Goal: Task Accomplishment & Management: Complete application form

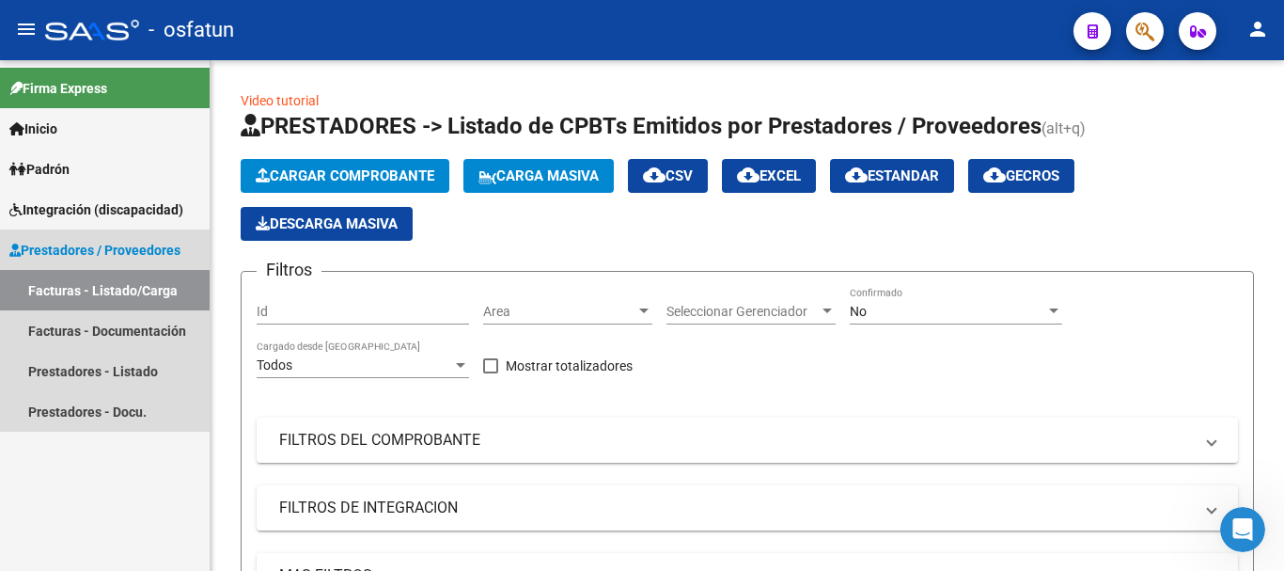
click at [67, 290] on link "Facturas - Listado/Carga" at bounding box center [105, 290] width 210 height 40
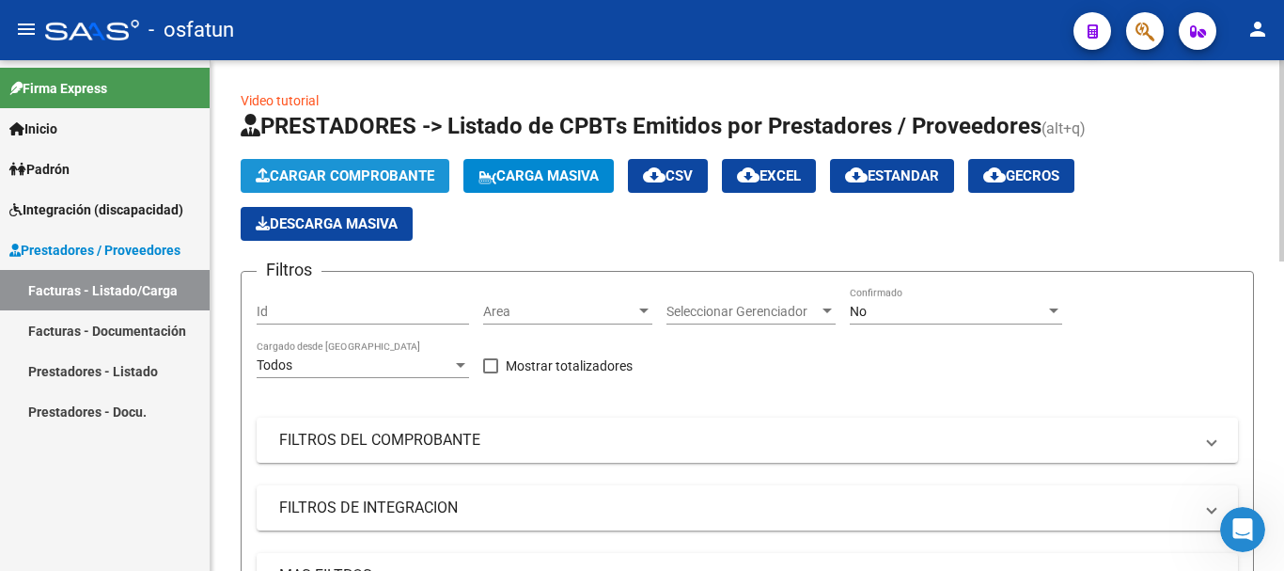
click at [381, 164] on button "Cargar Comprobante" at bounding box center [345, 176] width 209 height 34
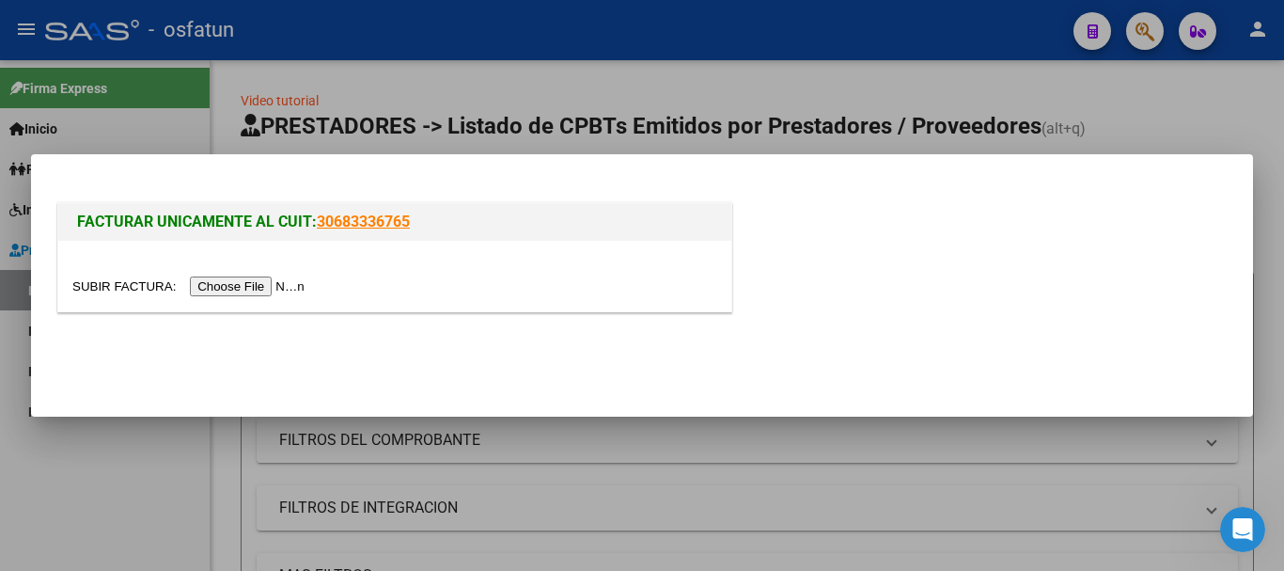
click at [273, 280] on input "file" at bounding box center [191, 286] width 238 height 20
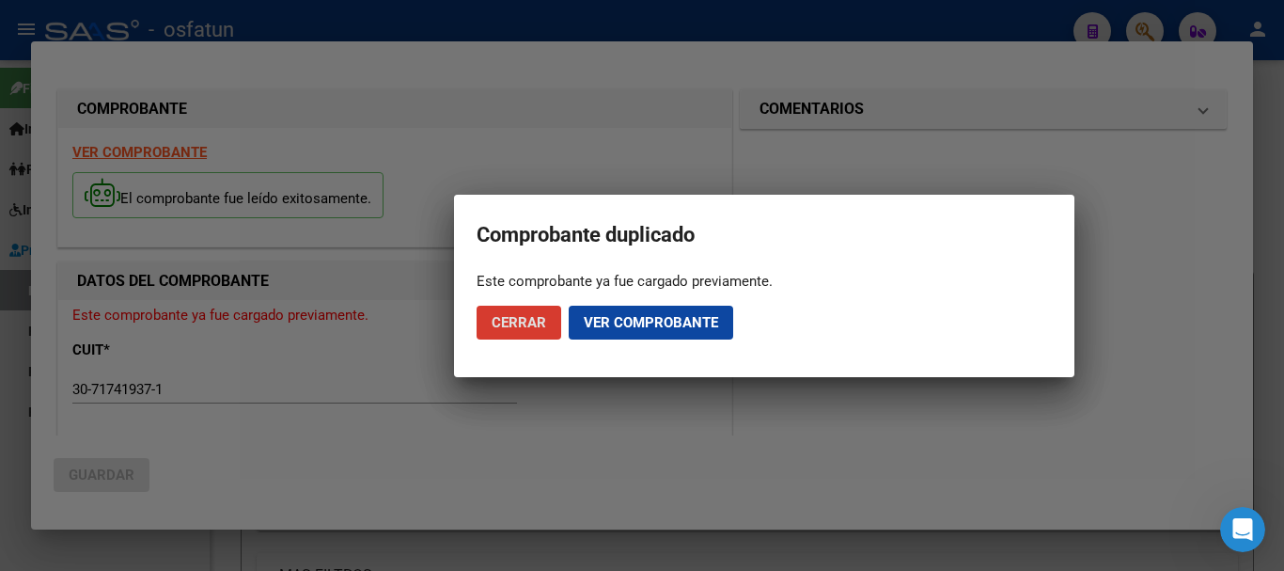
click at [508, 336] on button "Cerrar" at bounding box center [519, 322] width 85 height 34
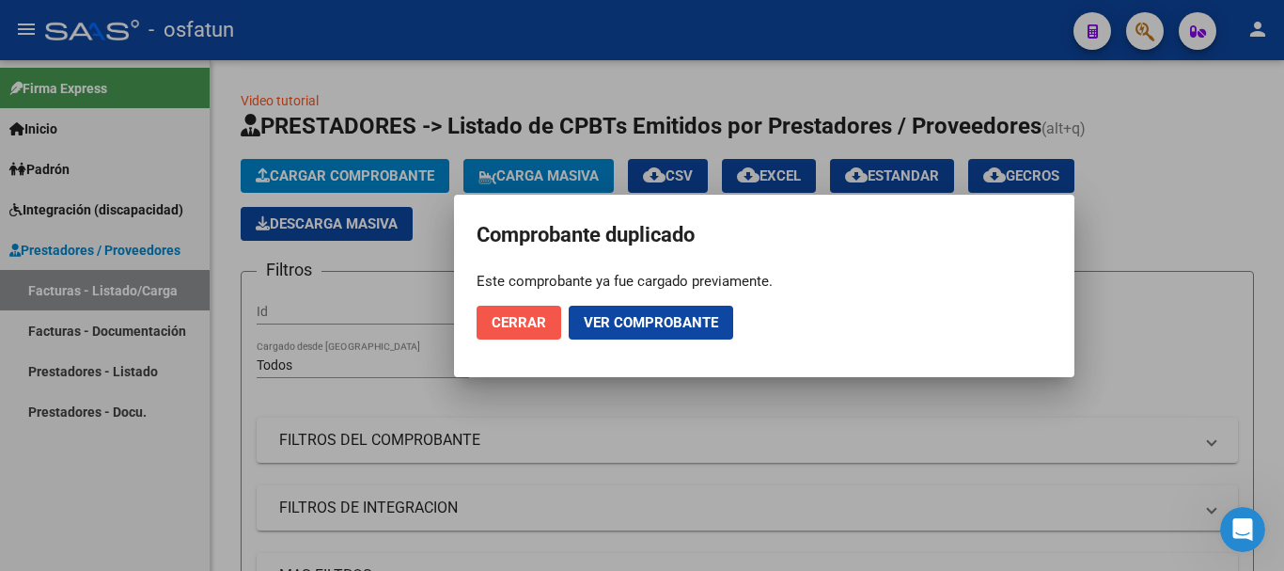
click at [530, 328] on span "Cerrar" at bounding box center [519, 322] width 55 height 17
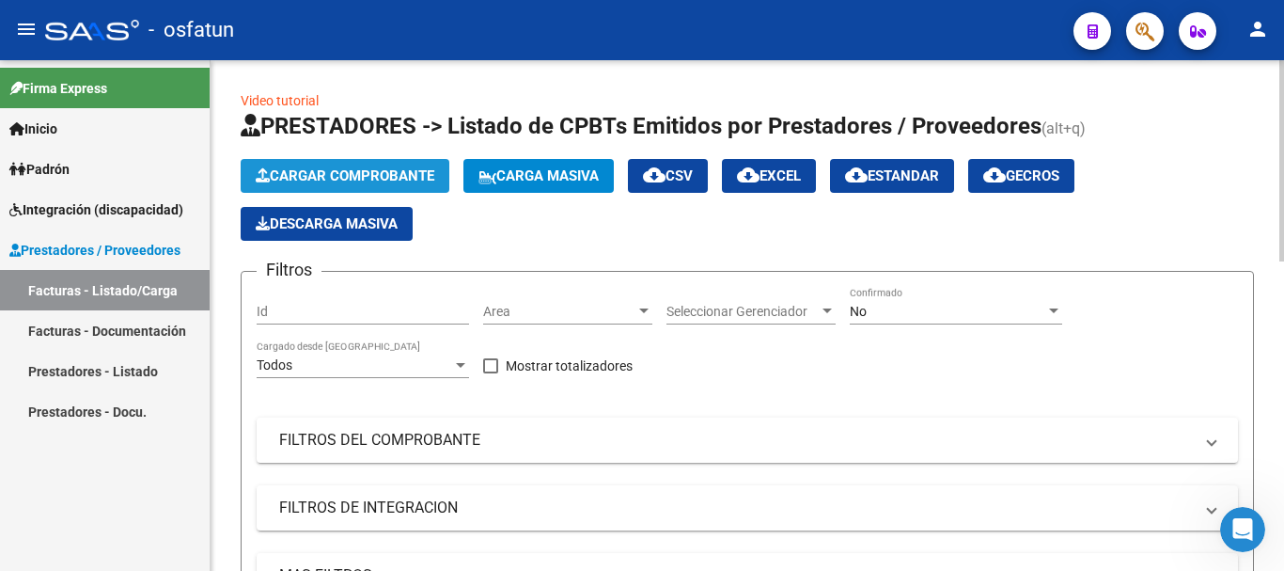
click at [302, 170] on span "Cargar Comprobante" at bounding box center [345, 175] width 179 height 17
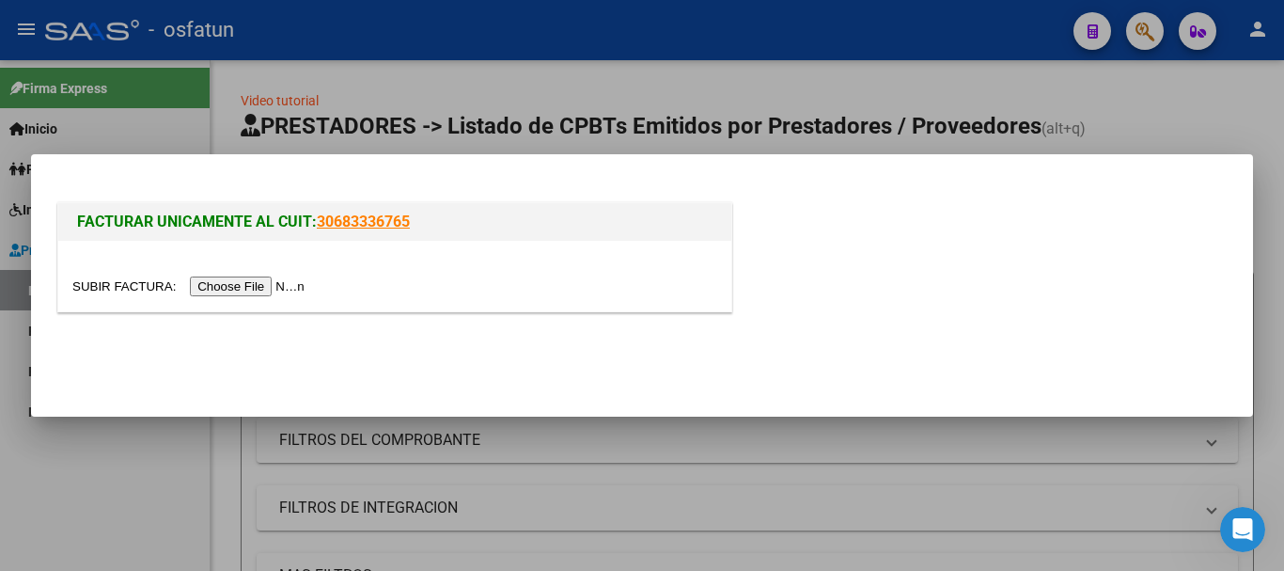
click at [281, 298] on div at bounding box center [394, 276] width 673 height 70
click at [280, 287] on input "file" at bounding box center [191, 286] width 238 height 20
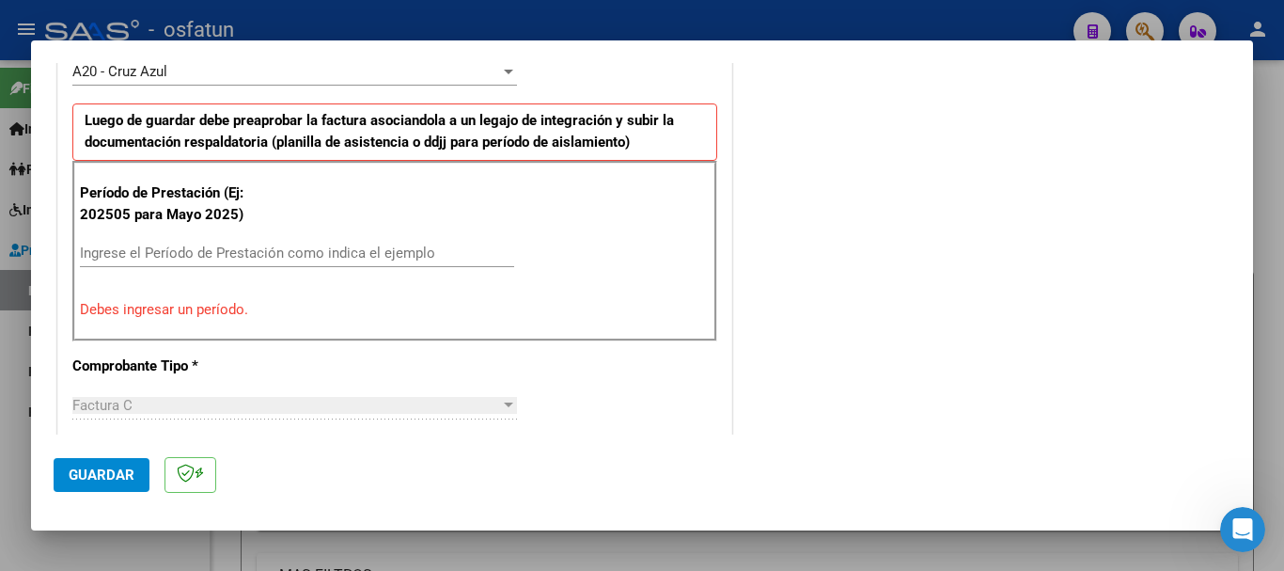
scroll to position [601, 0]
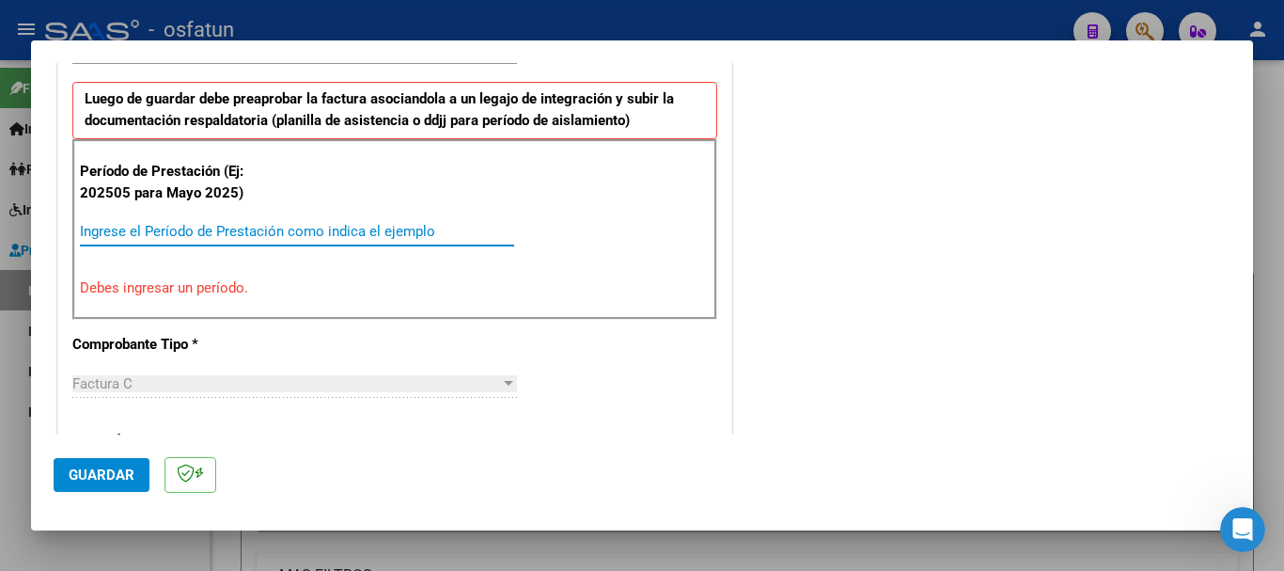
click at [155, 232] on input "Ingrese el Período de Prestación como indica el ejemplo" at bounding box center [297, 231] width 434 height 17
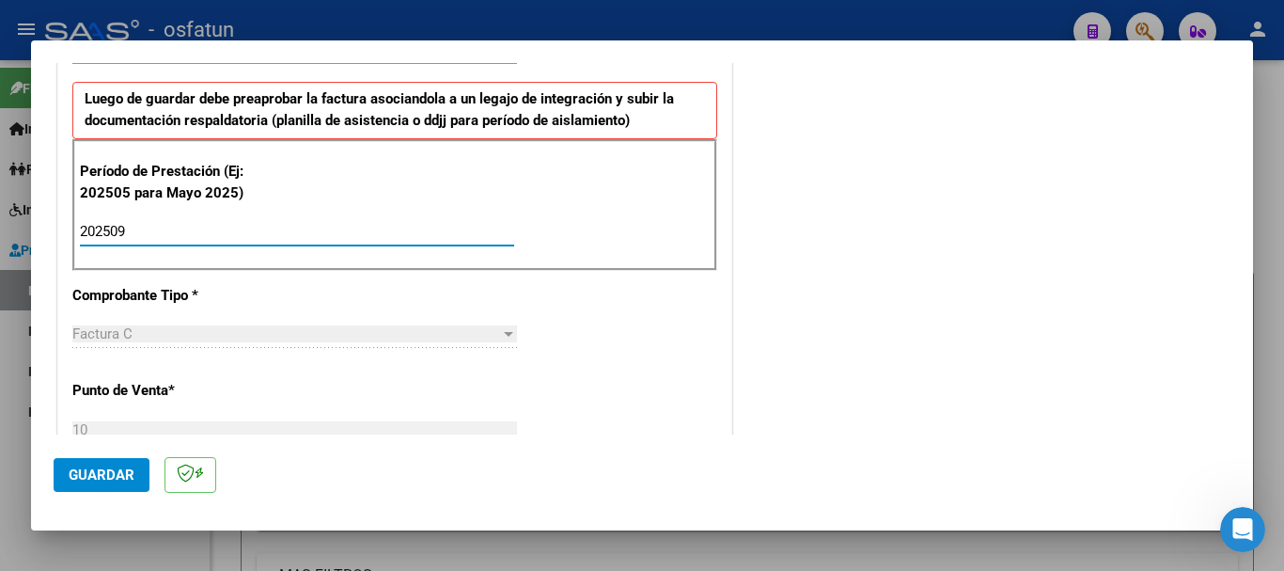
type input "202509"
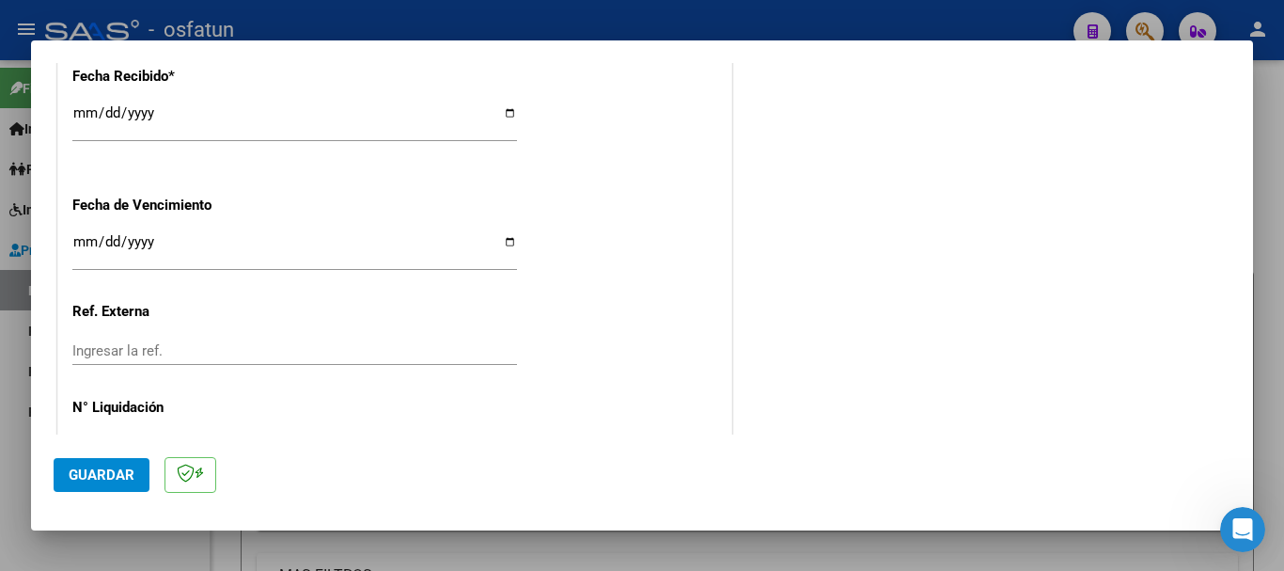
scroll to position [1485, 0]
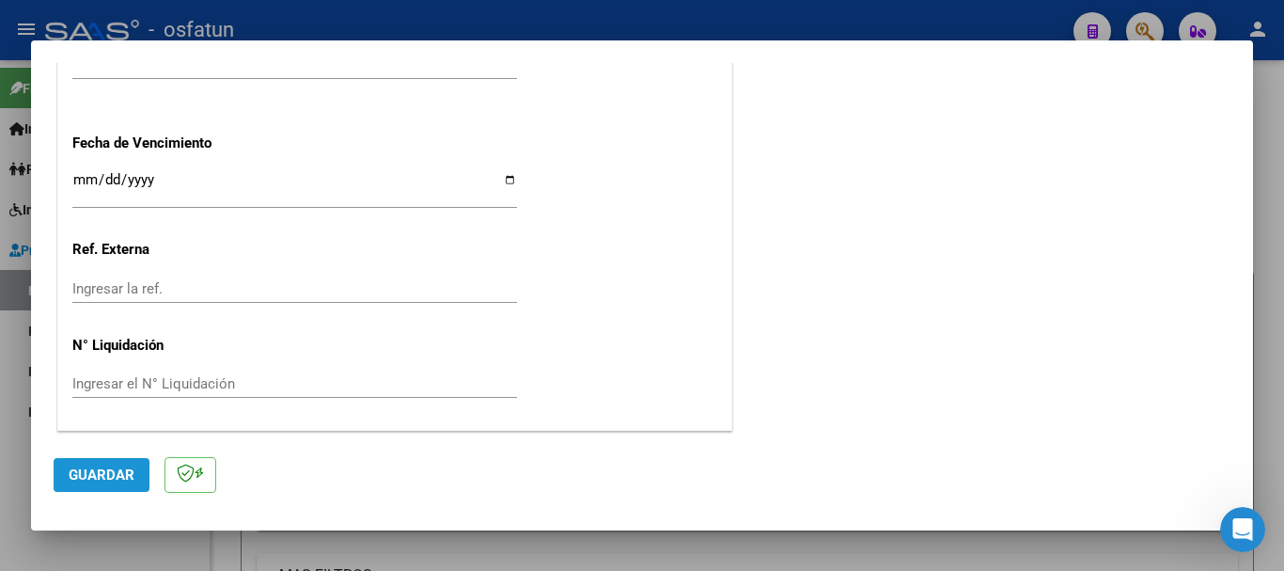
click at [95, 469] on span "Guardar" at bounding box center [102, 474] width 66 height 17
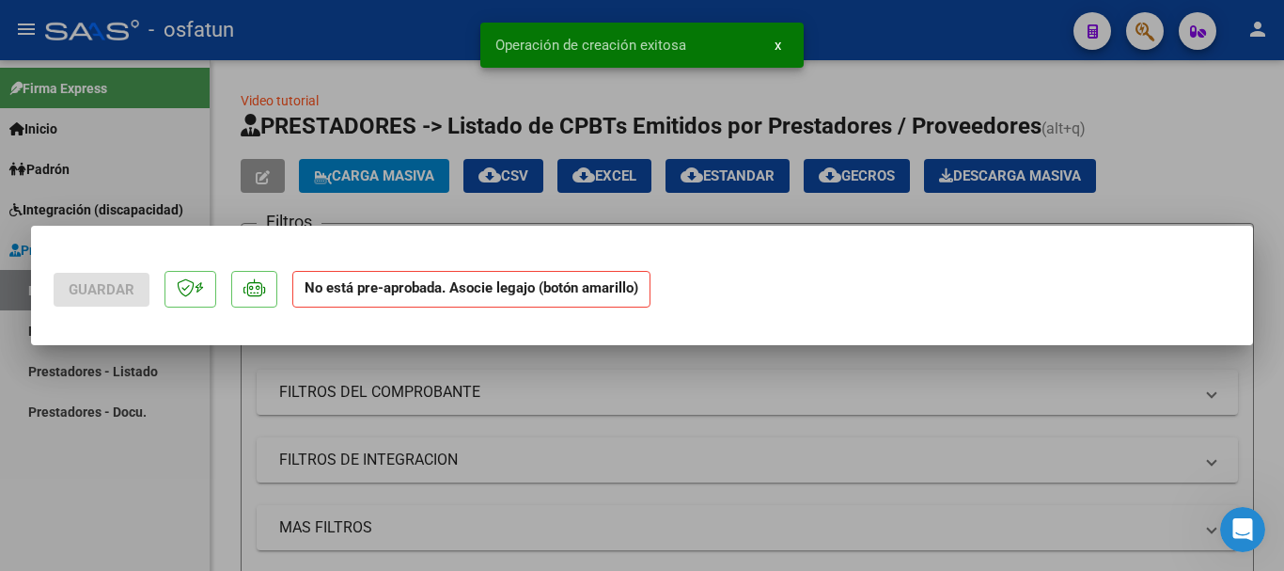
scroll to position [0, 0]
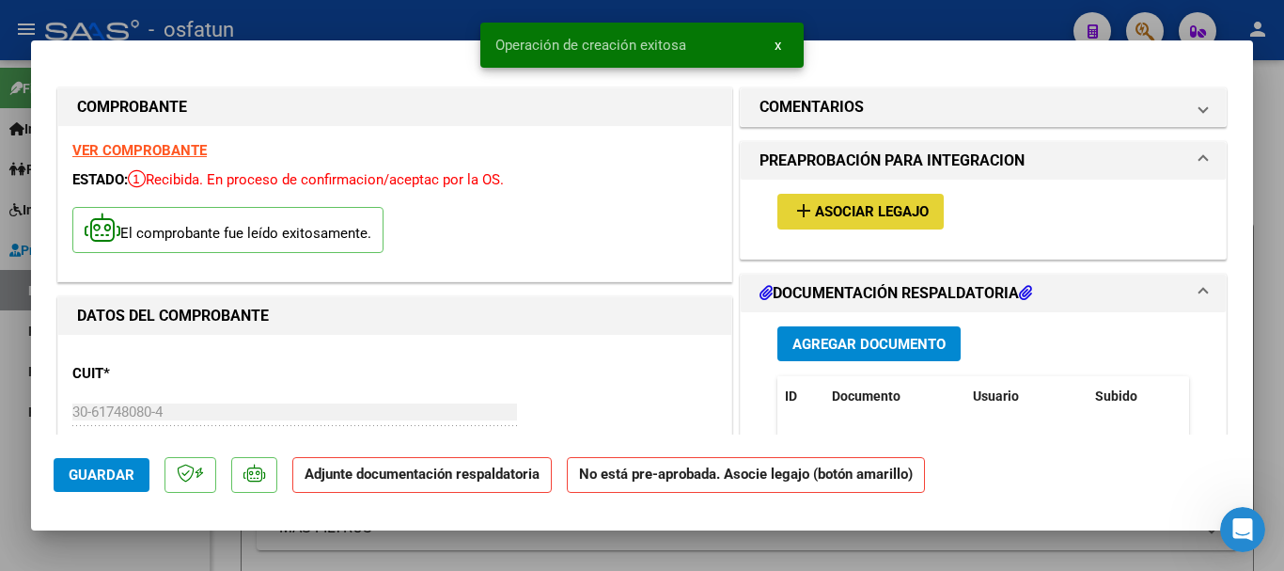
click at [900, 211] on span "Asociar Legajo" at bounding box center [872, 212] width 114 height 17
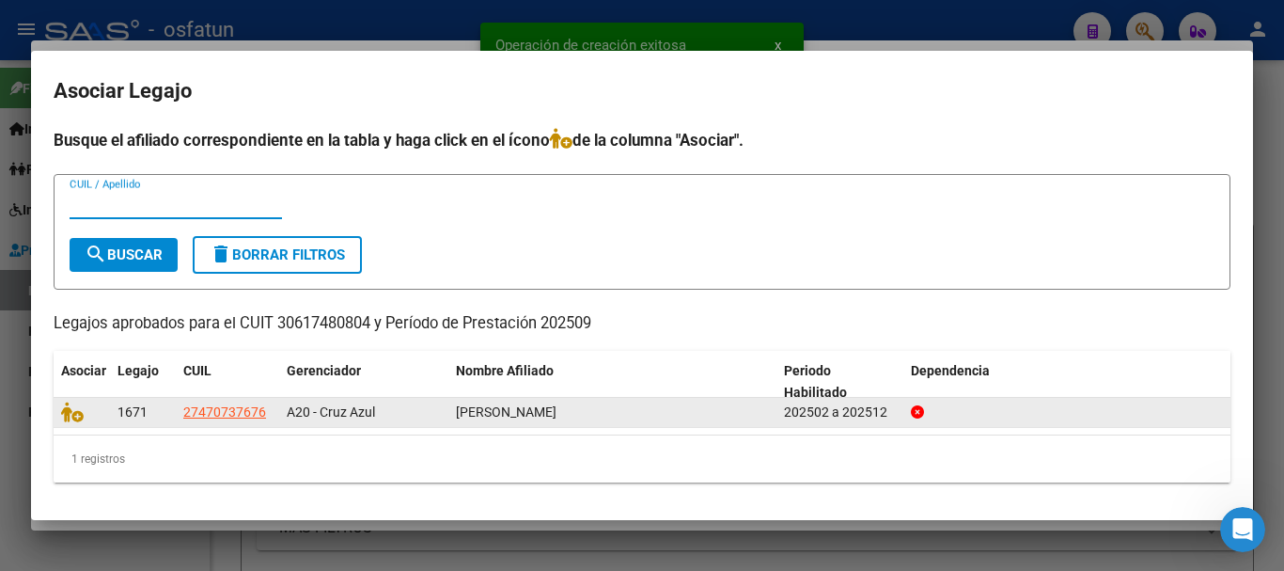
click at [58, 411] on datatable-body-cell at bounding box center [82, 412] width 56 height 29
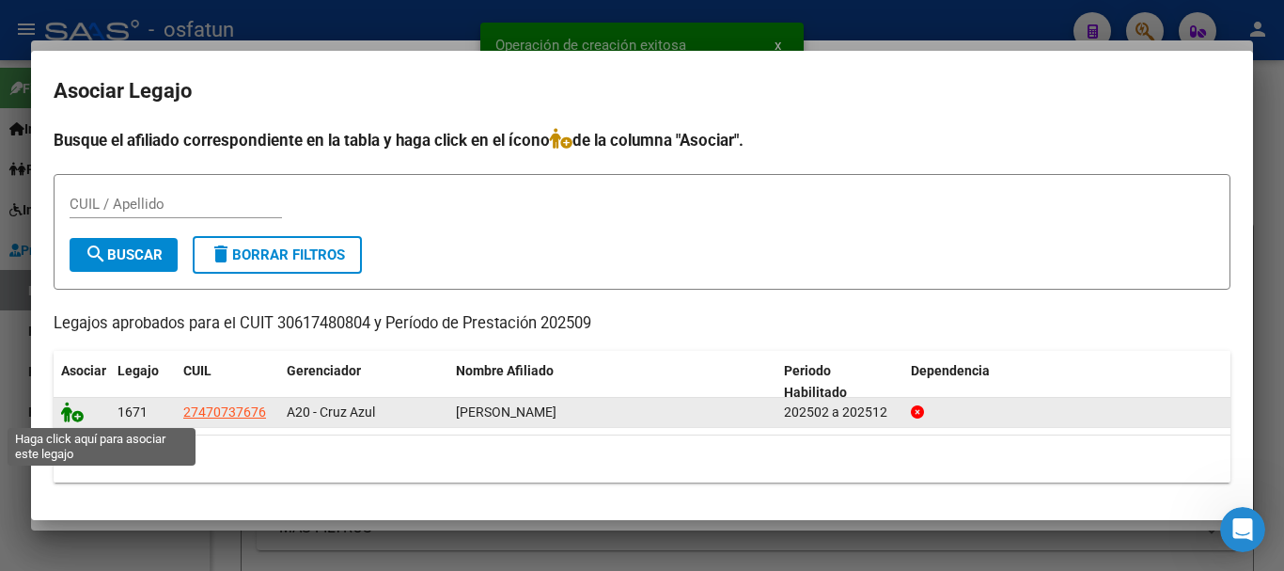
click at [78, 412] on icon at bounding box center [72, 411] width 23 height 21
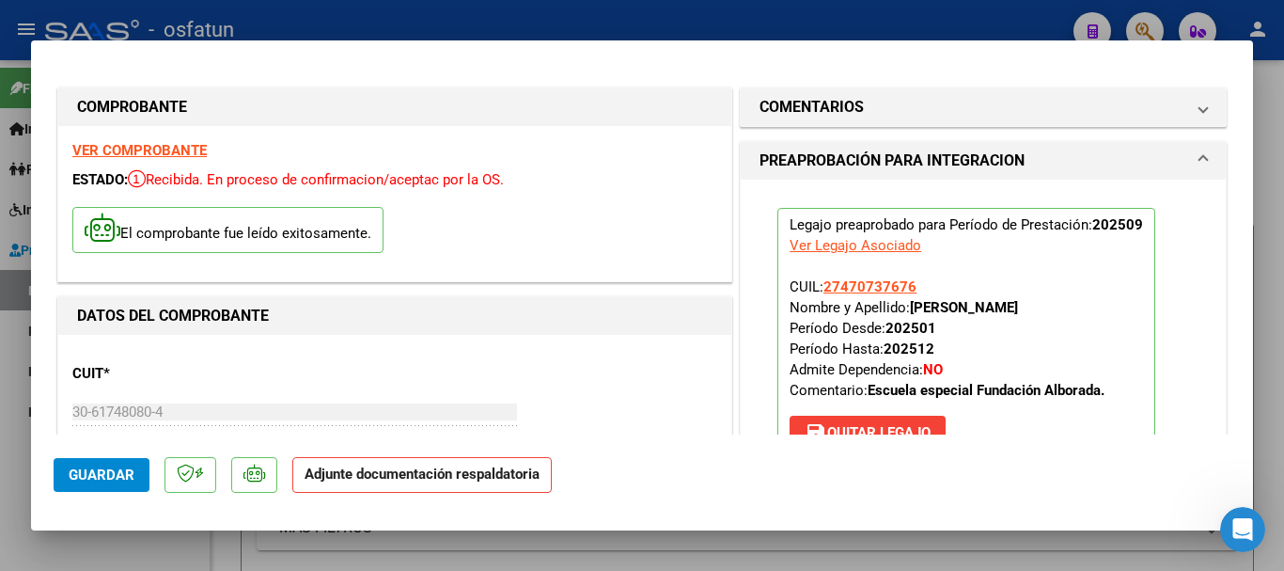
scroll to position [352, 0]
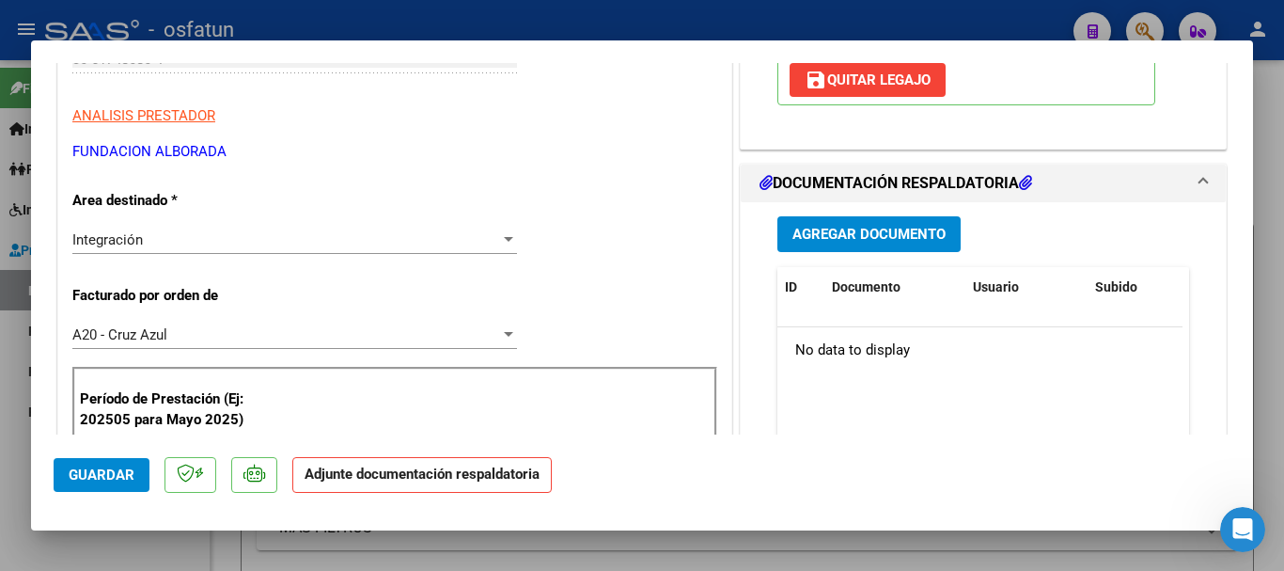
click at [877, 234] on span "Agregar Documento" at bounding box center [868, 235] width 153 height 17
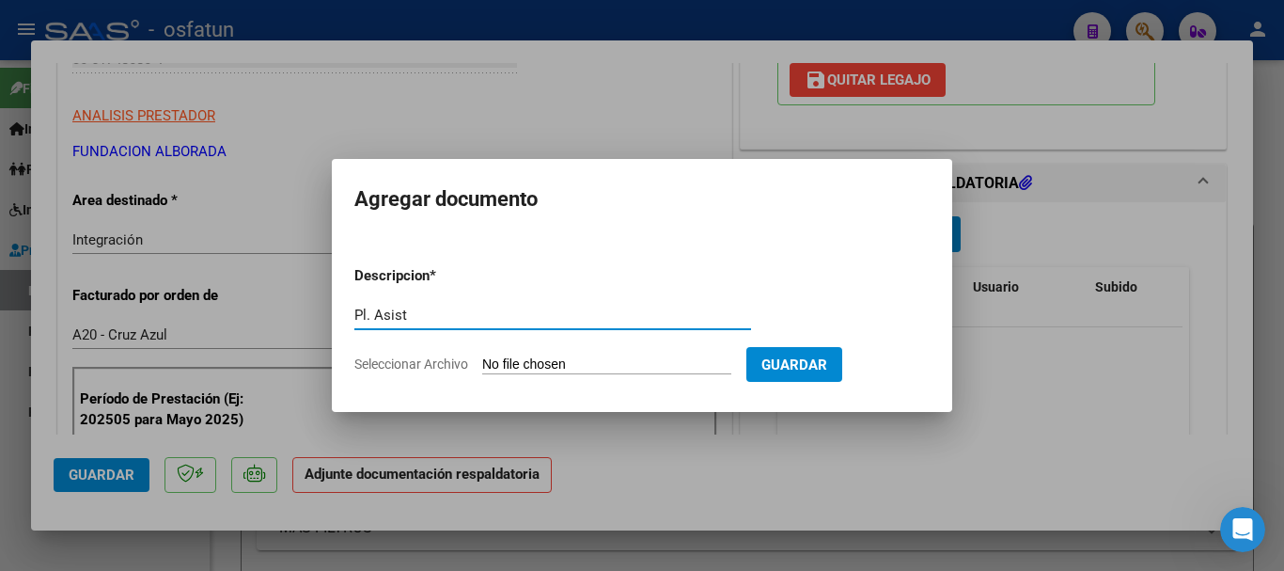
type input "Pl. Asist"
click at [593, 373] on input "Seleccionar Archivo" at bounding box center [606, 365] width 249 height 18
type input "C:\fakepath\LONGHI Abril - Asistencia 09-2025 .pdf"
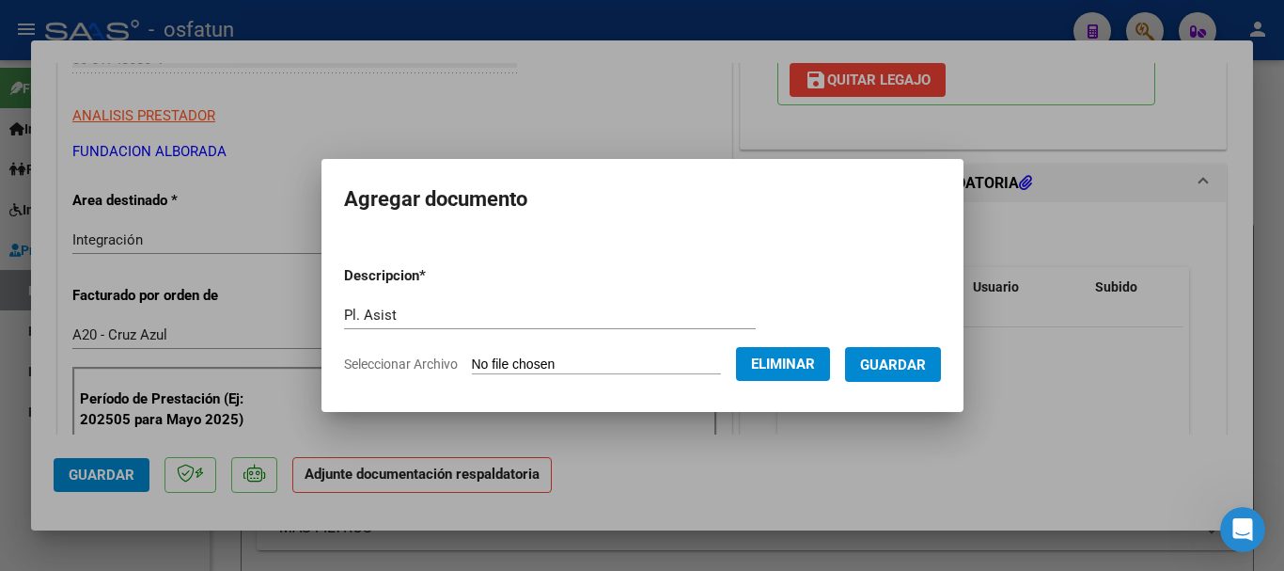
click at [926, 370] on span "Guardar" at bounding box center [893, 364] width 66 height 17
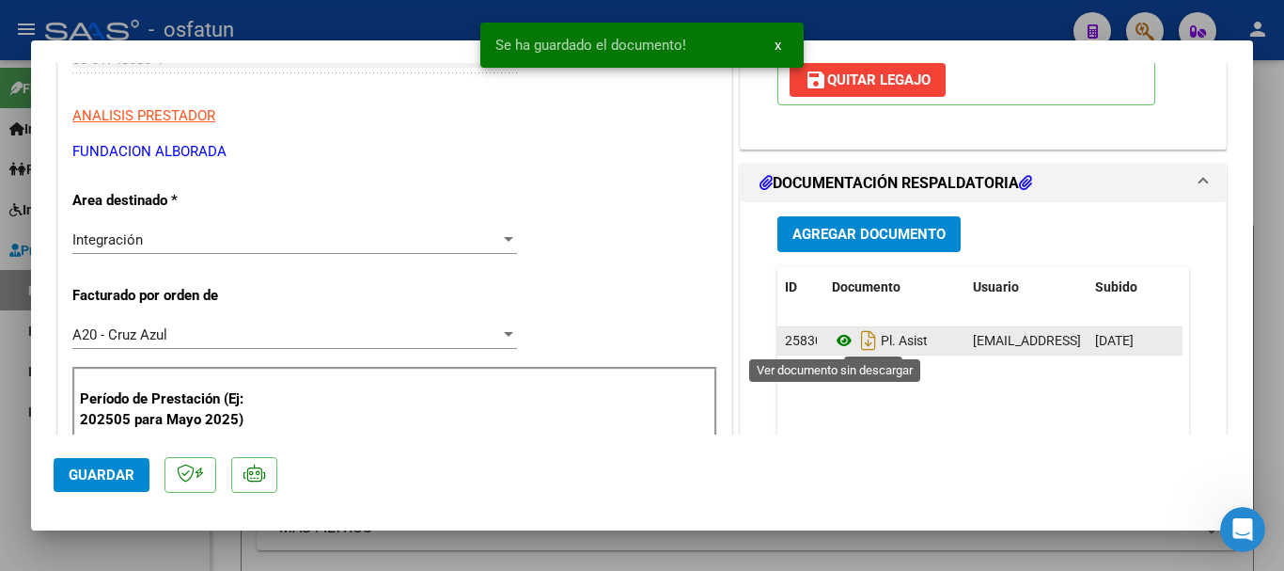
click at [836, 340] on icon at bounding box center [844, 340] width 24 height 23
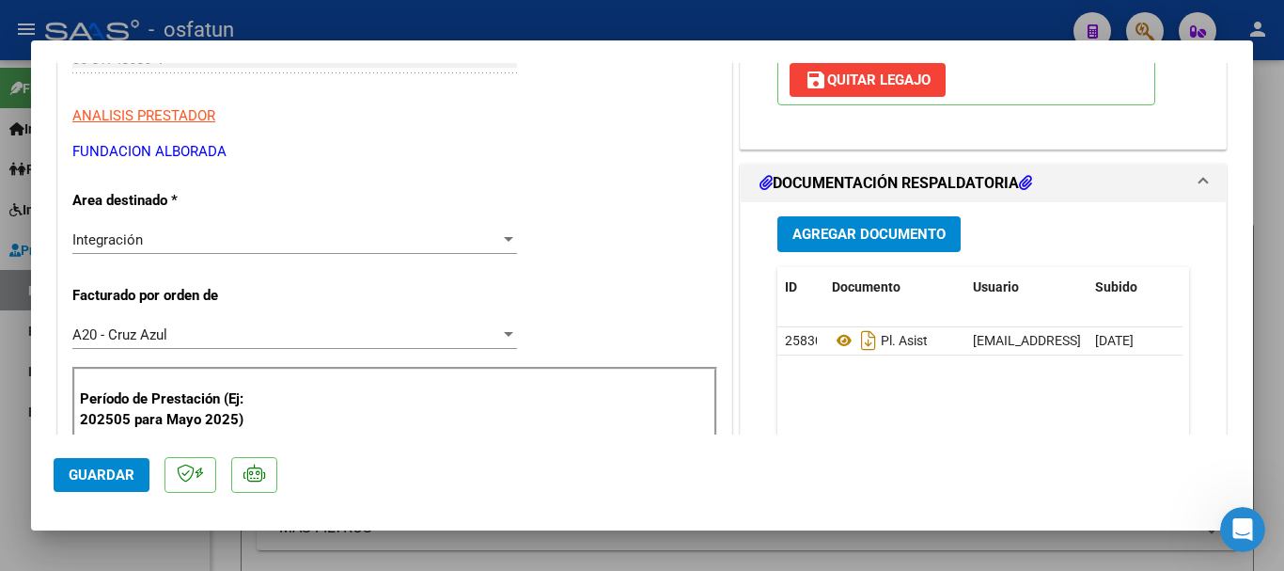
click at [875, 233] on span "Agregar Documento" at bounding box center [868, 235] width 153 height 17
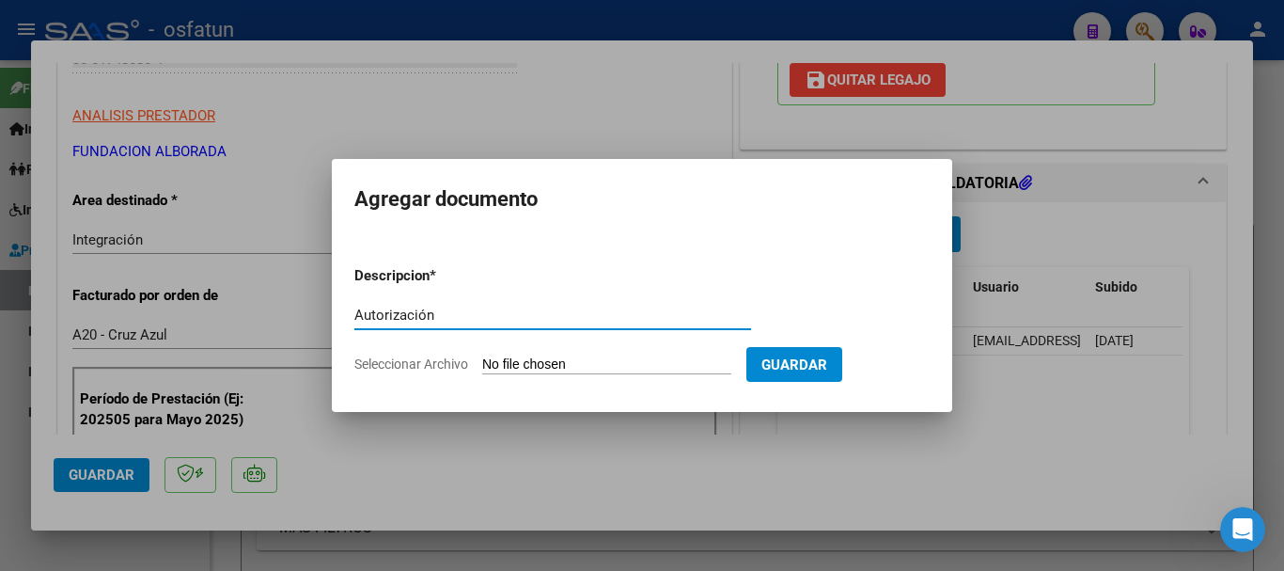
type input "Autorización"
click at [595, 370] on input "Seleccionar Archivo" at bounding box center [606, 365] width 249 height 18
type input "C:\fakepath\LONGHI ABRIL _ AUTORIZACION ESCOLARIDAD PRIMARIA.pdf"
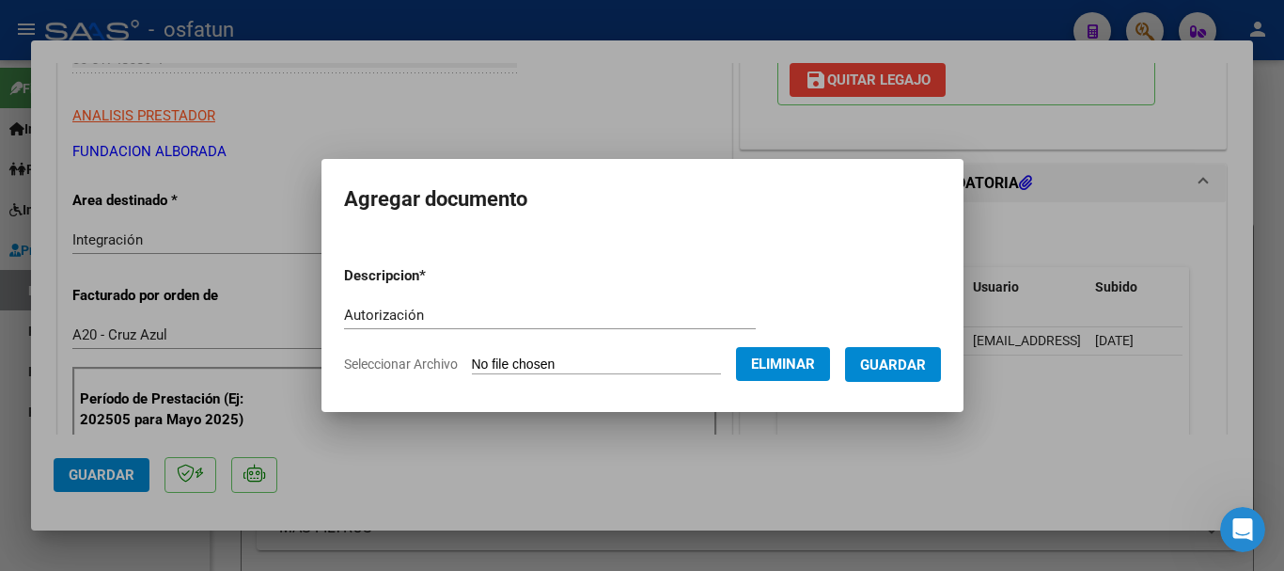
click at [920, 358] on span "Guardar" at bounding box center [893, 364] width 66 height 17
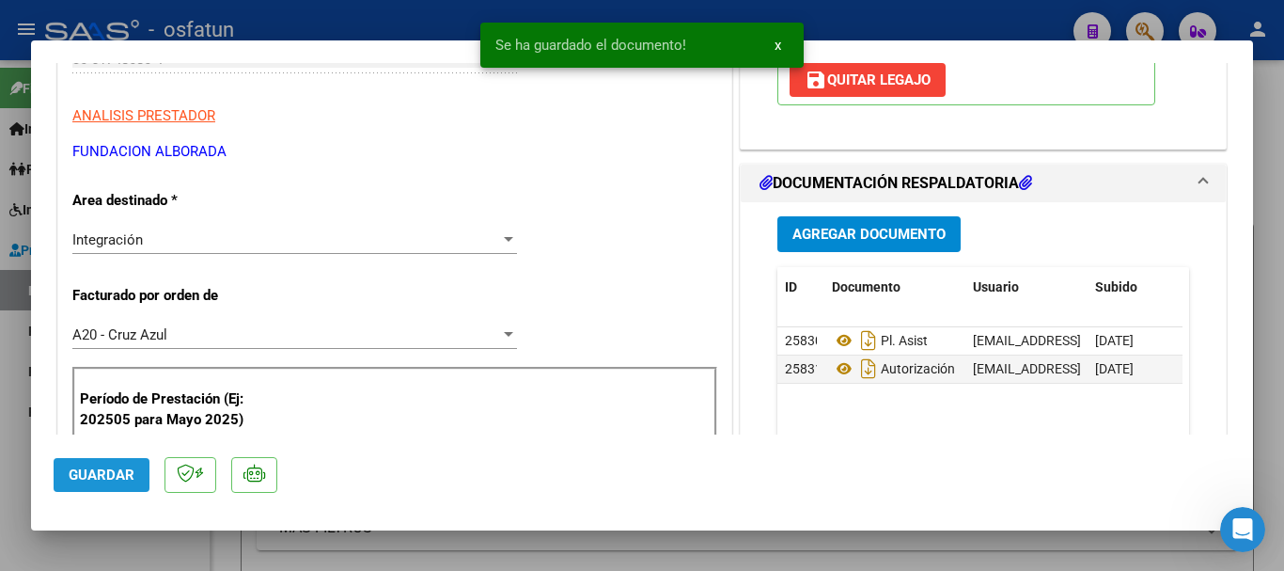
click at [92, 466] on span "Guardar" at bounding box center [102, 474] width 66 height 17
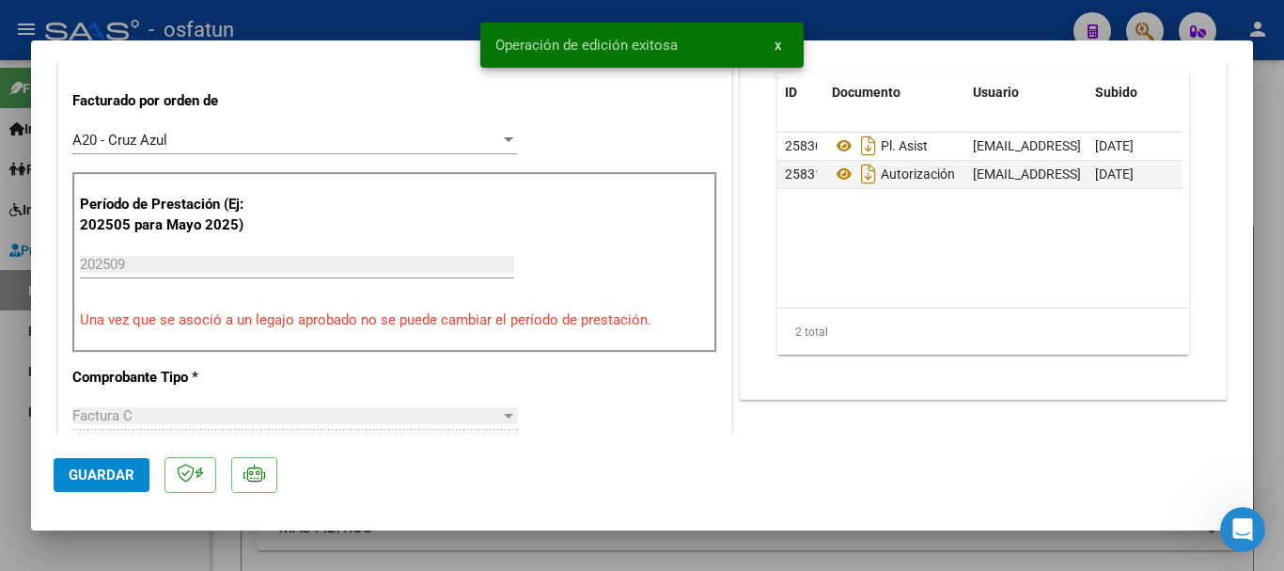
scroll to position [556, 0]
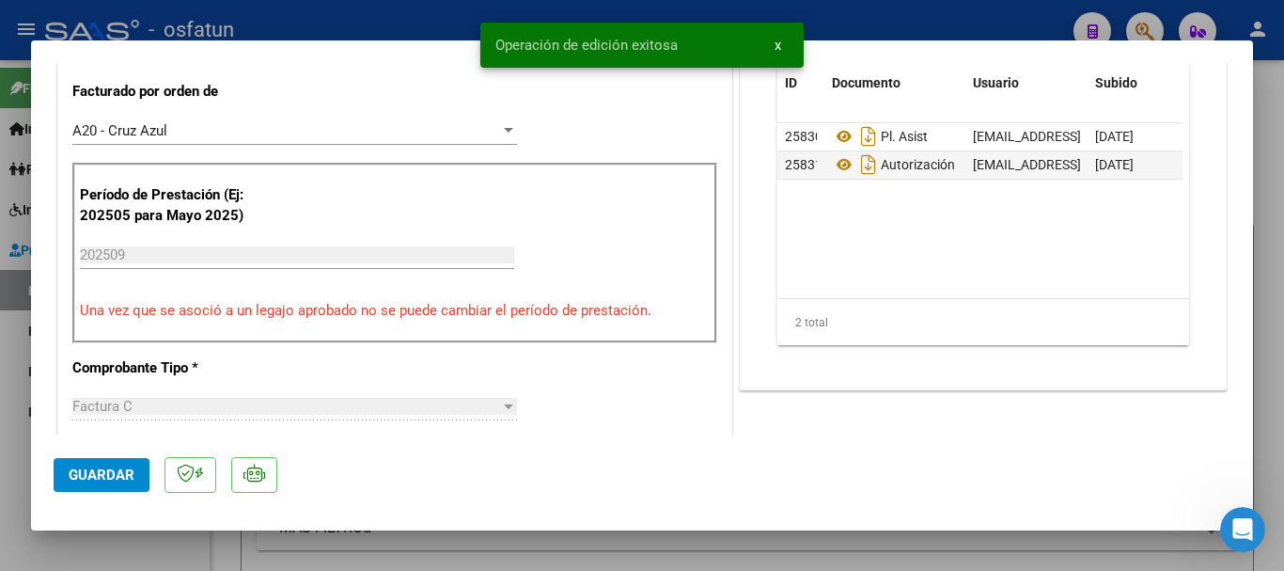
click at [116, 467] on span "Guardar" at bounding box center [102, 474] width 66 height 17
drag, startPoint x: 1267, startPoint y: 333, endPoint x: 1234, endPoint y: 429, distance: 101.4
click at [1267, 334] on div at bounding box center [642, 285] width 1284 height 571
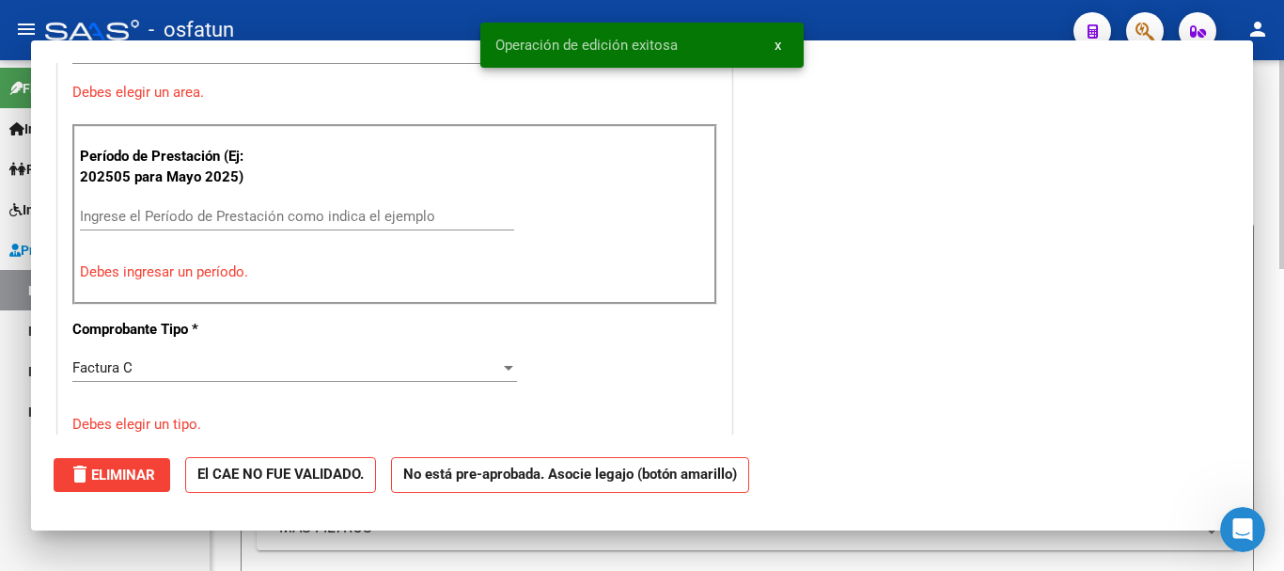
scroll to position [0, 0]
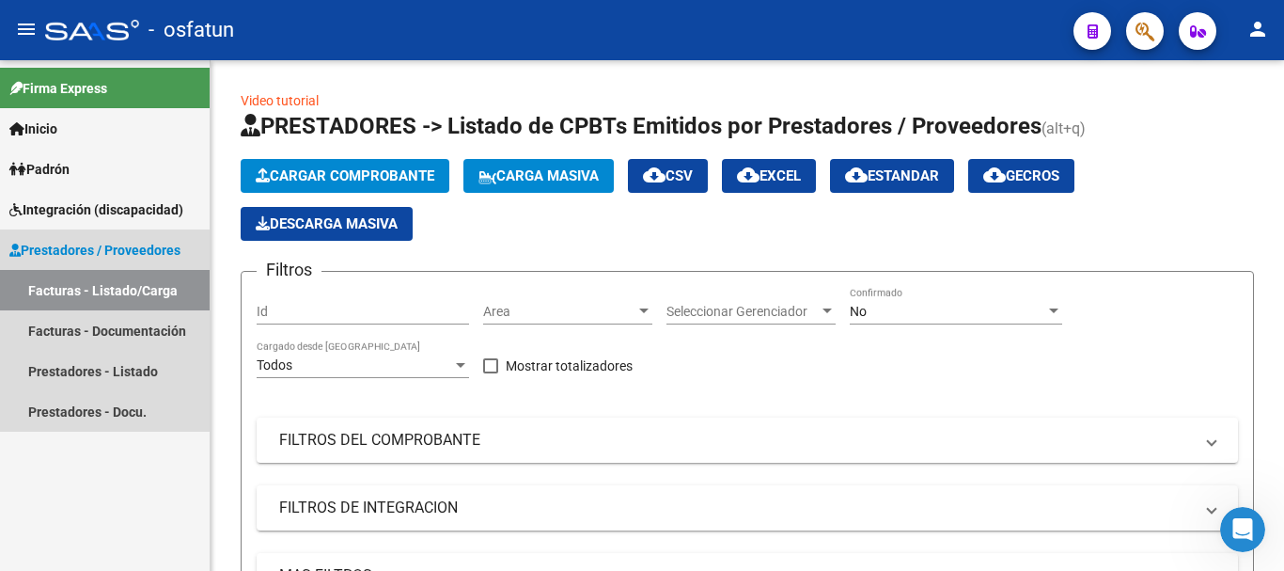
click at [100, 296] on link "Facturas - Listado/Carga" at bounding box center [105, 290] width 210 height 40
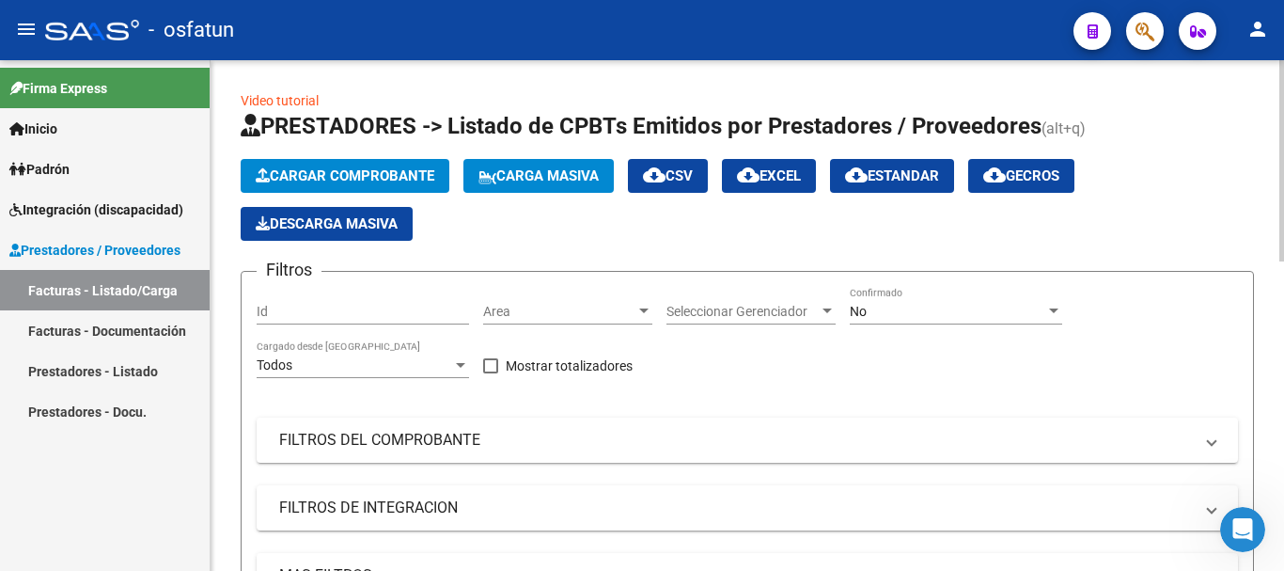
click at [336, 172] on span "Cargar Comprobante" at bounding box center [345, 175] width 179 height 17
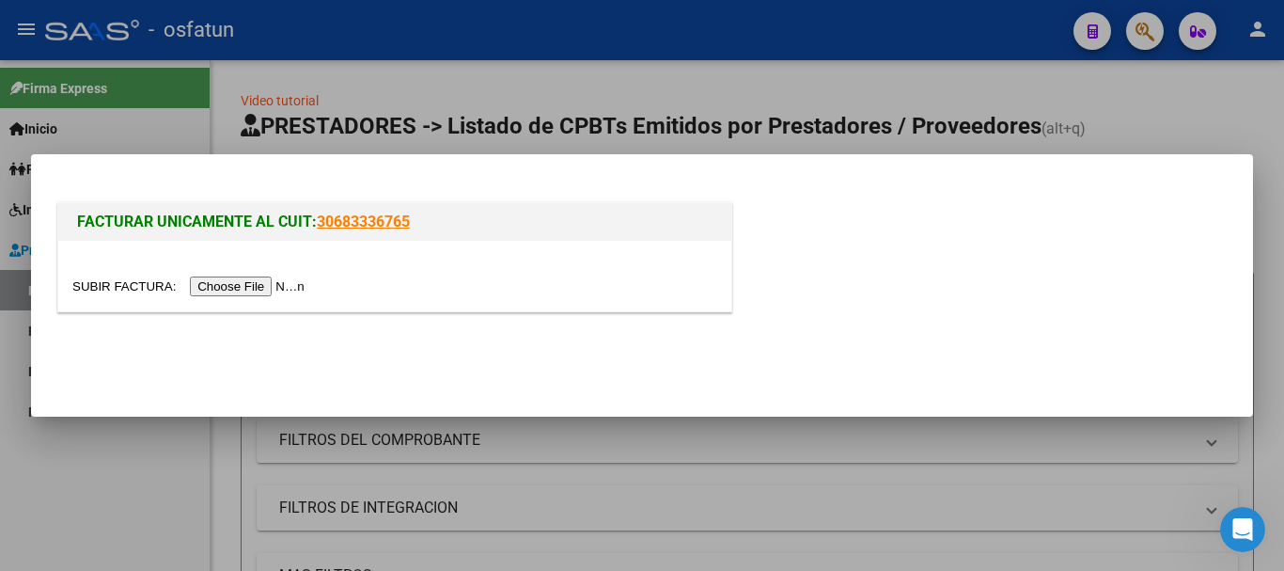
click at [255, 290] on input "file" at bounding box center [191, 286] width 238 height 20
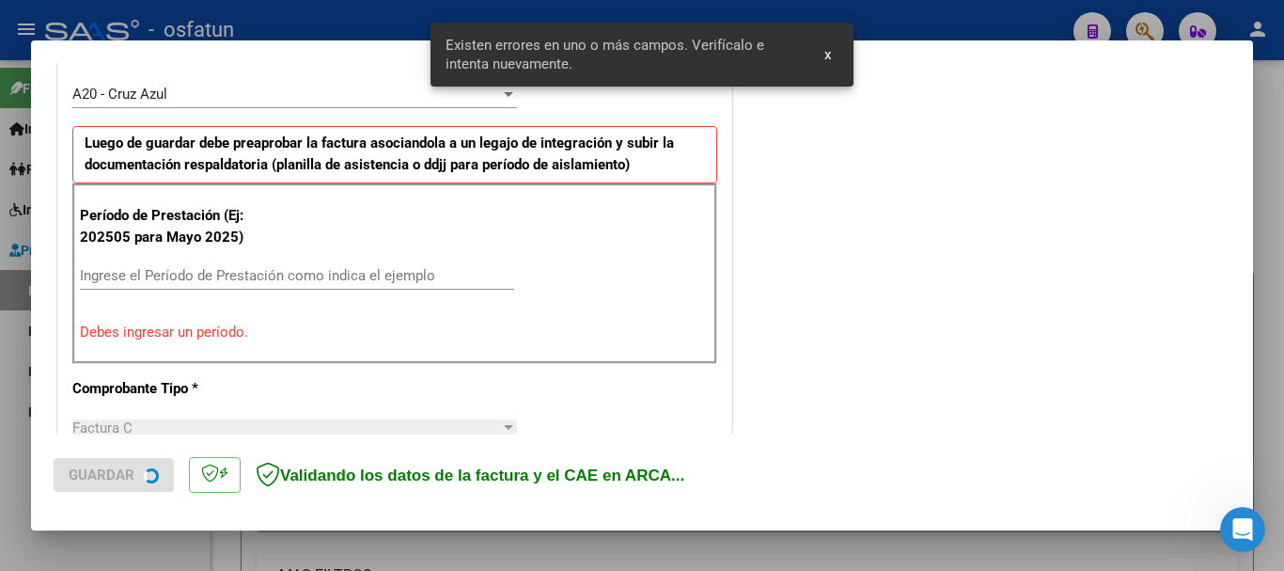
scroll to position [564, 0]
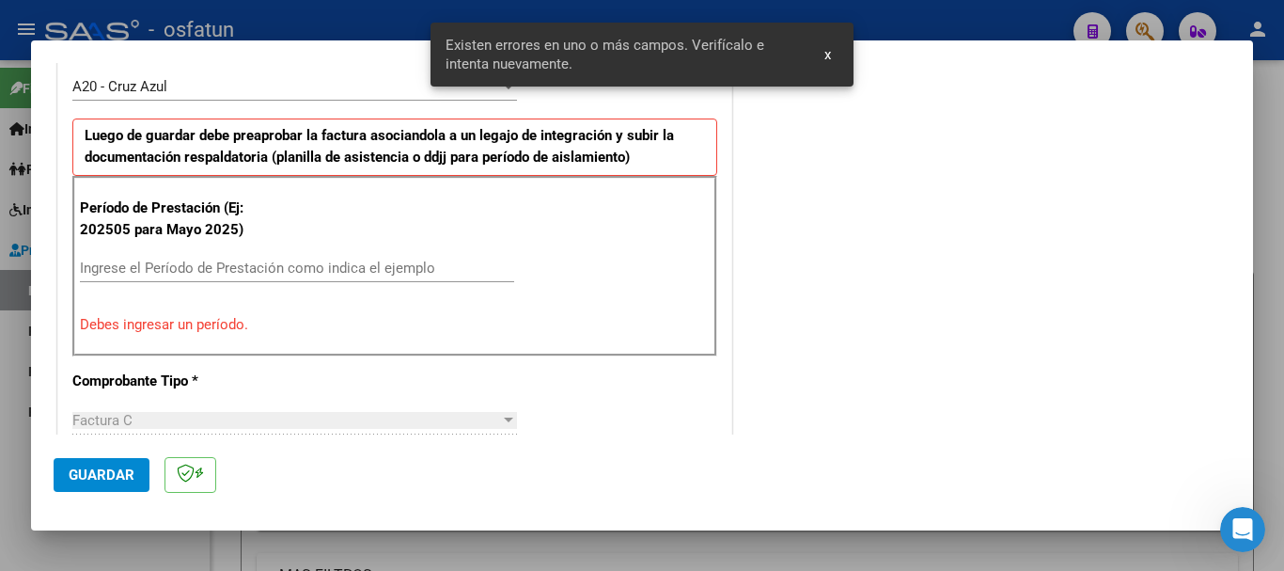
click at [158, 267] on input "Ingrese el Período de Prestación como indica el ejemplo" at bounding box center [297, 267] width 434 height 17
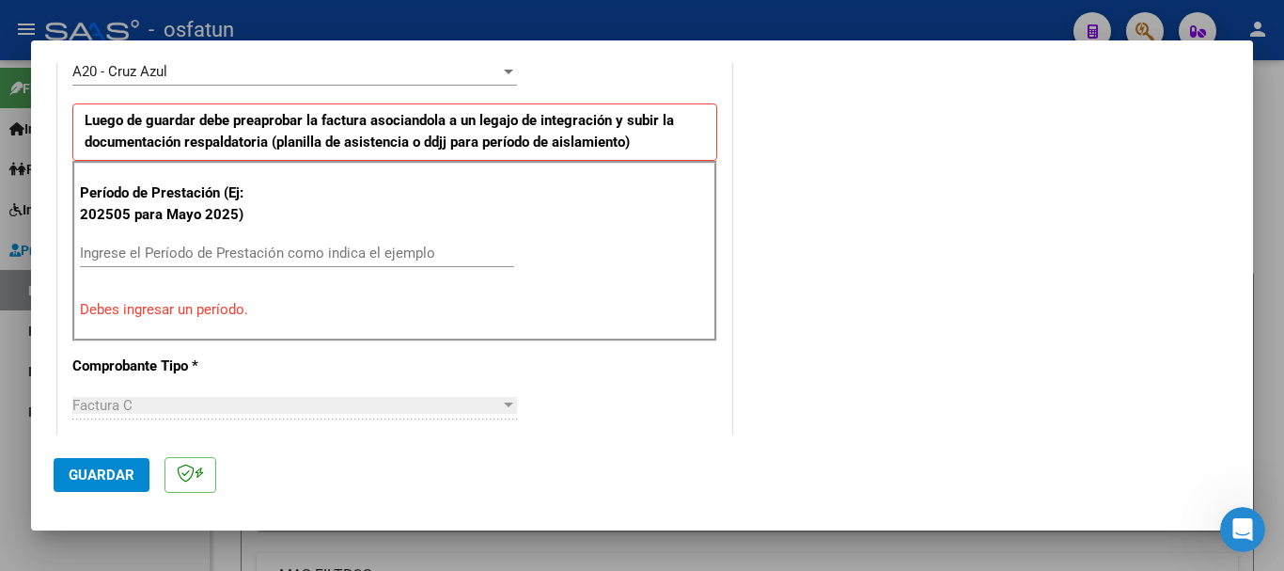
scroll to position [594, 0]
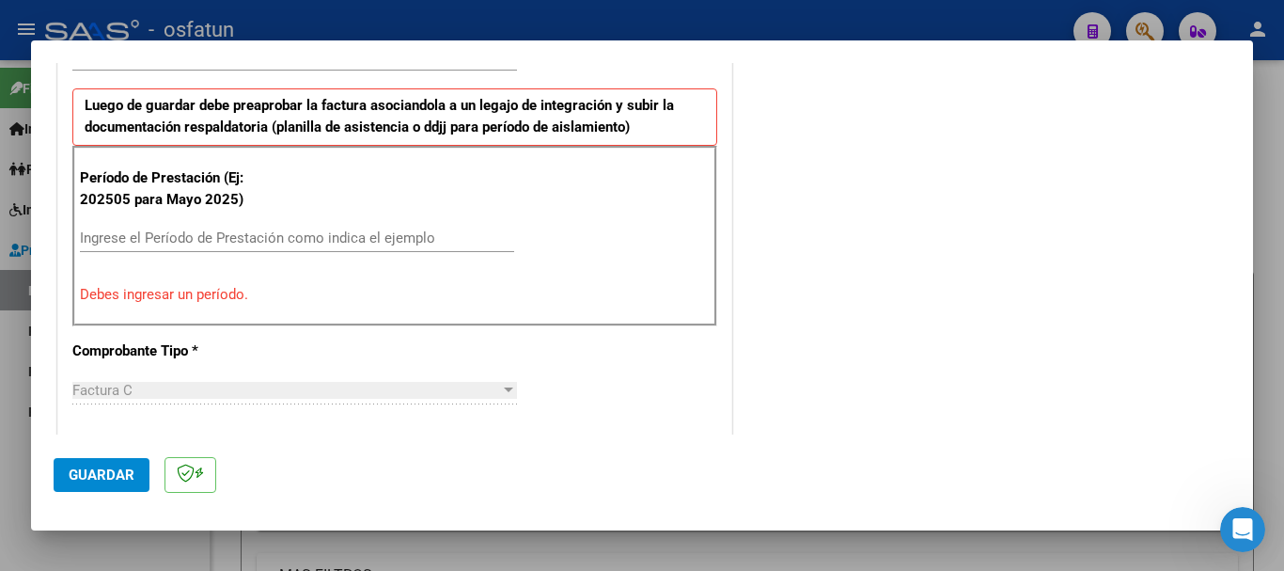
click at [148, 227] on div "Ingrese el Período de Prestación como indica el ejemplo" at bounding box center [297, 238] width 434 height 28
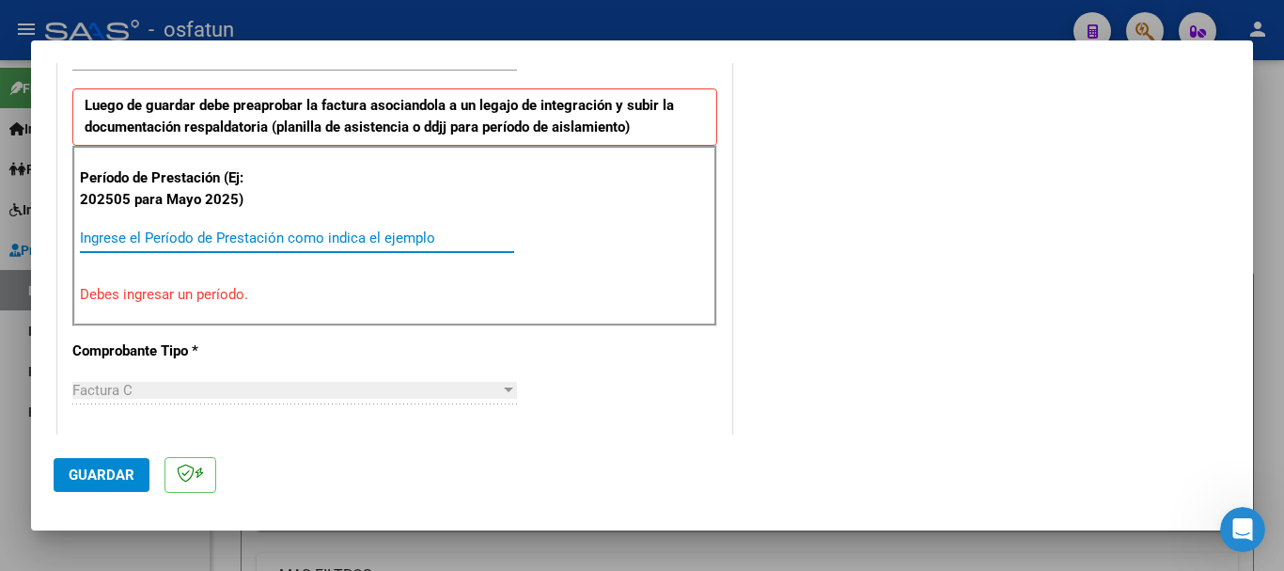
click at [149, 243] on input "Ingrese el Período de Prestación como indica el ejemplo" at bounding box center [297, 237] width 434 height 17
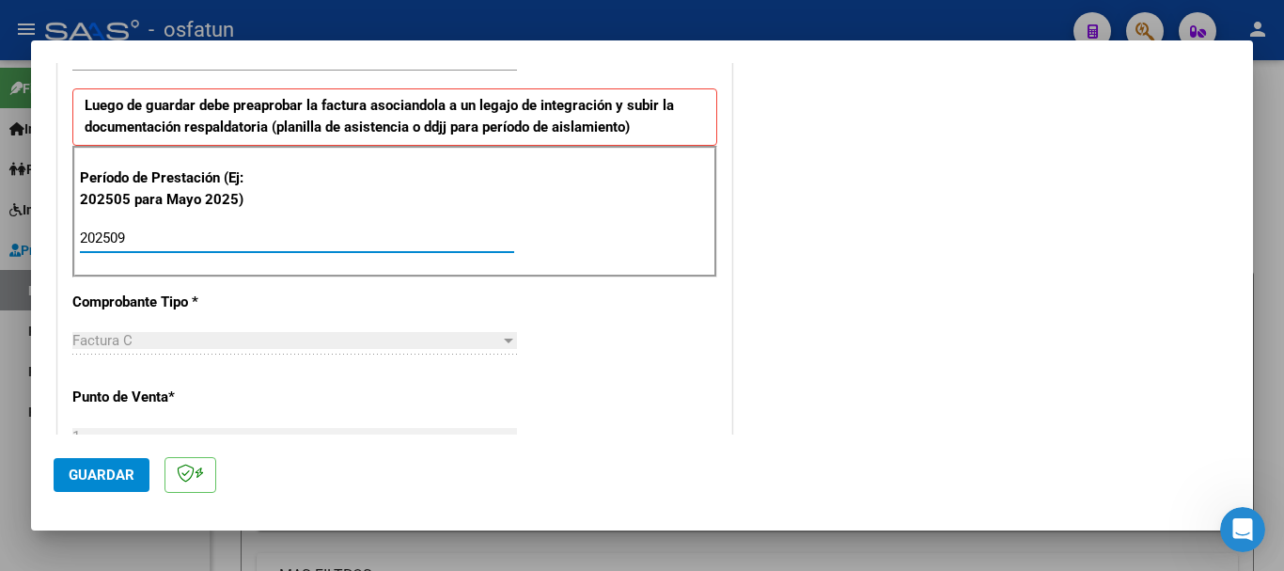
type input "202509"
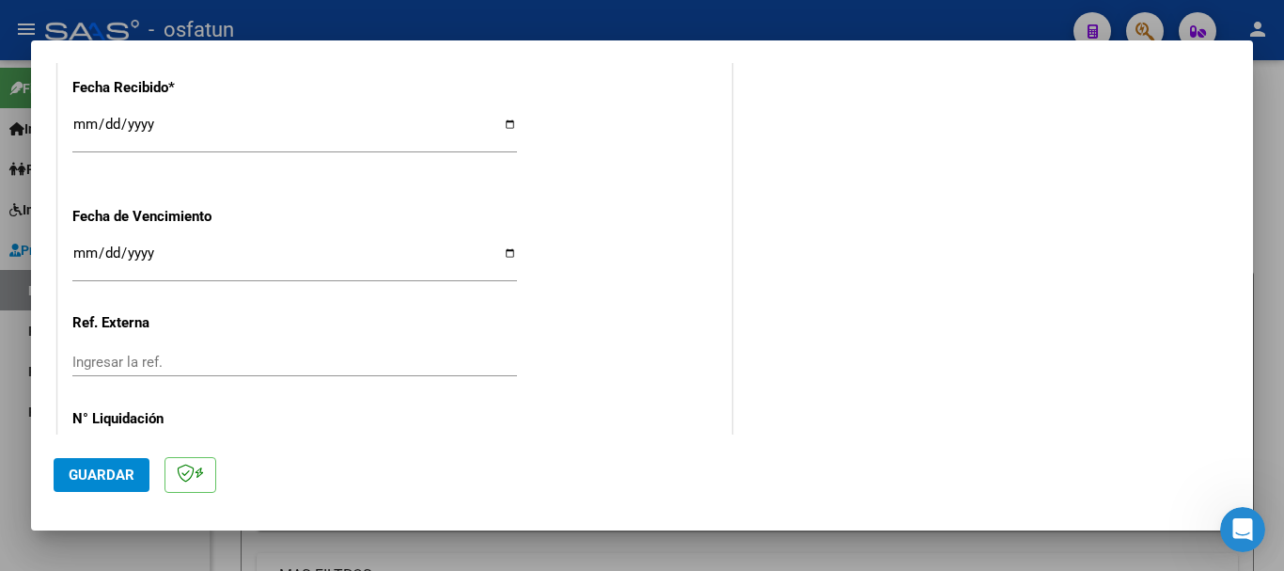
scroll to position [1485, 0]
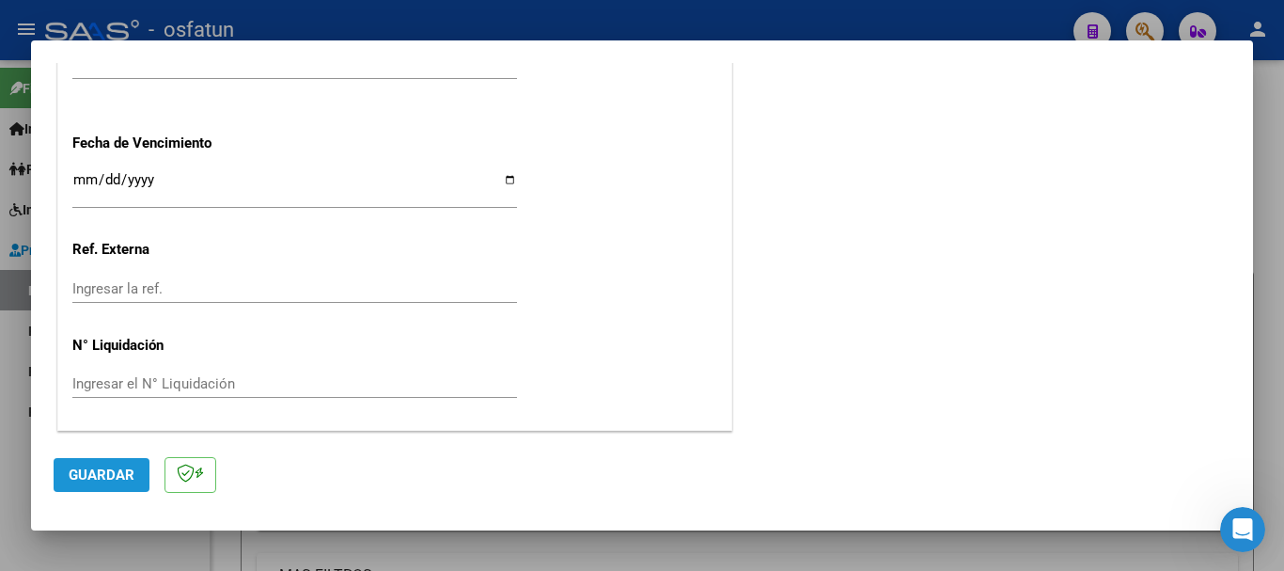
drag, startPoint x: 91, startPoint y: 478, endPoint x: 76, endPoint y: 528, distance: 52.0
click at [91, 484] on button "Guardar" at bounding box center [102, 475] width 96 height 34
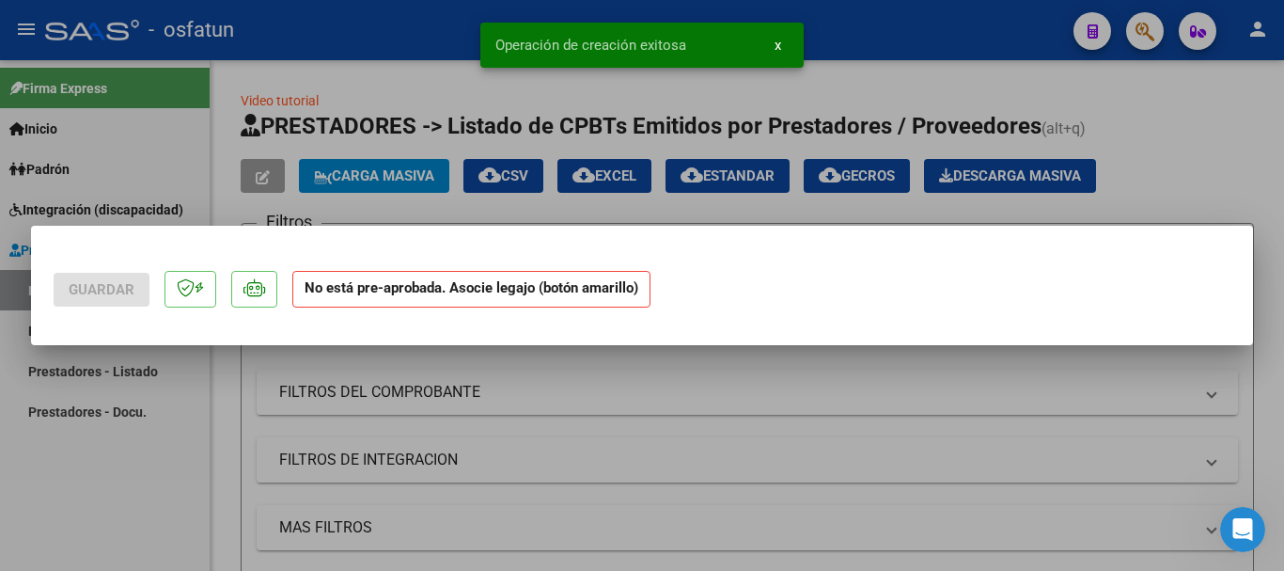
scroll to position [0, 0]
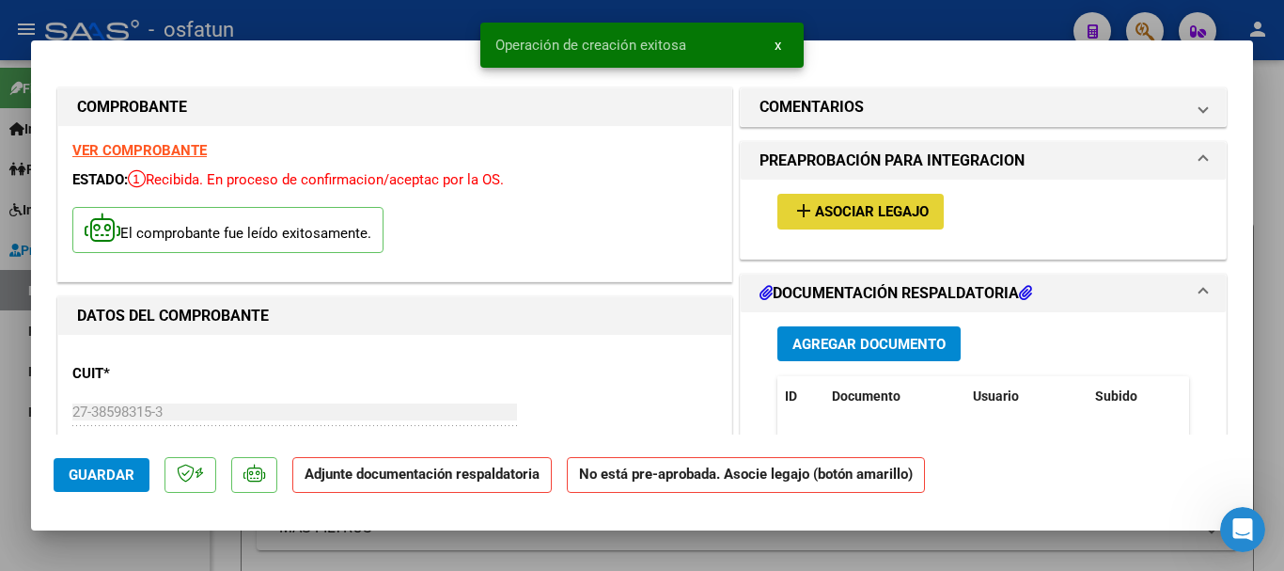
click at [862, 213] on span "Asociar Legajo" at bounding box center [872, 212] width 114 height 17
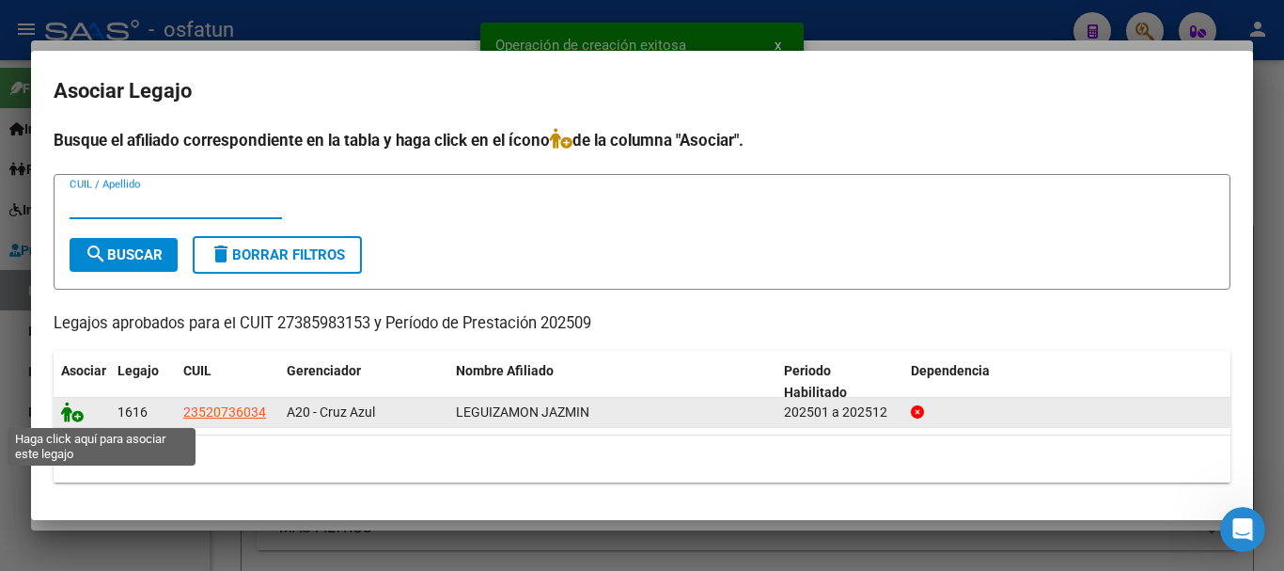
click at [75, 414] on icon at bounding box center [72, 411] width 23 height 21
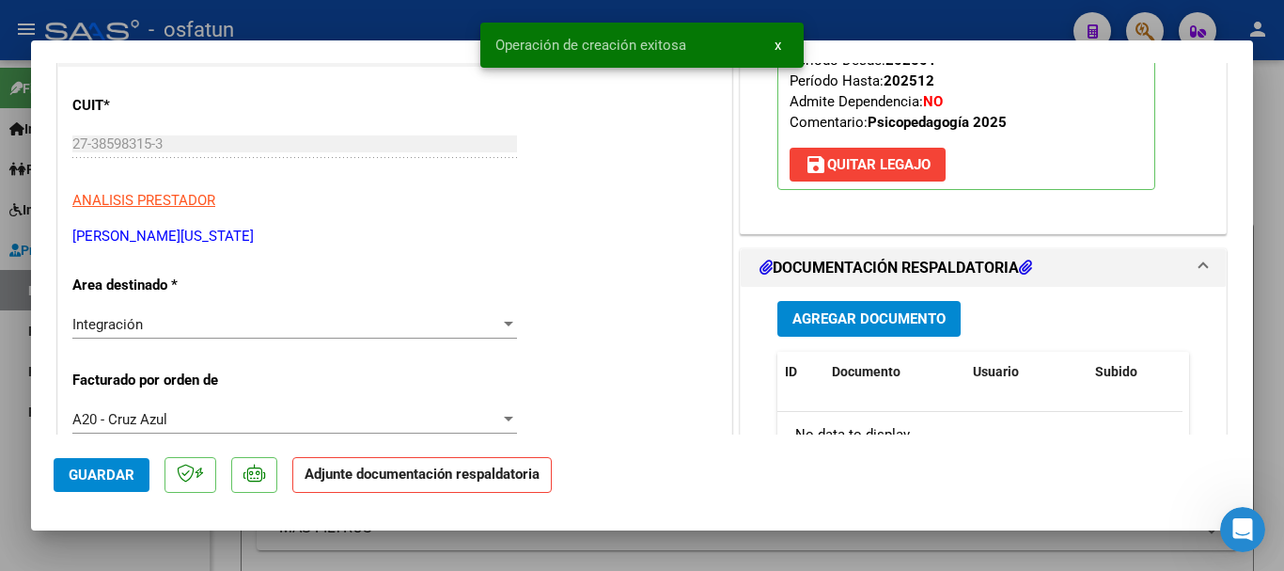
scroll to position [299, 0]
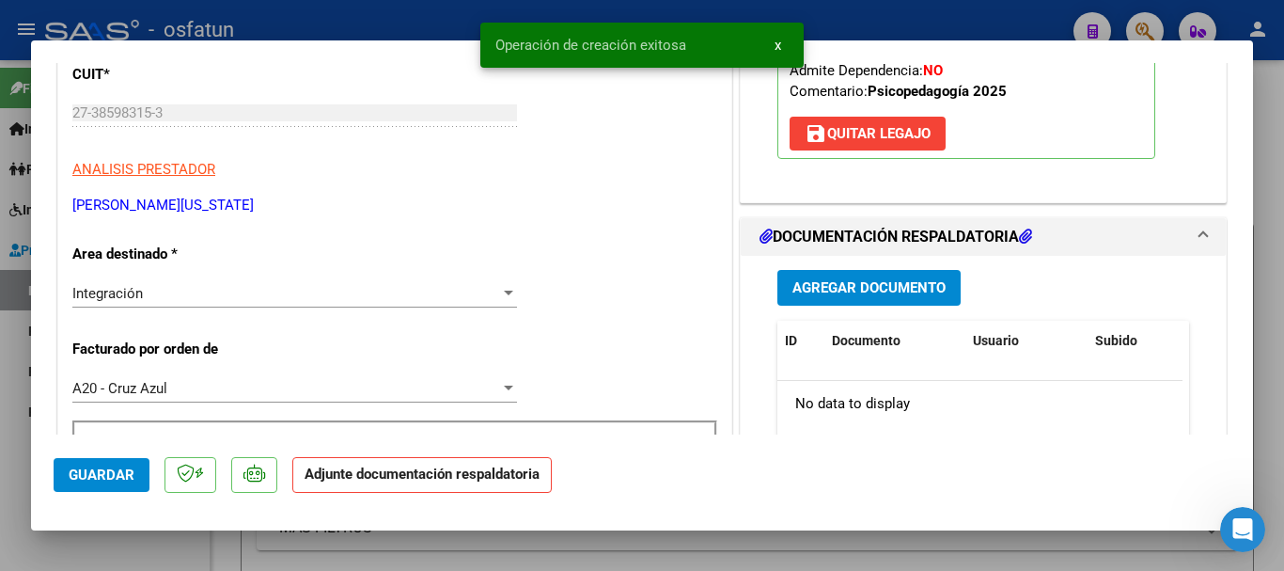
click at [870, 292] on span "Agregar Documento" at bounding box center [868, 288] width 153 height 17
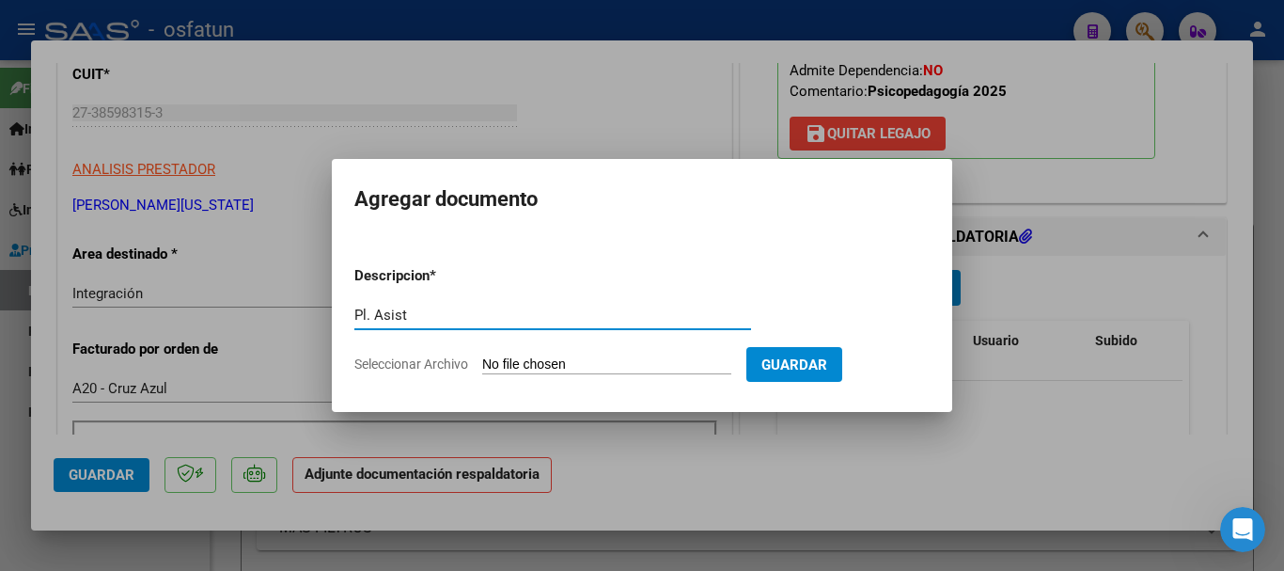
type input "Pl. Asist"
click at [576, 365] on input "Seleccionar Archivo" at bounding box center [606, 365] width 249 height 18
type input "C:\fakepath\jaz asist.pdf"
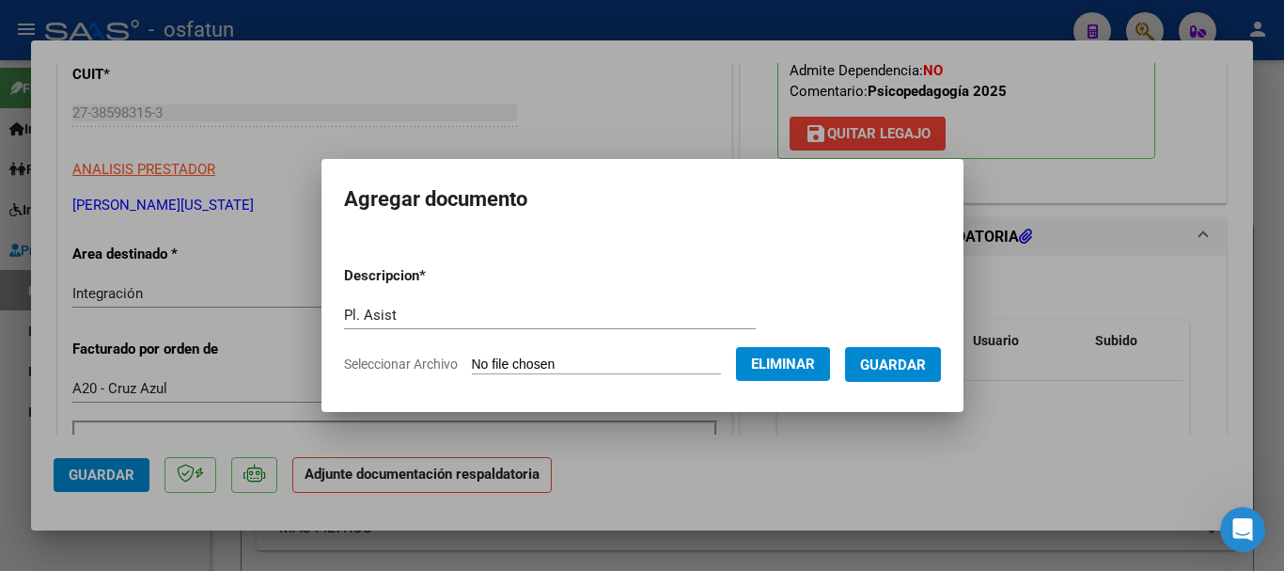
click at [919, 382] on form "Descripcion * Pl. Asist Escriba aquí una descripcion Seleccionar Archivo Elimin…" at bounding box center [642, 319] width 597 height 137
click at [908, 363] on span "Guardar" at bounding box center [893, 364] width 66 height 17
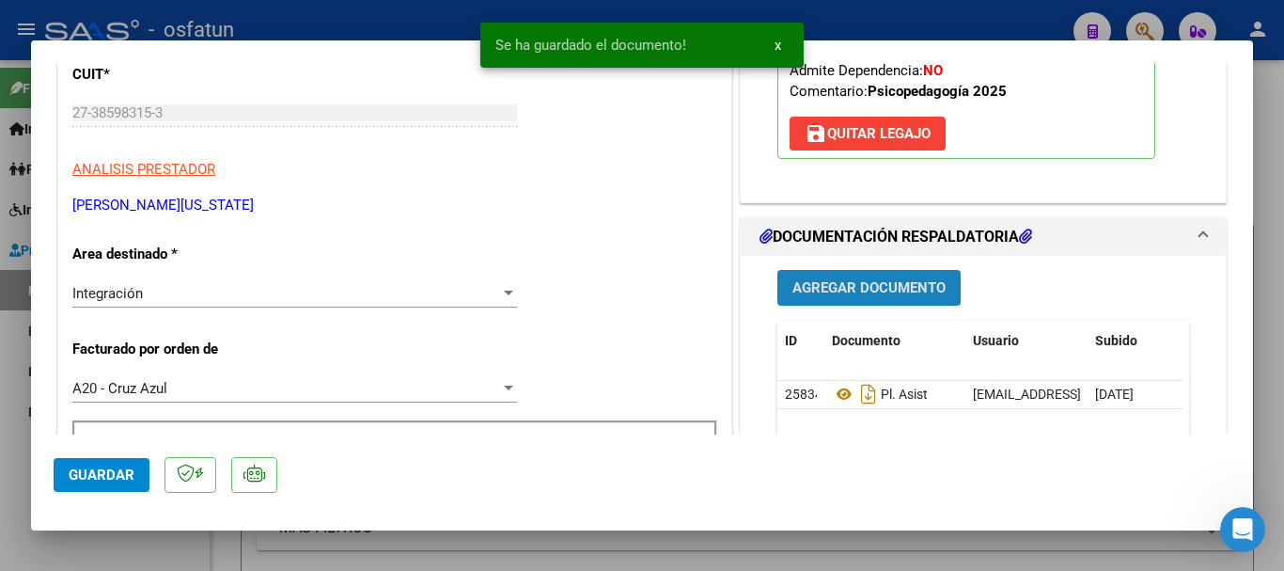
click at [839, 293] on span "Agregar Documento" at bounding box center [868, 288] width 153 height 17
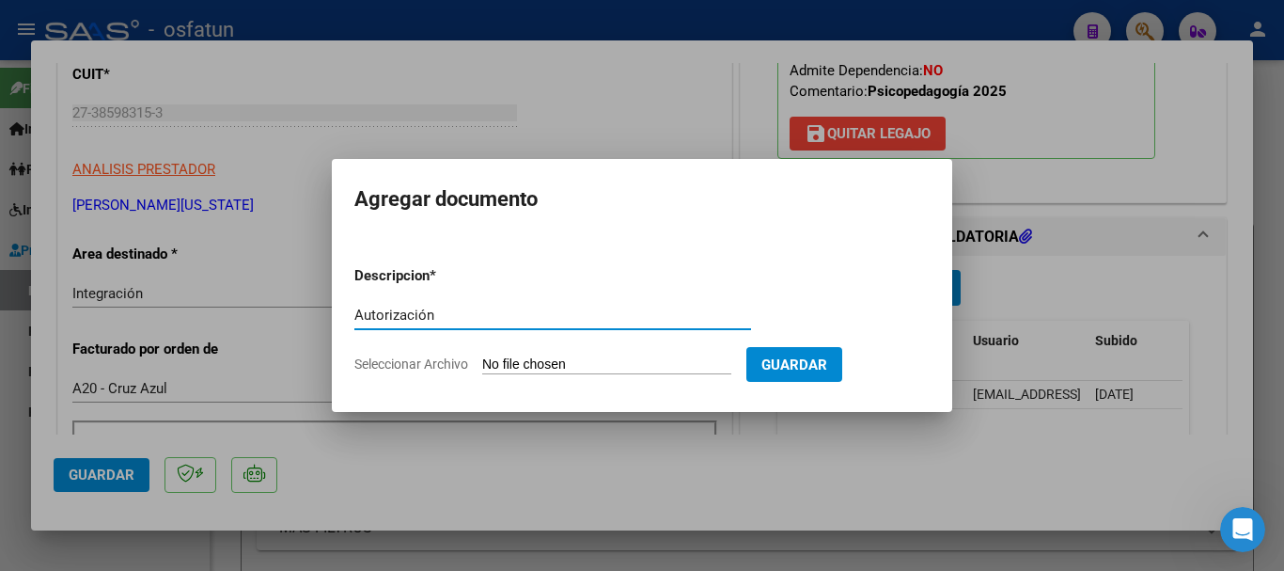
type input "Autorización"
click at [645, 366] on input "Seleccionar Archivo" at bounding box center [606, 365] width 249 height 18
type input "C:\fakepath\AUTORIZACION JAZMIN.pdf"
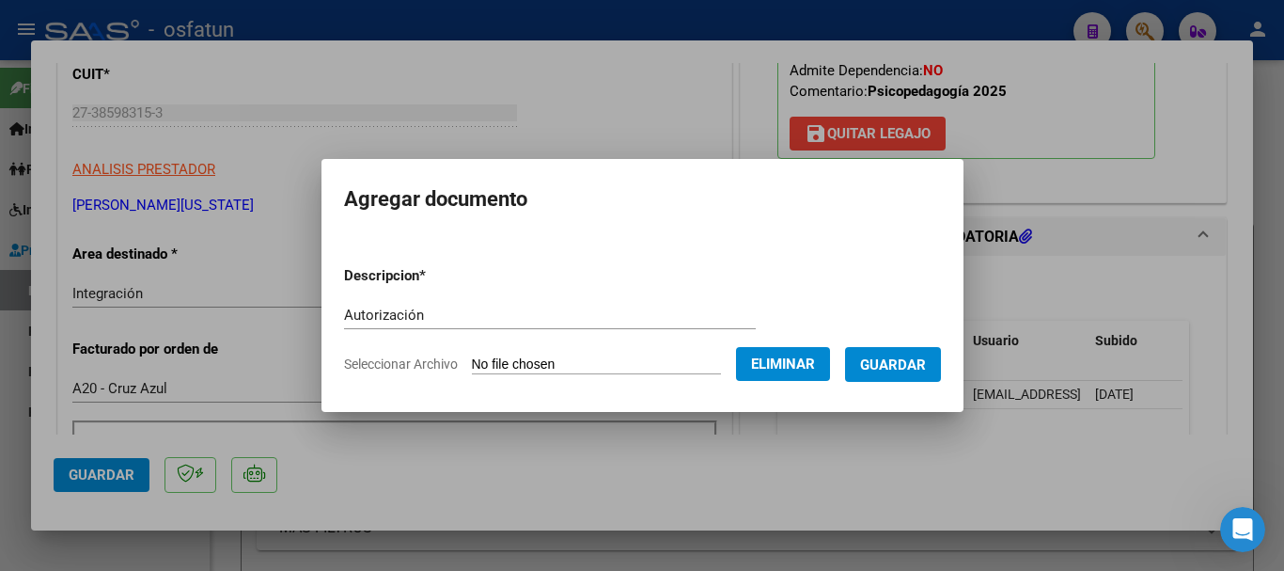
click at [922, 383] on form "Descripcion * Autorización Escriba aquí una descripcion Seleccionar Archivo Eli…" at bounding box center [642, 319] width 597 height 137
click at [926, 362] on span "Guardar" at bounding box center [893, 364] width 66 height 17
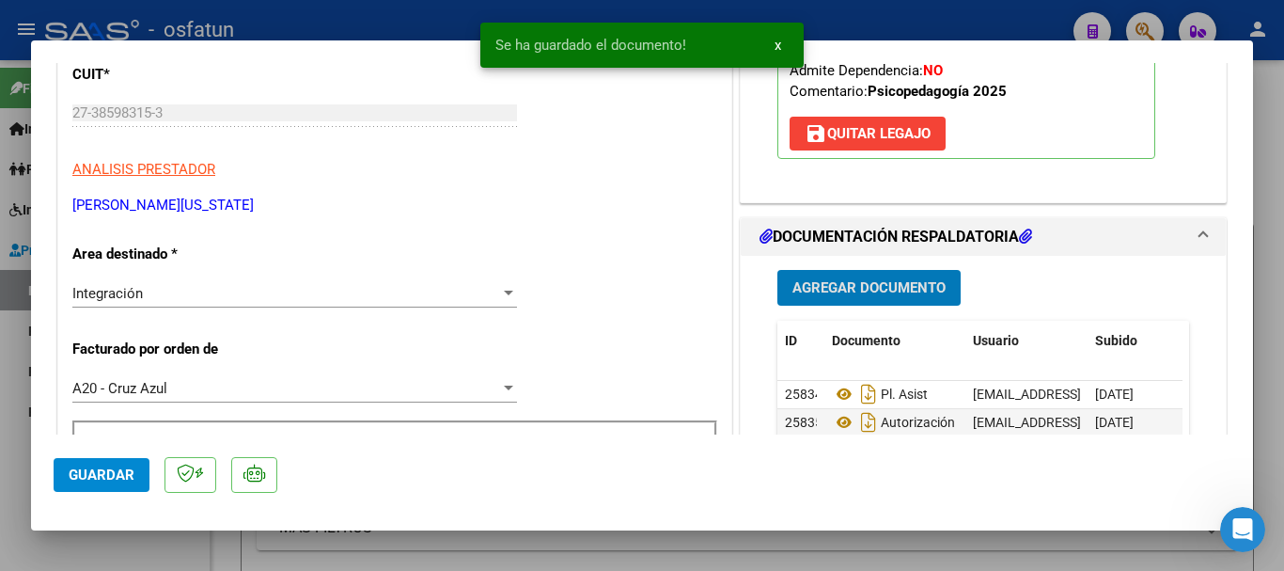
click at [86, 477] on span "Guardar" at bounding box center [102, 474] width 66 height 17
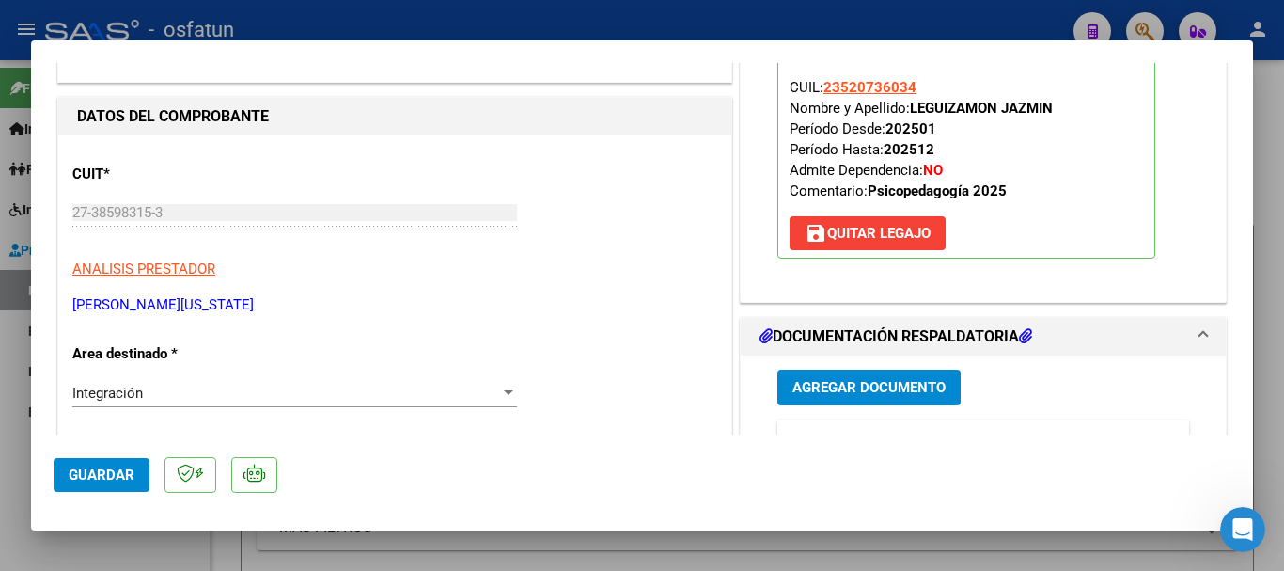
scroll to position [211, 0]
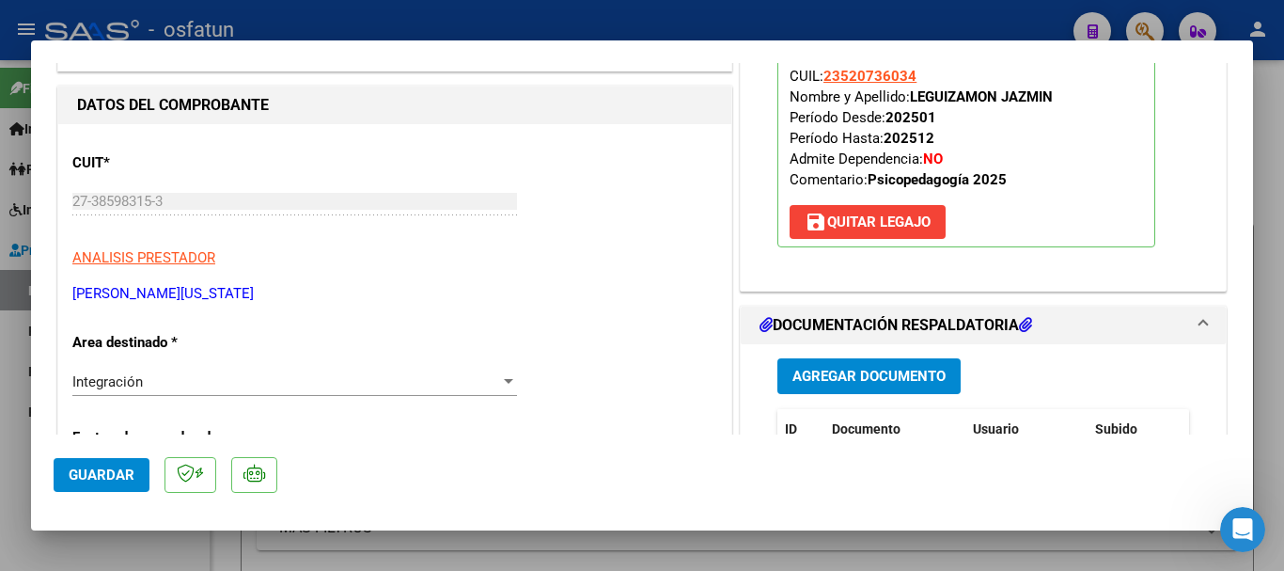
click at [1283, 244] on div at bounding box center [642, 285] width 1284 height 571
type input "$ 0,00"
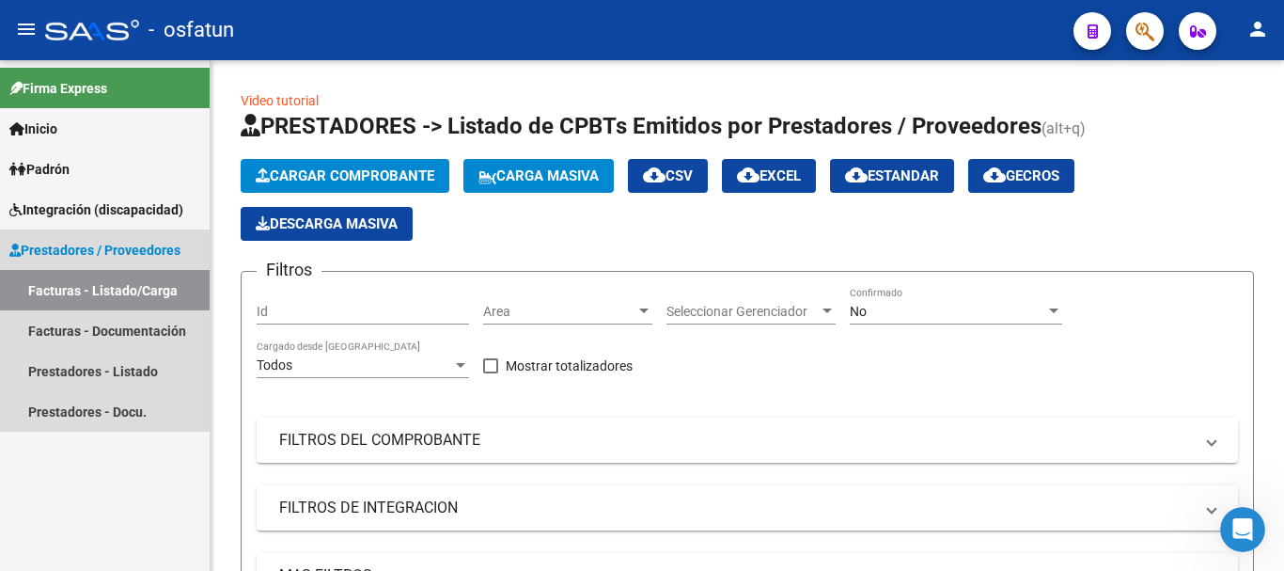
drag, startPoint x: 99, startPoint y: 286, endPoint x: 417, endPoint y: 175, distance: 337.4
click at [100, 285] on link "Facturas - Listado/Carga" at bounding box center [105, 290] width 210 height 40
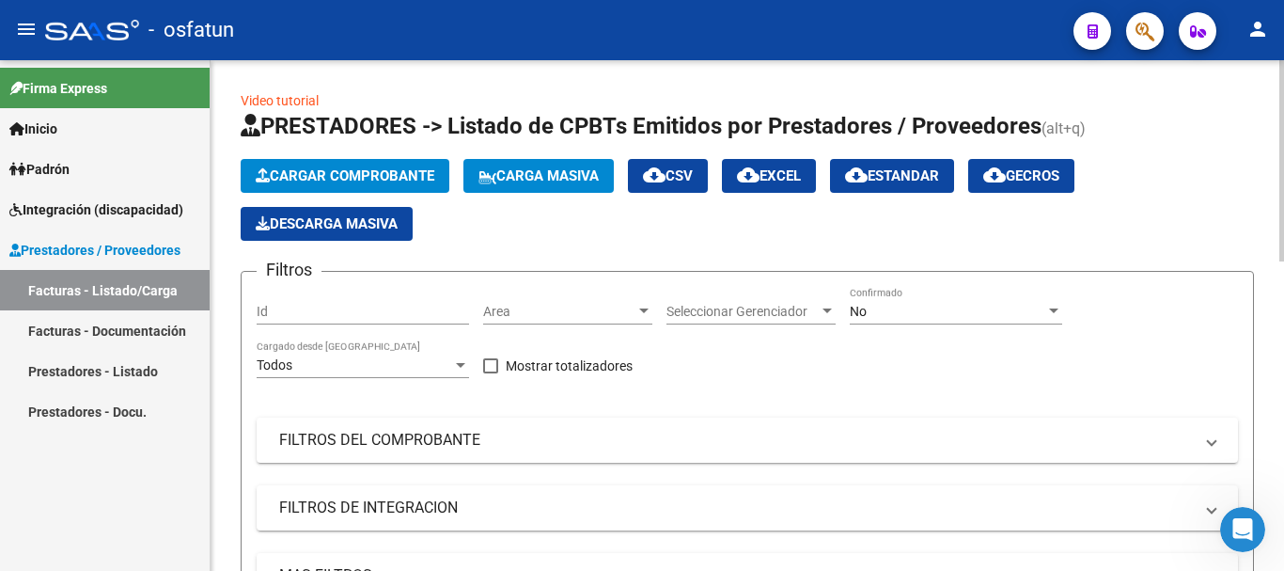
click at [403, 175] on span "Cargar Comprobante" at bounding box center [345, 175] width 179 height 17
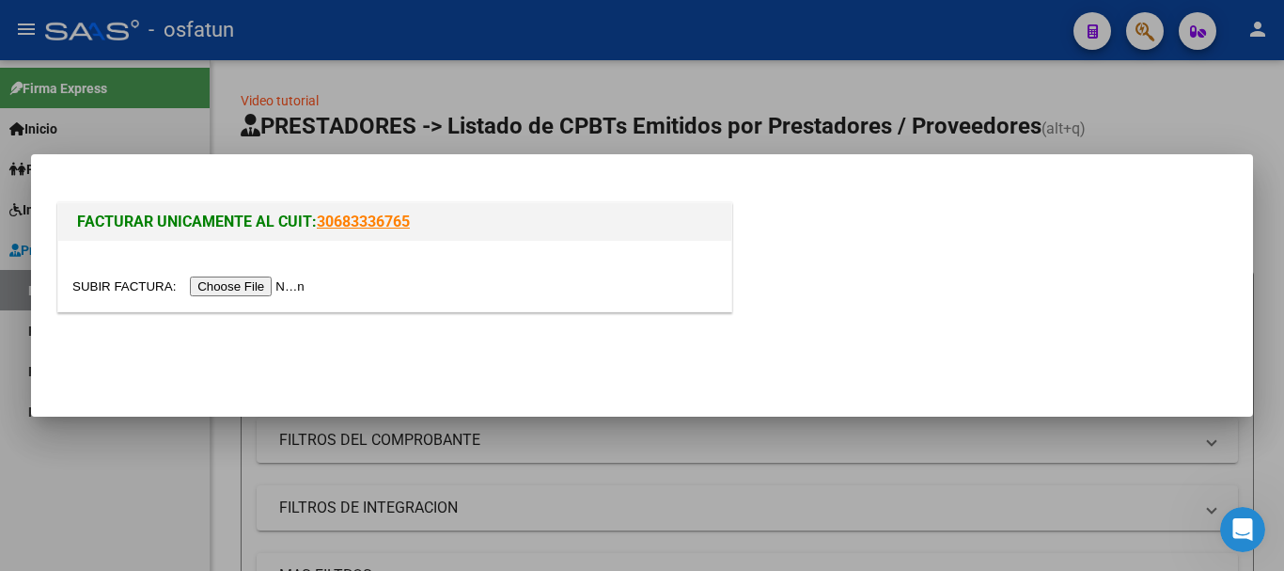
click at [275, 289] on input "file" at bounding box center [191, 286] width 238 height 20
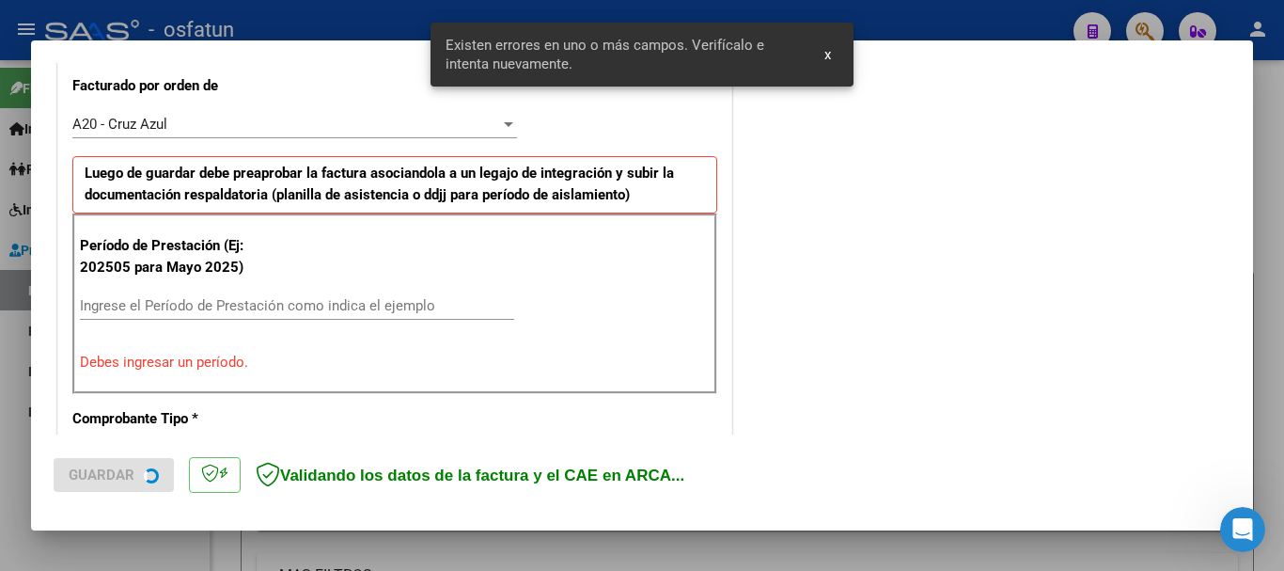
scroll to position [529, 0]
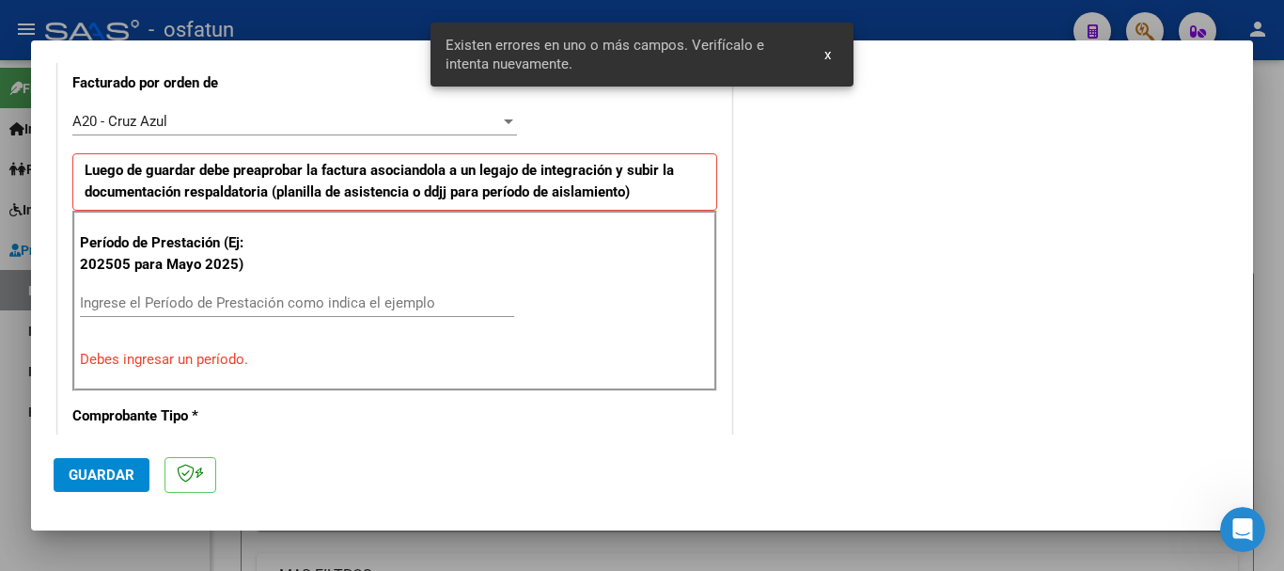
click at [159, 301] on input "Ingrese el Período de Prestación como indica el ejemplo" at bounding box center [297, 302] width 434 height 17
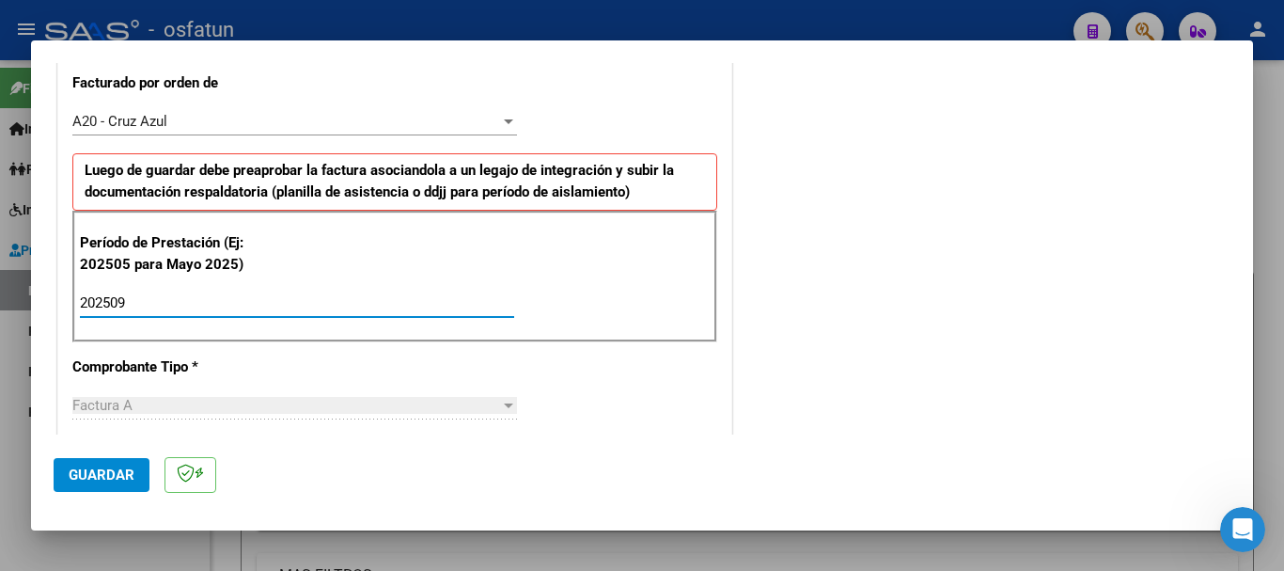
type input "202509"
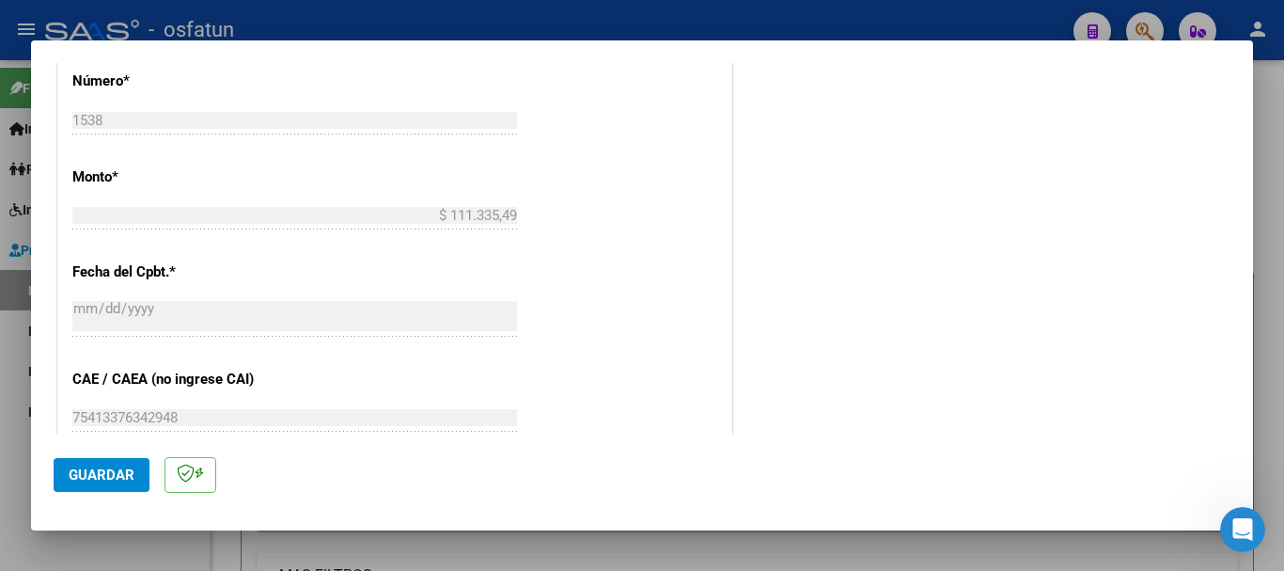
scroll to position [1485, 0]
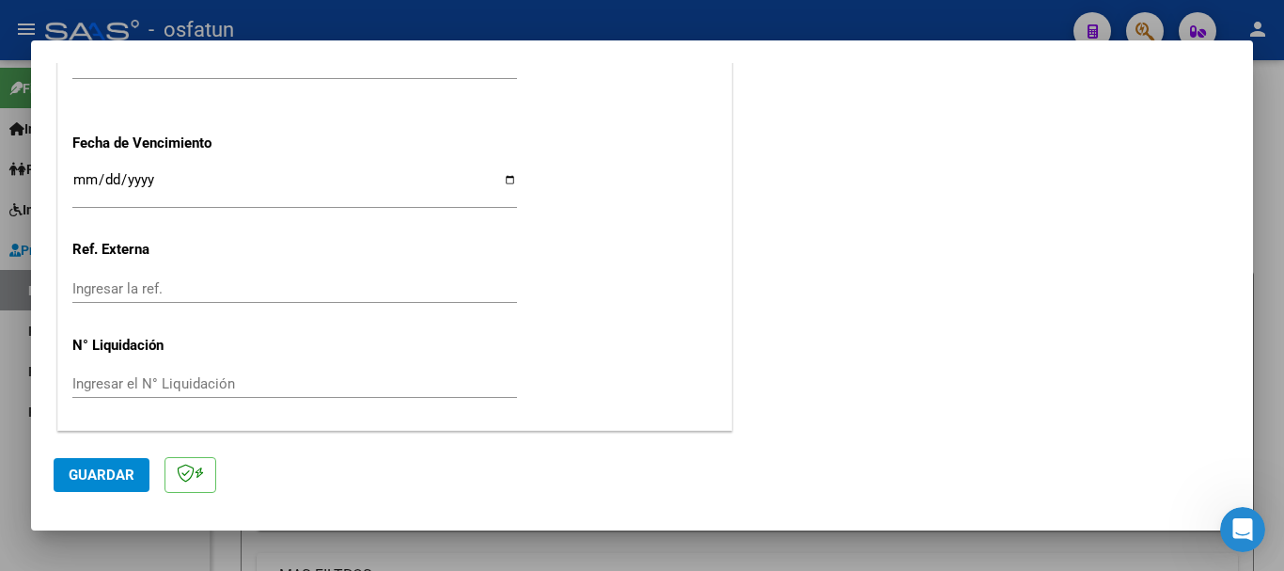
click at [100, 476] on span "Guardar" at bounding box center [102, 474] width 66 height 17
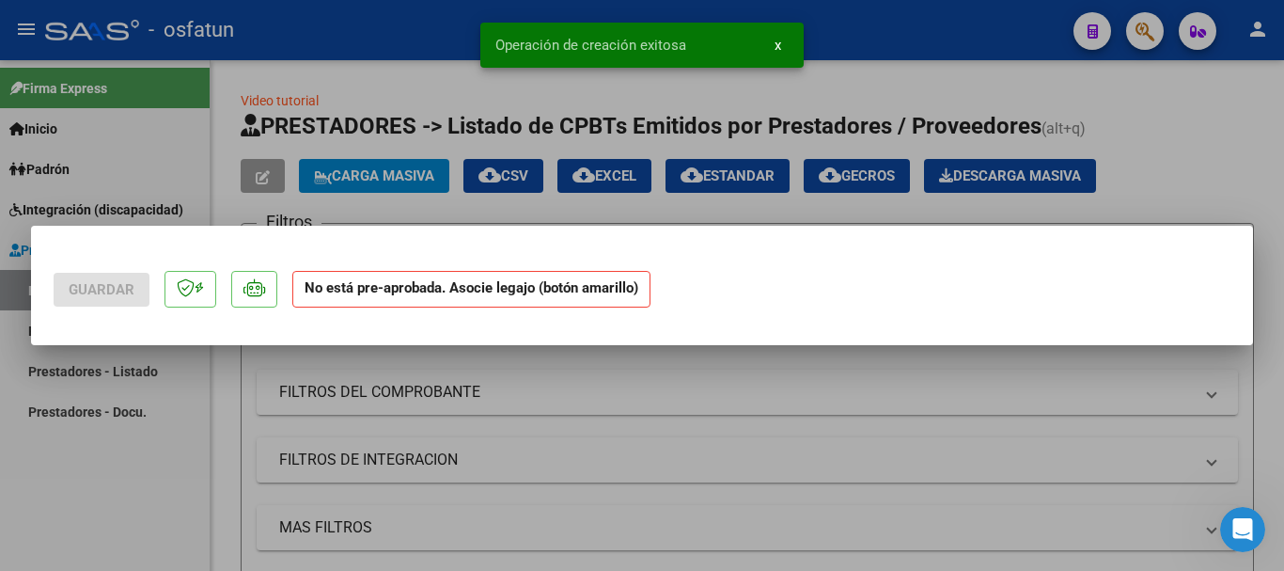
scroll to position [0, 0]
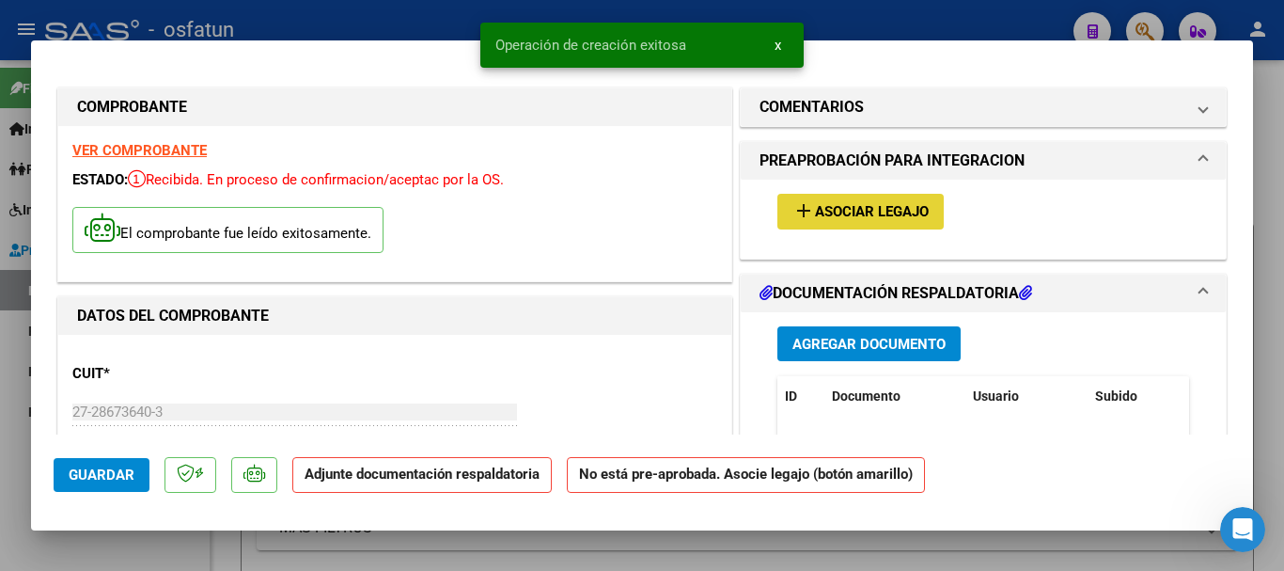
click at [821, 214] on span "Asociar Legajo" at bounding box center [872, 212] width 114 height 17
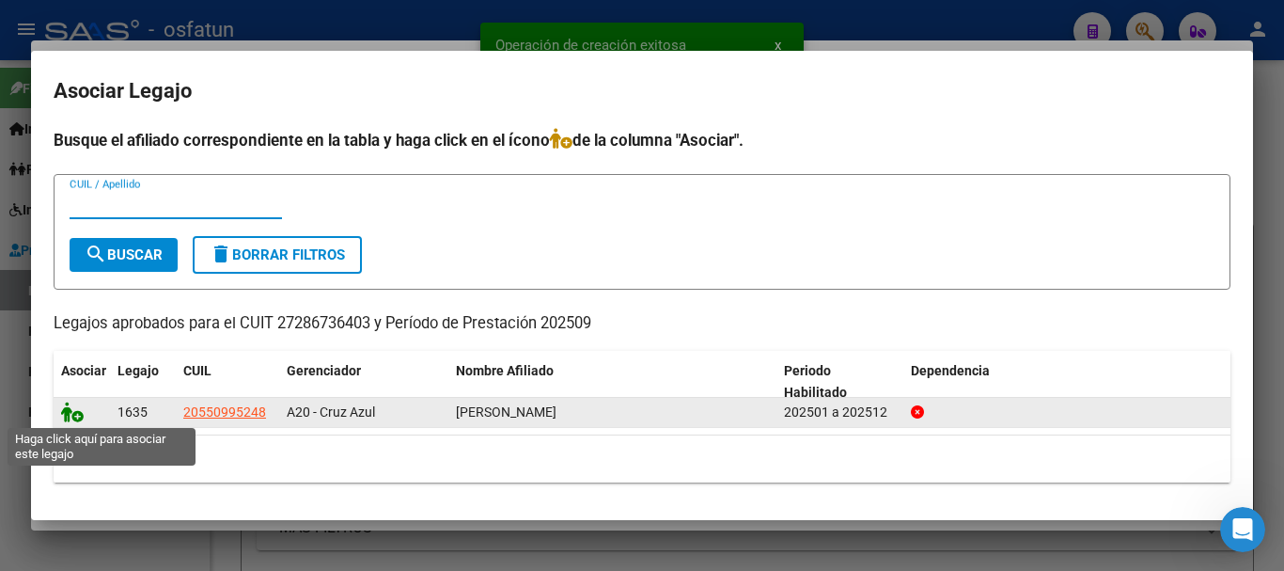
click at [61, 414] on icon at bounding box center [72, 411] width 23 height 21
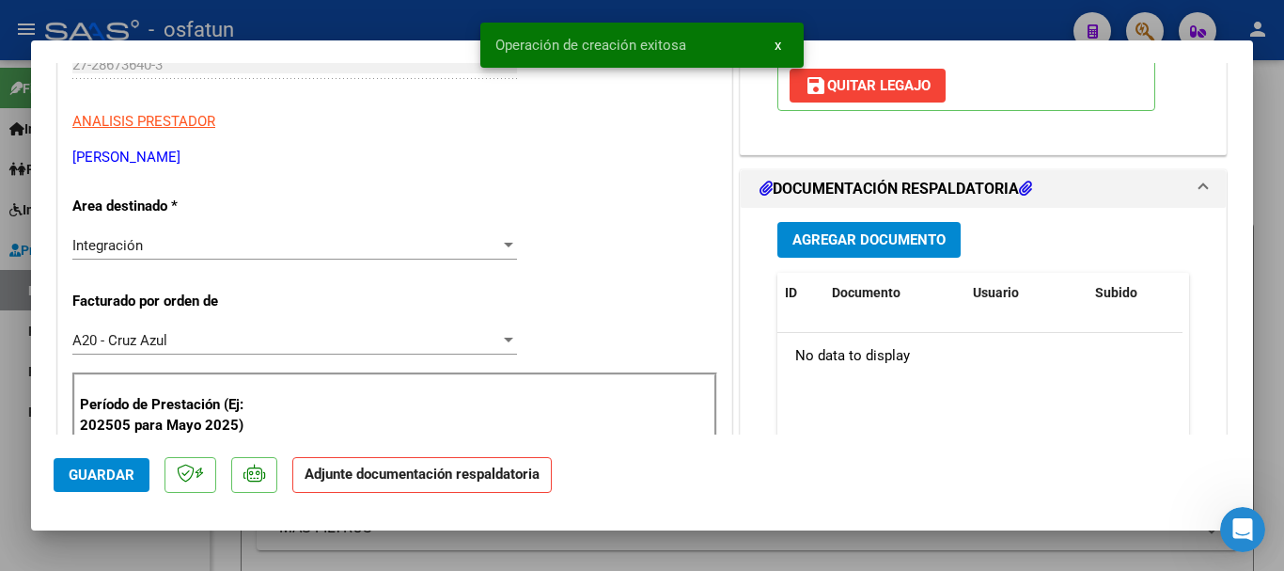
scroll to position [352, 0]
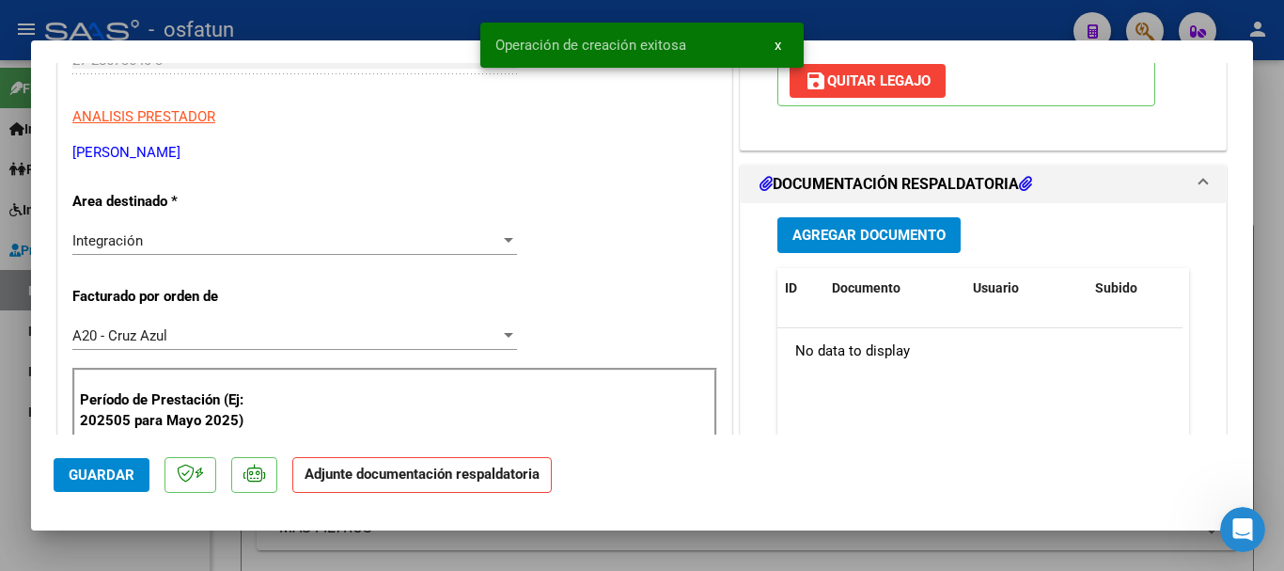
click at [814, 228] on span "Agregar Documento" at bounding box center [868, 235] width 153 height 17
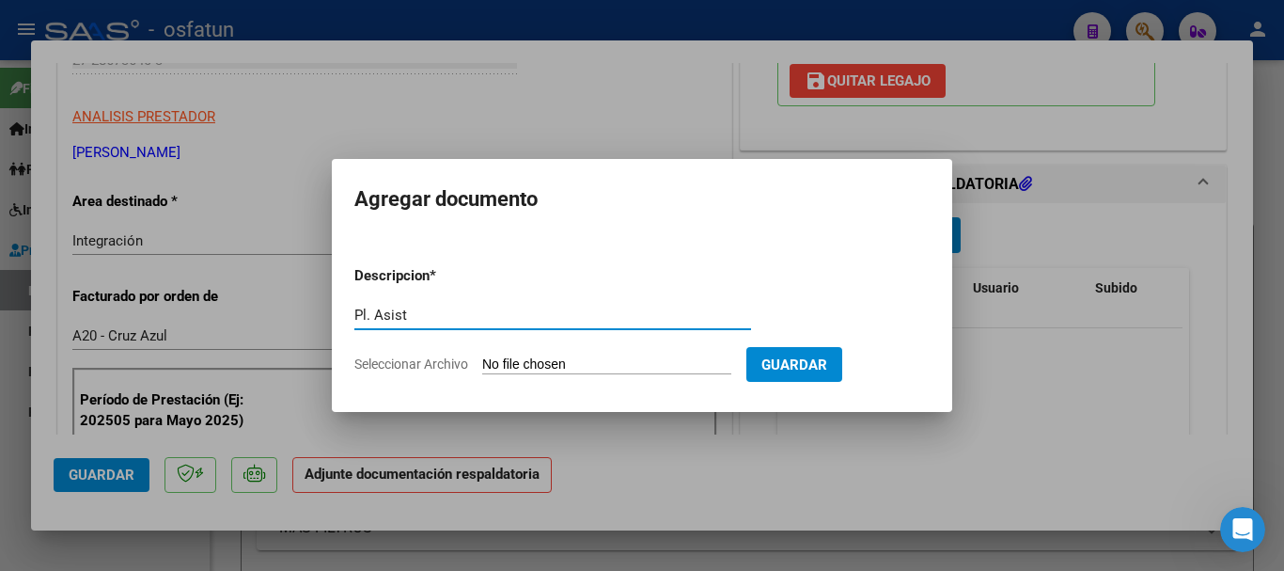
type input "Pl. Asist"
click at [633, 357] on input "Seleccionar Archivo" at bounding box center [606, 365] width 249 height 18
type input "C:\fakepath\TEJEDA 09.pdf"
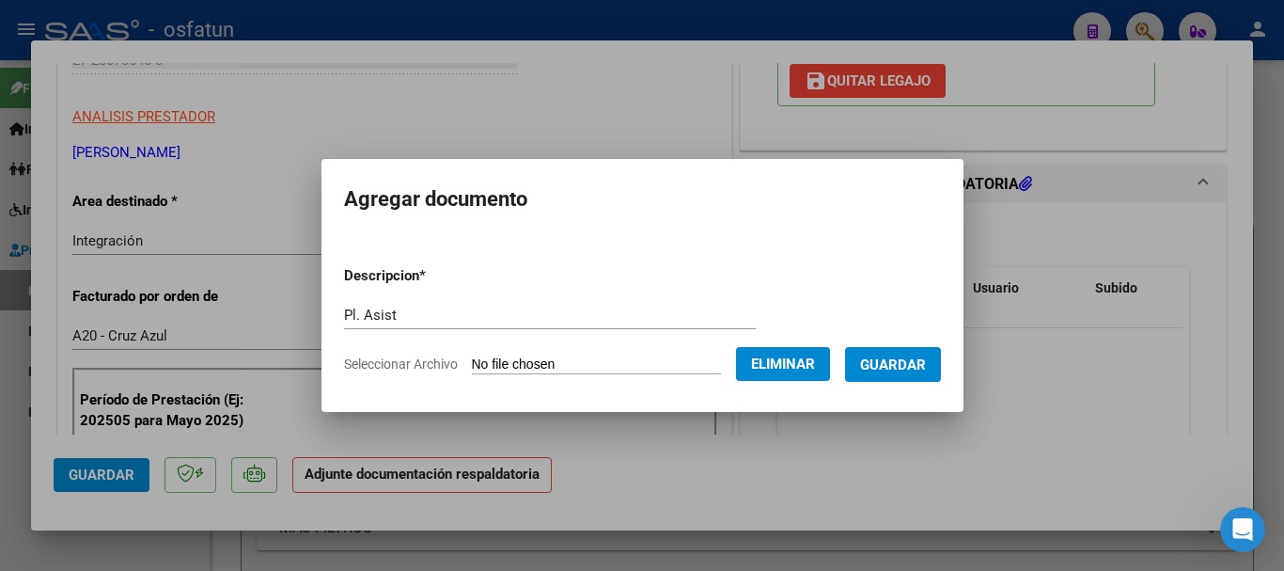
click at [926, 366] on span "Guardar" at bounding box center [893, 364] width 66 height 17
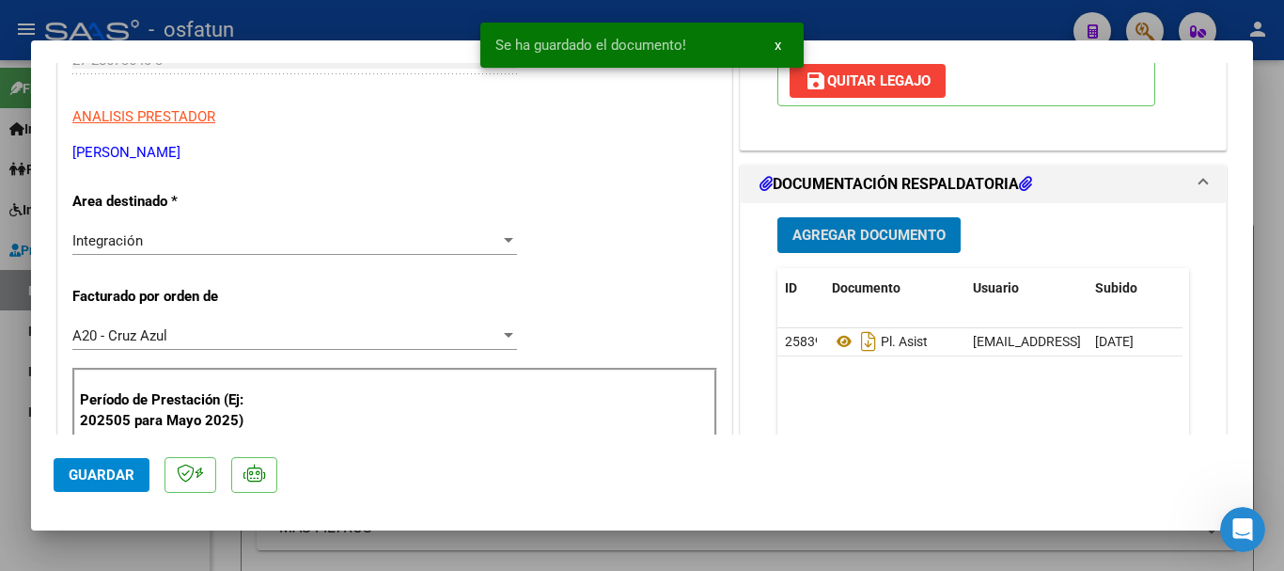
click at [852, 234] on span "Agregar Documento" at bounding box center [868, 235] width 153 height 17
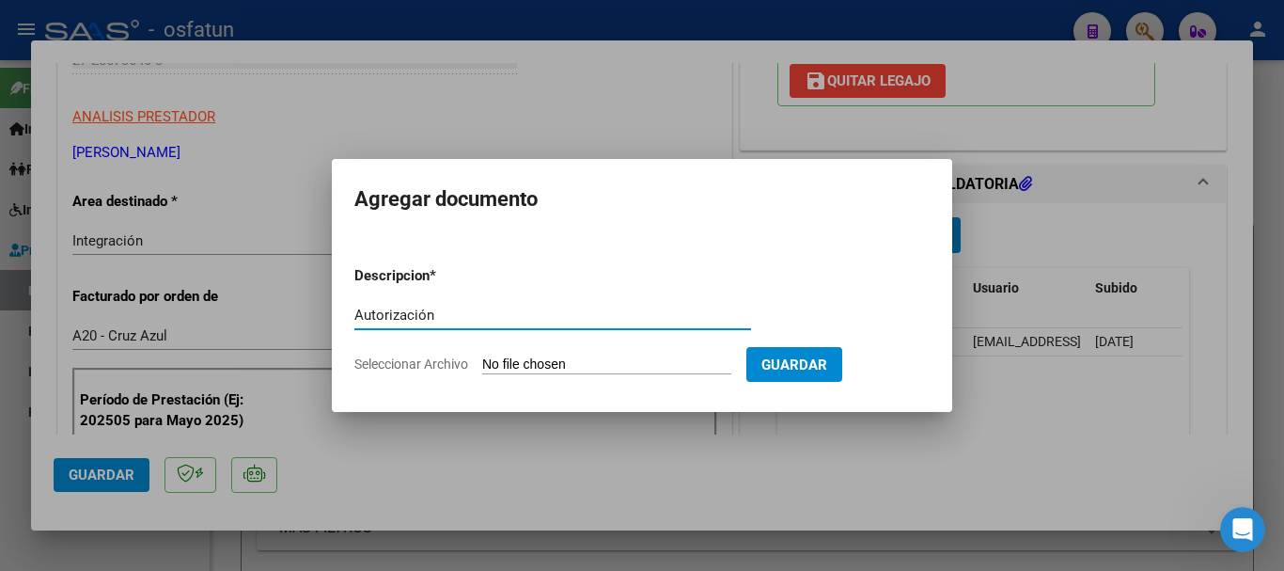
type input "Autorización"
click at [549, 362] on input "Seleccionar Archivo" at bounding box center [606, 365] width 249 height 18
type input "C:\fakepath\TEJEDA _AUTORIZACIONES.pdf"
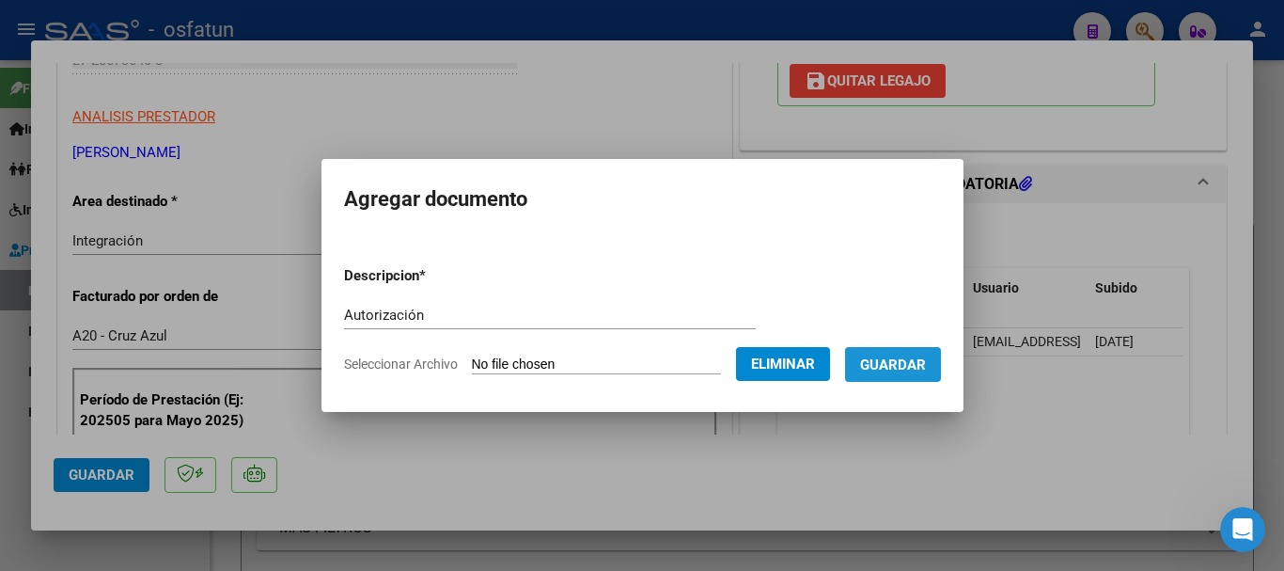
click at [916, 378] on button "Guardar" at bounding box center [893, 364] width 96 height 35
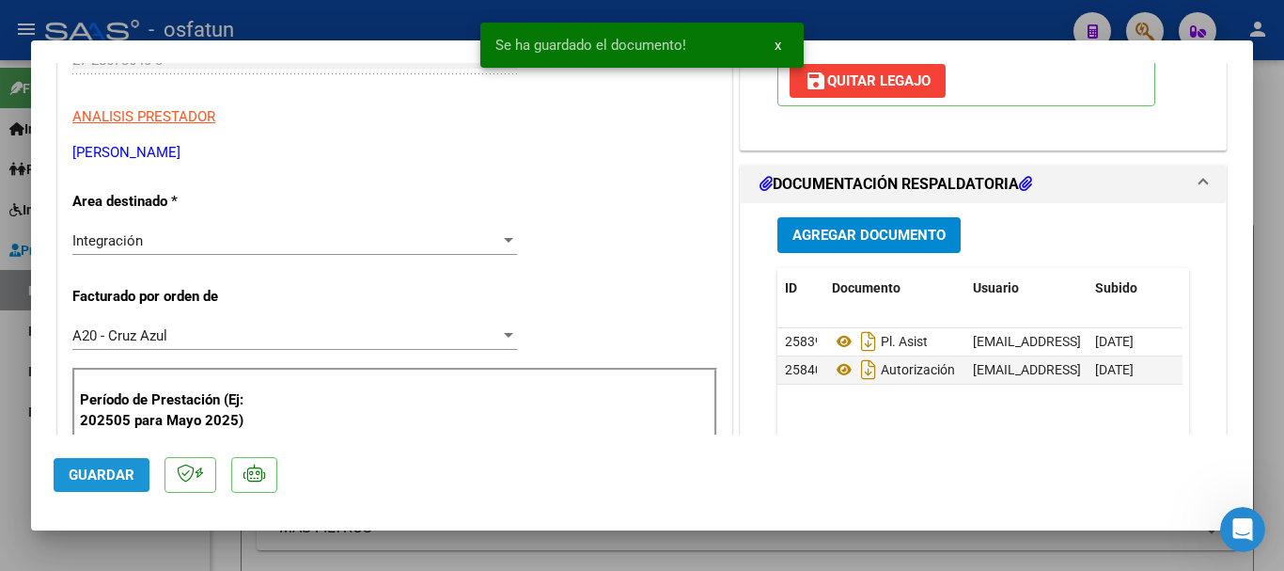
click at [93, 470] on span "Guardar" at bounding box center [102, 474] width 66 height 17
click at [95, 470] on span "Guardar" at bounding box center [102, 474] width 66 height 17
drag, startPoint x: 1280, startPoint y: 282, endPoint x: 1034, endPoint y: 492, distance: 323.4
click at [1279, 286] on div at bounding box center [642, 285] width 1284 height 571
type input "$ 0,00"
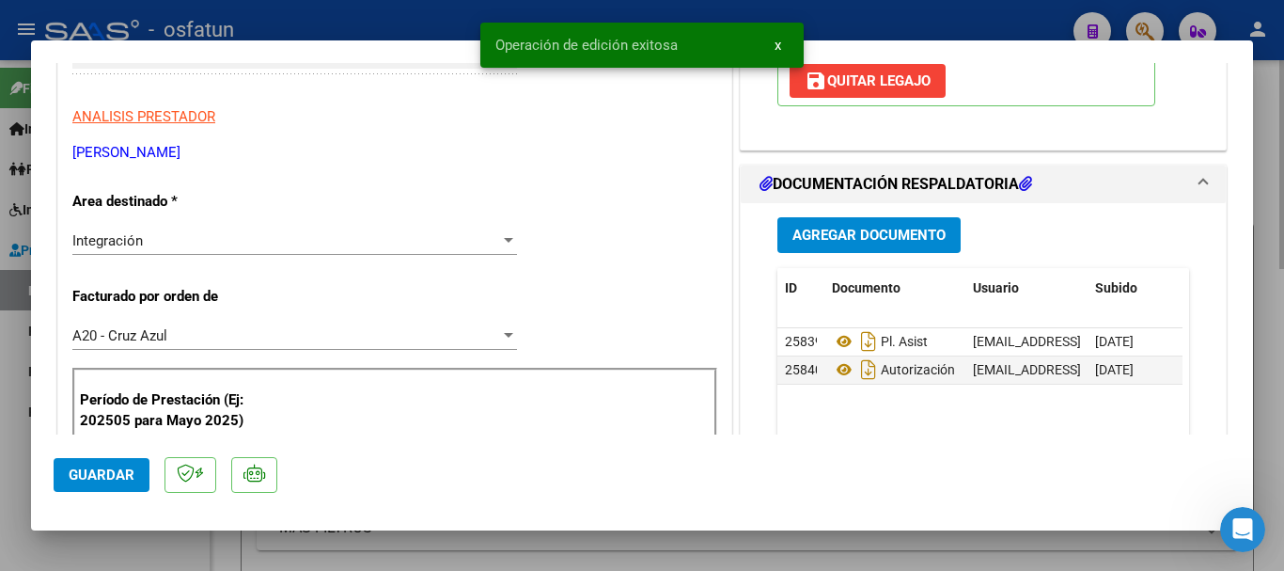
scroll to position [294, 0]
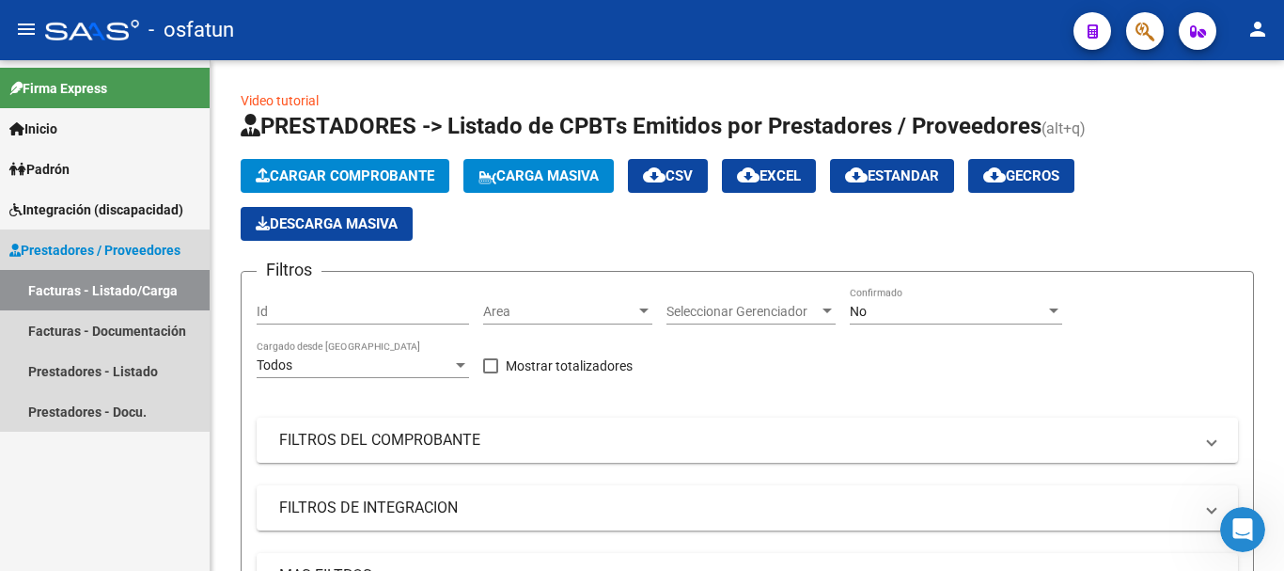
drag, startPoint x: 135, startPoint y: 293, endPoint x: 378, endPoint y: 9, distance: 373.3
click at [135, 292] on link "Facturas - Listado/Carga" at bounding box center [105, 290] width 210 height 40
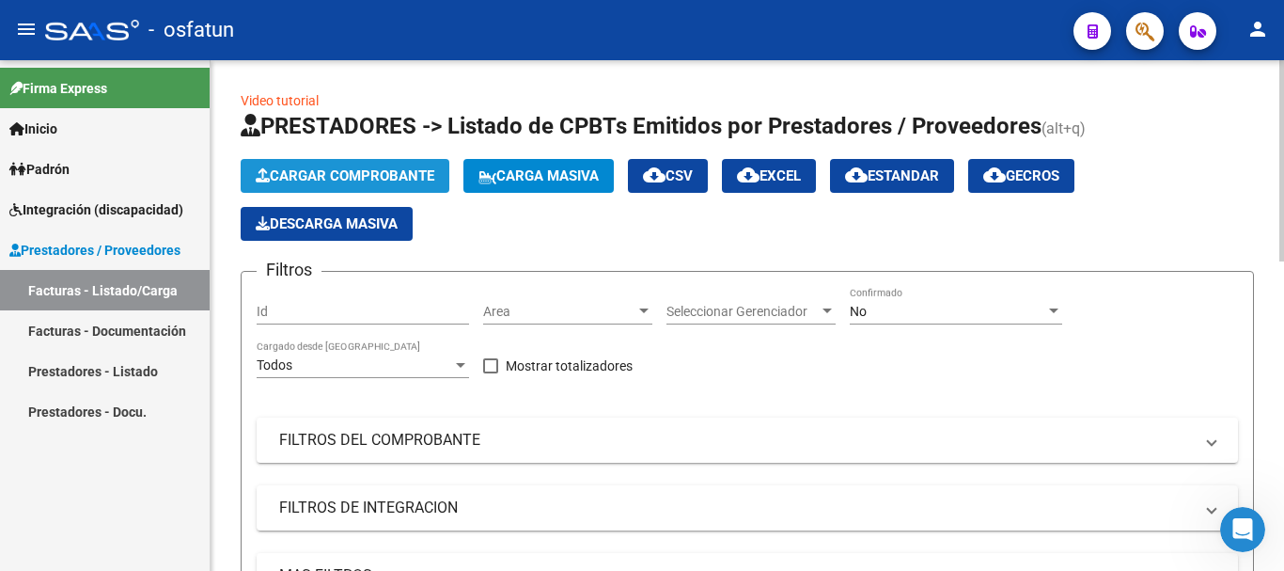
click at [342, 170] on span "Cargar Comprobante" at bounding box center [345, 175] width 179 height 17
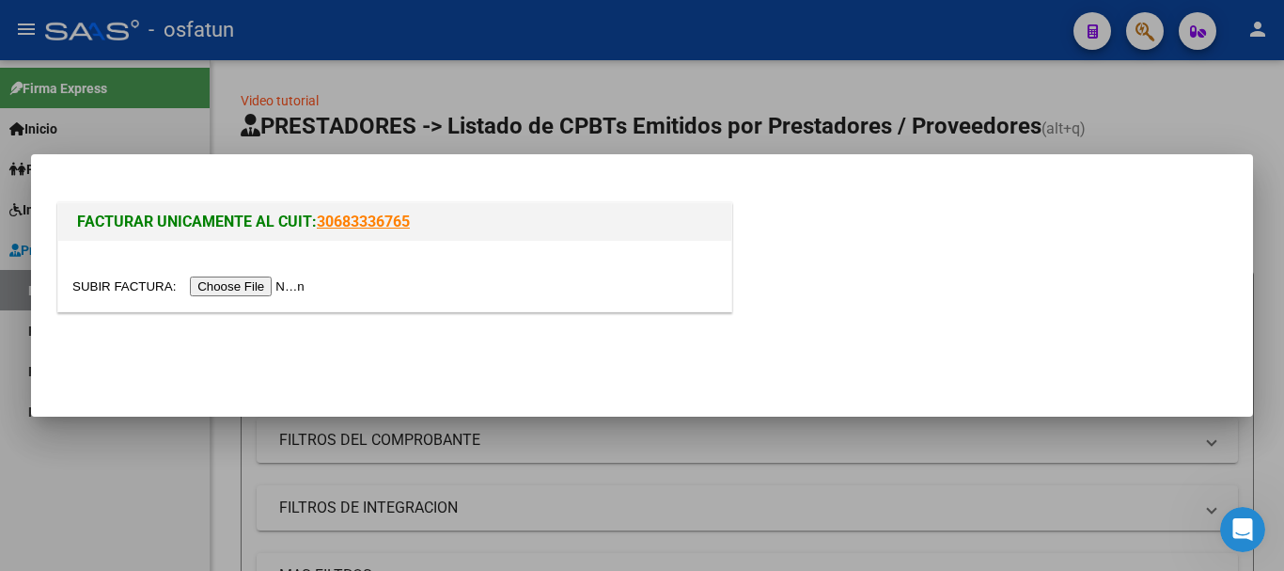
click at [284, 287] on input "file" at bounding box center [191, 286] width 238 height 20
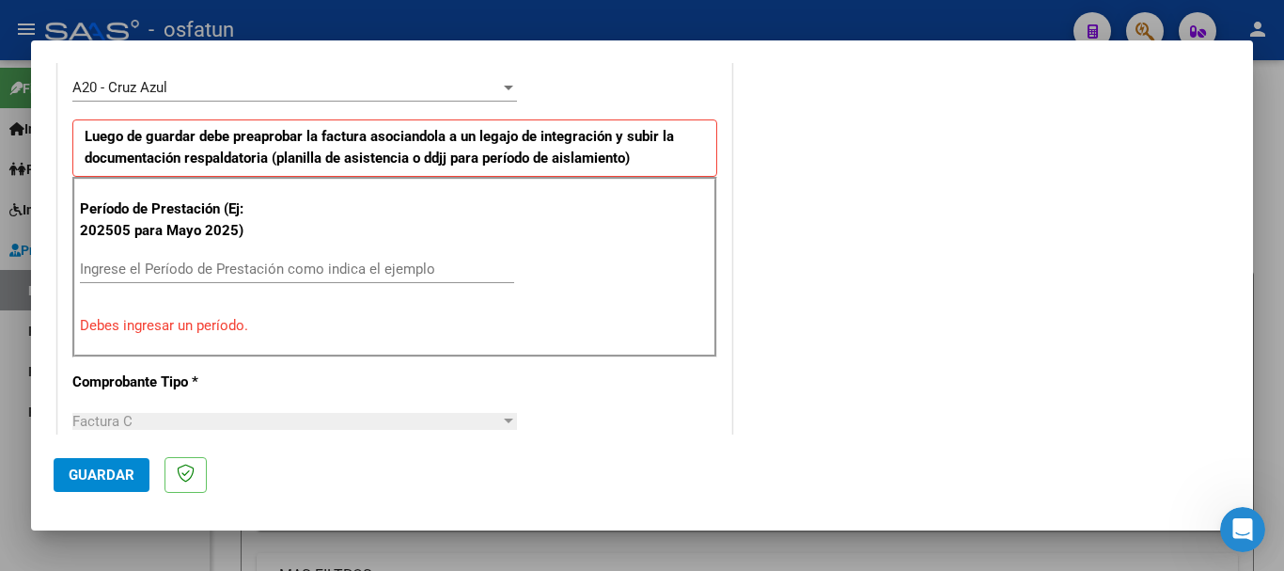
scroll to position [557, 0]
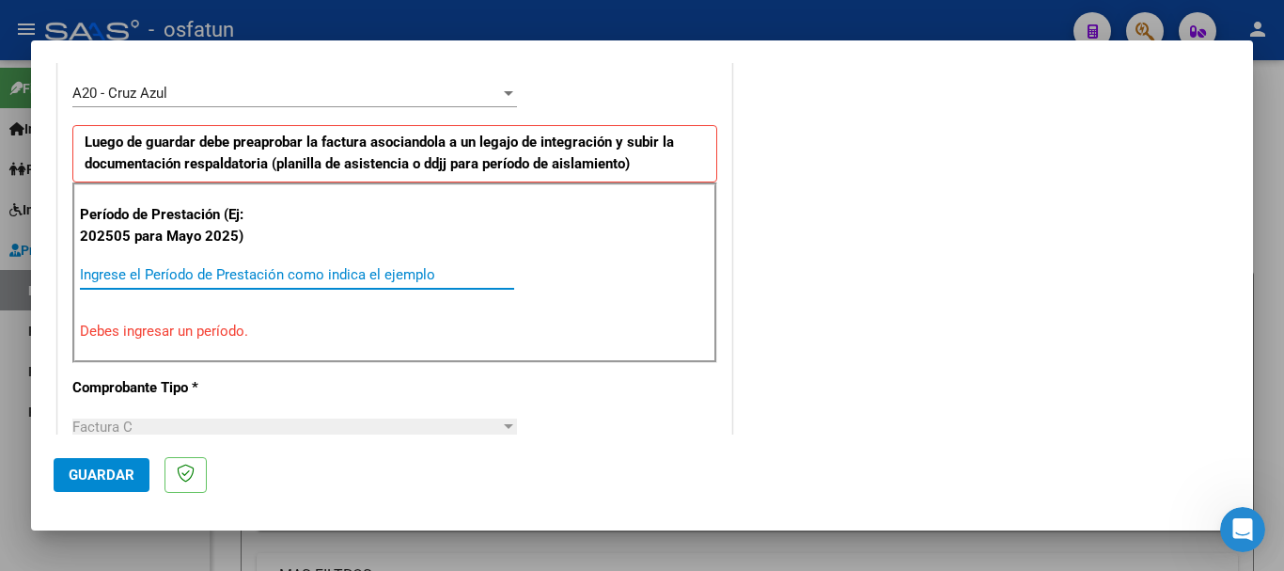
click at [149, 267] on input "Ingrese el Período de Prestación como indica el ejemplo" at bounding box center [297, 274] width 434 height 17
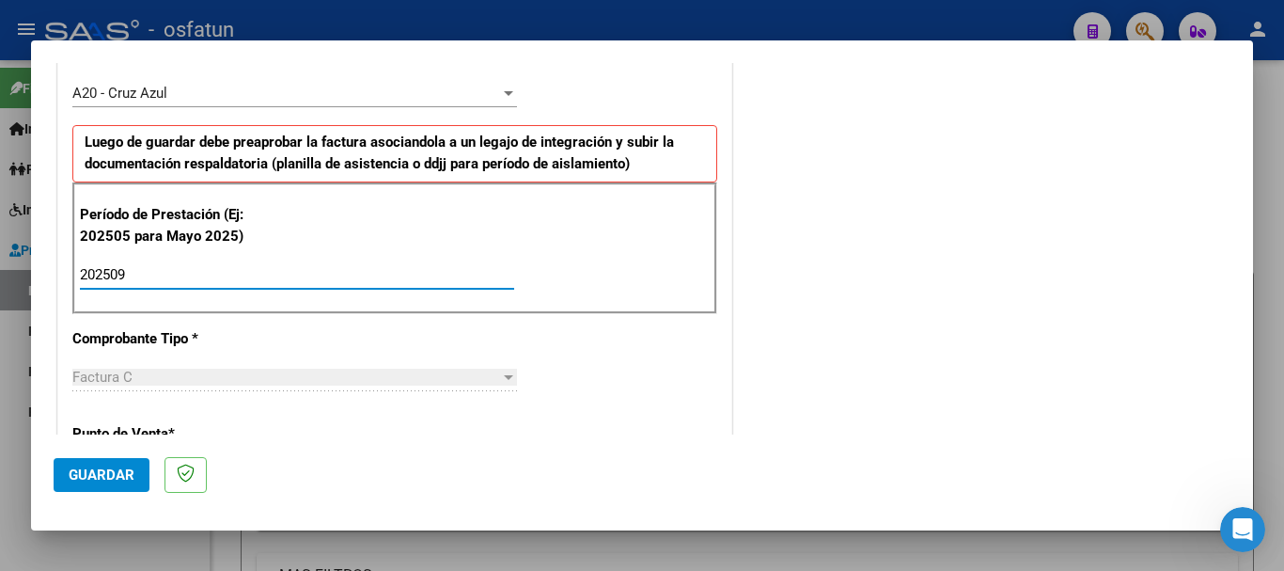
type input "202509"
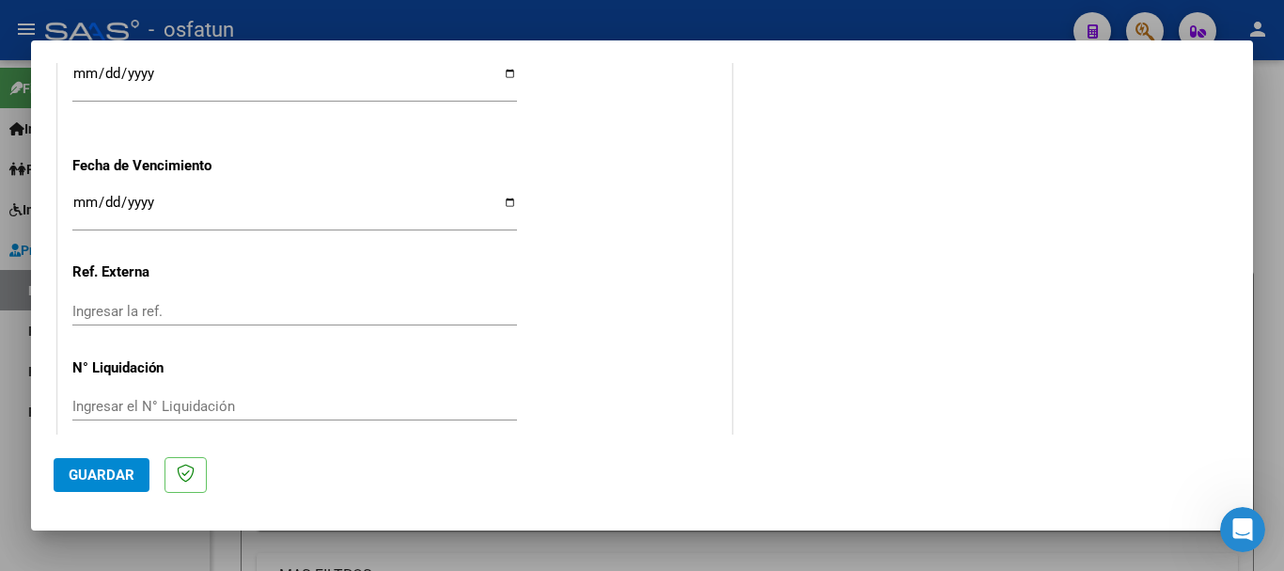
scroll to position [1485, 0]
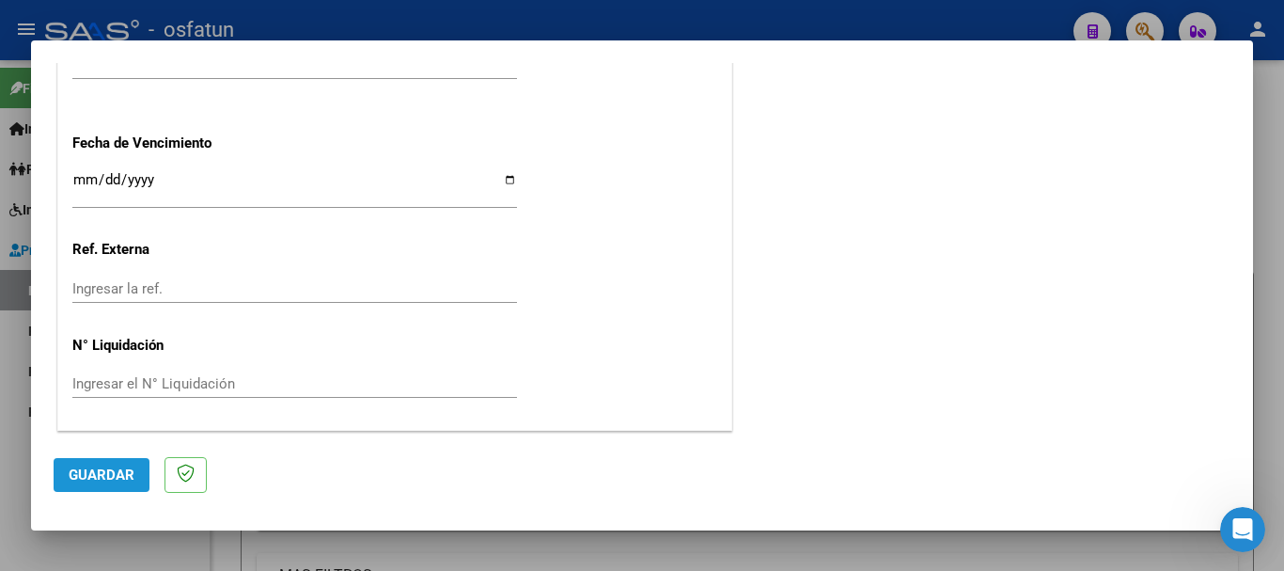
click at [91, 490] on button "Guardar" at bounding box center [102, 475] width 96 height 34
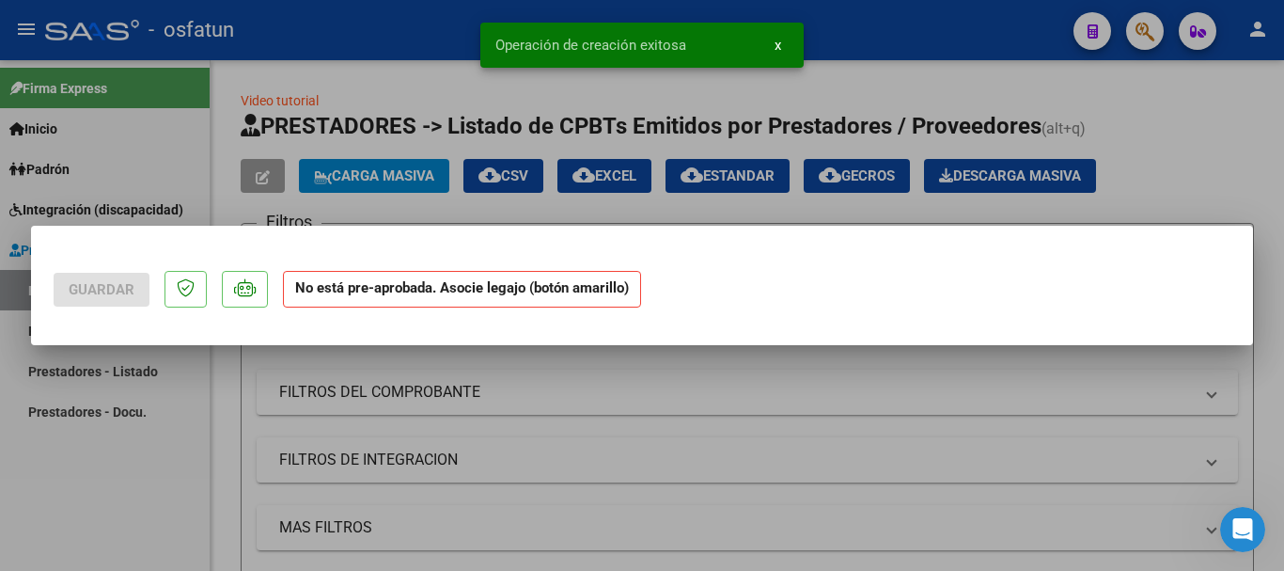
scroll to position [0, 0]
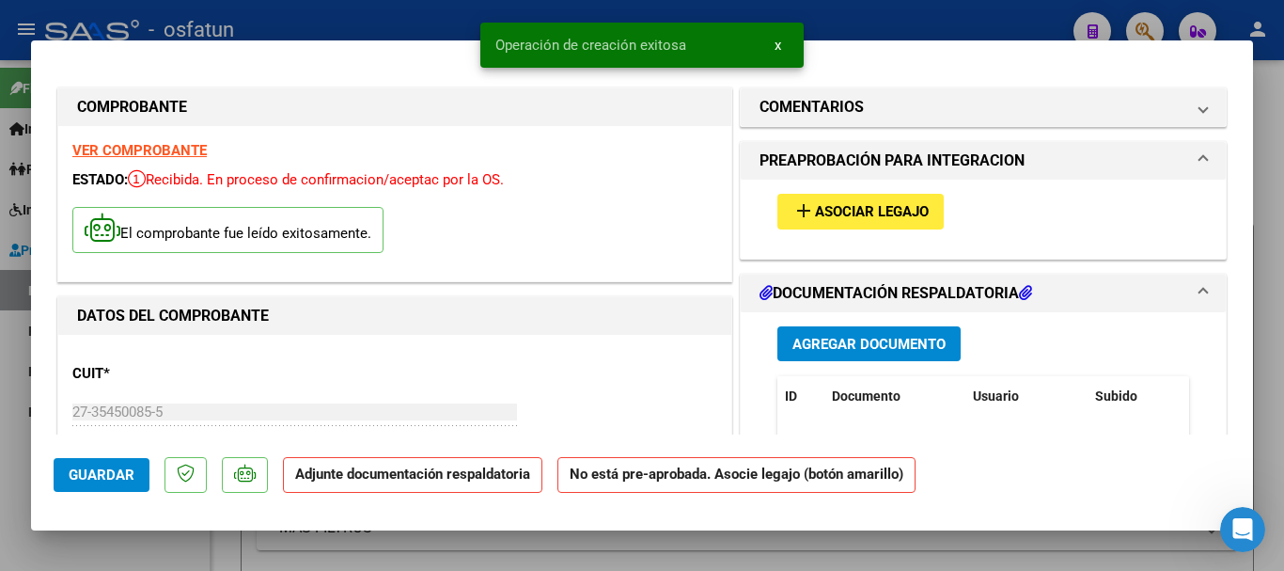
click at [804, 220] on mat-icon "add" at bounding box center [803, 210] width 23 height 23
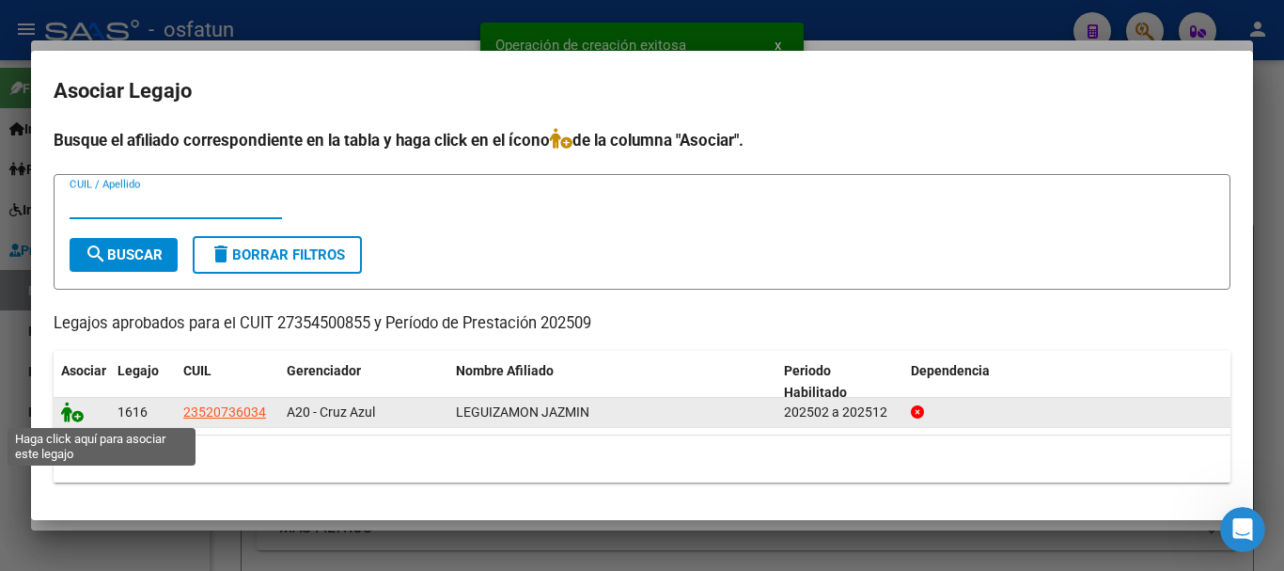
click at [62, 411] on icon at bounding box center [72, 411] width 23 height 21
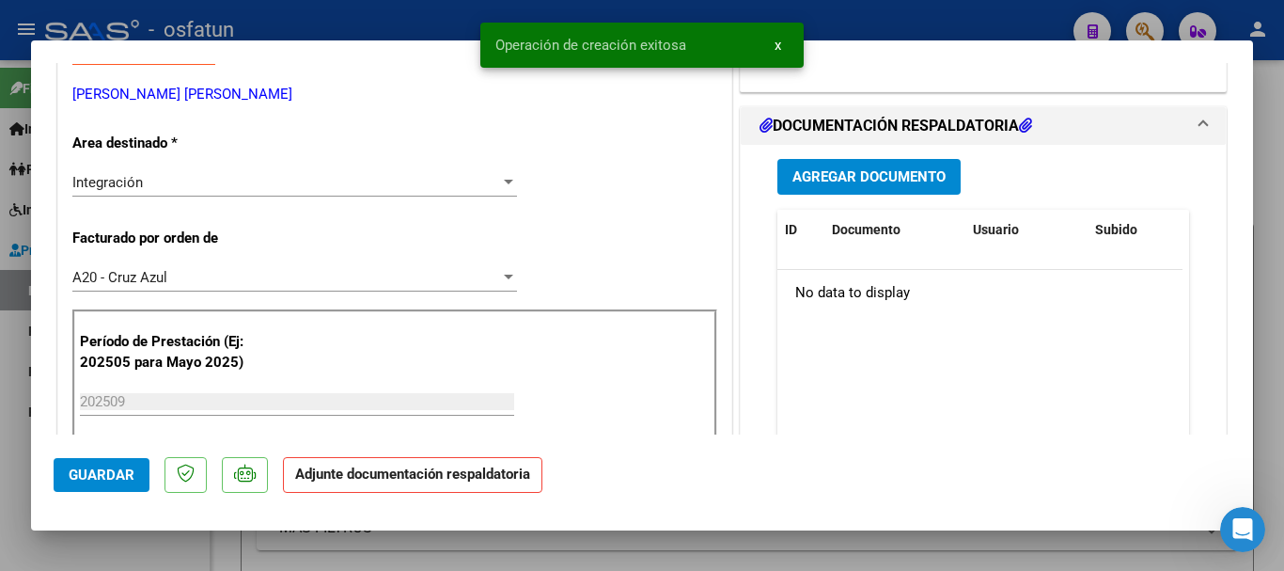
scroll to position [426, 0]
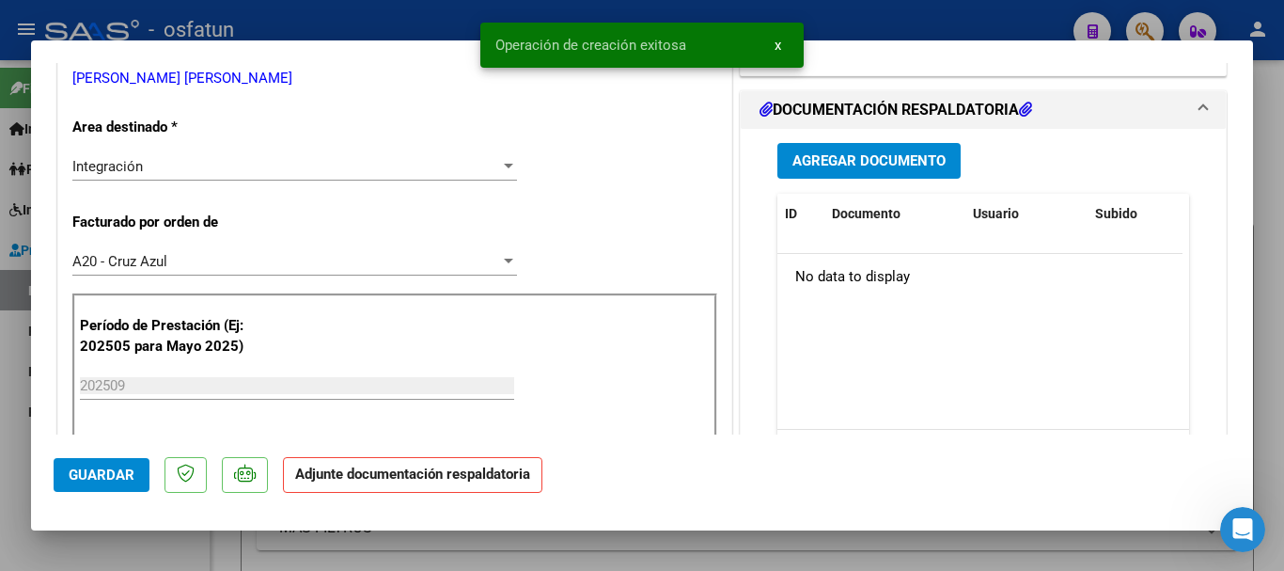
click at [918, 164] on span "Agregar Documento" at bounding box center [868, 161] width 153 height 17
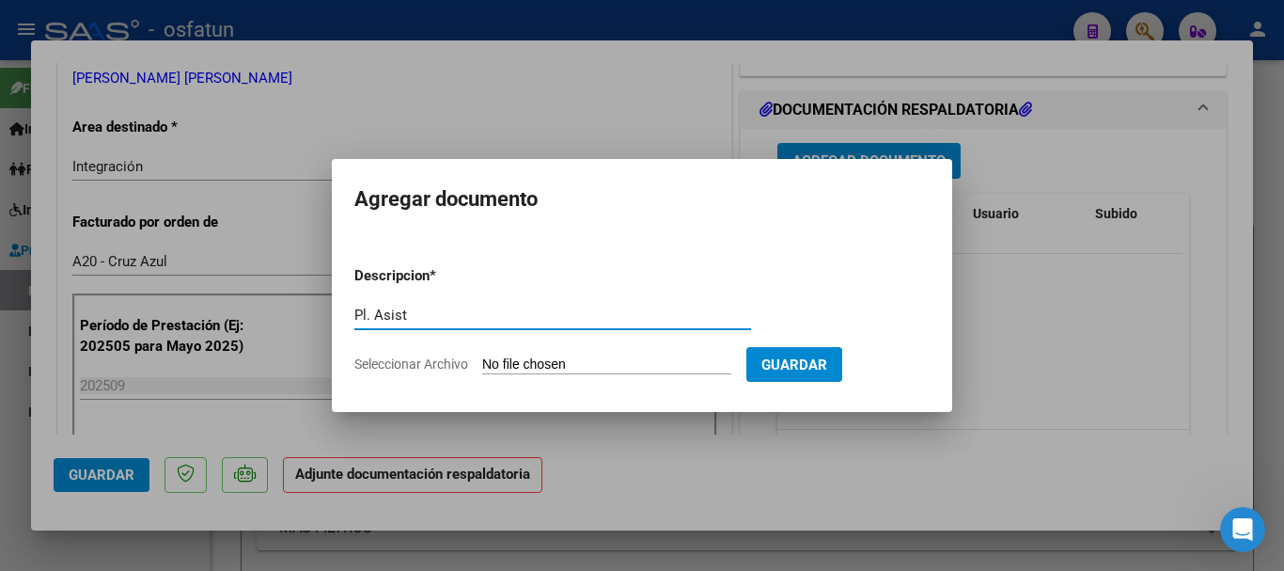
type input "Pl. Asist"
click at [514, 359] on input "Seleccionar Archivo" at bounding box center [606, 365] width 249 height 18
type input "C:\fakepath\WhatsApp Image 2025-10-13 at 09.02.48.jpeg"
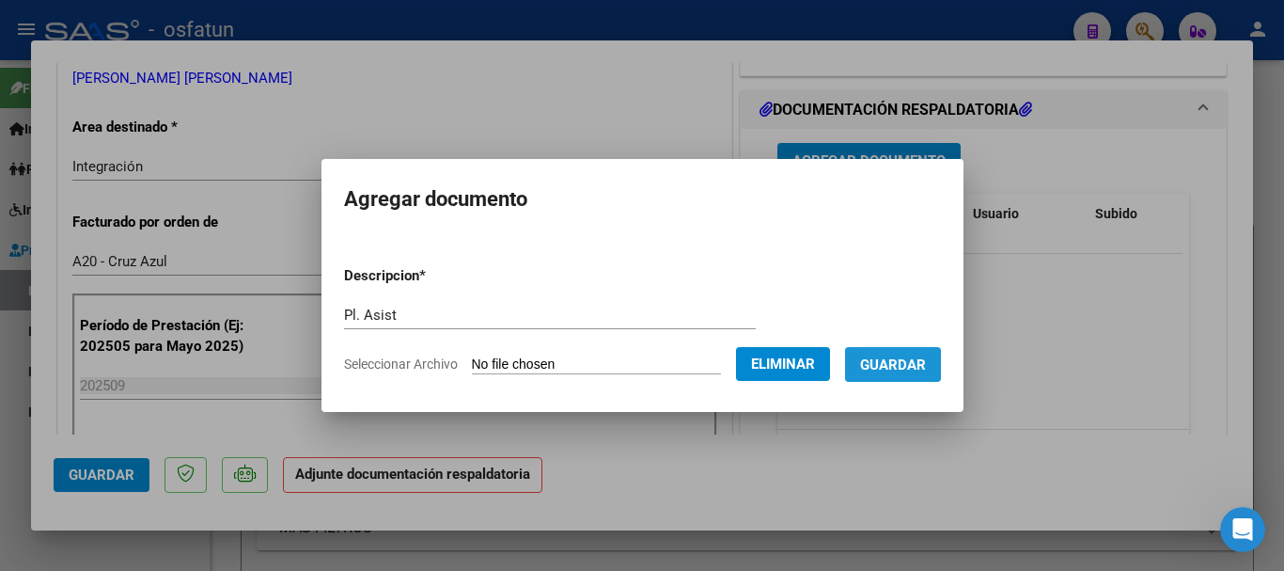
click at [908, 370] on span "Guardar" at bounding box center [893, 364] width 66 height 17
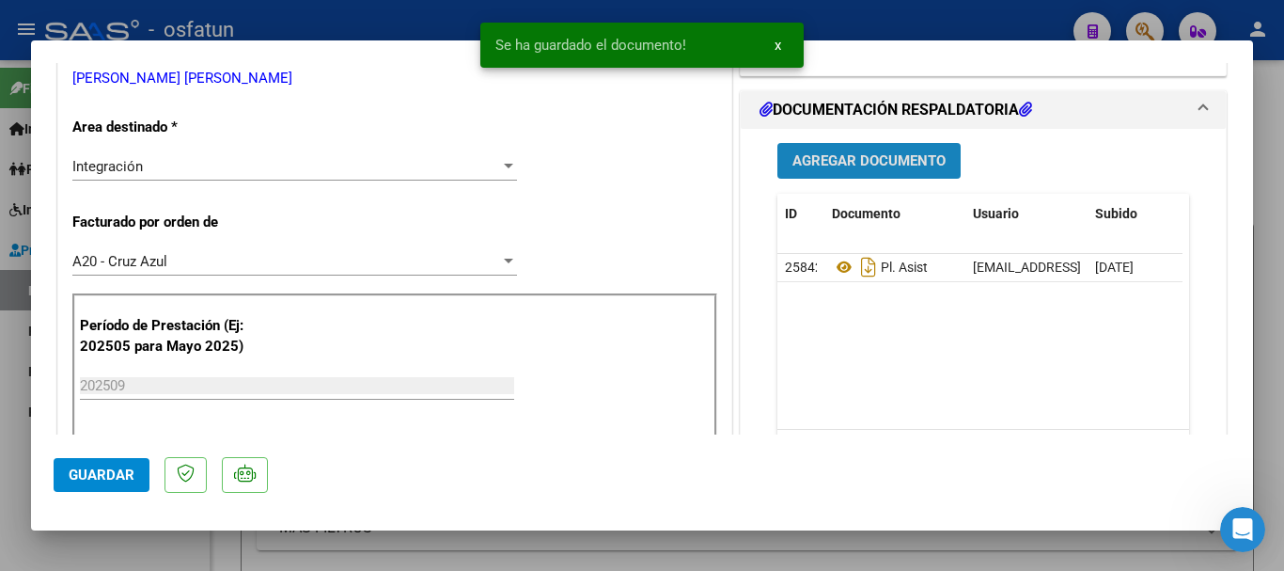
click at [864, 167] on span "Agregar Documento" at bounding box center [868, 161] width 153 height 17
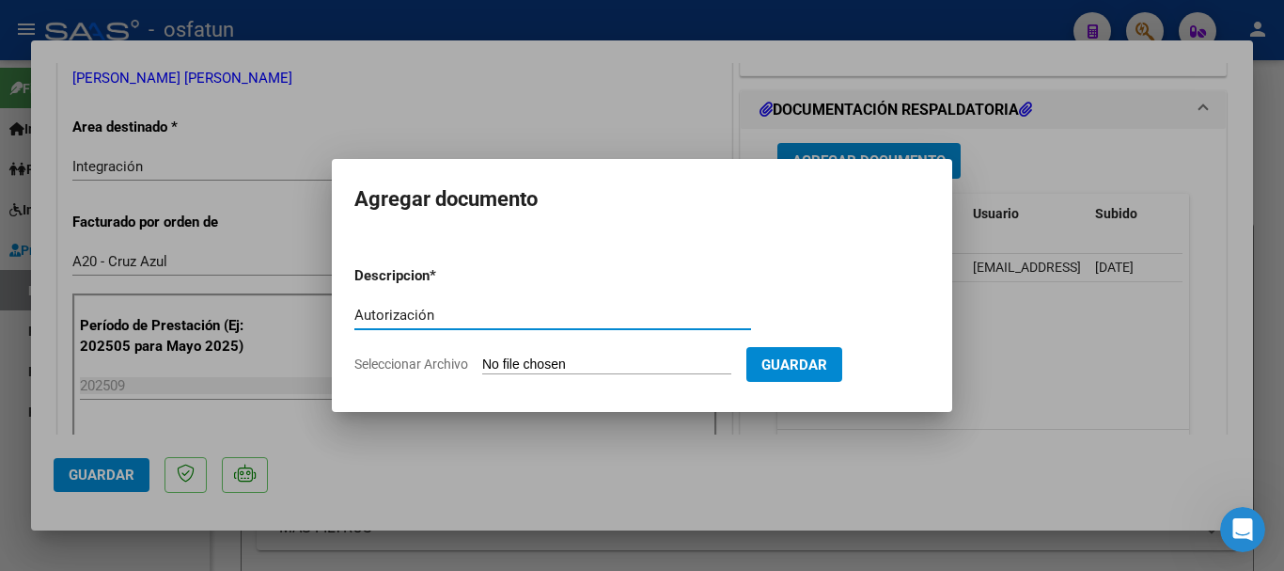
type input "Autorización"
click at [524, 367] on input "Seleccionar Archivo" at bounding box center [606, 365] width 249 height 18
type input "C:\fakepath\LEGUIZAMON JAZMIN MMA 2025.pdf"
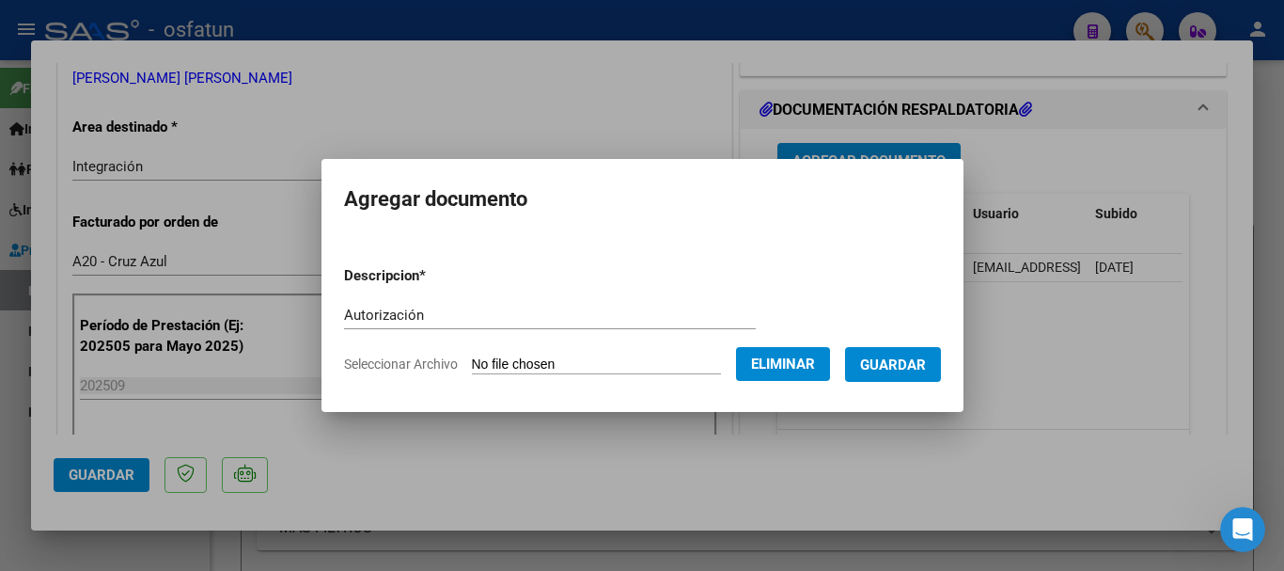
click at [918, 370] on span "Guardar" at bounding box center [893, 364] width 66 height 17
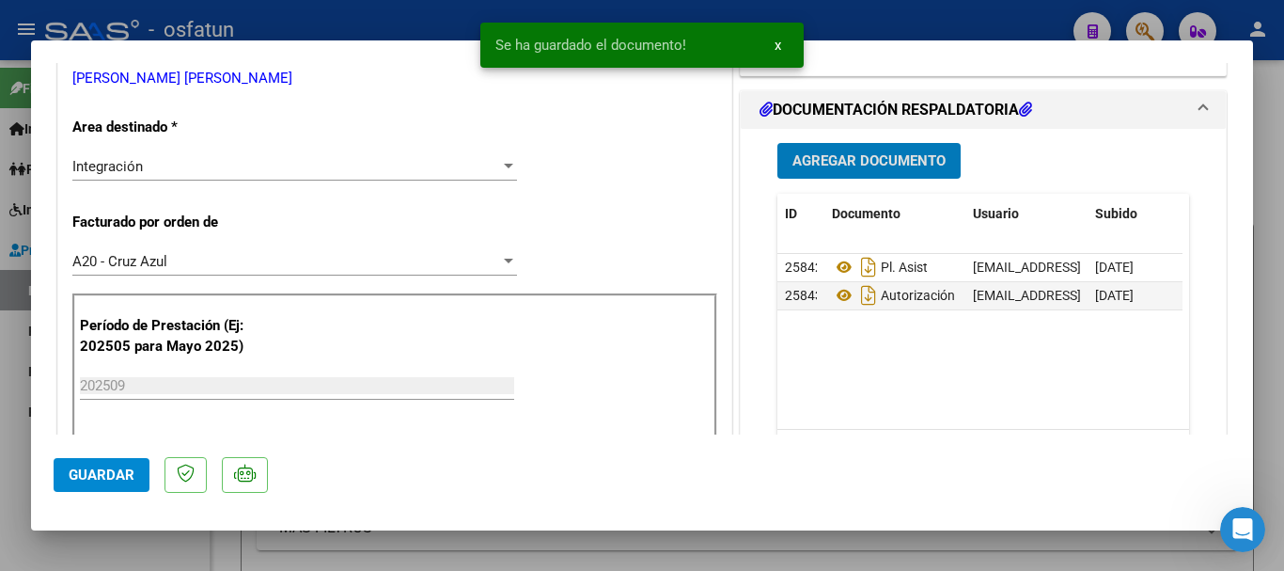
click at [133, 483] on button "Guardar" at bounding box center [102, 475] width 96 height 34
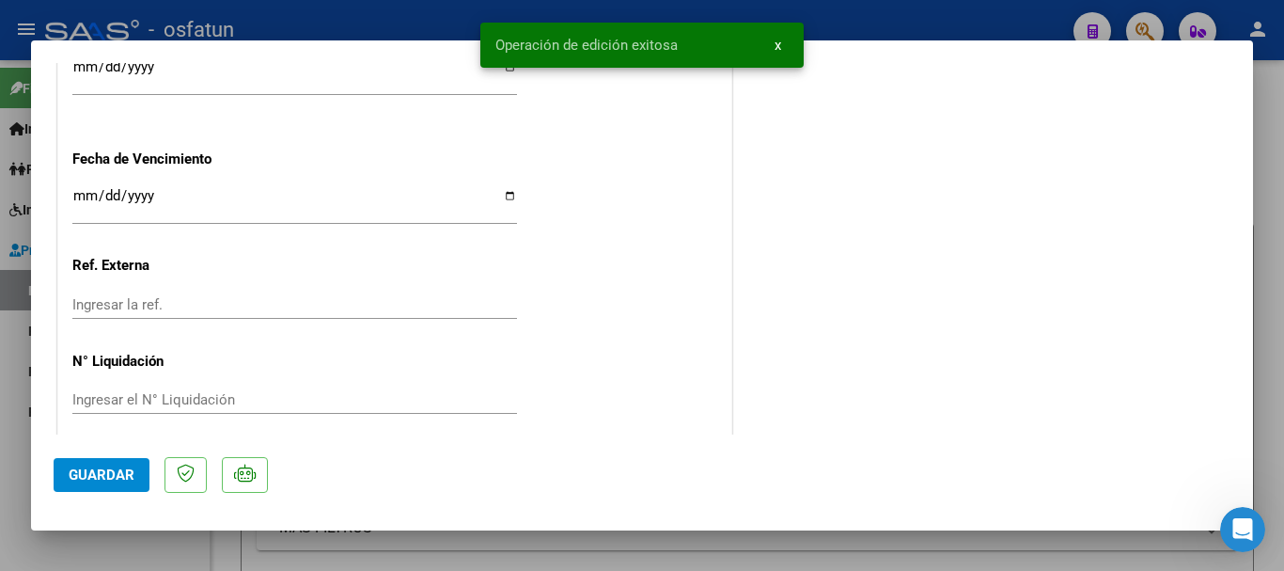
scroll to position [1513, 0]
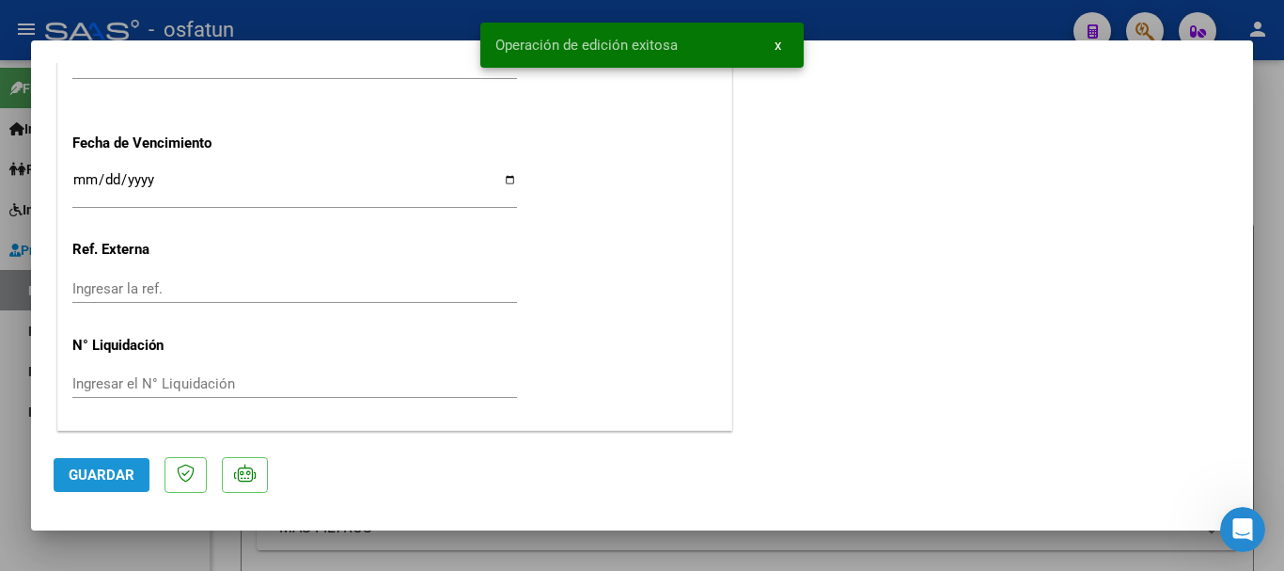
click at [74, 474] on span "Guardar" at bounding box center [102, 474] width 66 height 17
click at [1256, 397] on div at bounding box center [642, 285] width 1284 height 571
type input "$ 0,00"
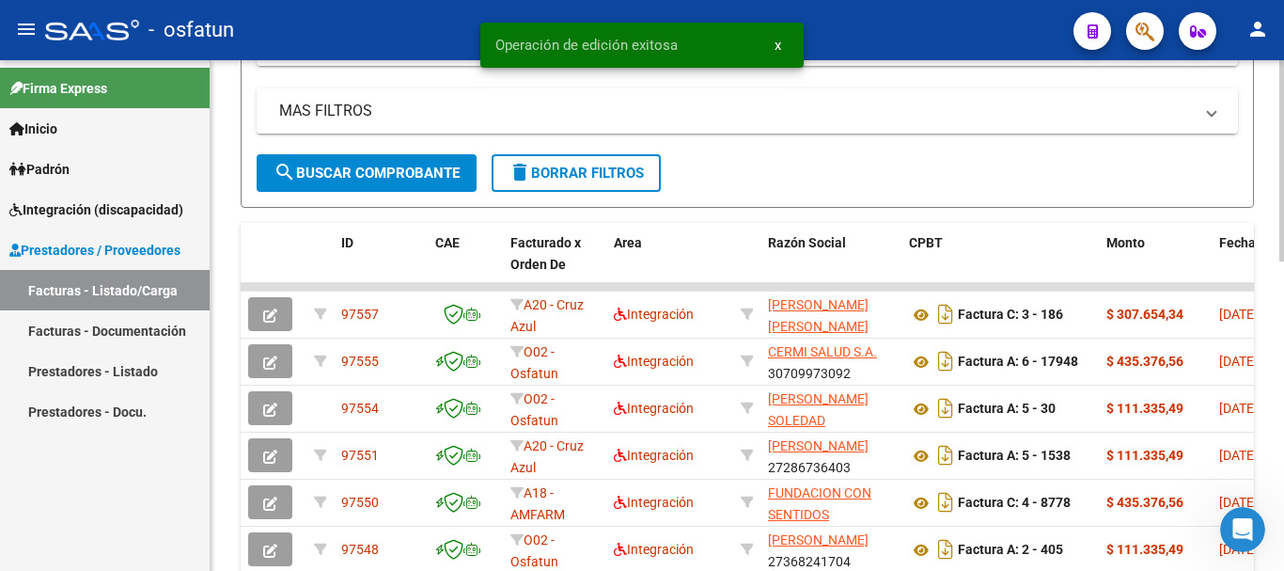
click at [1232, 397] on div "Video tutorial PRESTADORES -> Listado de CPBTs Emitidos por Prestadores / Prove…" at bounding box center [750, 235] width 1078 height 1279
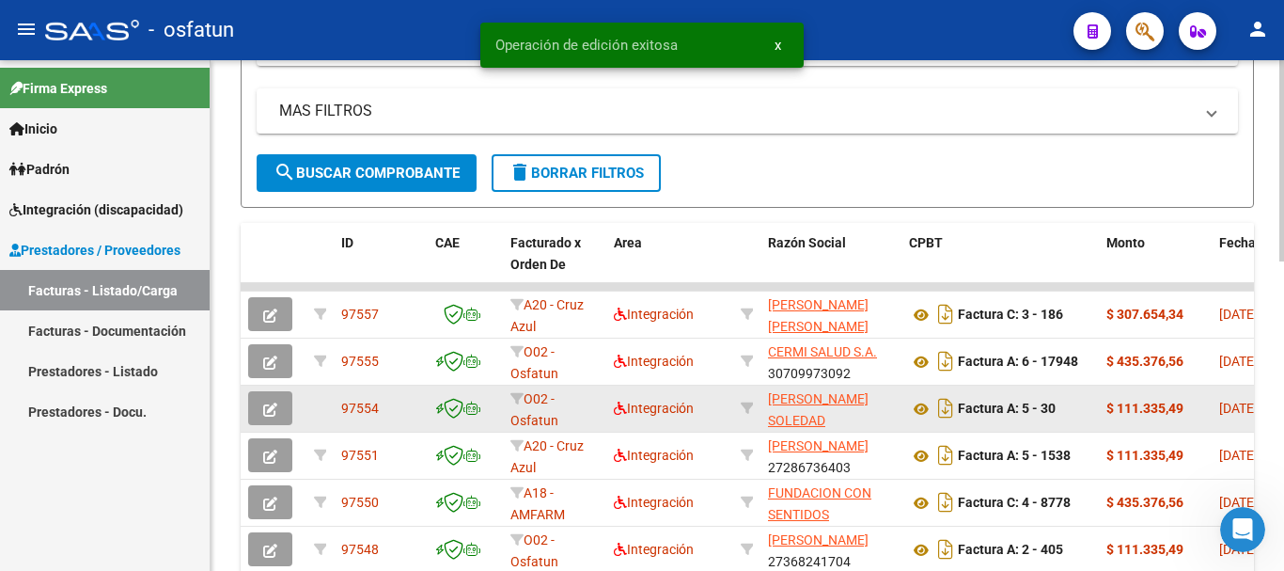
scroll to position [464, 0]
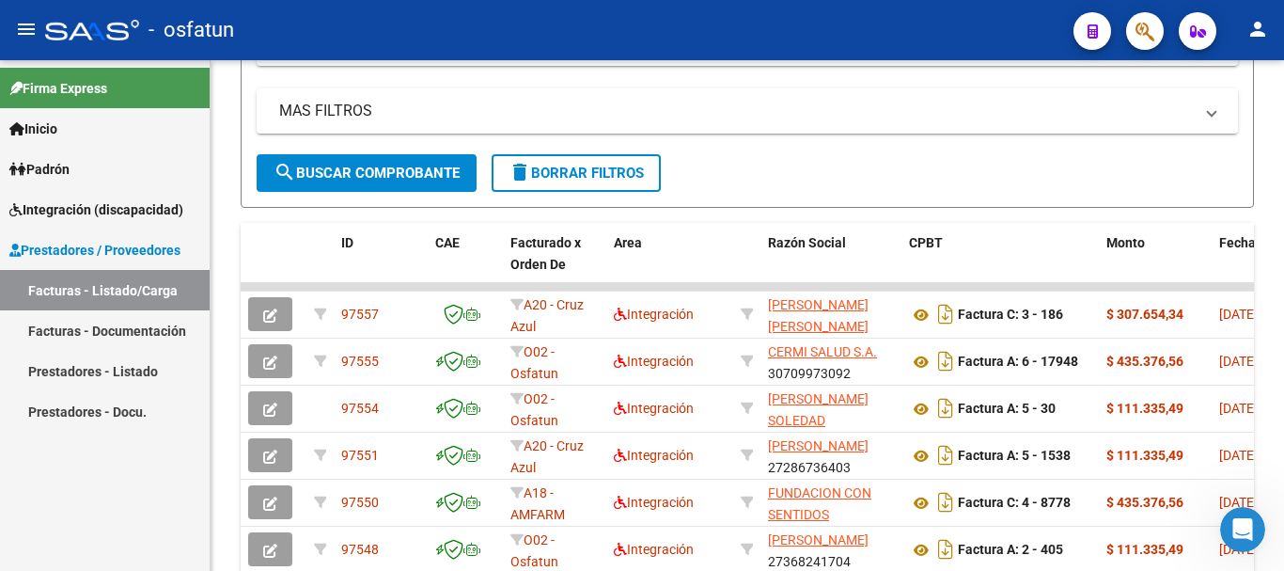
click at [86, 290] on link "Facturas - Listado/Carga" at bounding box center [105, 290] width 210 height 40
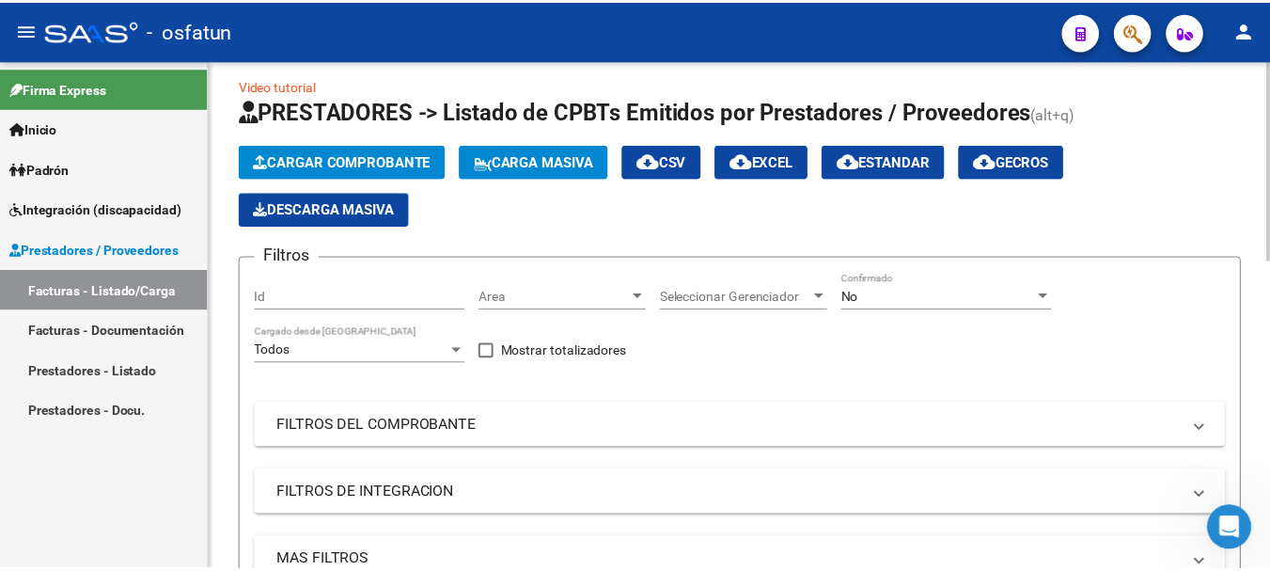
scroll to position [0, 0]
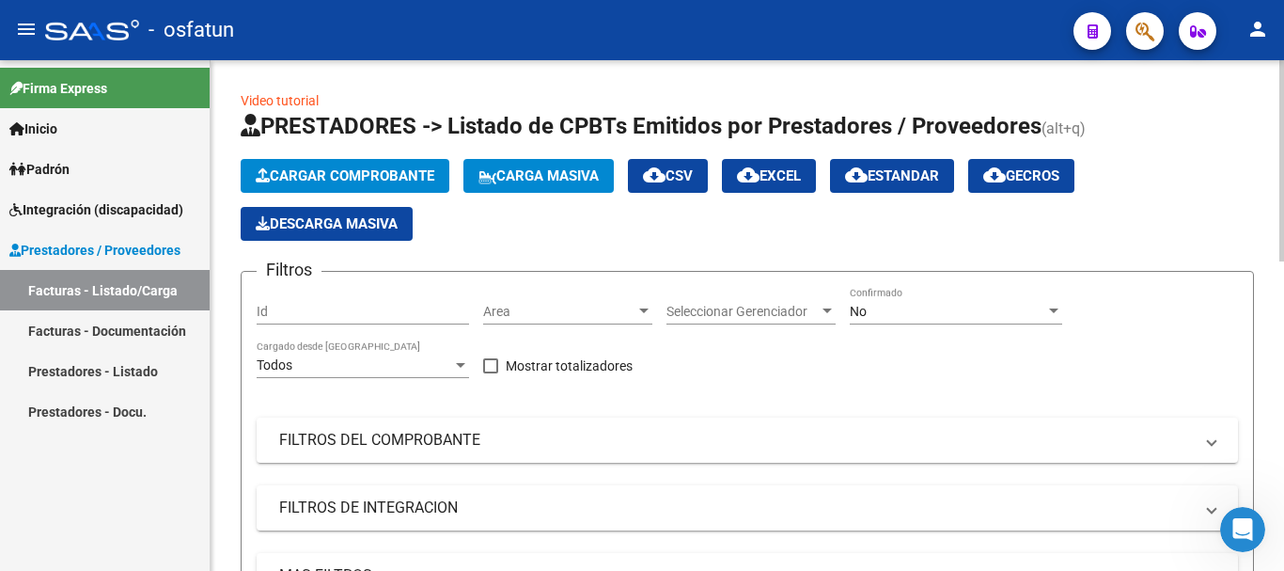
click at [1283, 132] on div at bounding box center [1281, 160] width 5 height 201
click at [285, 186] on button "Cargar Comprobante" at bounding box center [345, 176] width 209 height 34
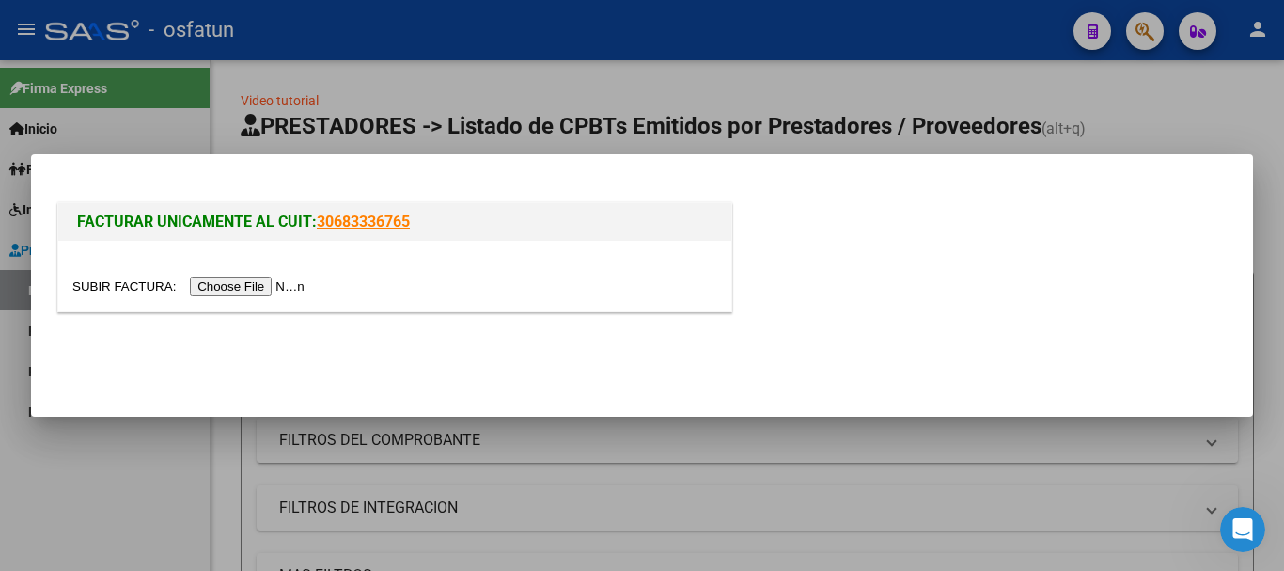
click at [286, 295] on input "file" at bounding box center [191, 286] width 238 height 20
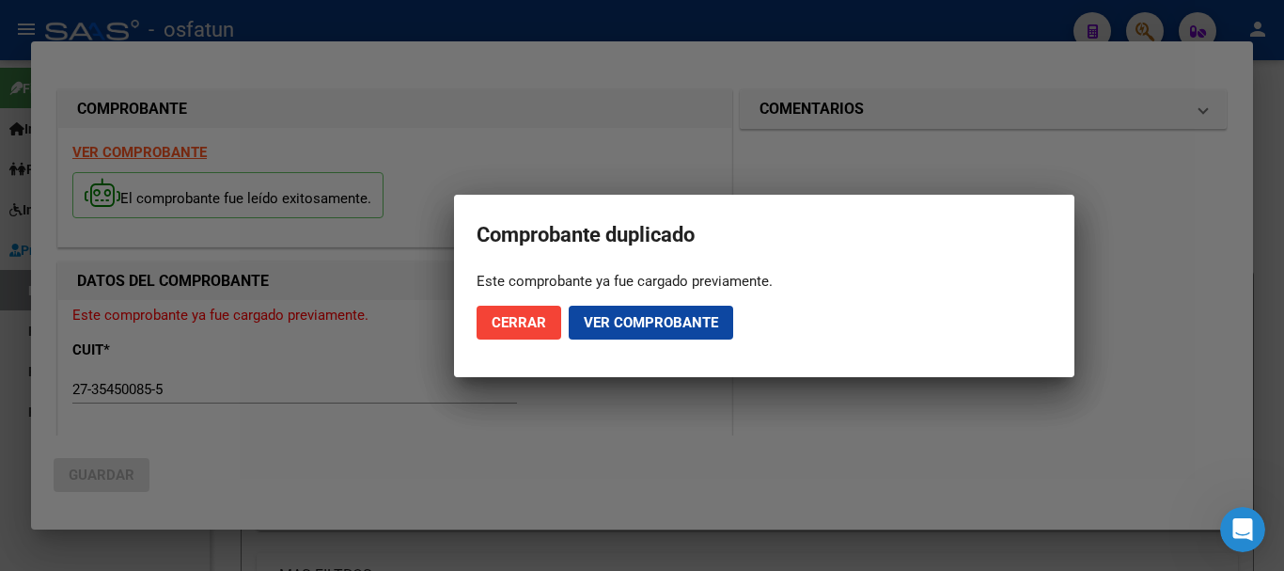
drag, startPoint x: 525, startPoint y: 324, endPoint x: 533, endPoint y: 335, distance: 12.8
click at [526, 325] on span "Cerrar" at bounding box center [519, 322] width 55 height 17
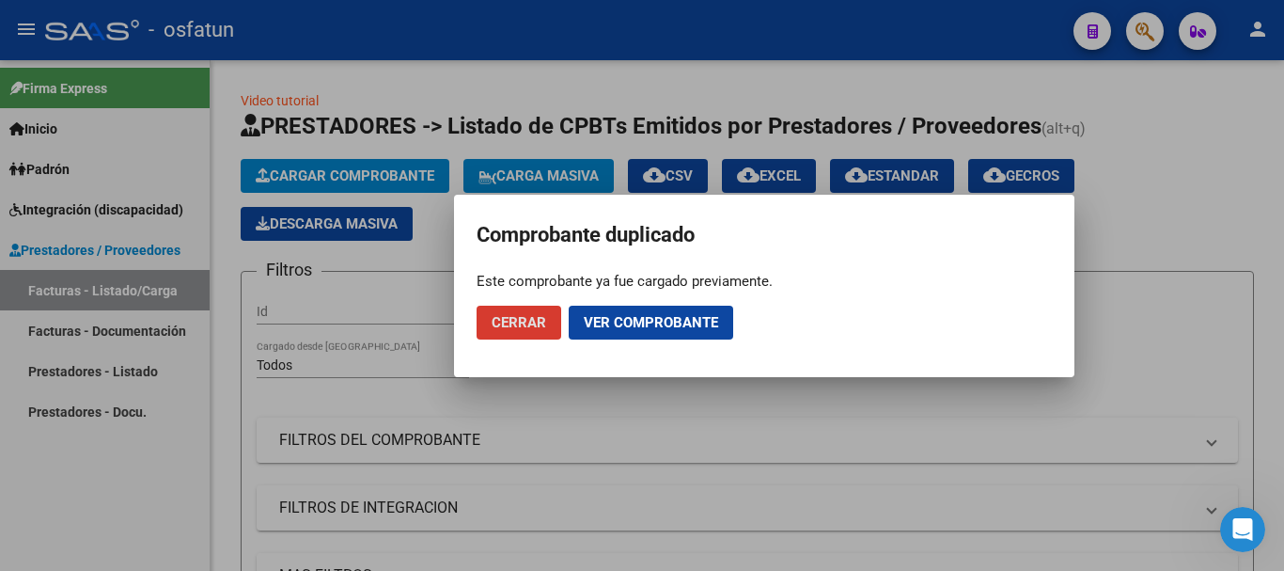
click at [531, 322] on span "Cerrar" at bounding box center [519, 322] width 55 height 17
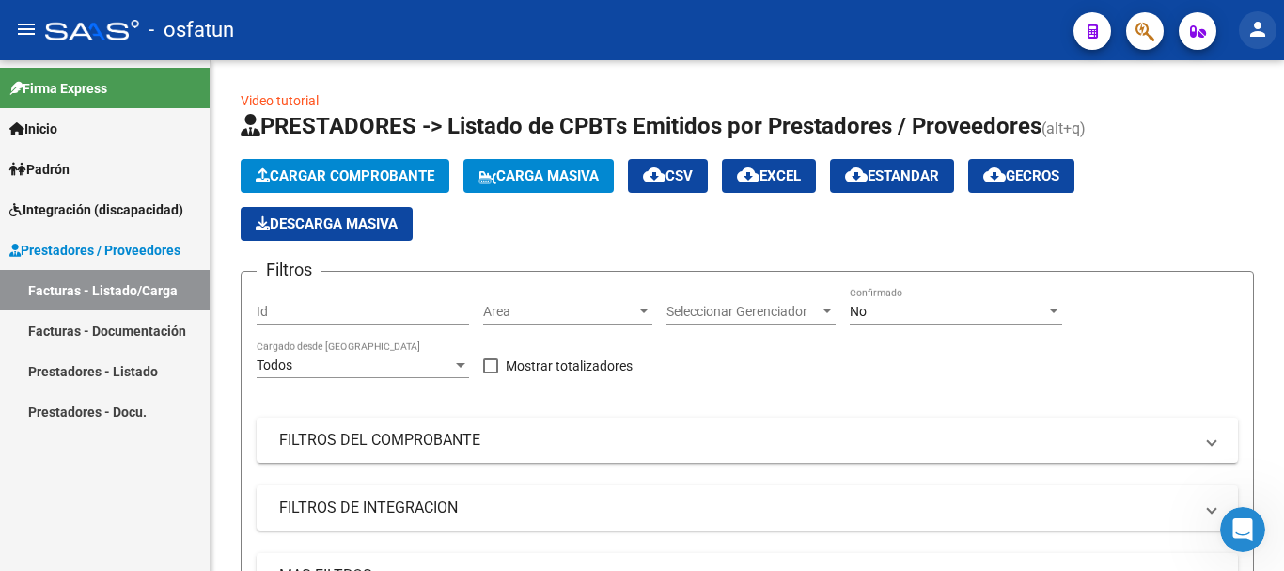
click at [1267, 23] on mat-icon "person" at bounding box center [1257, 29] width 23 height 23
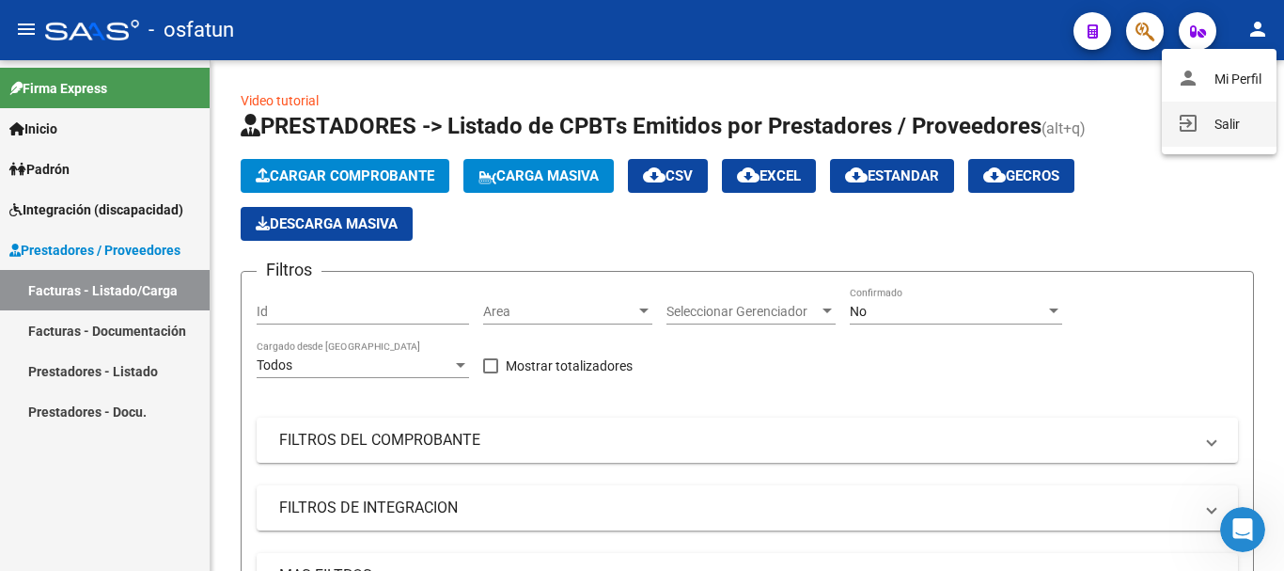
click at [1210, 125] on button "exit_to_app Salir" at bounding box center [1219, 124] width 115 height 45
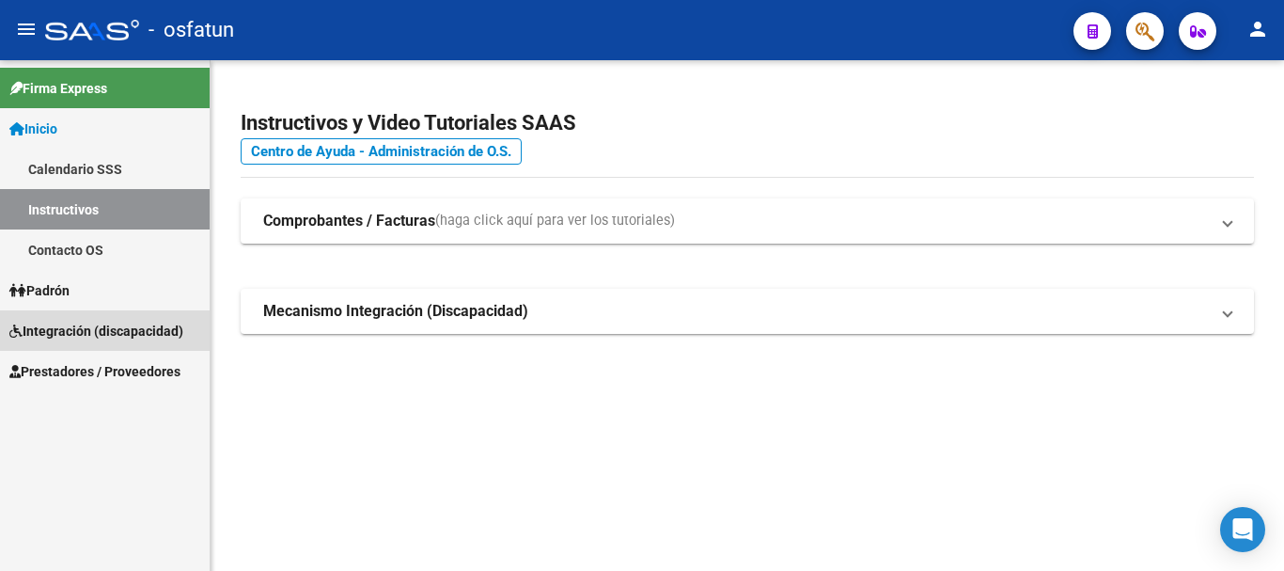
drag, startPoint x: 102, startPoint y: 320, endPoint x: 96, endPoint y: 332, distance: 13.5
click at [99, 319] on link "Integración (discapacidad)" at bounding box center [105, 330] width 210 height 40
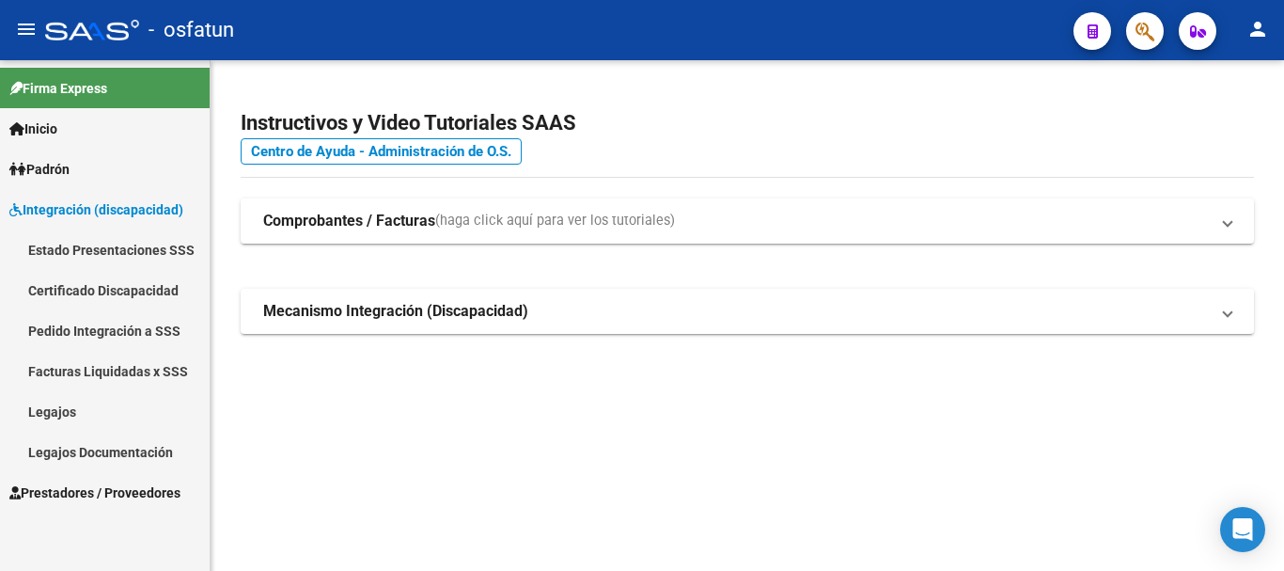
click at [71, 489] on span "Prestadores / Proveedores" at bounding box center [94, 492] width 171 height 21
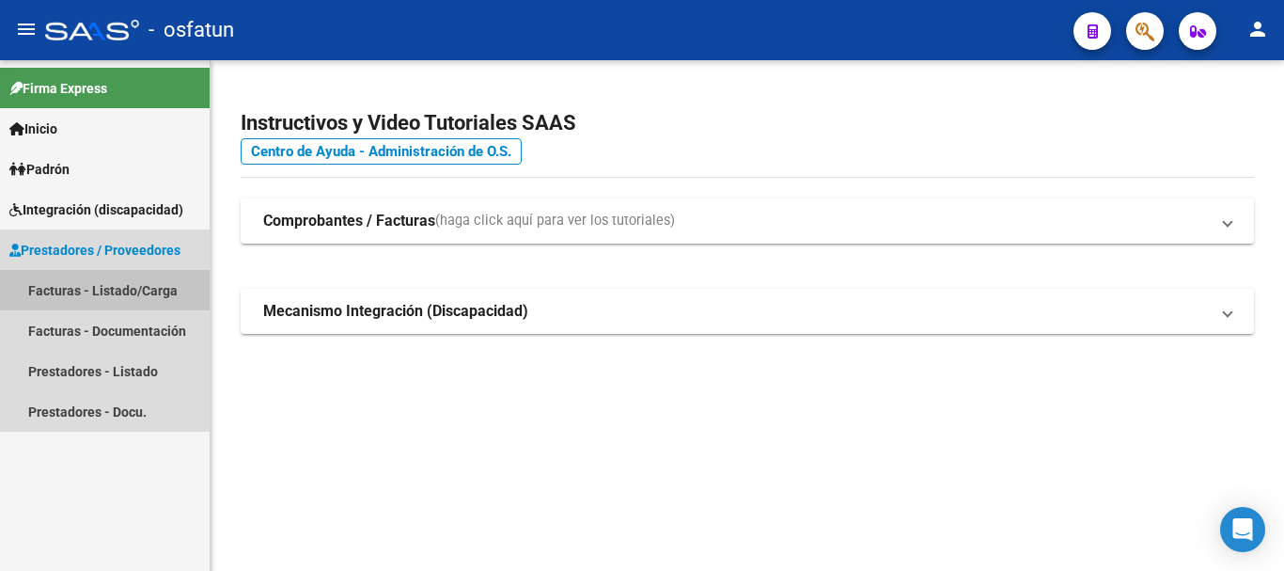
drag, startPoint x: 78, startPoint y: 292, endPoint x: 174, endPoint y: 321, distance: 100.2
click at [76, 295] on link "Facturas - Listado/Carga" at bounding box center [105, 290] width 210 height 40
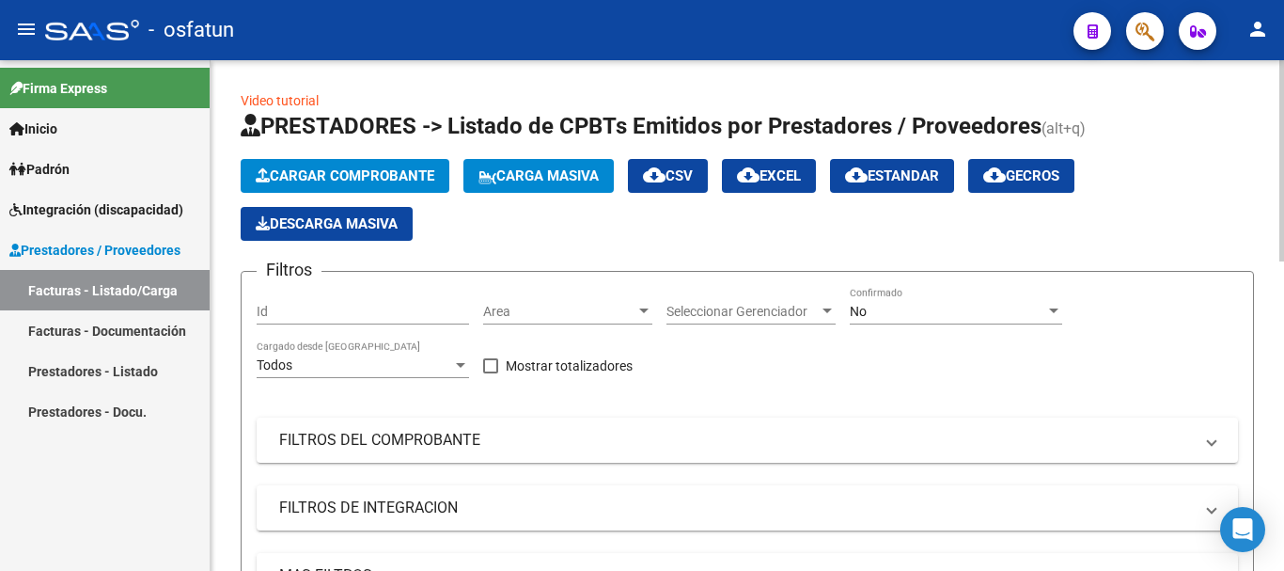
click at [339, 186] on button "Cargar Comprobante" at bounding box center [345, 176] width 209 height 34
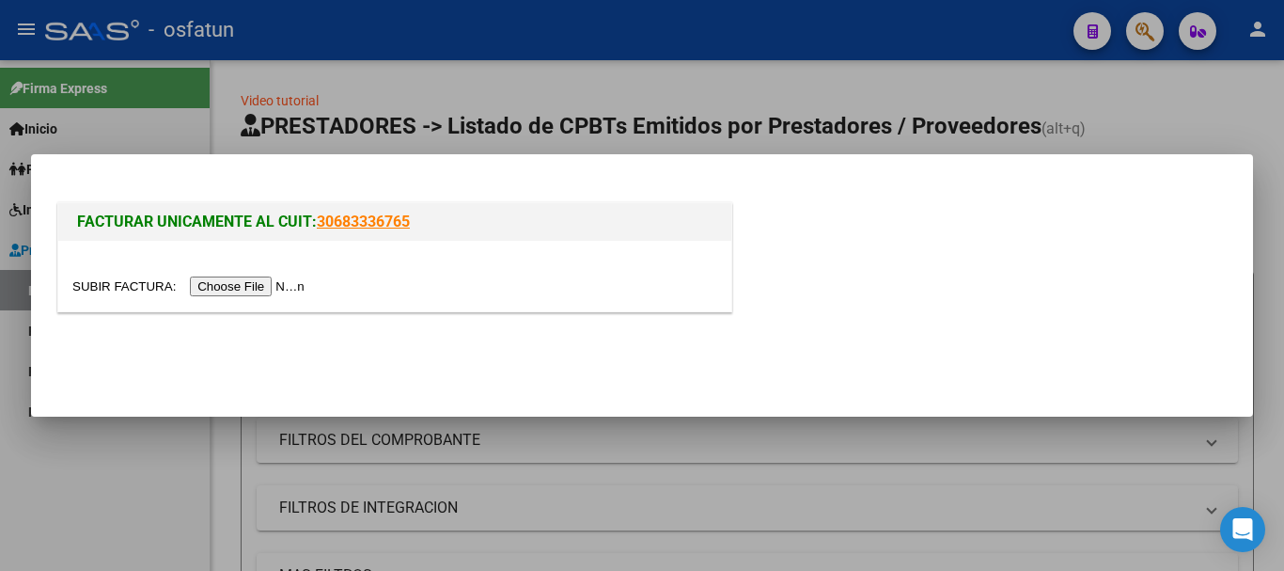
click at [265, 285] on input "file" at bounding box center [191, 286] width 238 height 20
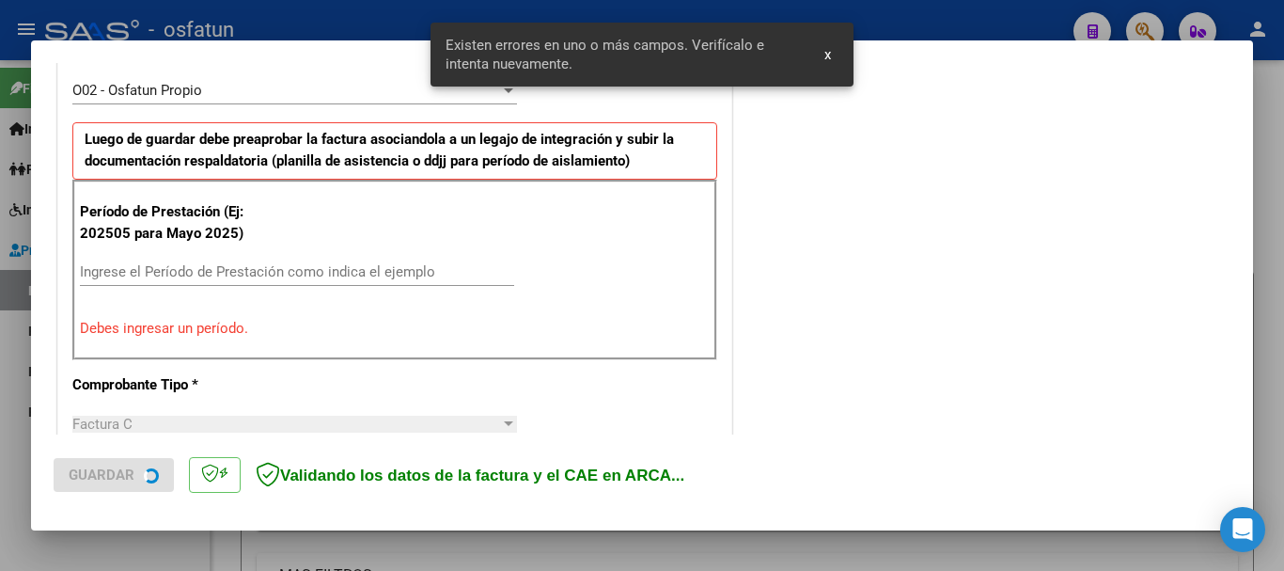
scroll to position [564, 0]
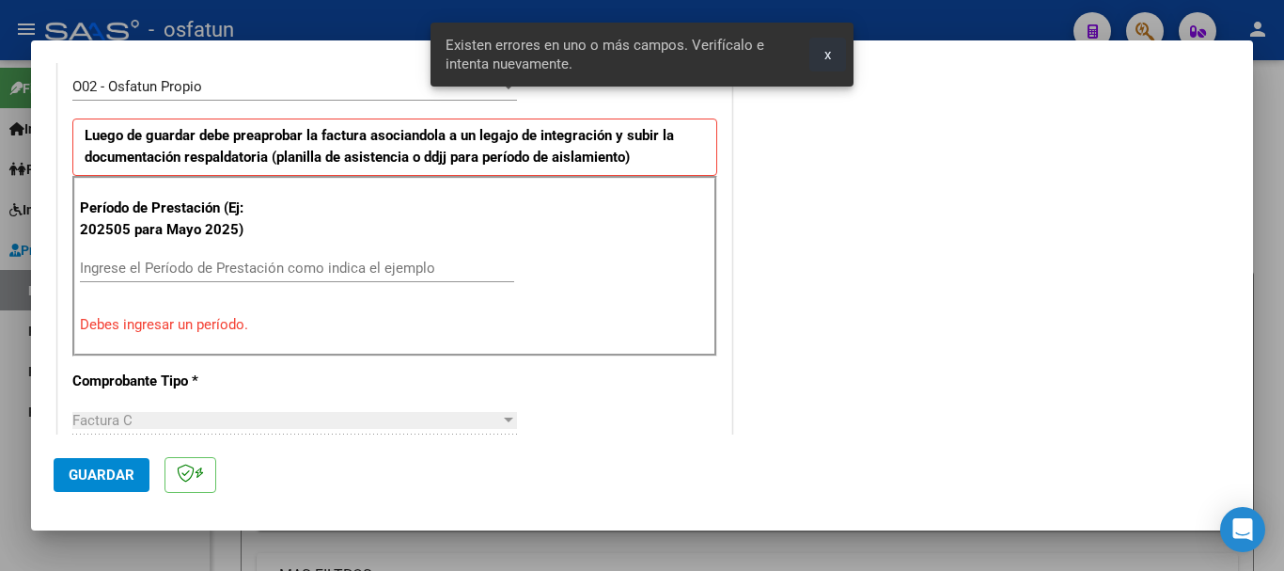
click at [829, 62] on span "x" at bounding box center [827, 54] width 7 height 17
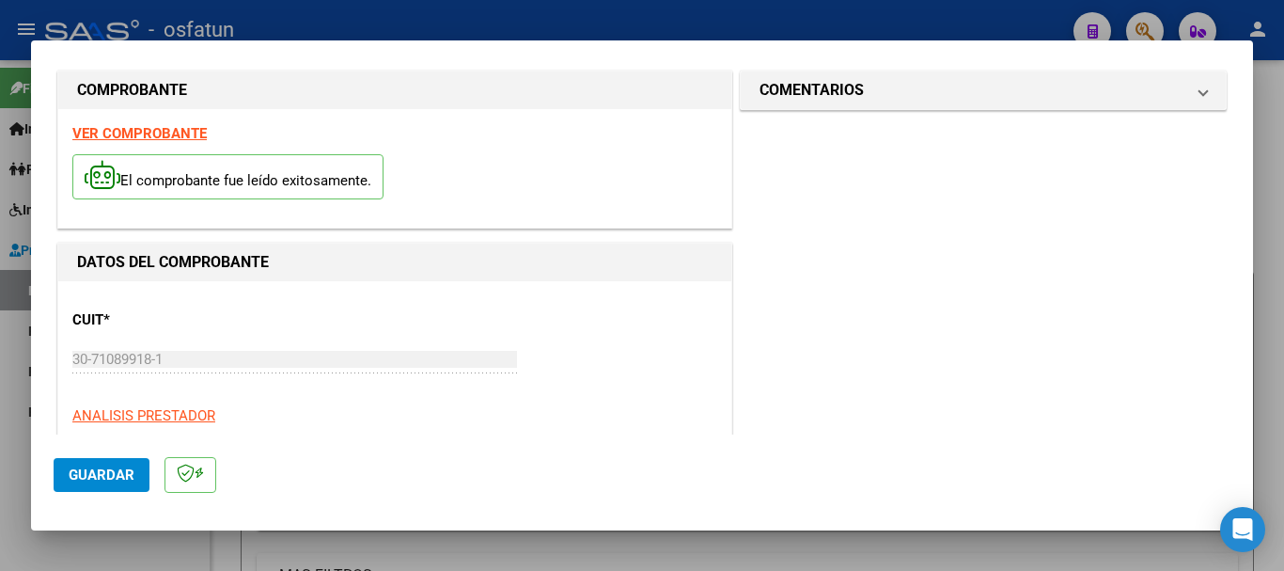
scroll to position [0, 0]
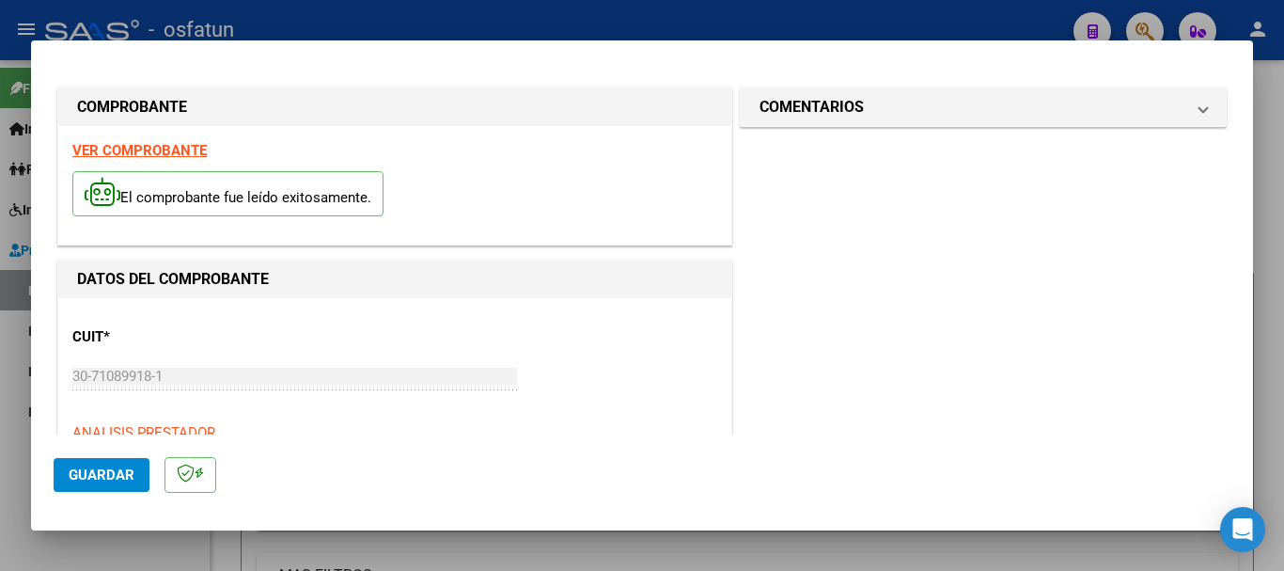
drag, startPoint x: 1107, startPoint y: 100, endPoint x: 880, endPoint y: 171, distance: 238.4
click at [1105, 102] on mat-panel-title "COMENTARIOS" at bounding box center [971, 107] width 425 height 23
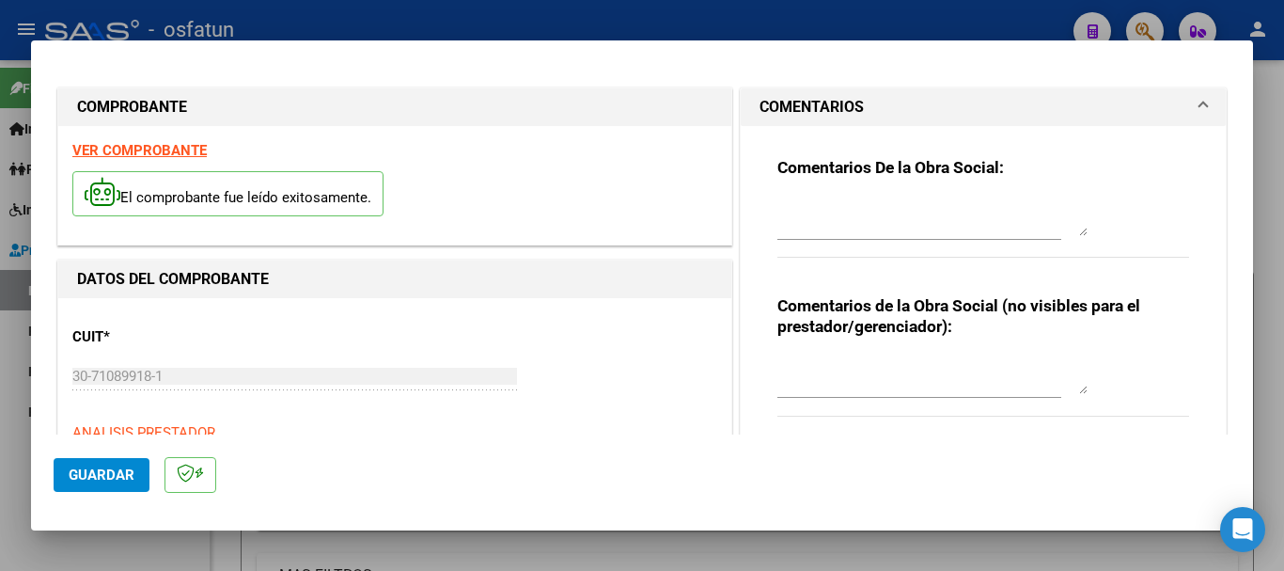
click at [900, 365] on textarea at bounding box center [932, 375] width 310 height 38
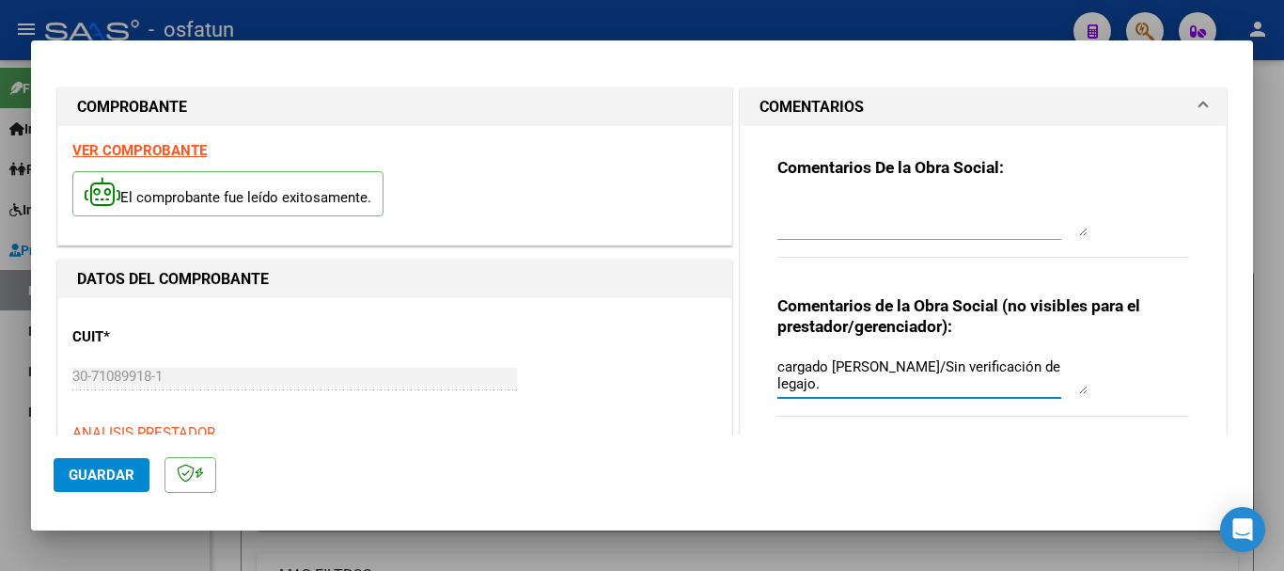
type textarea "cargado [PERSON_NAME]/Sin verificación de legajo."
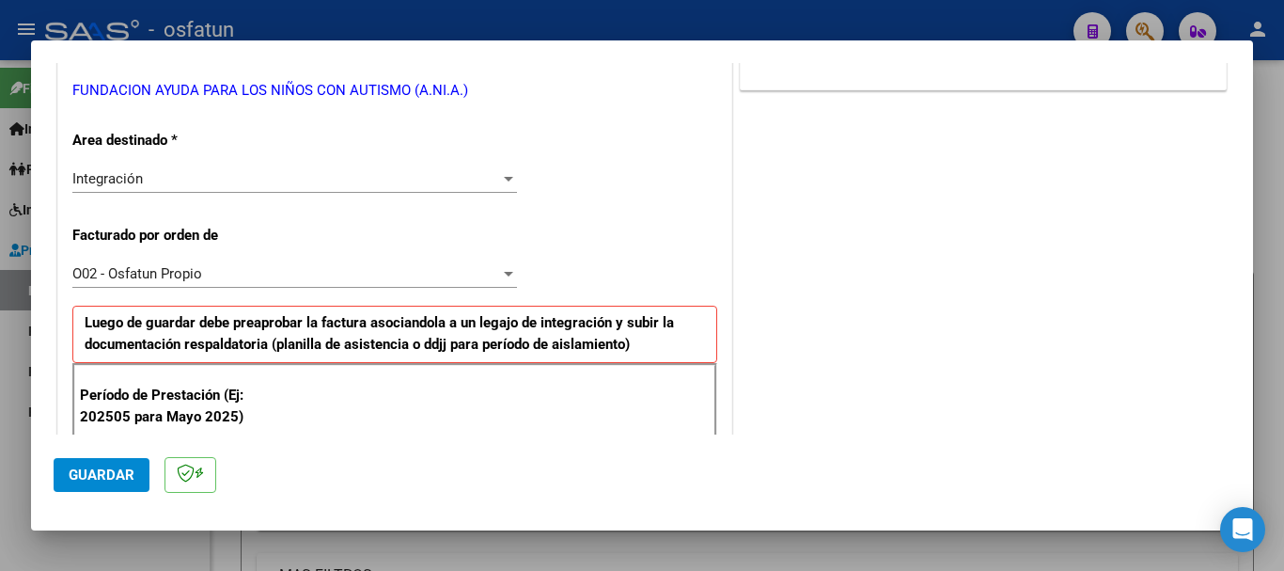
scroll to position [414, 0]
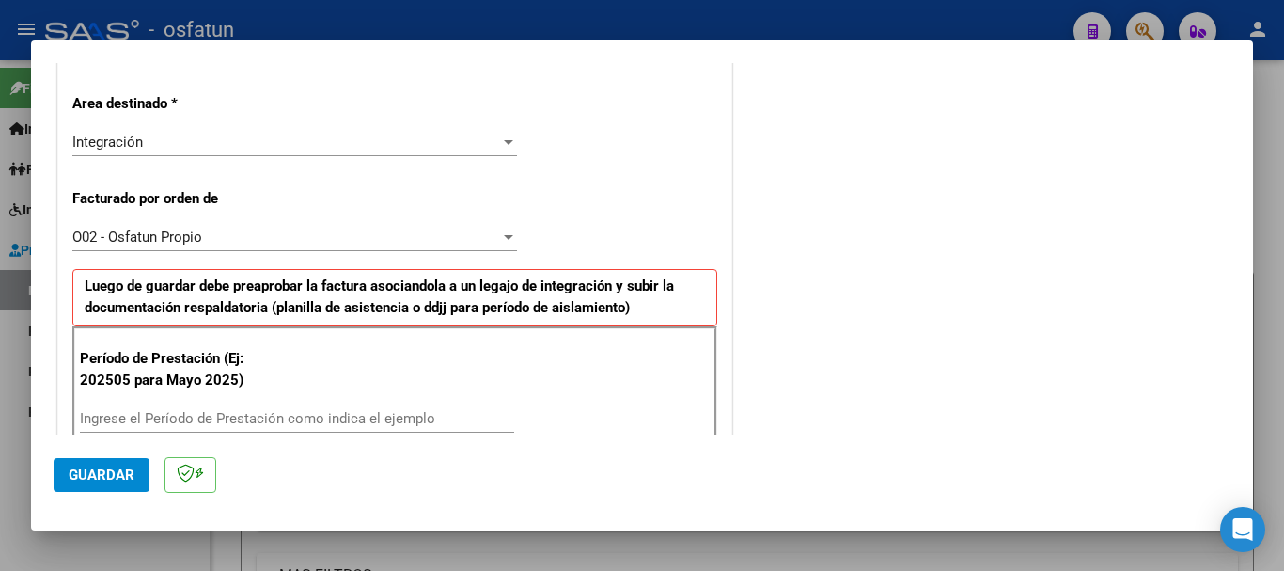
click at [201, 409] on div "Ingrese el Período de Prestación como indica el ejemplo" at bounding box center [297, 418] width 434 height 28
type input "202509"
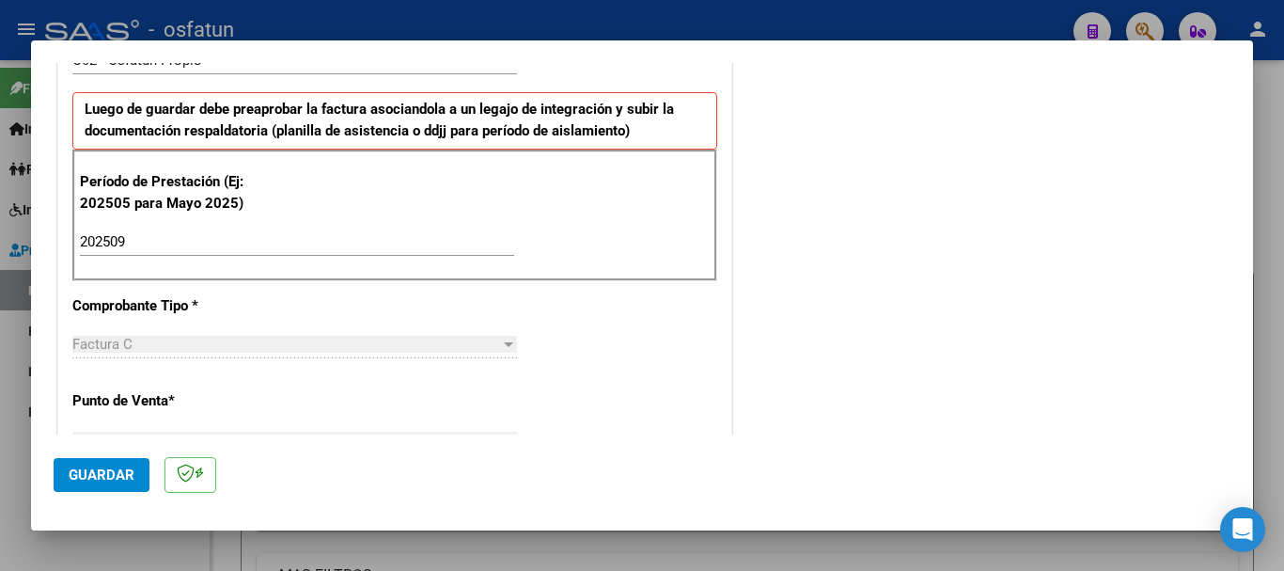
scroll to position [605, 0]
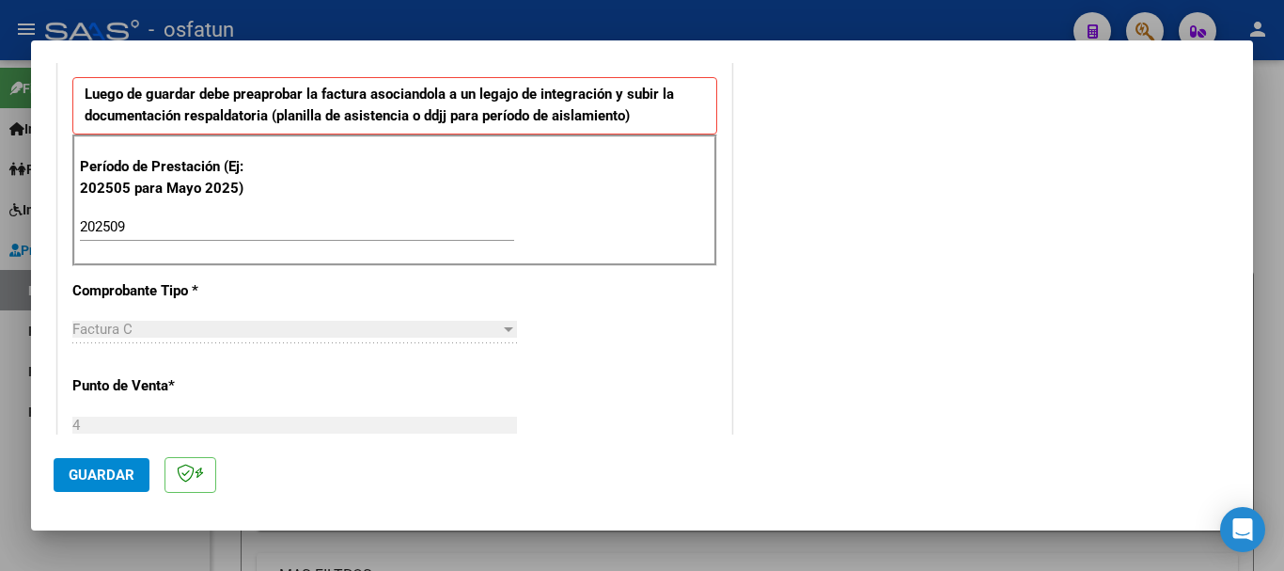
click at [80, 467] on span "Guardar" at bounding box center [102, 474] width 66 height 17
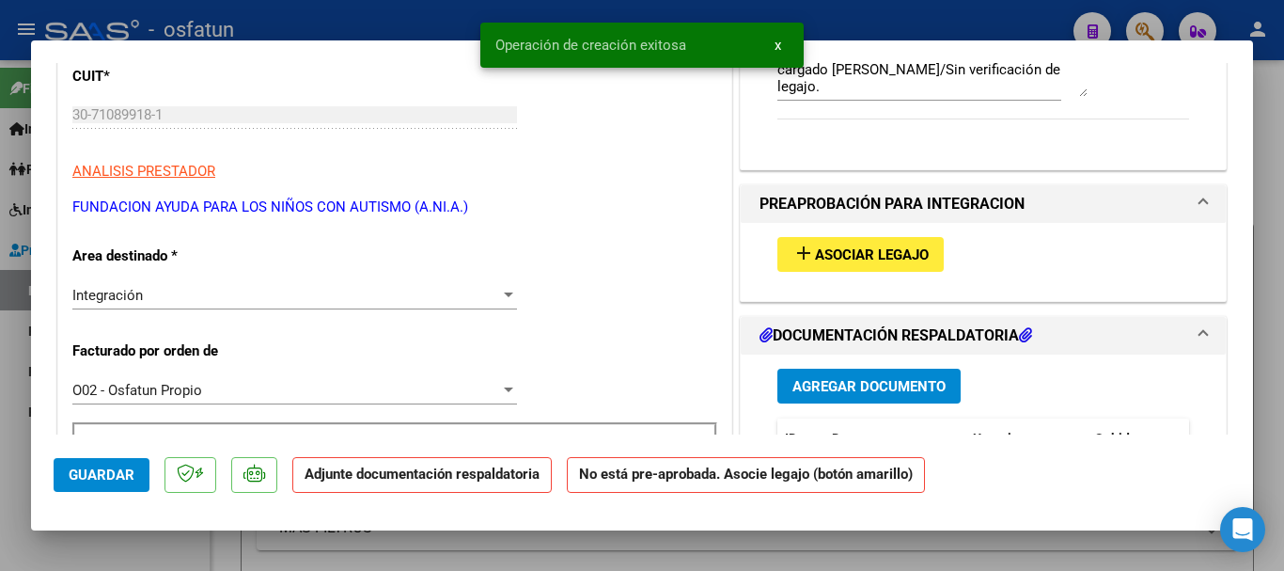
scroll to position [302, 0]
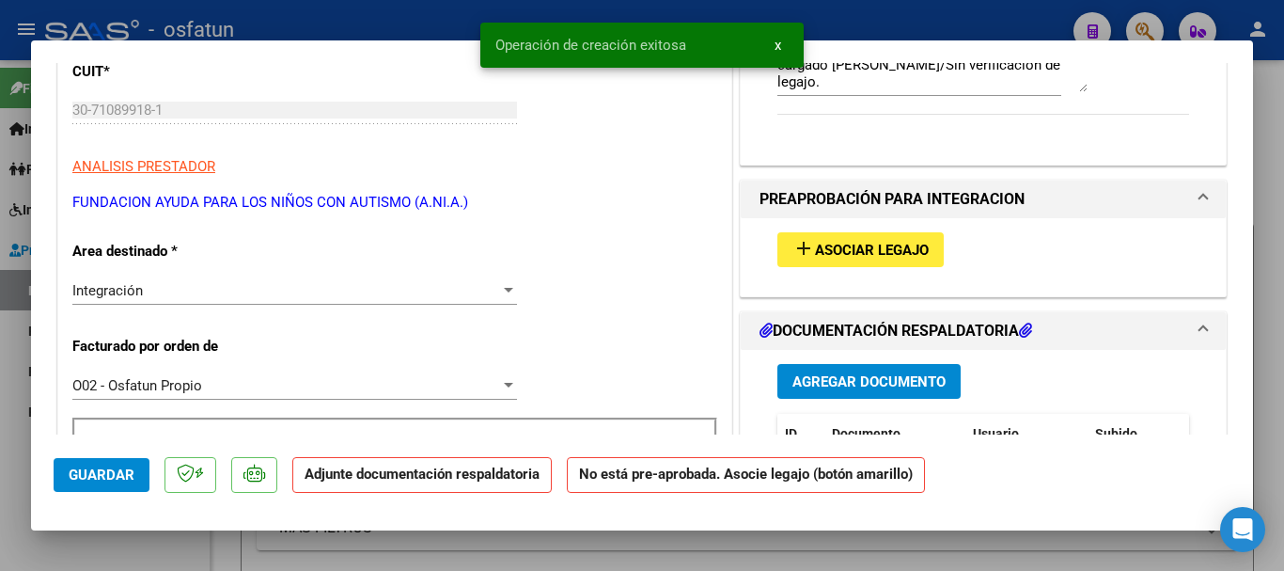
click at [815, 247] on span "Asociar Legajo" at bounding box center [872, 250] width 114 height 17
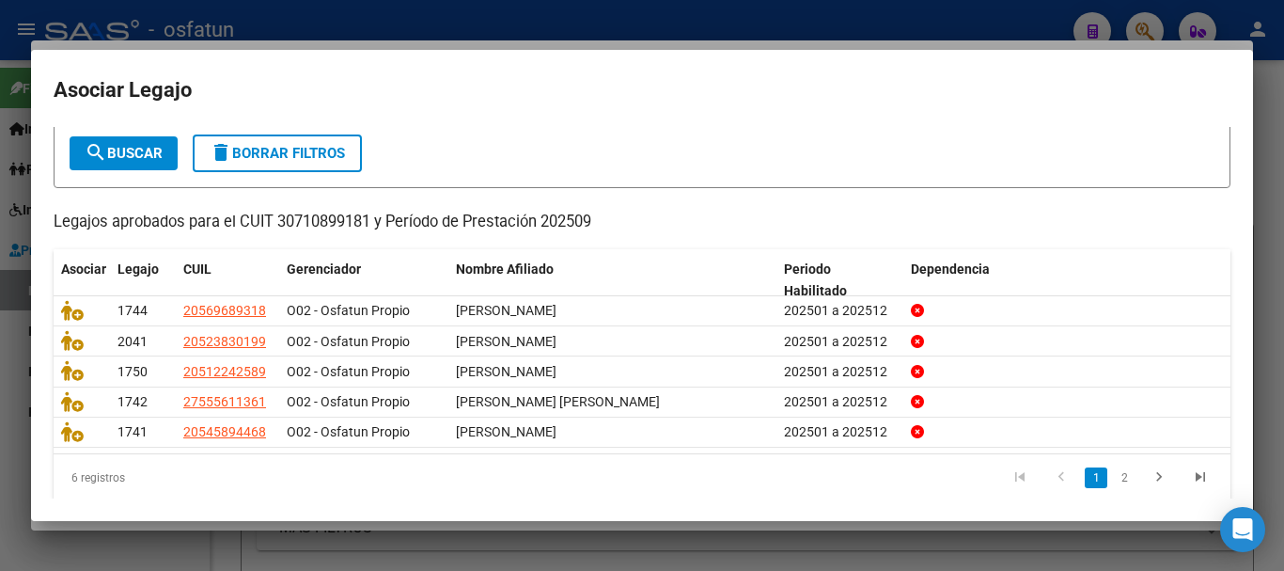
scroll to position [123, 0]
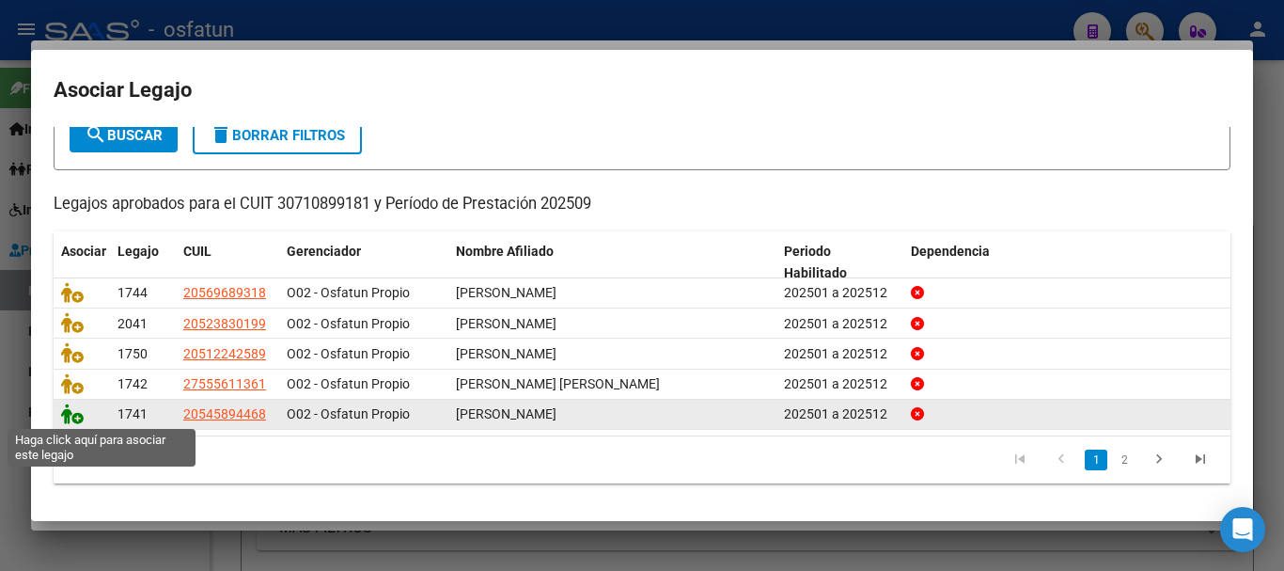
click at [74, 416] on icon at bounding box center [72, 413] width 23 height 21
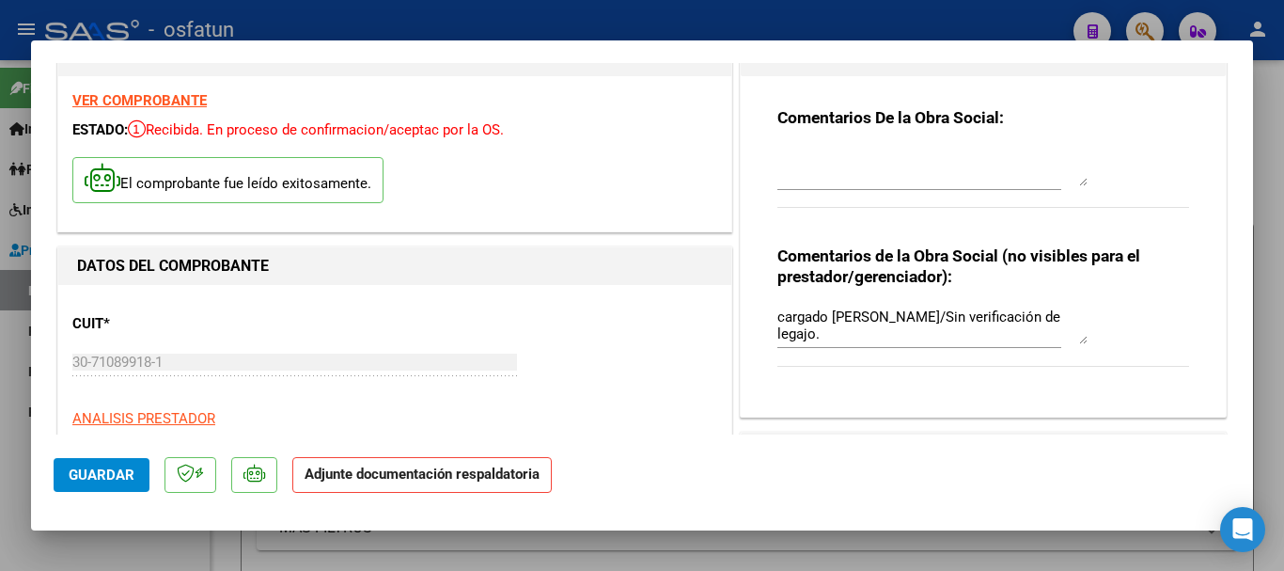
scroll to position [23, 0]
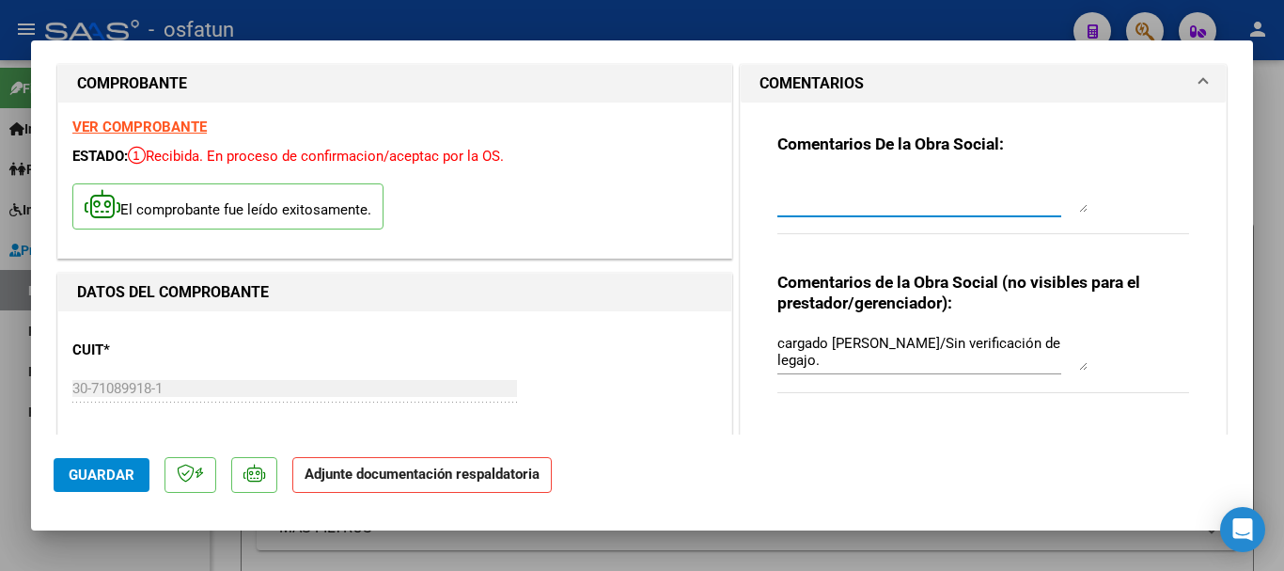
click at [824, 195] on textarea at bounding box center [932, 194] width 310 height 38
click at [826, 195] on textarea "Verificado con discapacidad la dependencia" at bounding box center [932, 194] width 310 height 38
click at [857, 188] on textarea "Verificado con discapacidad la dependencia" at bounding box center [932, 194] width 310 height 38
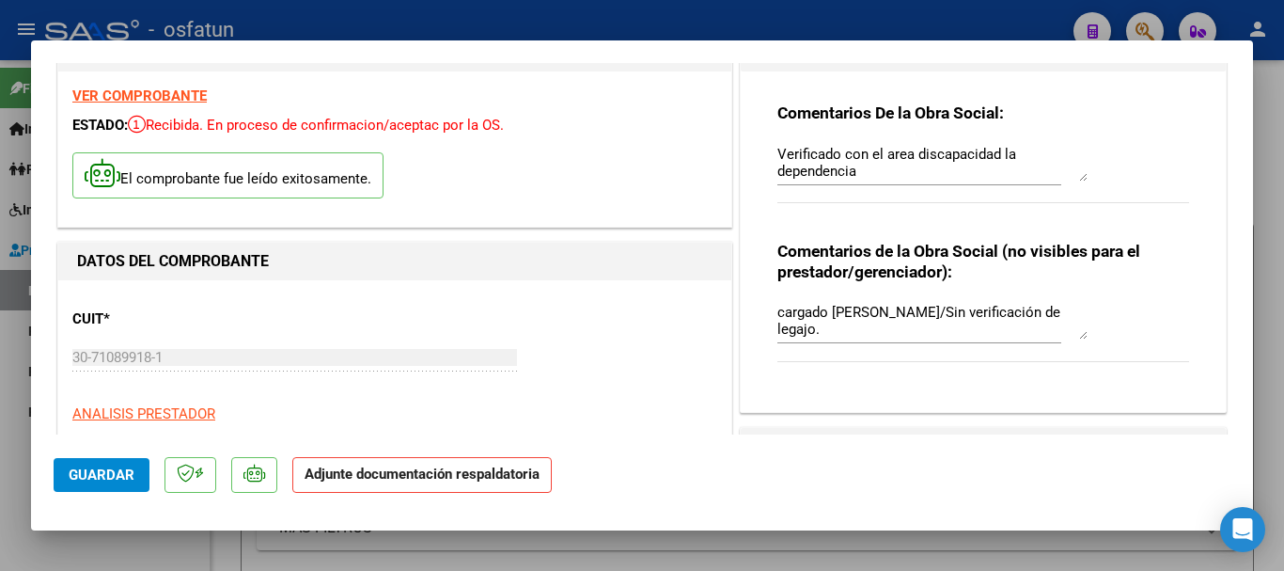
scroll to position [28, 0]
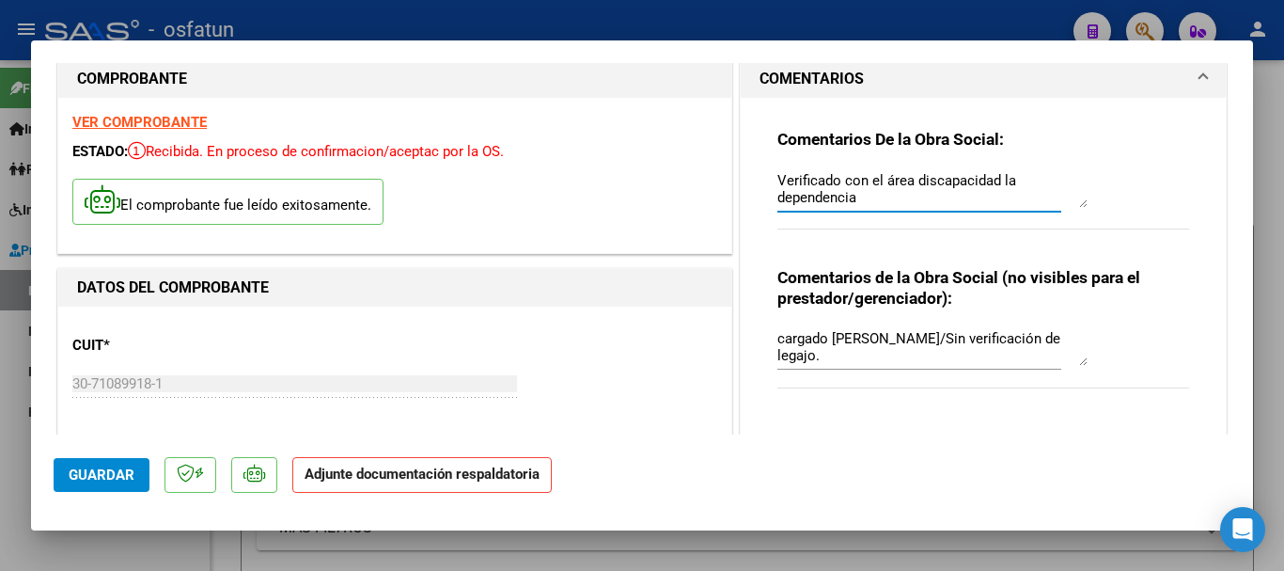
type textarea "Verificado con el área discapacidad la dependencia"
click at [1122, 168] on div "Comentarios De la Obra Social: Verificado con el área discapacidad la dependenc…" at bounding box center [983, 189] width 412 height 121
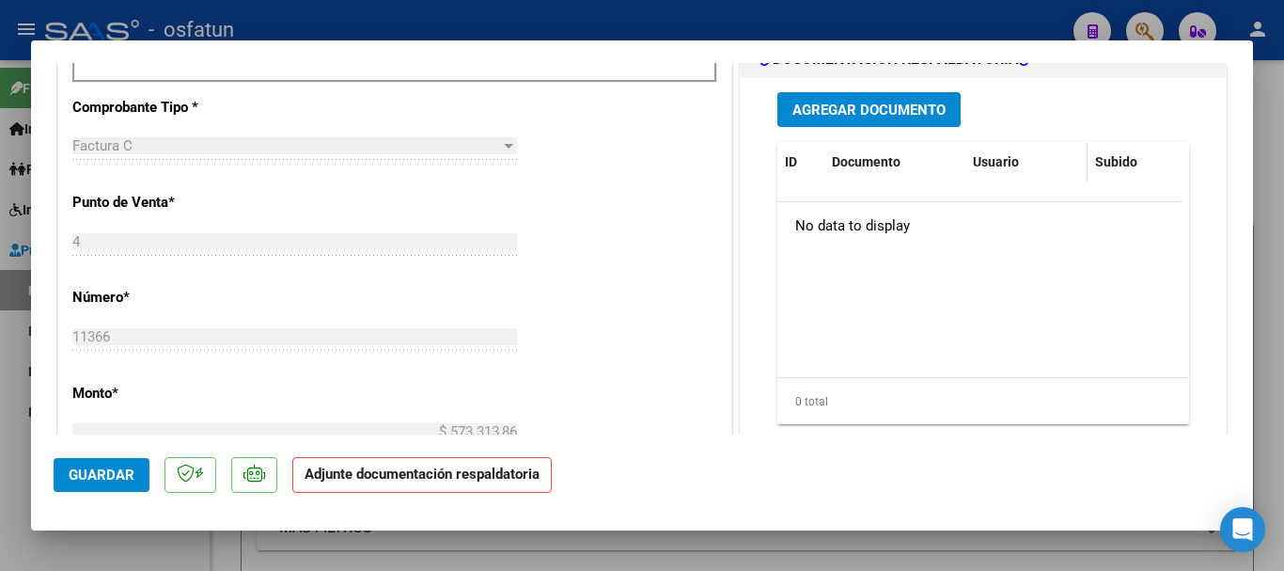
scroll to position [801, 0]
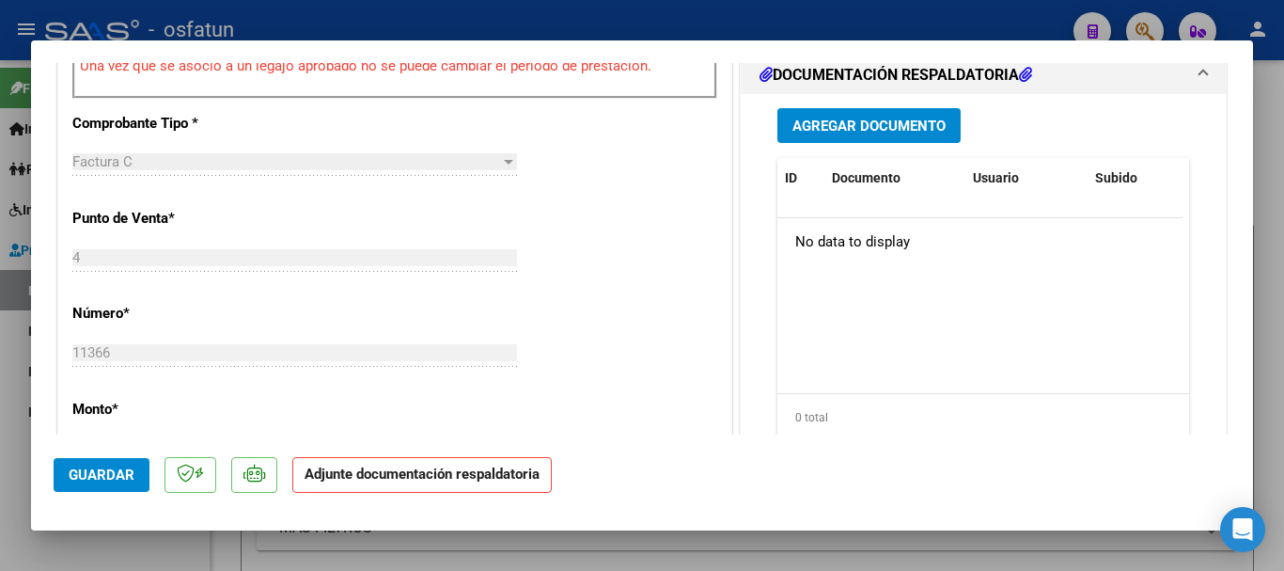
click at [889, 125] on span "Agregar Documento" at bounding box center [868, 125] width 153 height 17
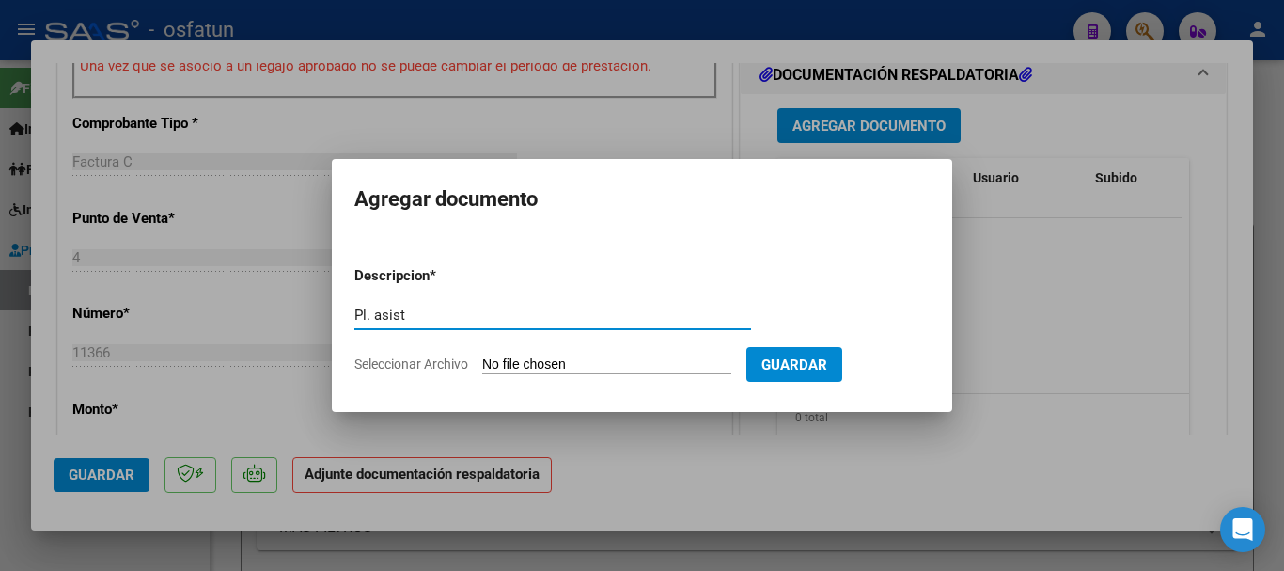
type input "Pl. asist"
click at [595, 366] on input "Seleccionar Archivo" at bounding box center [606, 365] width 249 height 18
type input "C:\fakepath\PLANILLA CET 09-2025 [PERSON_NAME].pdf"
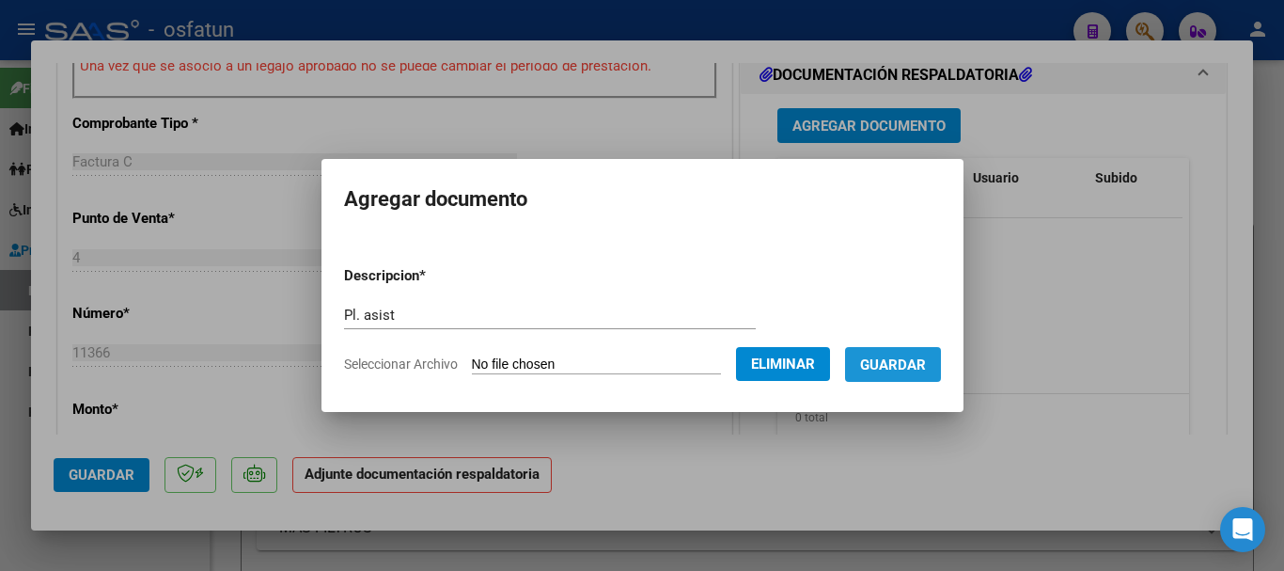
click at [919, 369] on span "Guardar" at bounding box center [893, 364] width 66 height 17
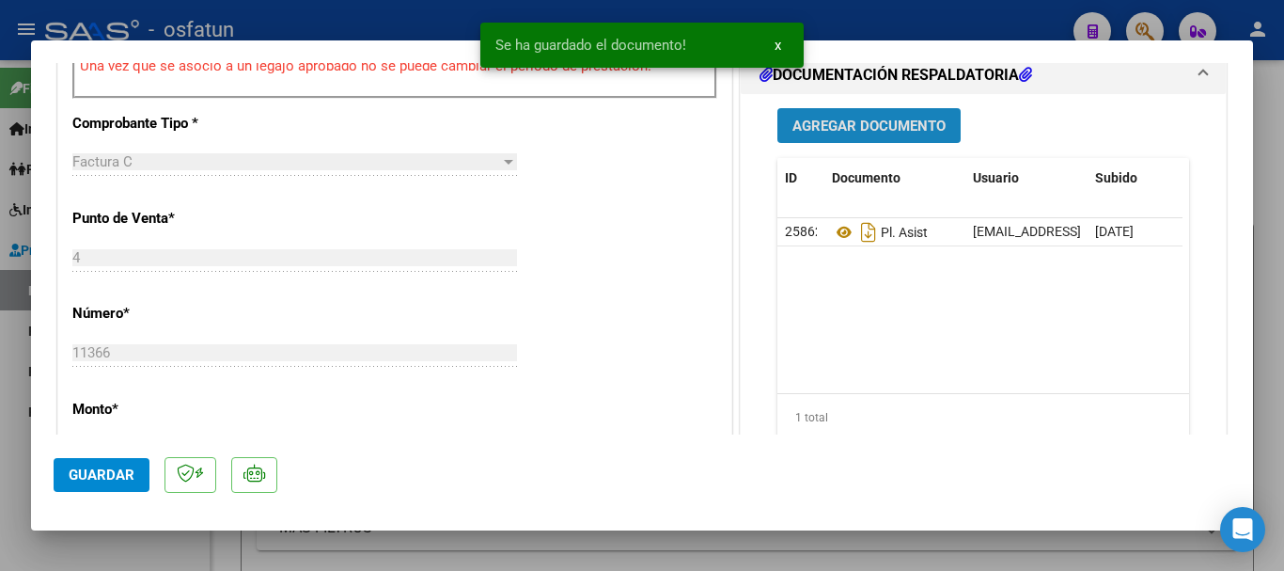
click at [900, 122] on span "Agregar Documento" at bounding box center [868, 125] width 153 height 17
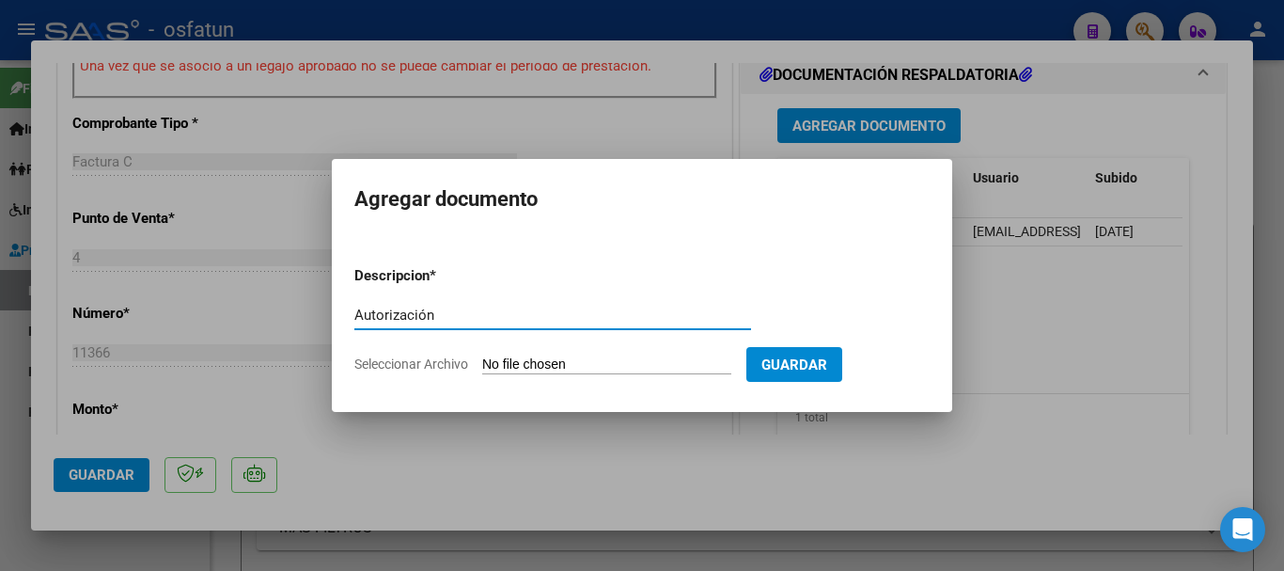
type input "Autorización"
click at [628, 372] on input "Seleccionar Archivo" at bounding box center [606, 365] width 249 height 18
type input "C:\fakepath\Autorizacion 2025 [PERSON_NAME].pdf"
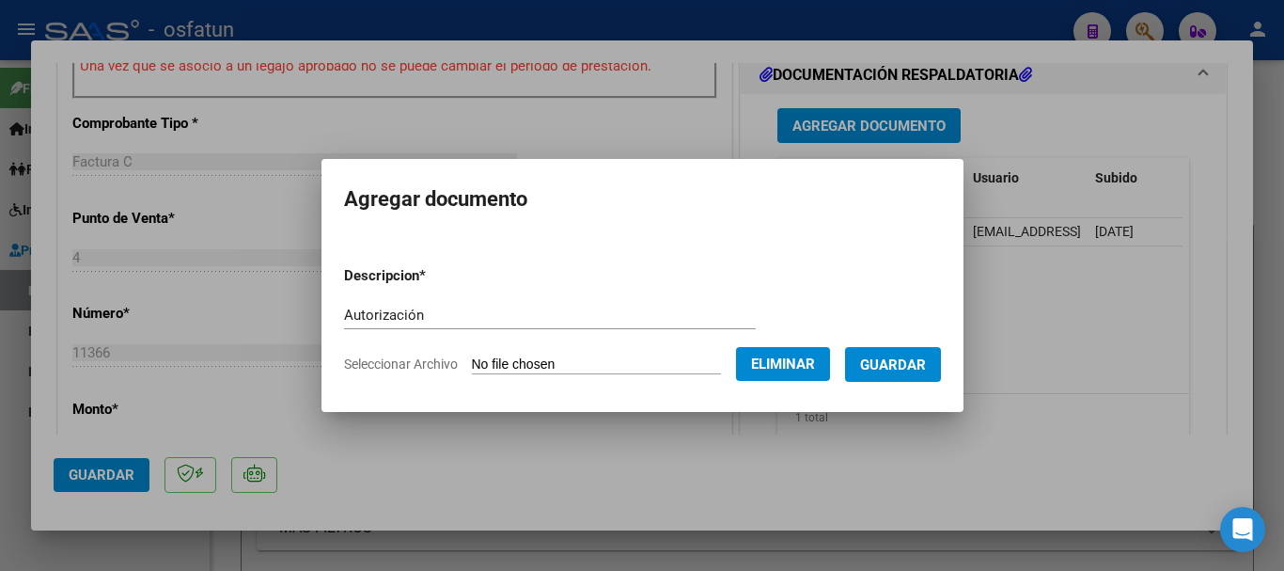
click at [912, 367] on span "Guardar" at bounding box center [893, 364] width 66 height 17
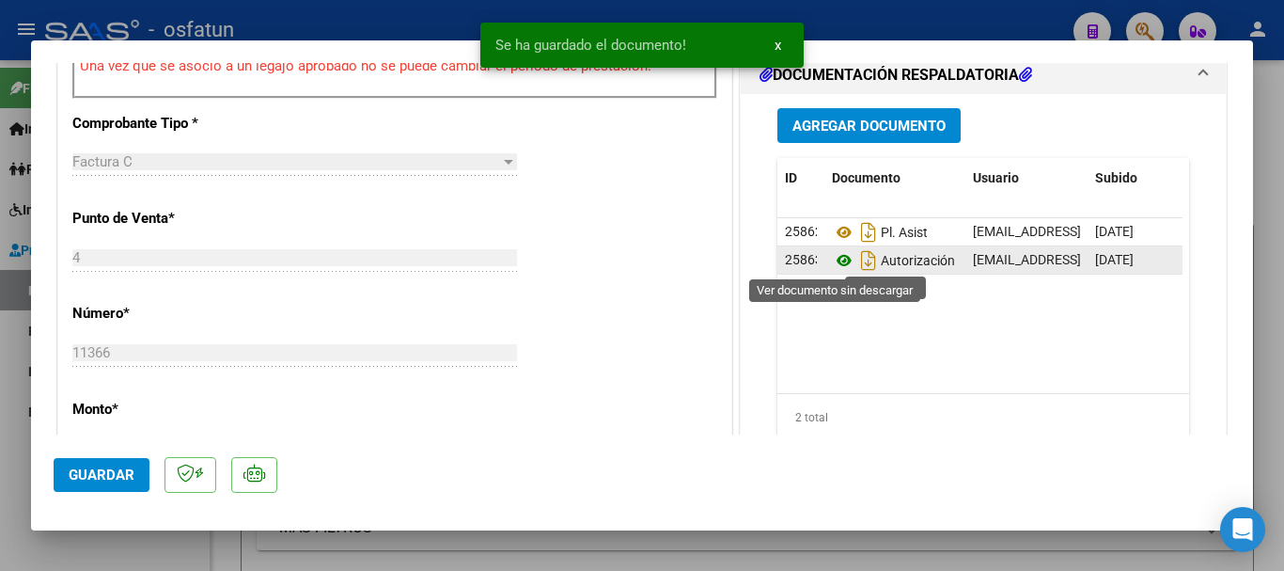
click at [841, 259] on icon at bounding box center [844, 260] width 24 height 23
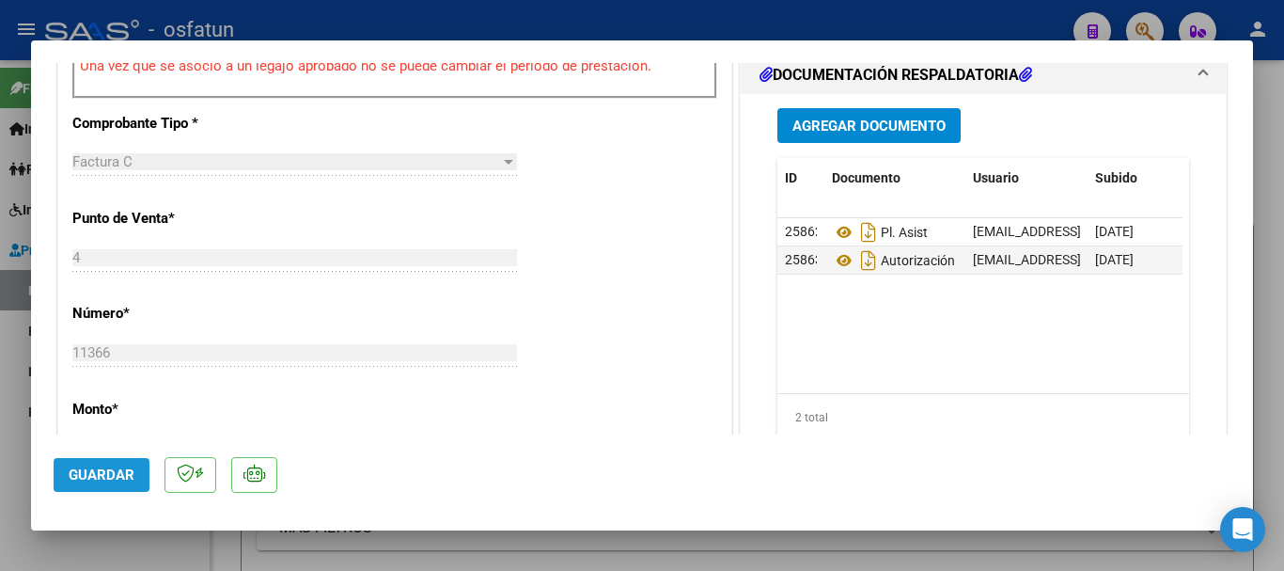
click at [102, 472] on span "Guardar" at bounding box center [102, 474] width 66 height 17
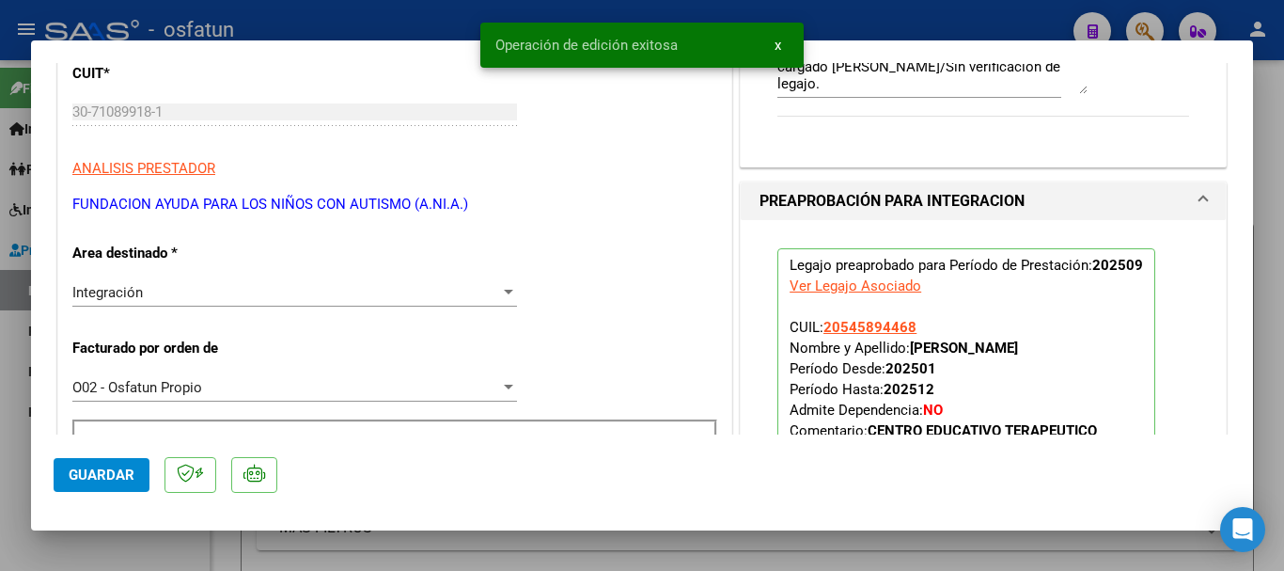
scroll to position [294, 0]
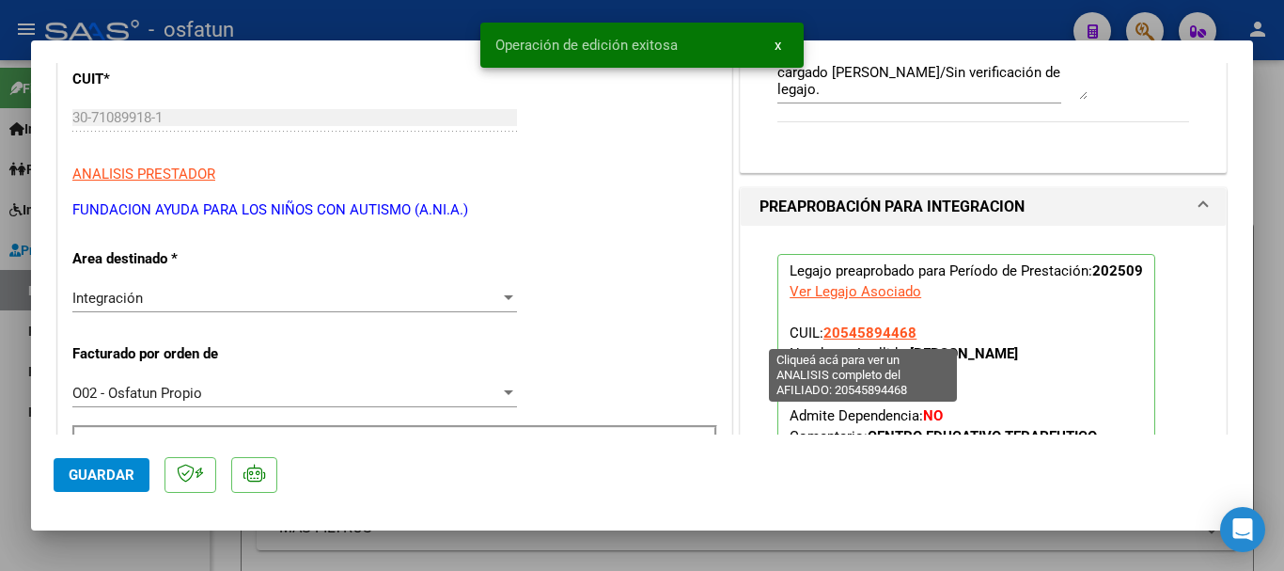
click at [852, 325] on span "20545894468" at bounding box center [869, 332] width 93 height 17
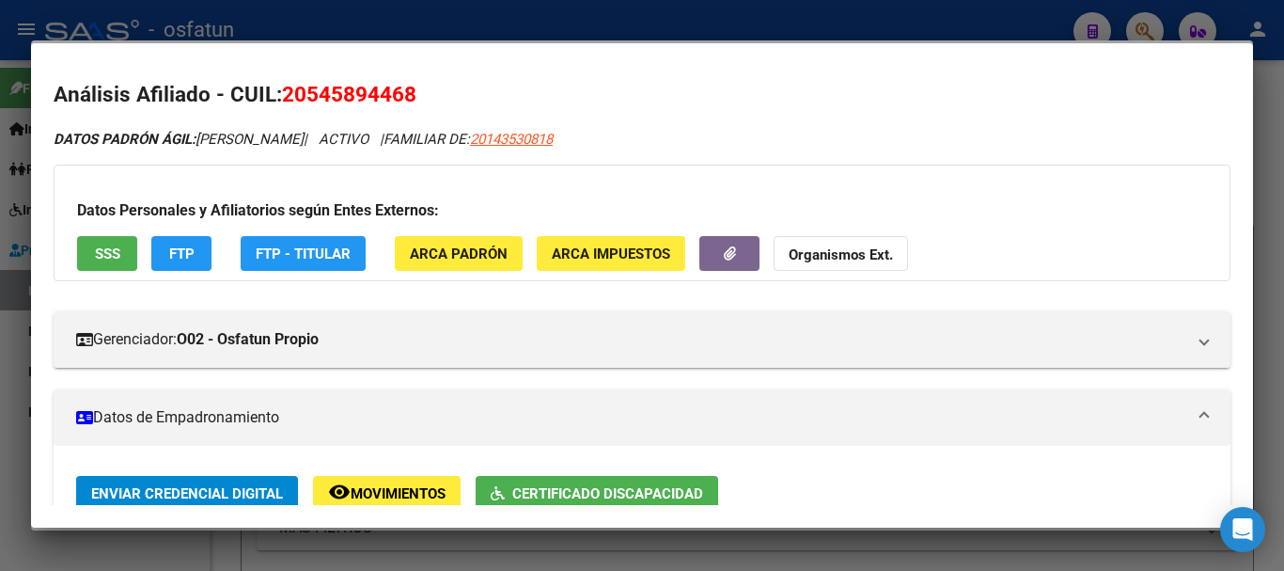
scroll to position [0, 0]
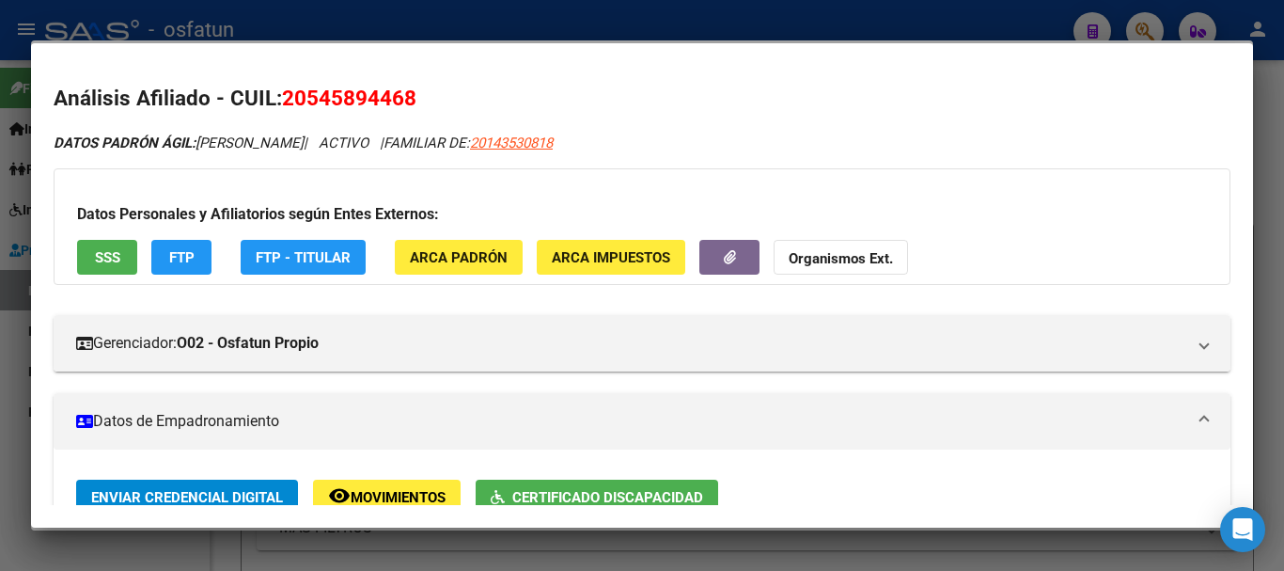
click at [1269, 154] on div at bounding box center [642, 285] width 1284 height 571
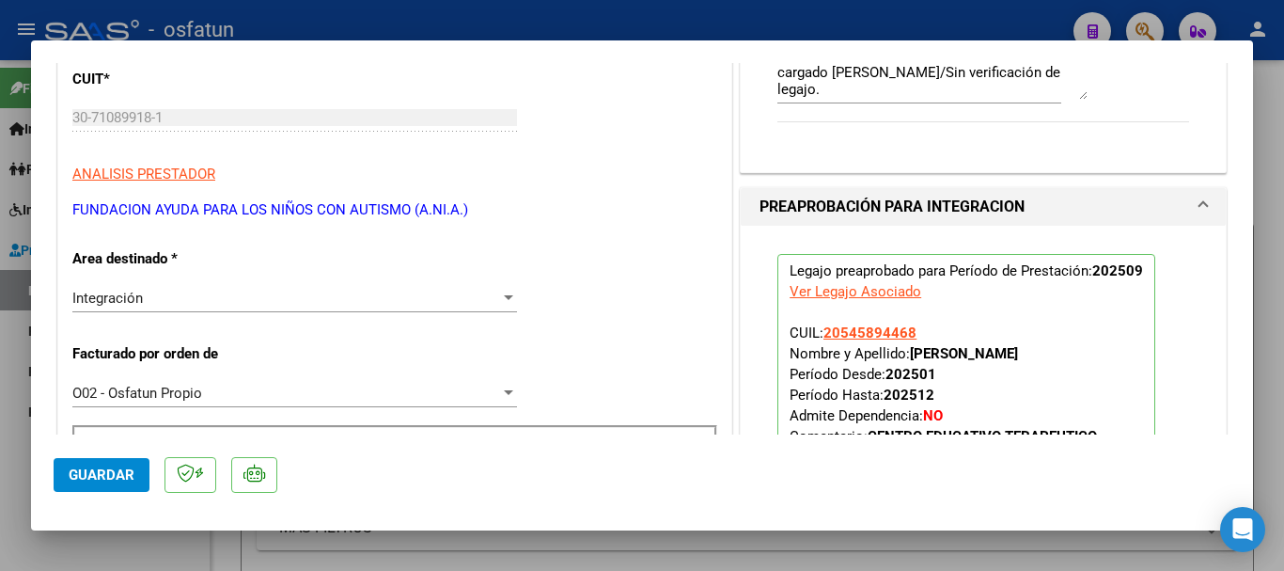
drag, startPoint x: 482, startPoint y: 203, endPoint x: 70, endPoint y: 215, distance: 411.8
copy p "FUNDACION AYUDA PARA LOS NIÑOS CON AUTISMO (A.NI.A.)"
click at [39, 124] on mat-dialog-content "COMPROBANTE VER COMPROBANTE ESTADO: Recibida. En proceso de confirmacion/acepta…" at bounding box center [642, 248] width 1222 height 371
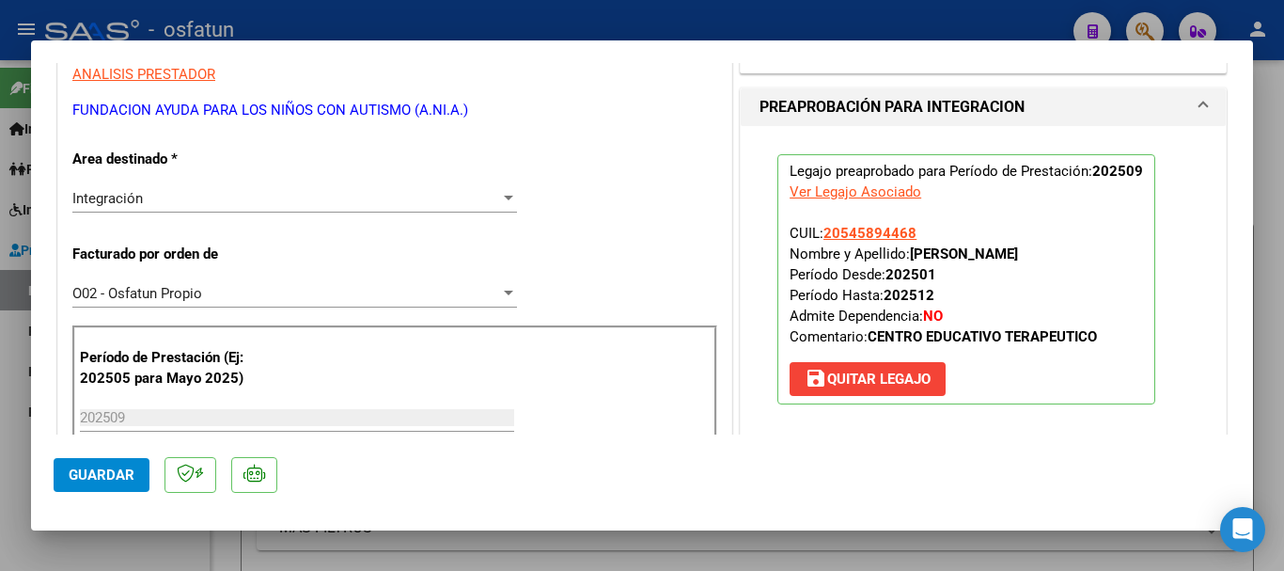
scroll to position [399, 0]
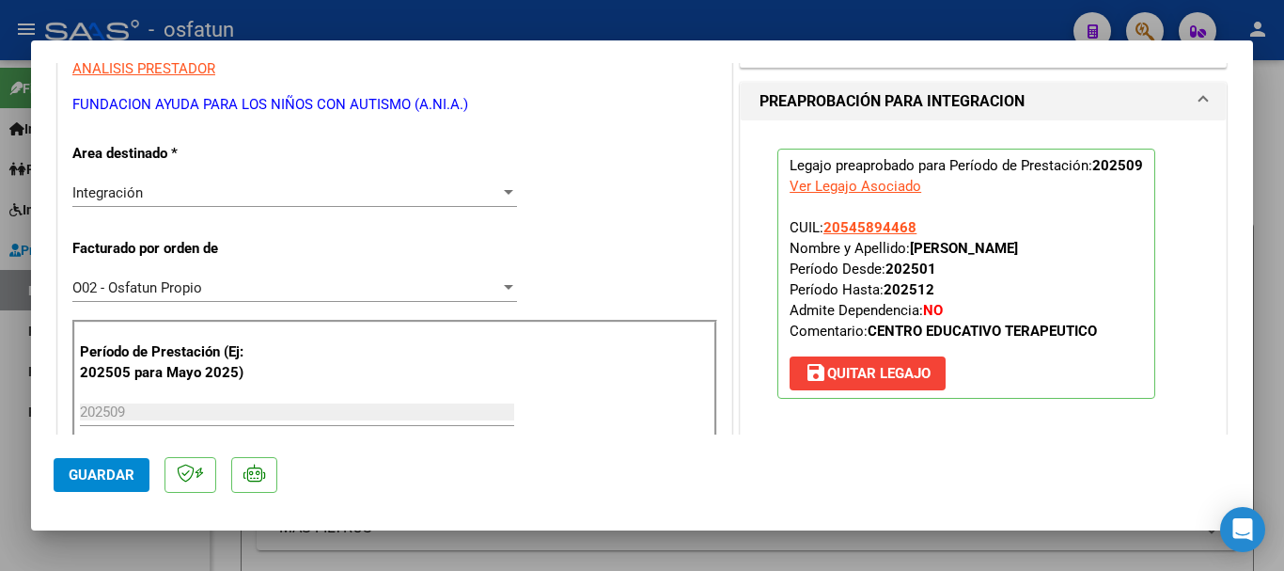
click at [1110, 254] on p "Legajo preaprobado para Período de Prestación: 202509 Ver Legajo Asociado CUIL:…" at bounding box center [966, 274] width 378 height 250
drag, startPoint x: 1106, startPoint y: 246, endPoint x: 906, endPoint y: 246, distance: 200.2
click at [910, 246] on strong "[PERSON_NAME]" at bounding box center [964, 248] width 108 height 17
copy strong "[PERSON_NAME]"
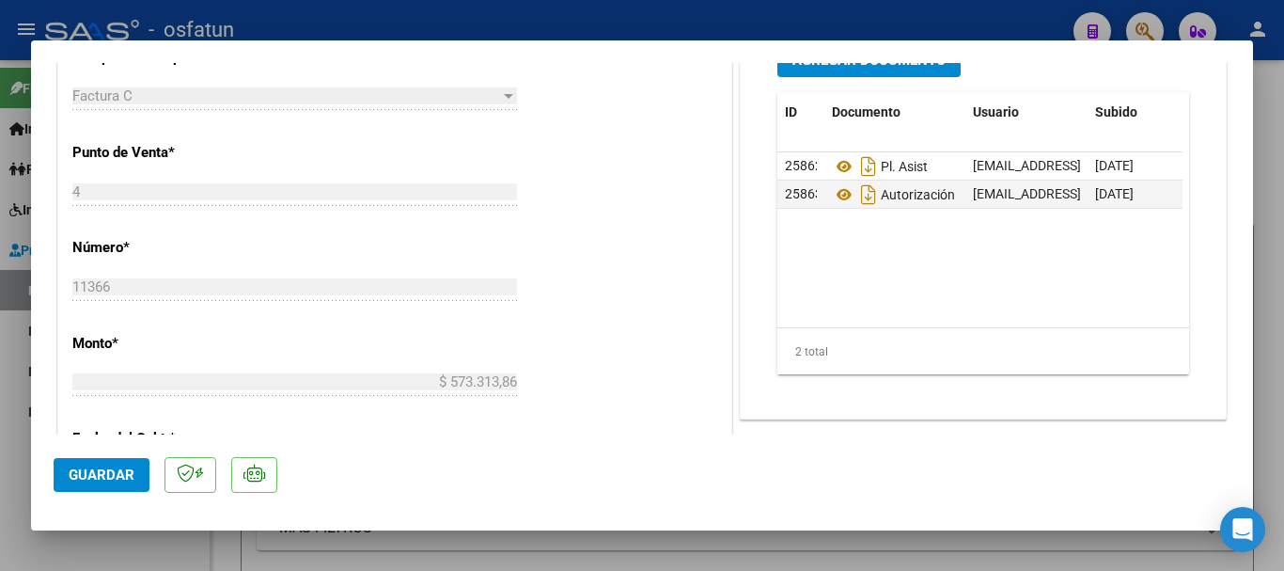
scroll to position [914, 0]
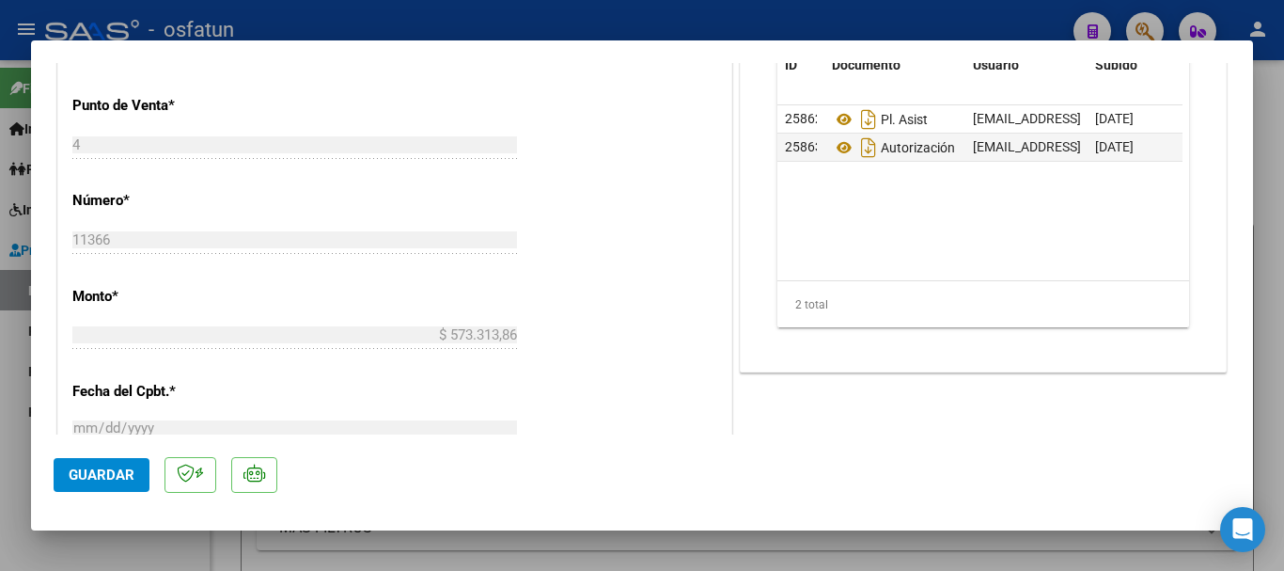
click at [102, 491] on button "Guardar" at bounding box center [102, 475] width 96 height 34
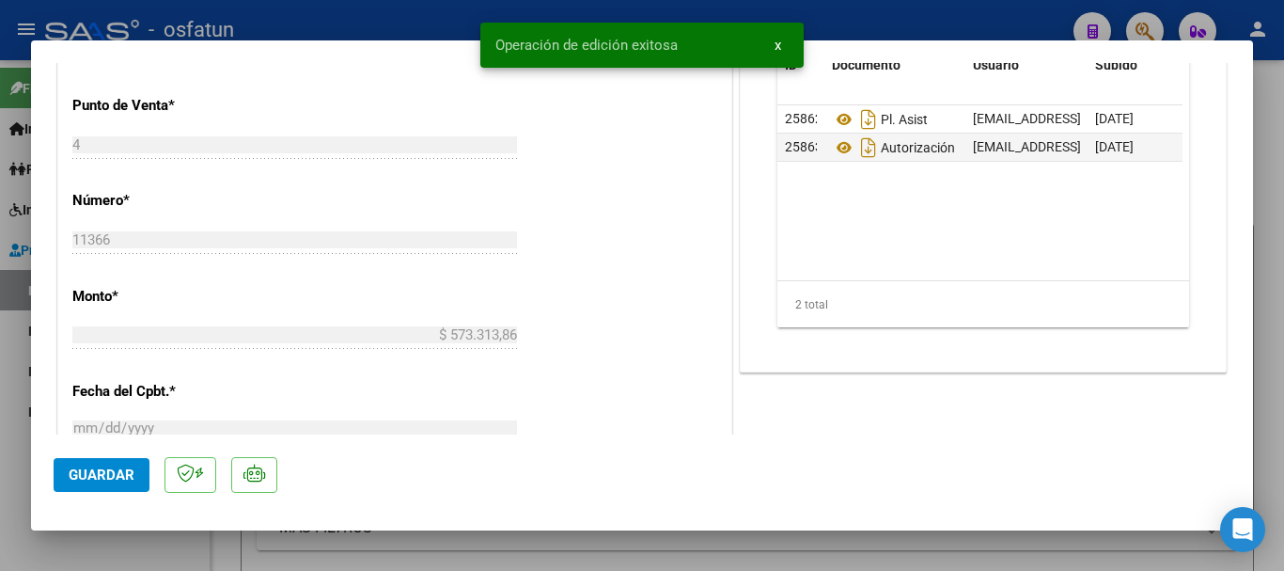
click at [1269, 408] on div at bounding box center [642, 285] width 1284 height 571
type input "$ 0,00"
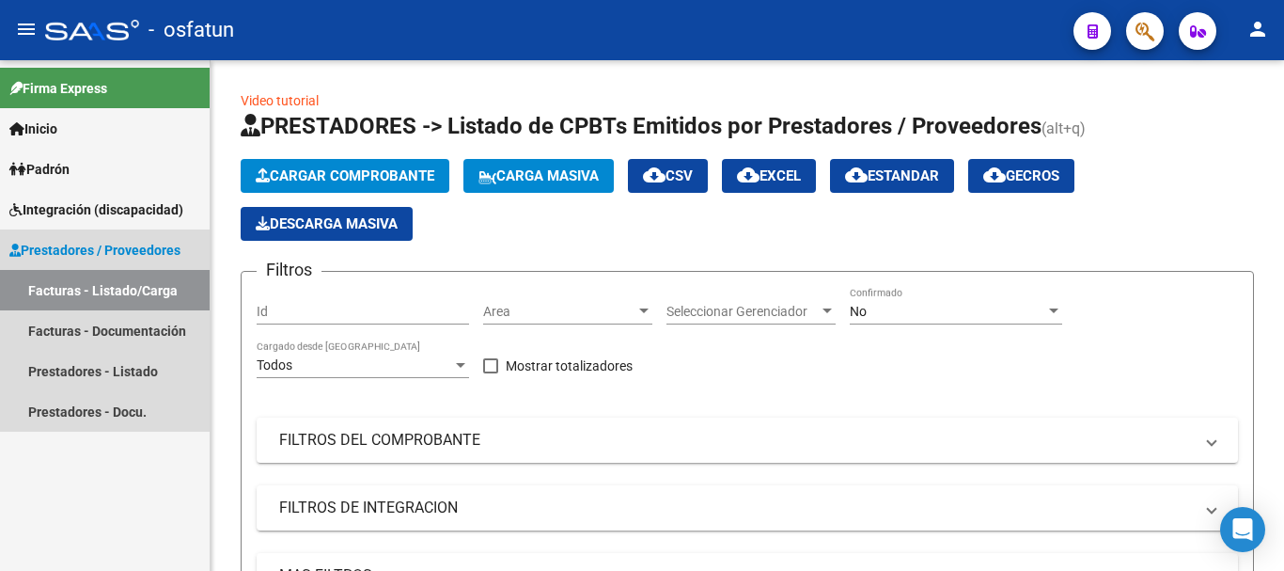
click at [106, 282] on link "Facturas - Listado/Carga" at bounding box center [105, 290] width 210 height 40
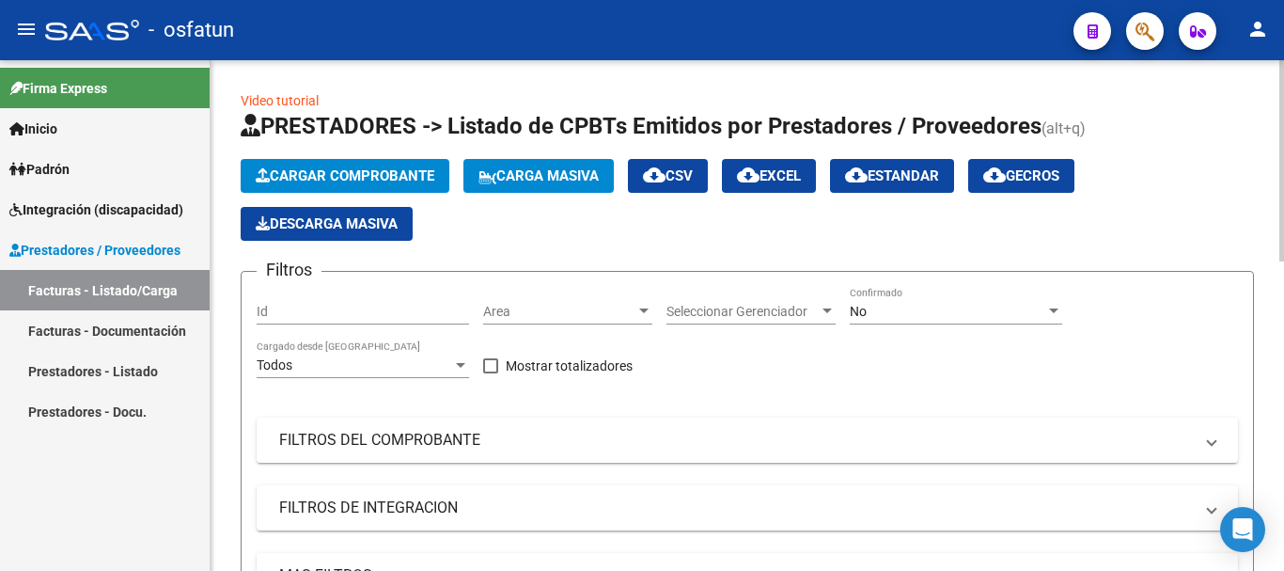
click at [326, 187] on button "Cargar Comprobante" at bounding box center [345, 176] width 209 height 34
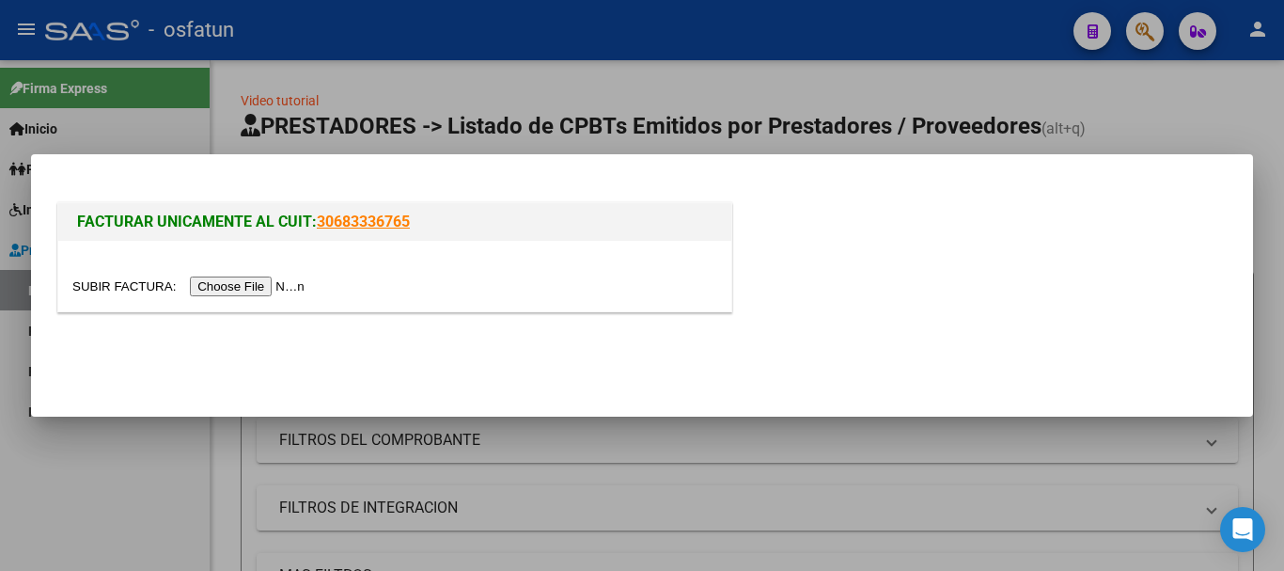
click at [248, 289] on input "file" at bounding box center [191, 286] width 238 height 20
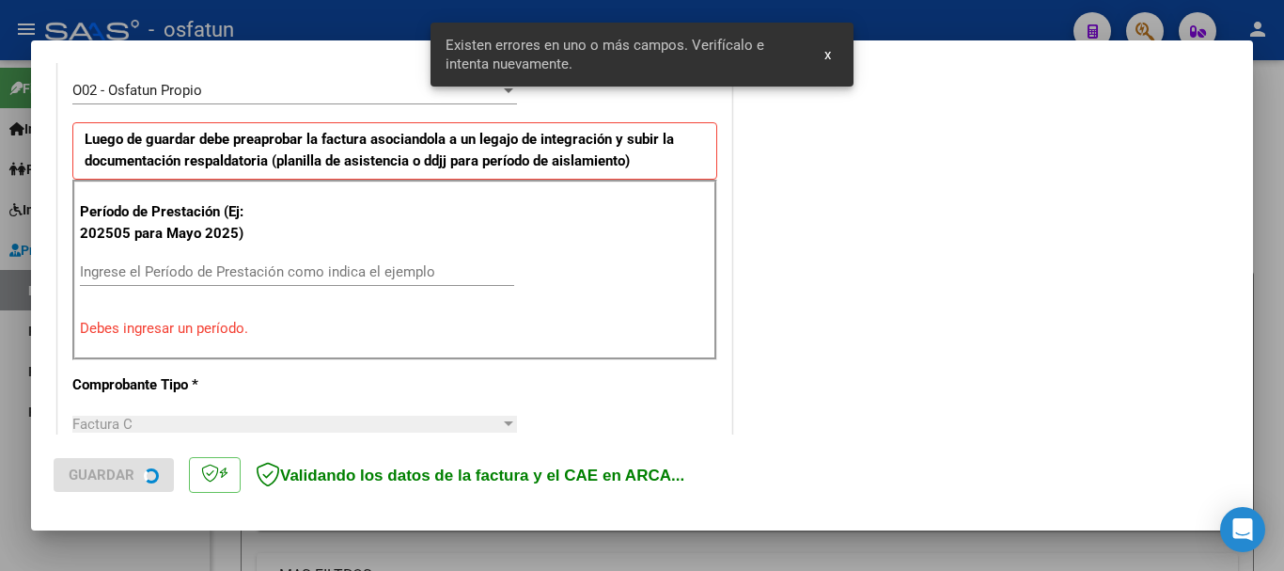
scroll to position [564, 0]
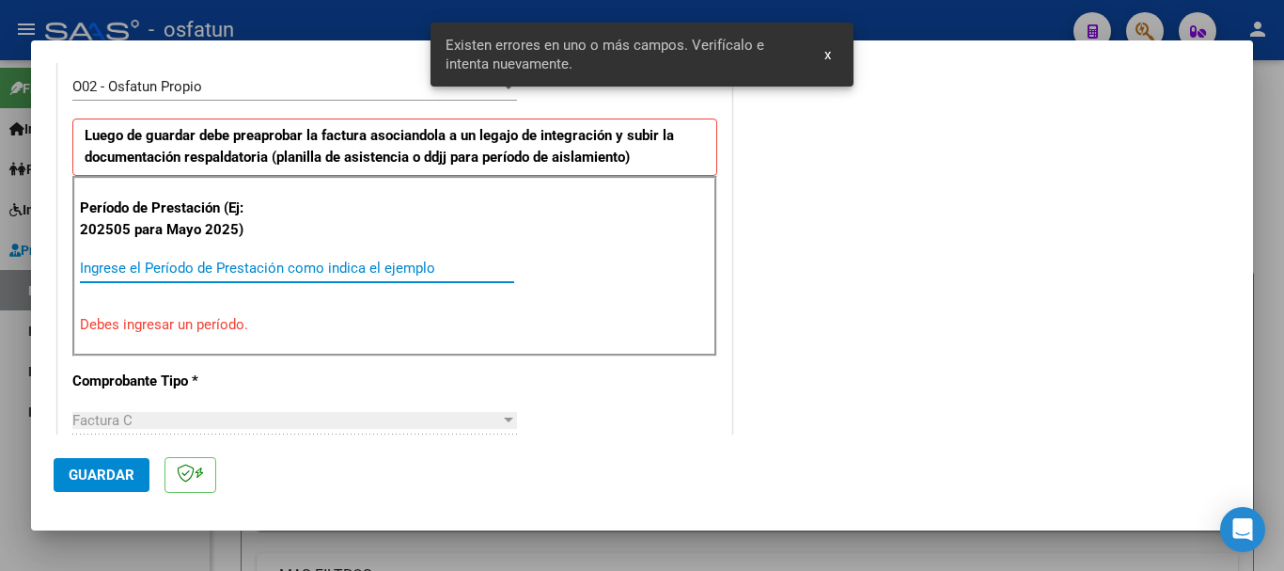
click at [131, 274] on input "Ingrese el Período de Prestación como indica el ejemplo" at bounding box center [297, 267] width 434 height 17
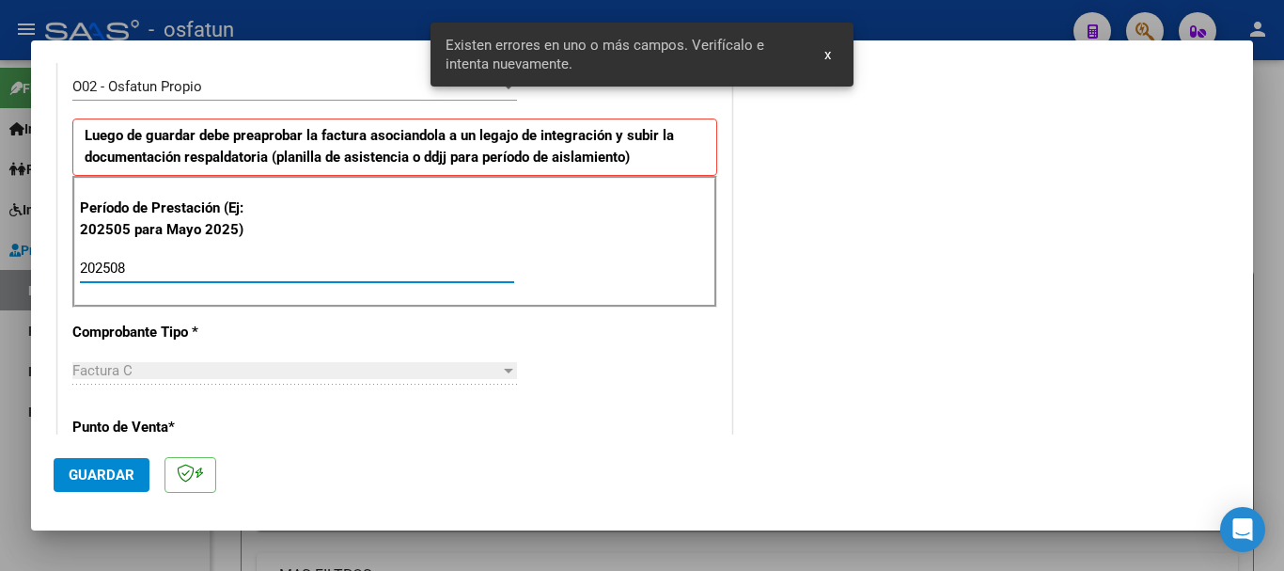
type input "202508"
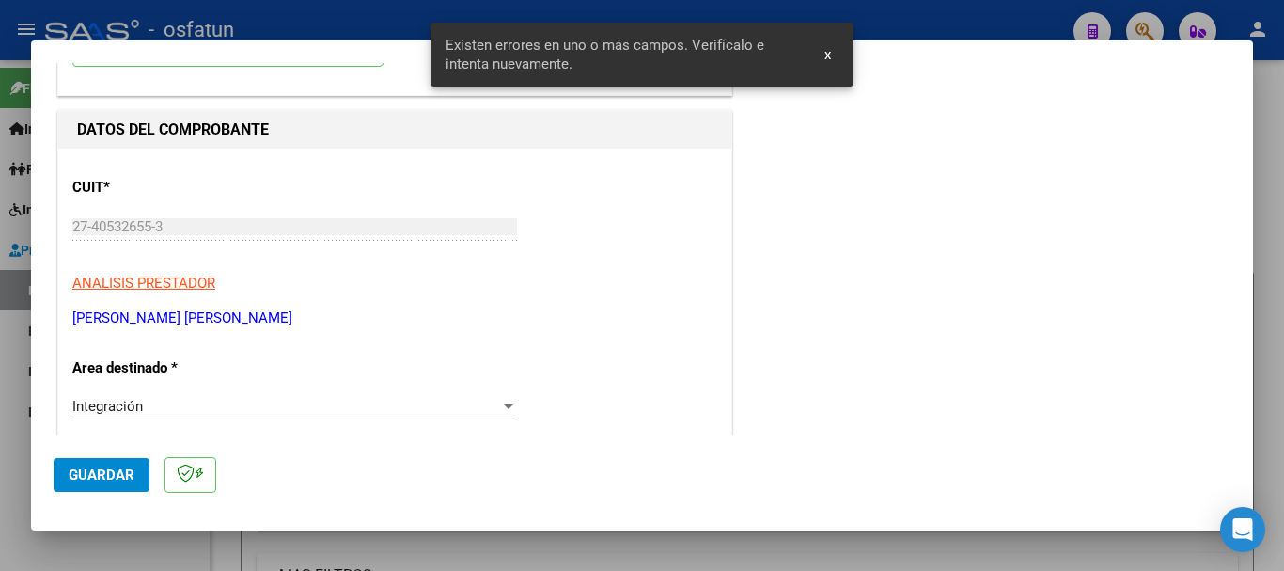
scroll to position [0, 0]
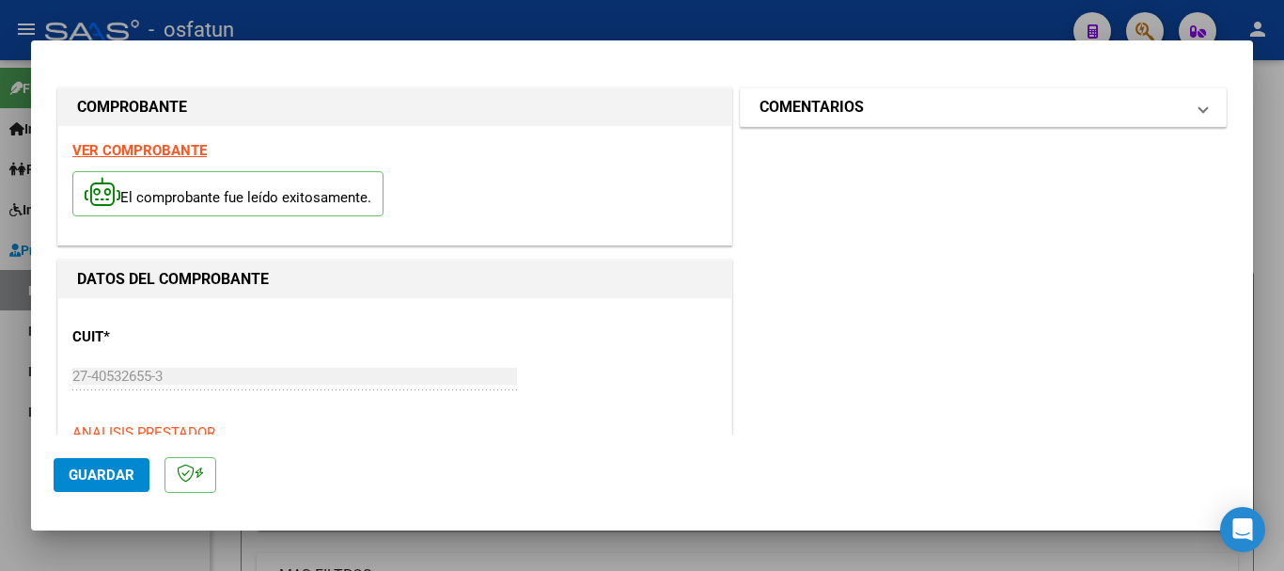
click at [880, 93] on mat-expansion-panel-header "COMENTARIOS" at bounding box center [983, 107] width 485 height 38
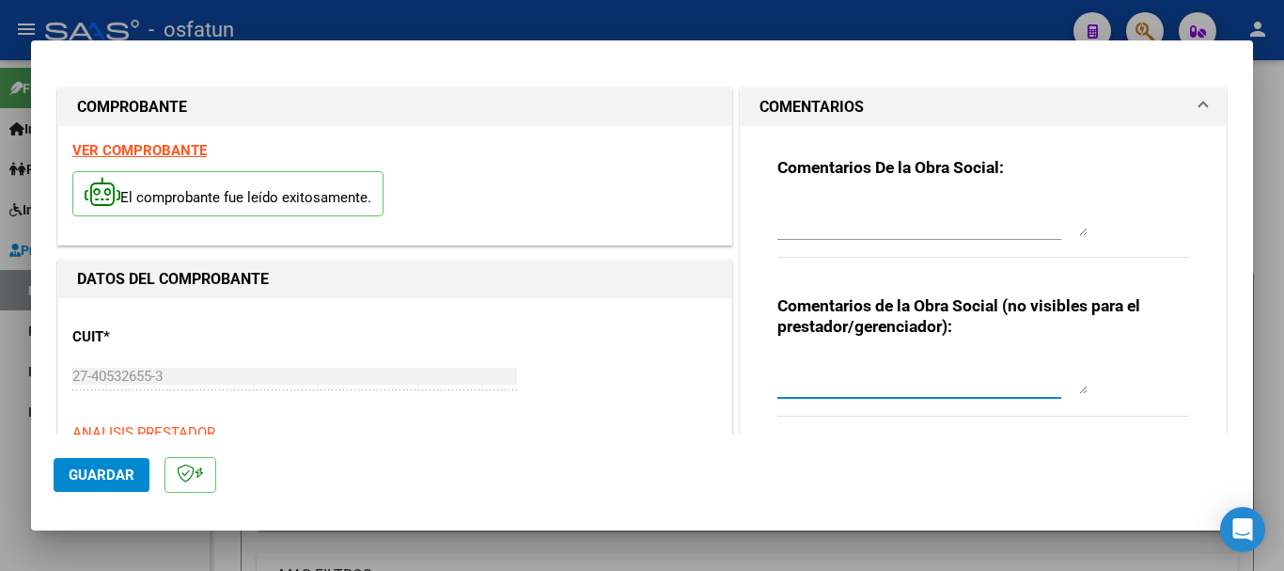
click at [845, 372] on textarea at bounding box center [932, 375] width 310 height 38
type textarea "cargado [PERSON_NAME] / Sin verificación legajo"
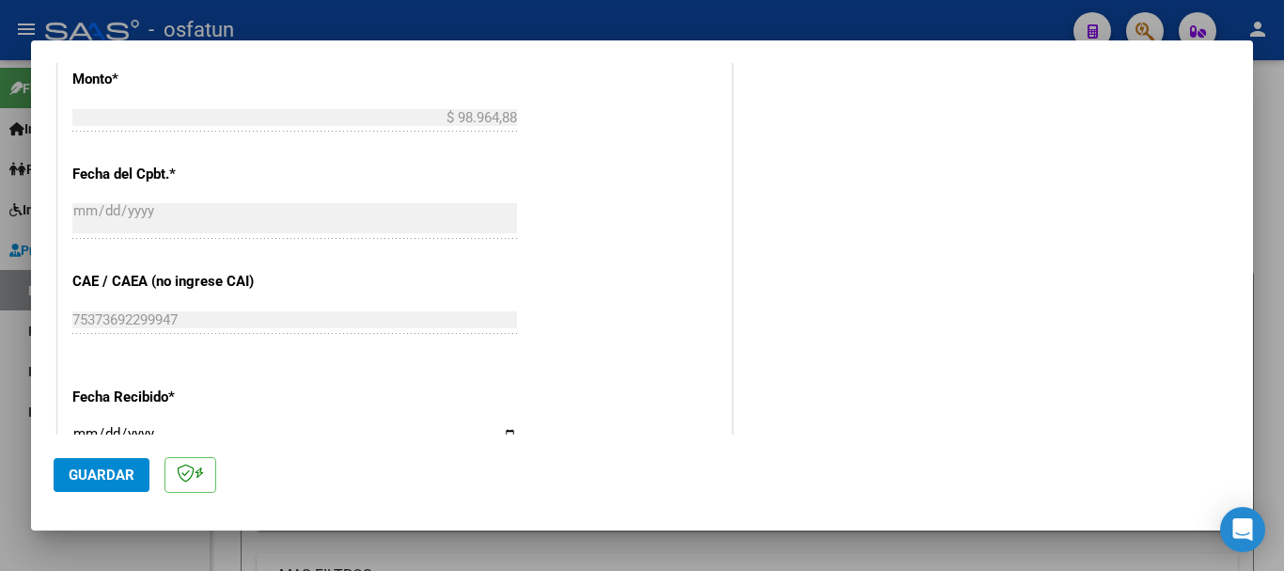
scroll to position [1485, 0]
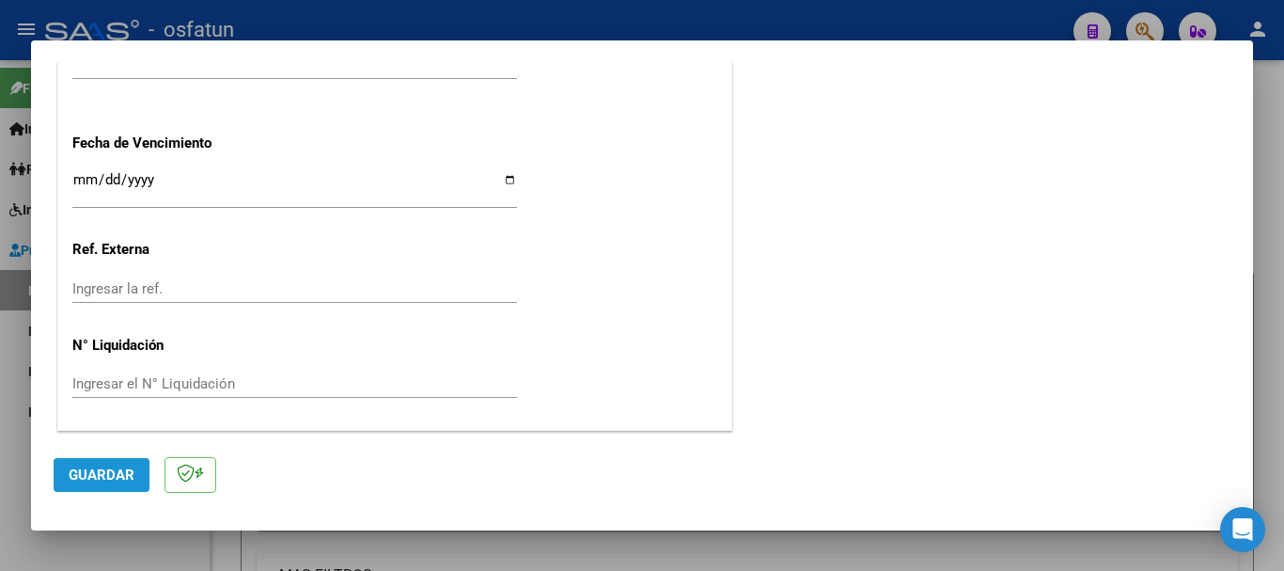
click at [118, 473] on span "Guardar" at bounding box center [102, 474] width 66 height 17
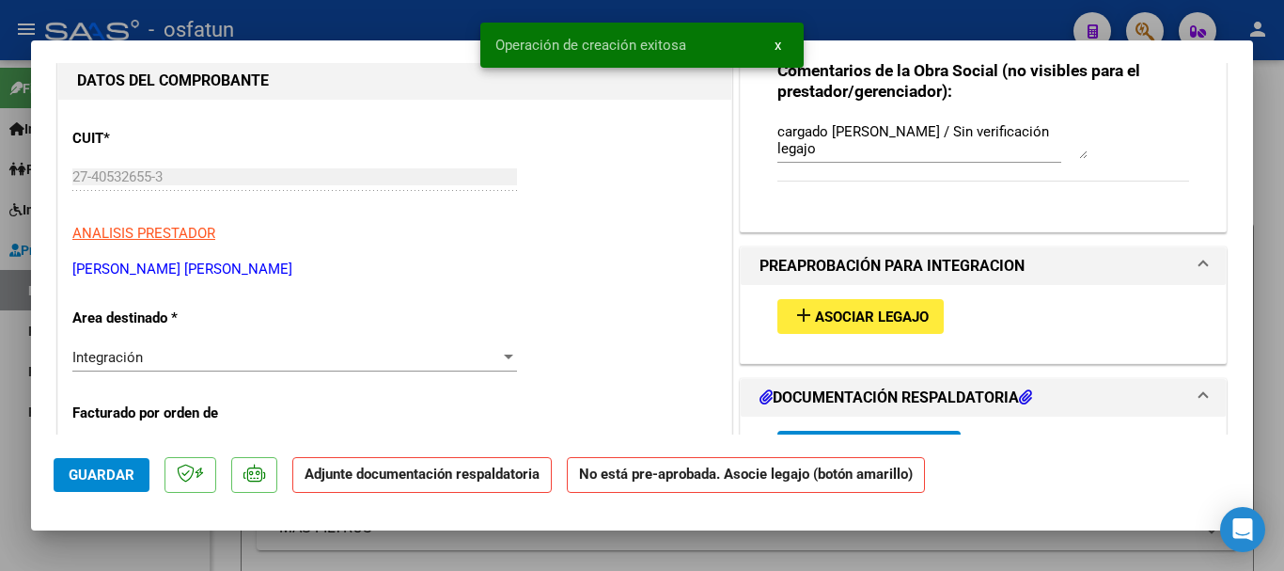
scroll to position [271, 0]
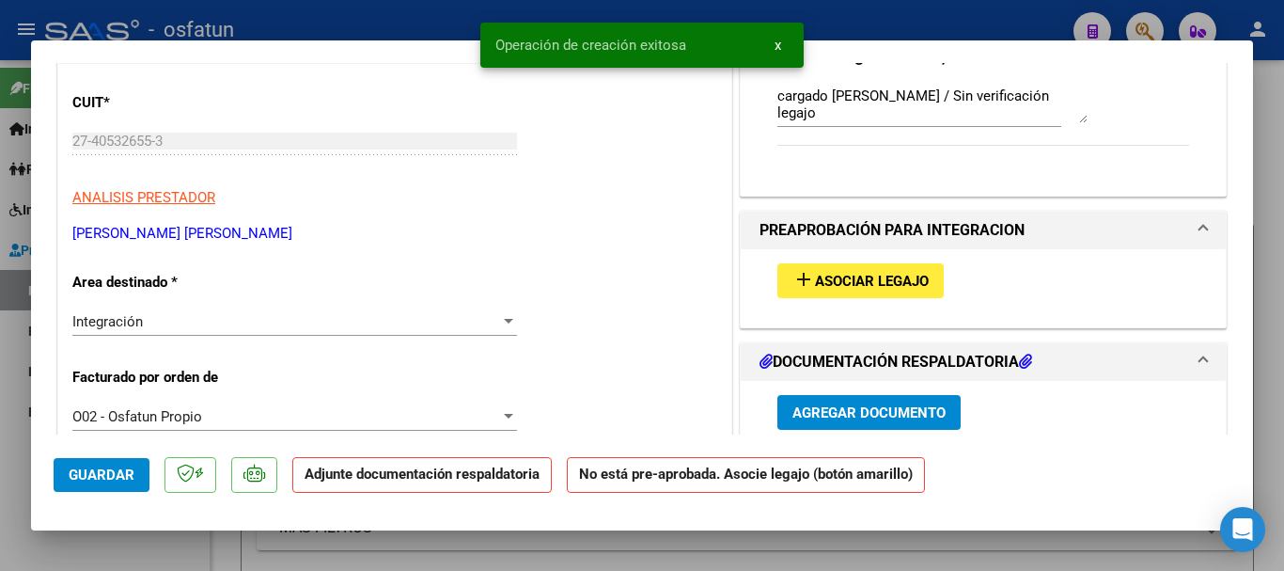
click at [891, 262] on div "add Asociar Legajo" at bounding box center [983, 280] width 440 height 63
click at [872, 275] on span "Asociar Legajo" at bounding box center [872, 281] width 114 height 17
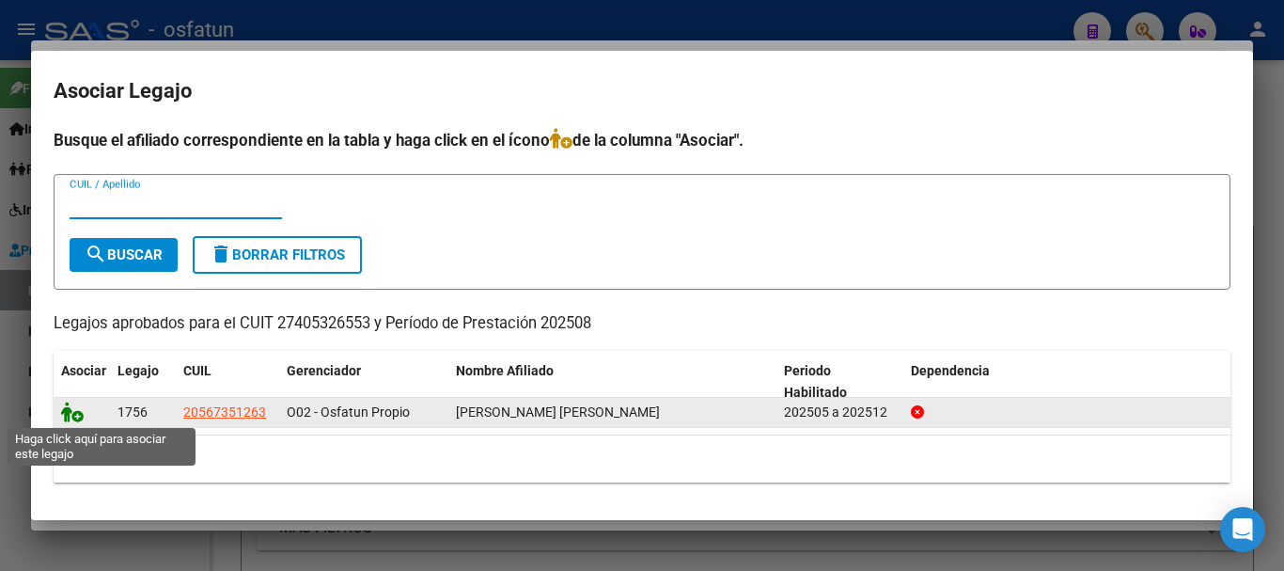
click at [70, 411] on icon at bounding box center [72, 411] width 23 height 21
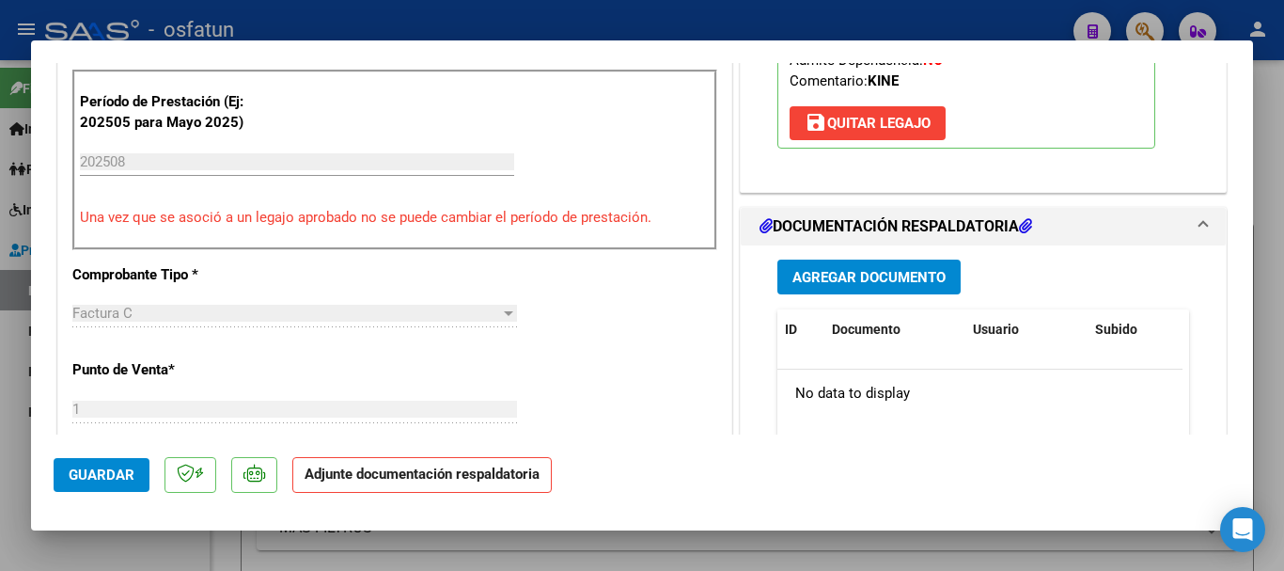
scroll to position [654, 0]
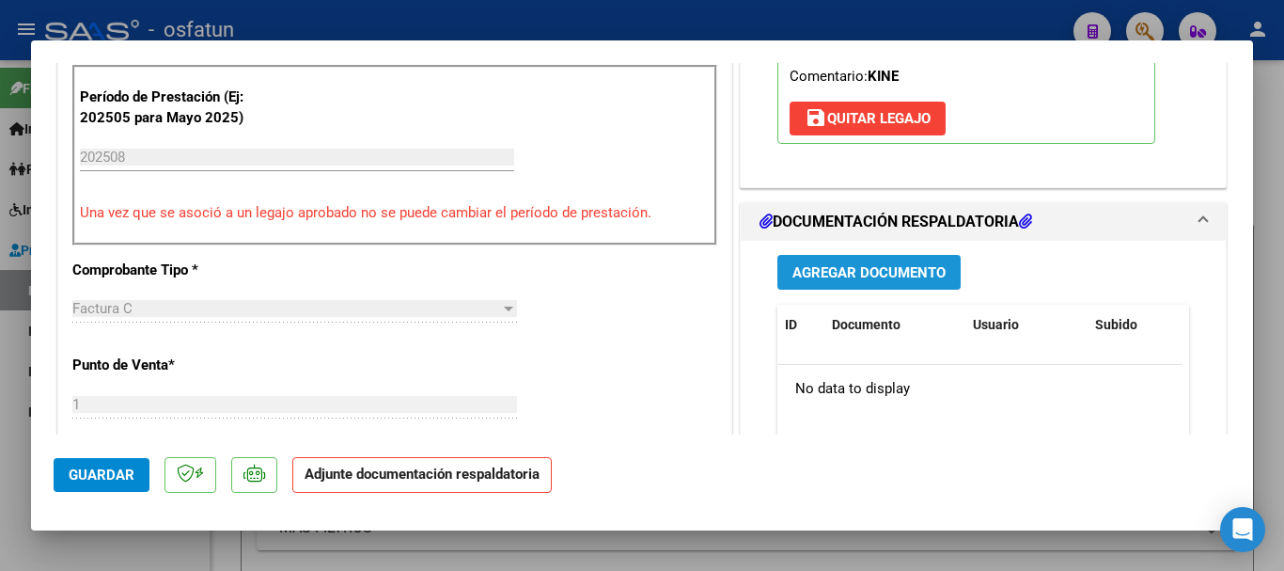
click at [803, 281] on span "Agregar Documento" at bounding box center [868, 272] width 153 height 17
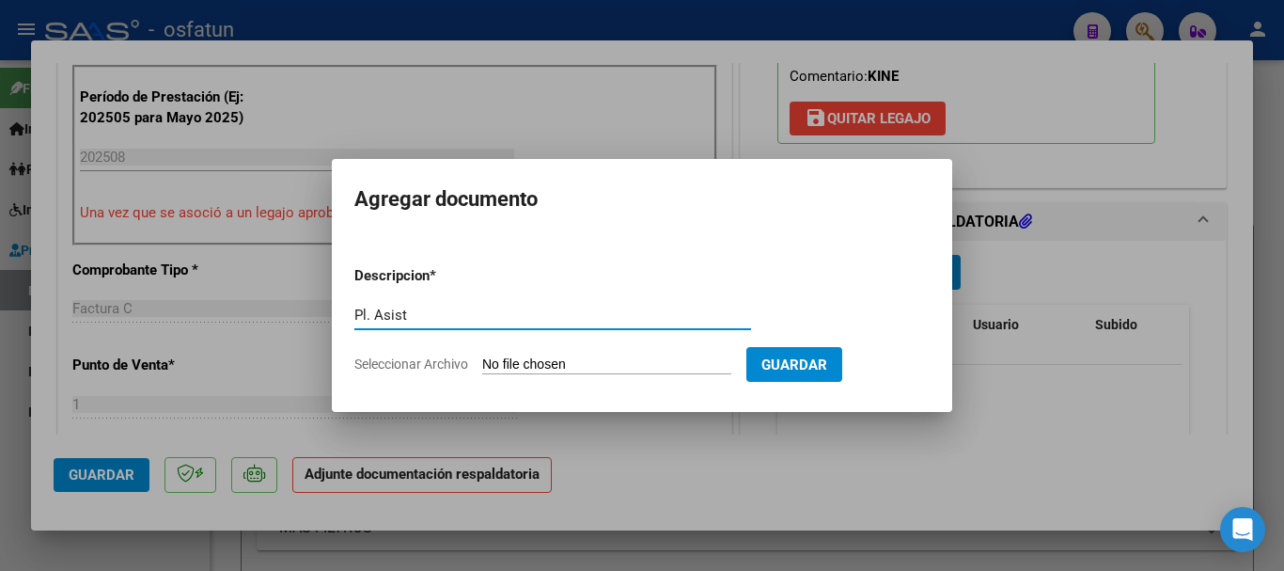
type input "Pl. Asist"
click at [552, 367] on input "Seleccionar Archivo" at bounding box center [606, 365] width 249 height 18
type input "C:\fakepath\Asistencia [PERSON_NAME] Agosto.pdf"
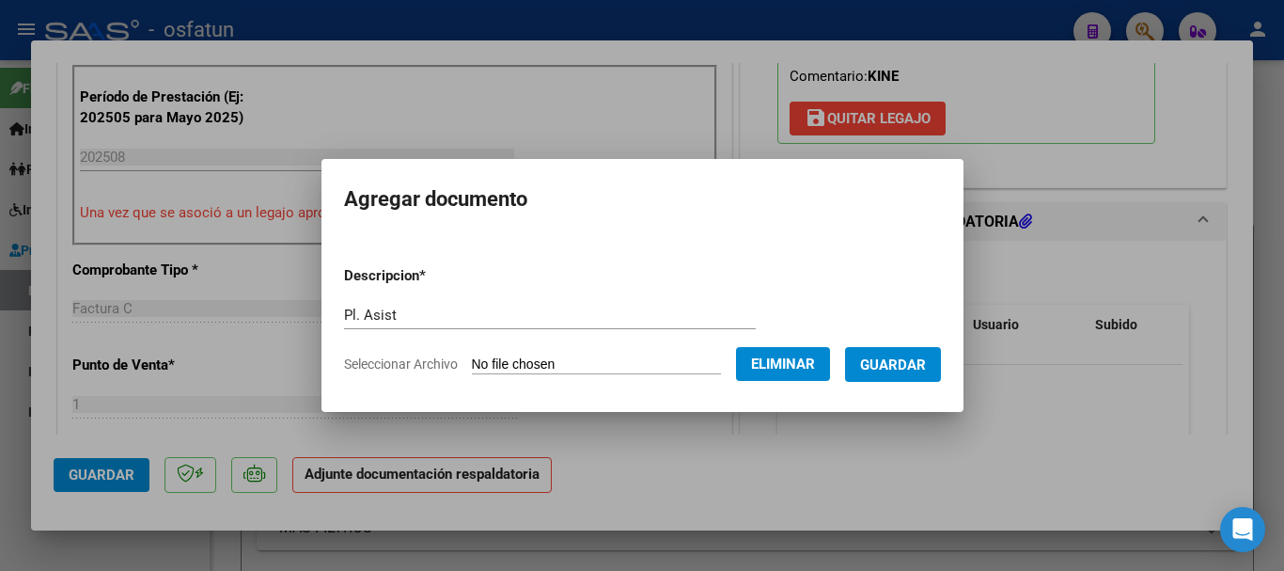
click at [925, 365] on span "Guardar" at bounding box center [893, 364] width 66 height 17
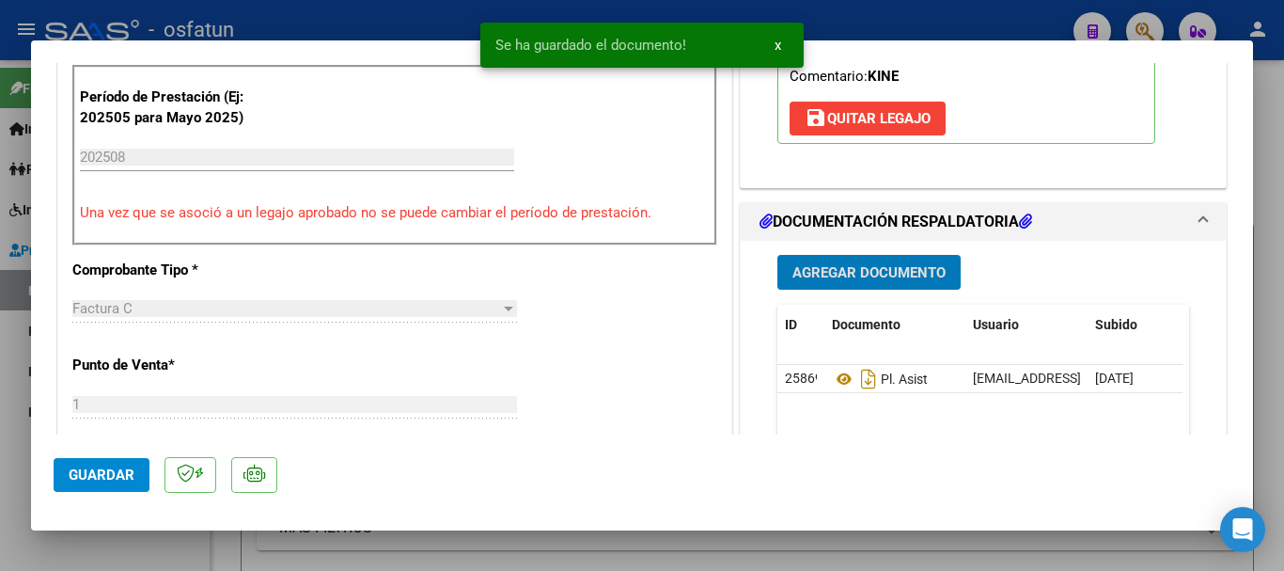
click at [832, 281] on span "Agregar Documento" at bounding box center [868, 272] width 153 height 17
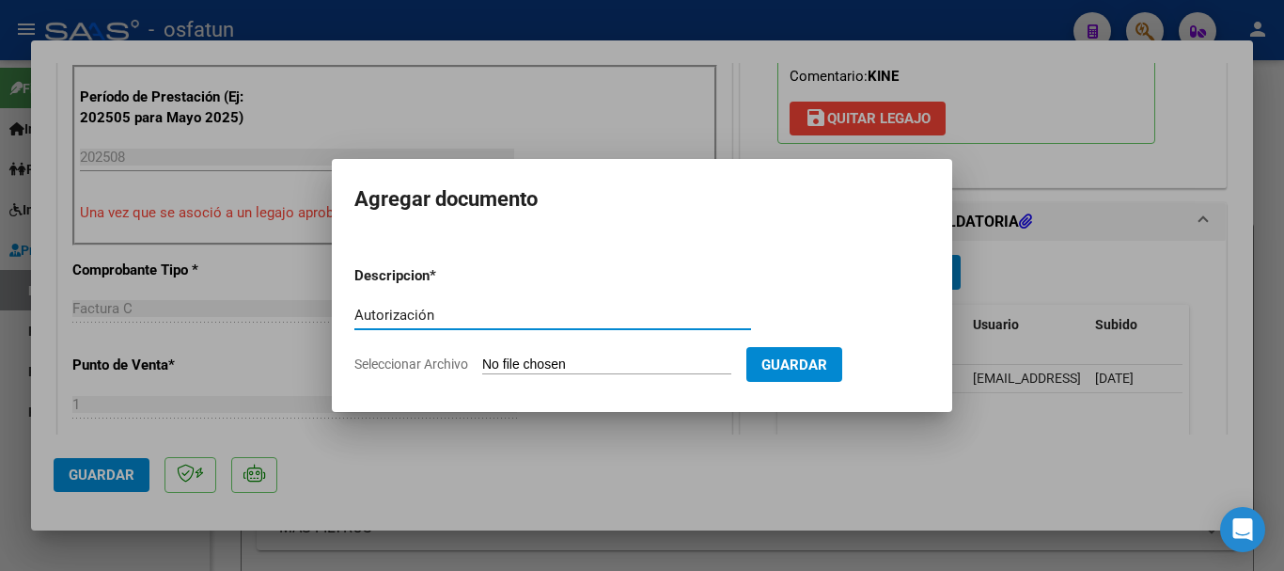
type input "Autorización"
click at [610, 349] on form "Descripcion * Autorización Escriba aquí una descripcion Seleccionar Archivo Gua…" at bounding box center [641, 319] width 575 height 137
click at [619, 370] on input "Seleccionar Archivo" at bounding box center [606, 365] width 249 height 18
type input "C:\fakepath\Autorización [PERSON_NAME] (1).pdf"
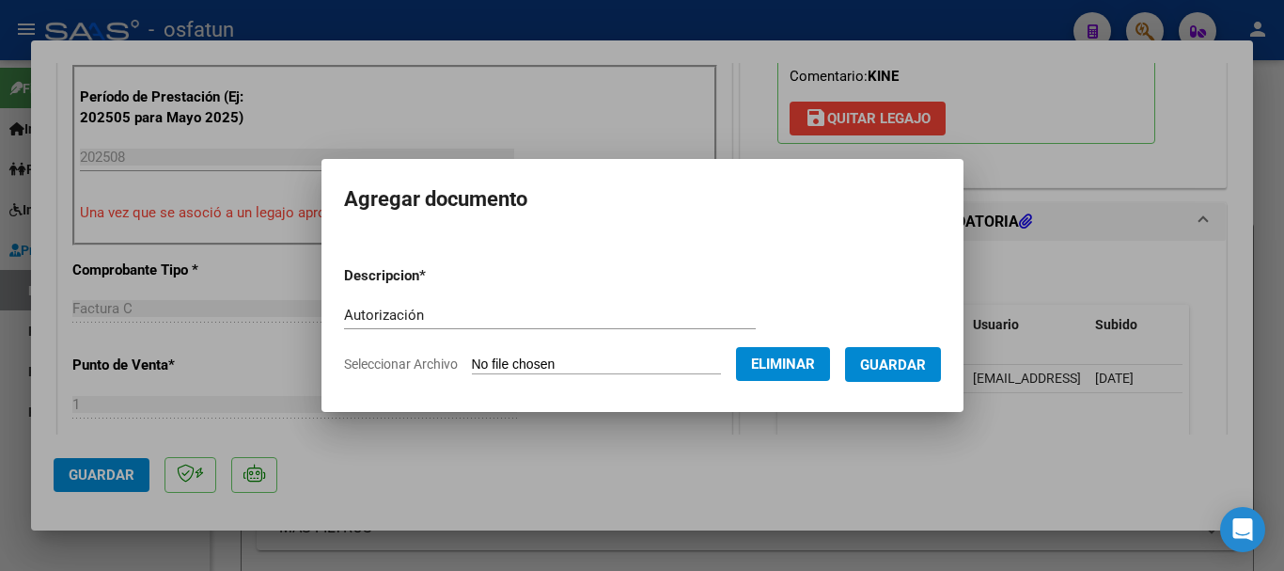
click at [927, 383] on form "Descripcion * Autorización Escriba aquí una descripcion Seleccionar Archivo Eli…" at bounding box center [642, 319] width 597 height 137
click at [926, 370] on span "Guardar" at bounding box center [893, 364] width 66 height 17
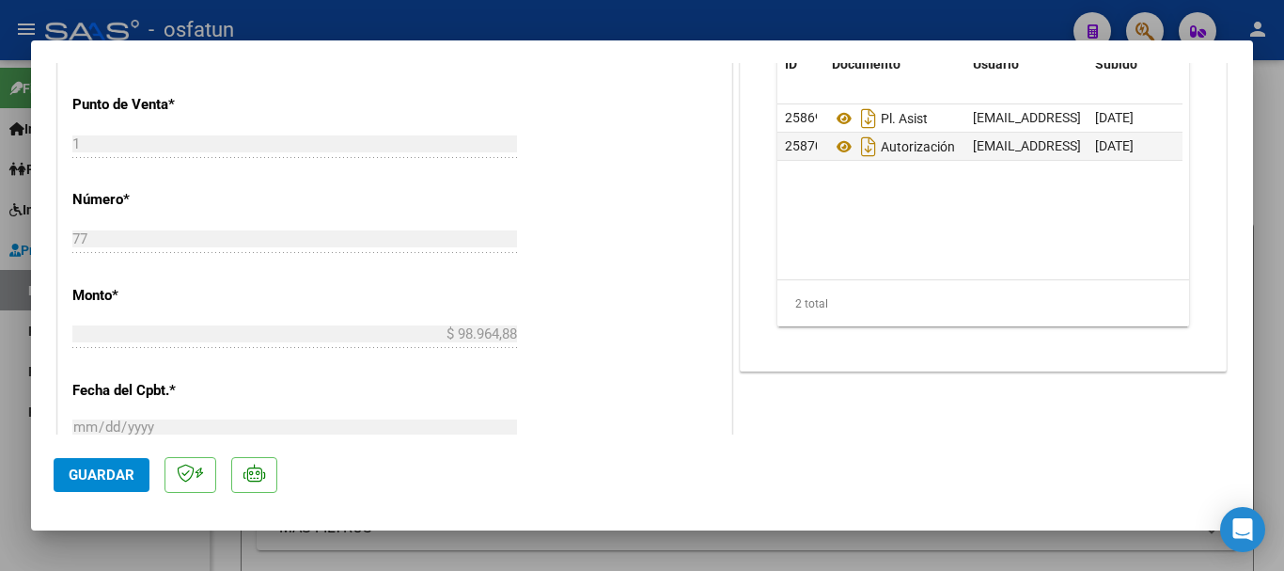
scroll to position [1513, 0]
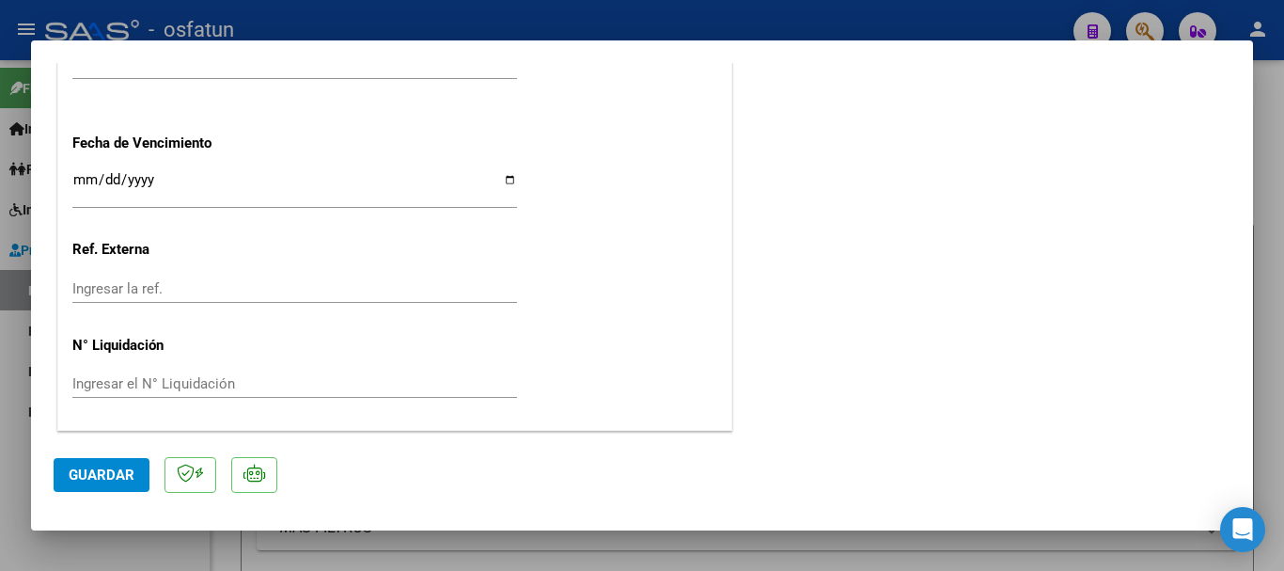
click at [88, 467] on span "Guardar" at bounding box center [102, 474] width 66 height 17
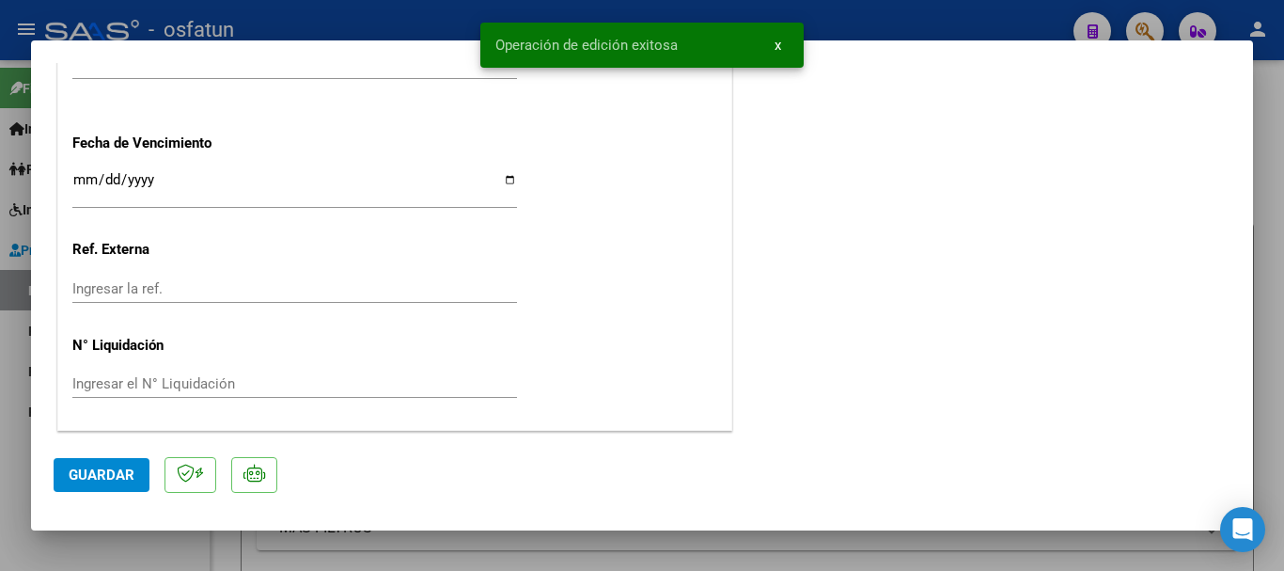
click at [1269, 281] on div at bounding box center [642, 285] width 1284 height 571
type input "$ 0,00"
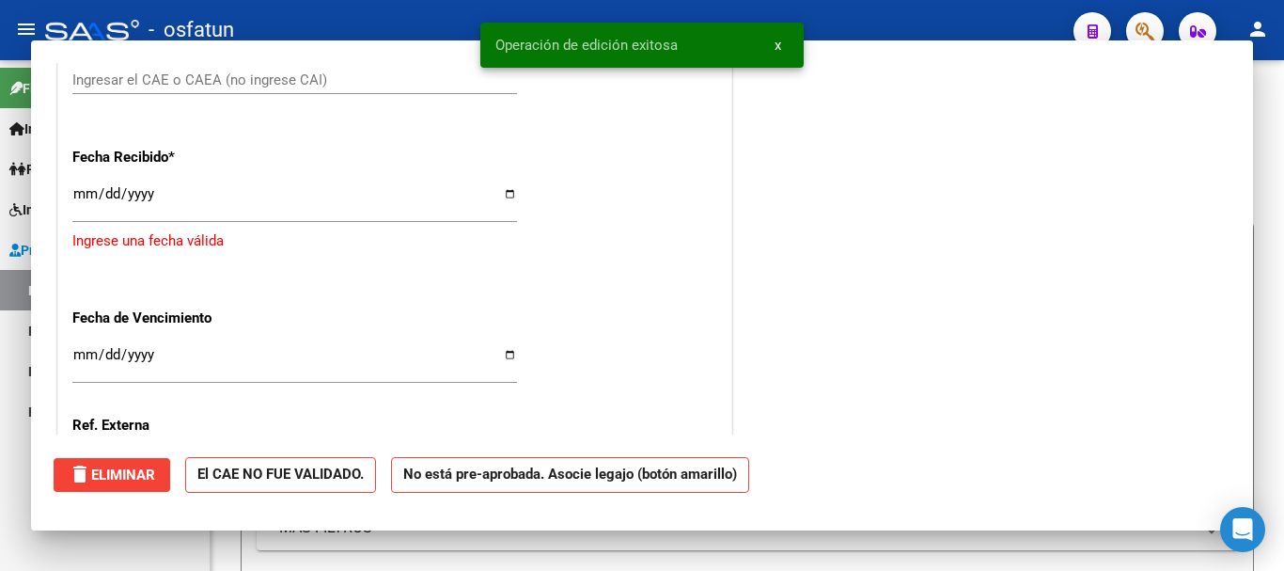
scroll to position [1655, 0]
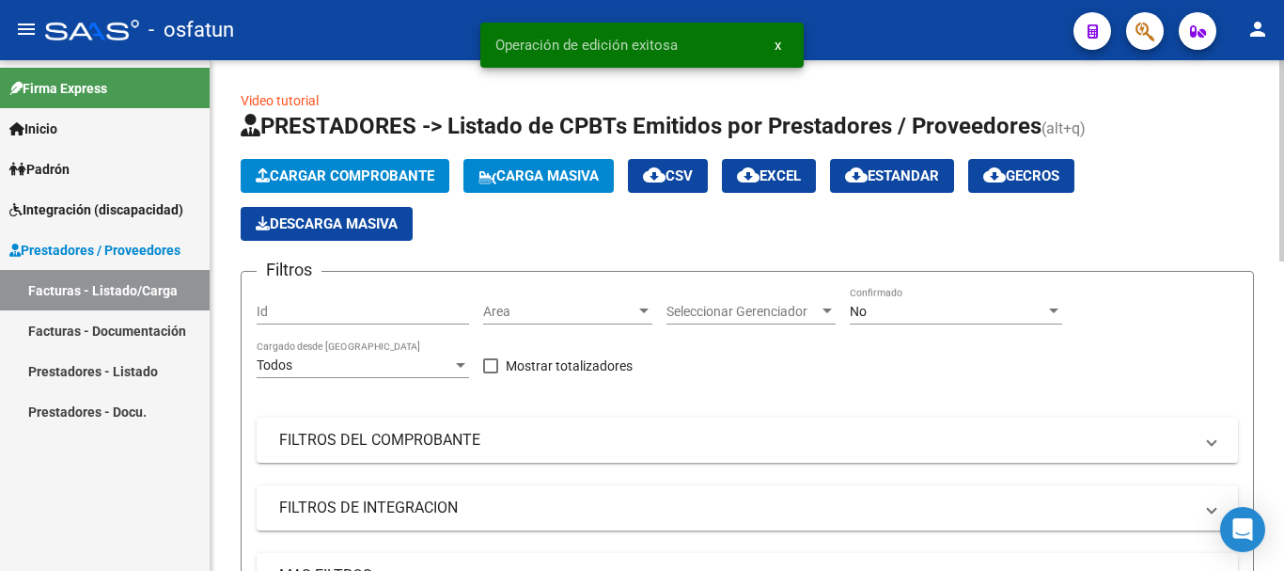
click at [380, 175] on span "Cargar Comprobante" at bounding box center [345, 175] width 179 height 17
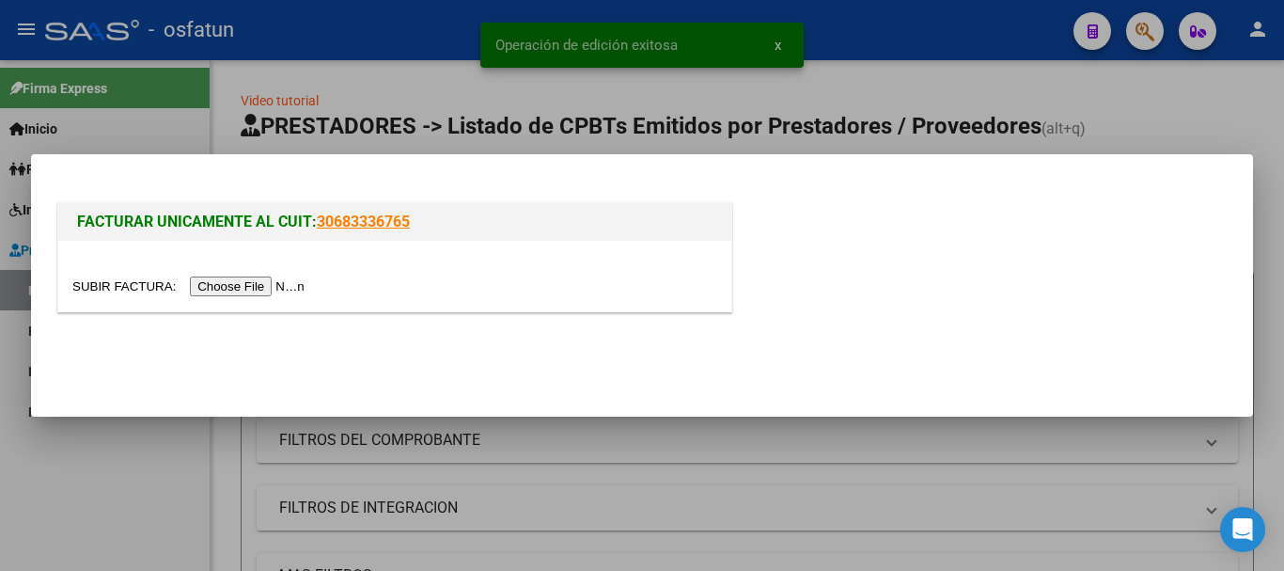
click at [289, 287] on input "file" at bounding box center [191, 286] width 238 height 20
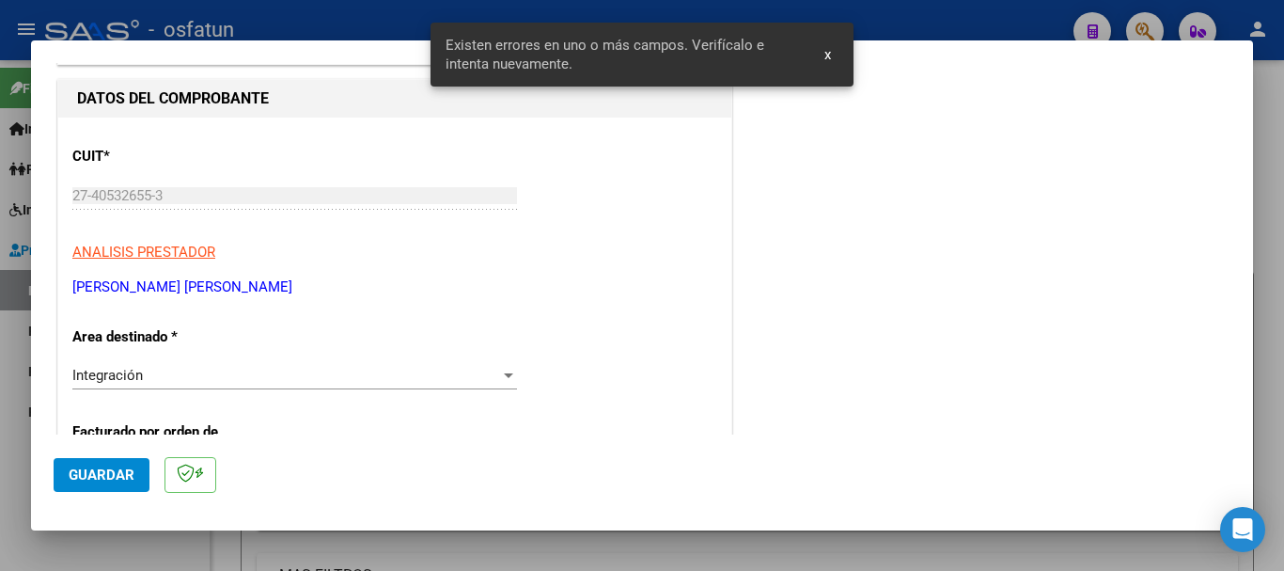
scroll to position [0, 0]
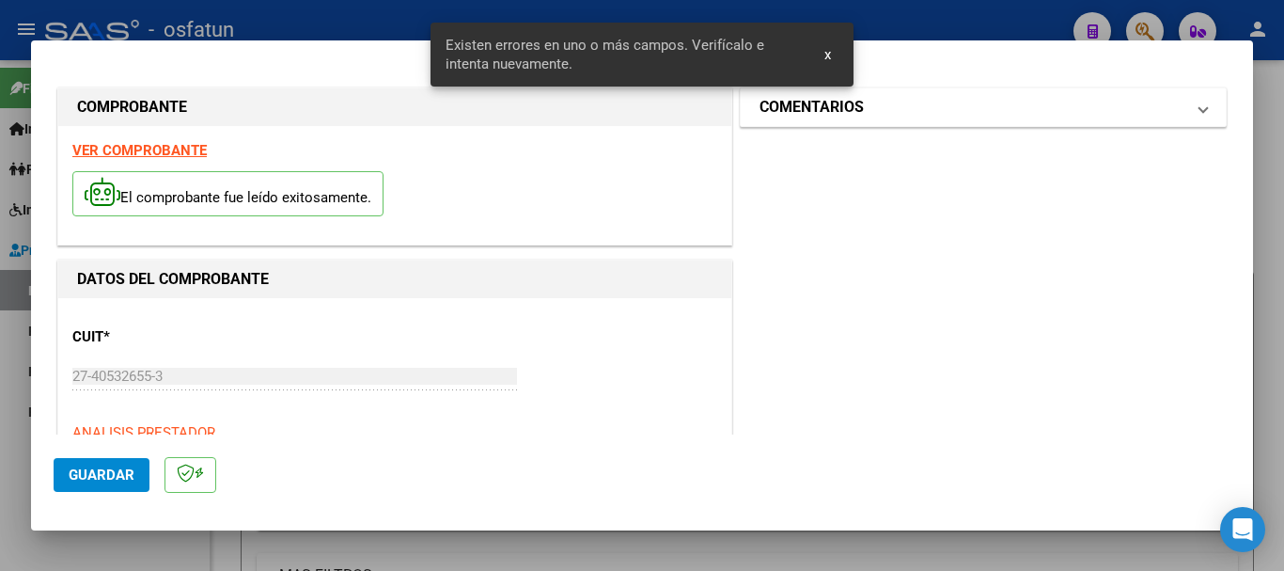
drag, startPoint x: 1058, startPoint y: 77, endPoint x: 1026, endPoint y: 103, distance: 41.4
click at [1028, 104] on mat-panel-title "COMENTARIOS" at bounding box center [971, 107] width 425 height 23
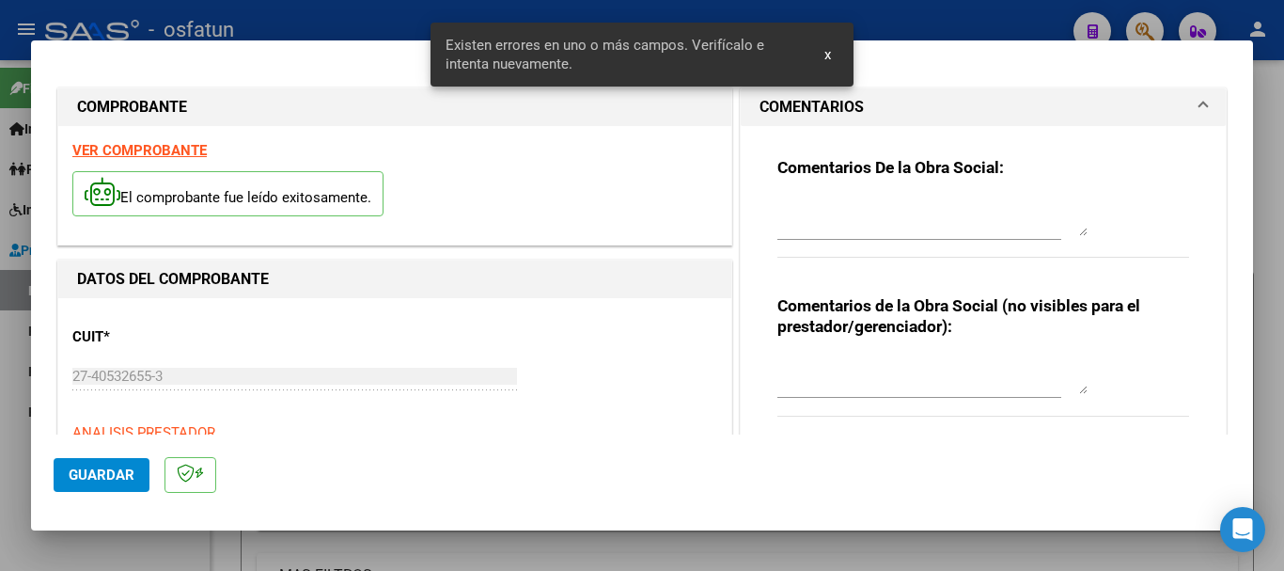
click at [811, 378] on textarea at bounding box center [932, 375] width 310 height 38
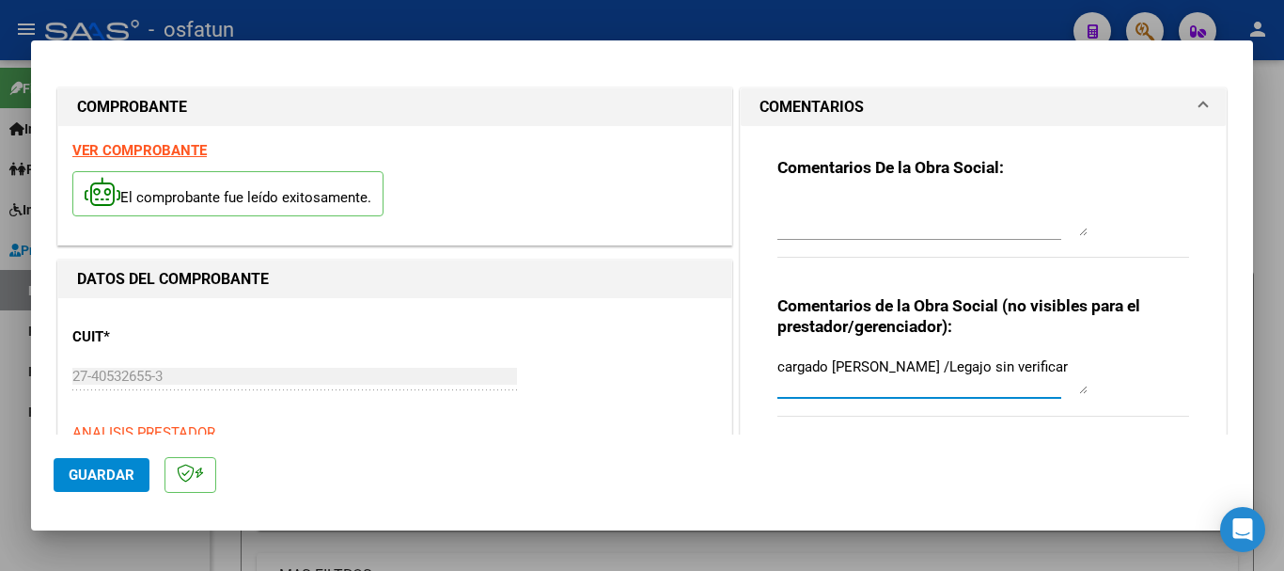
type textarea "cargado [PERSON_NAME] /Legajo sin verificar"
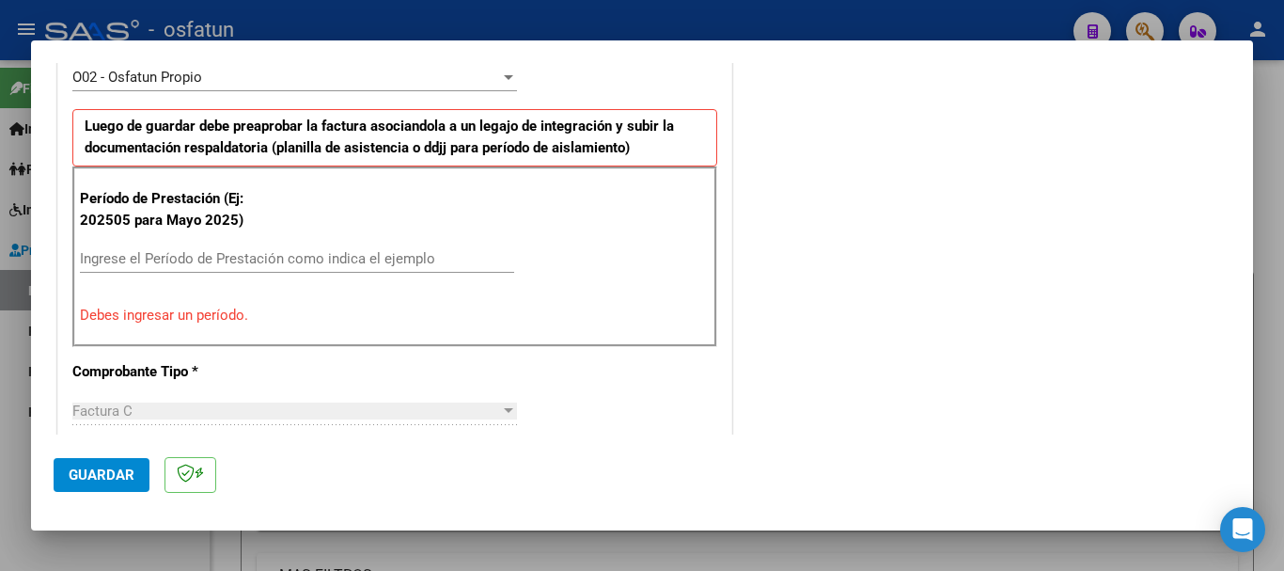
scroll to position [589, 0]
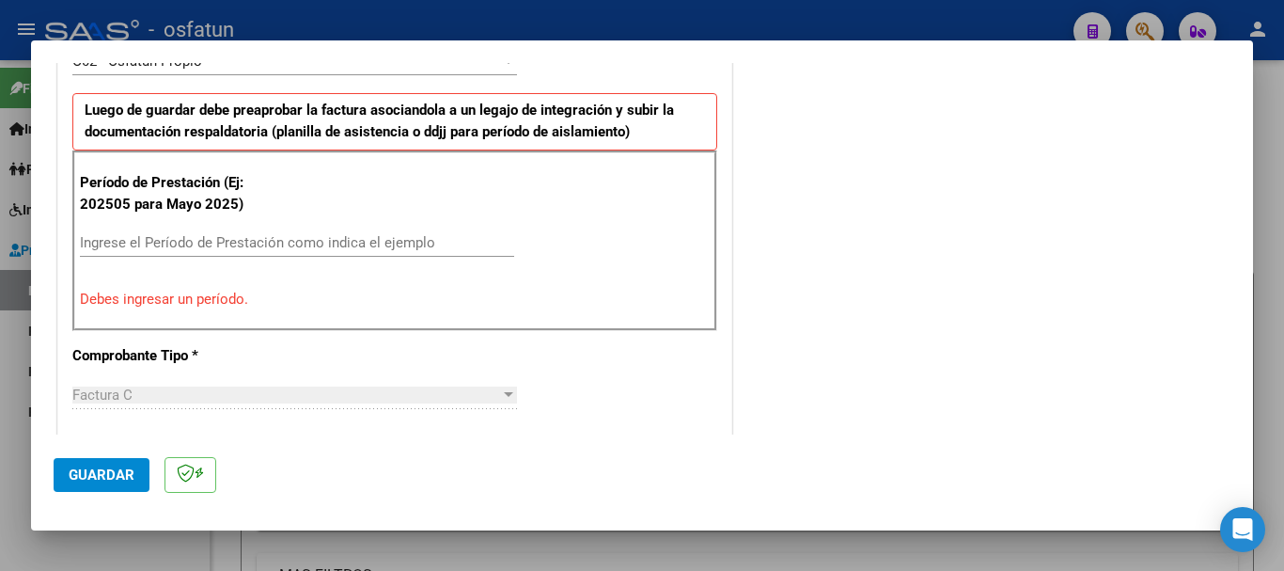
click at [215, 238] on input "Ingrese el Período de Prestación como indica el ejemplo" at bounding box center [297, 242] width 434 height 17
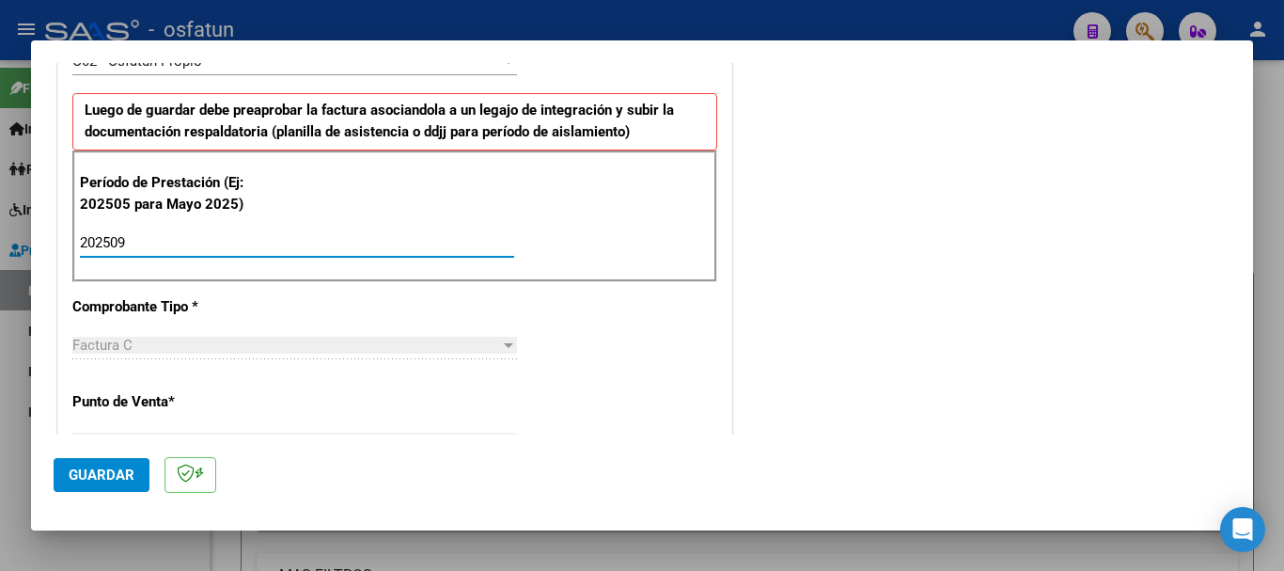
type input "202509"
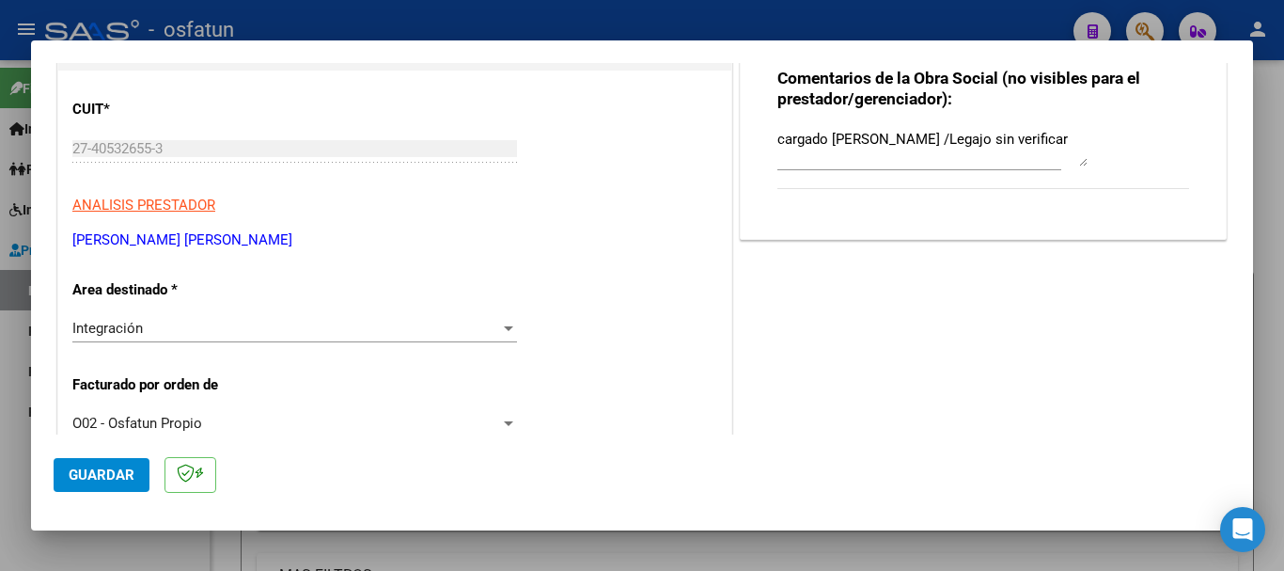
scroll to position [0, 0]
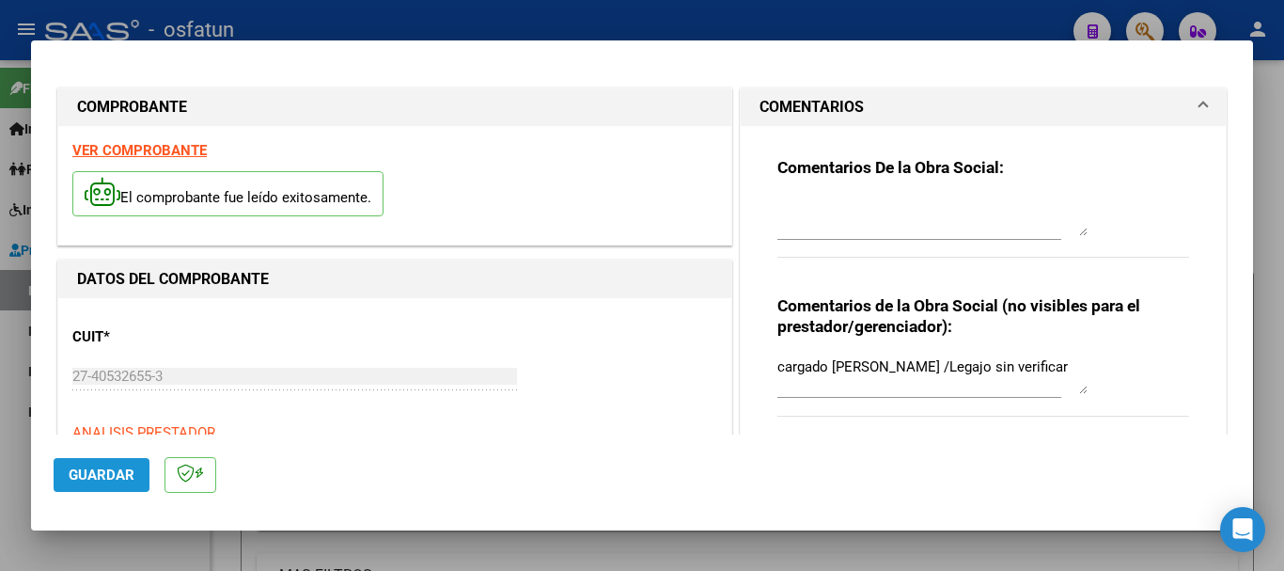
click at [112, 467] on span "Guardar" at bounding box center [102, 474] width 66 height 17
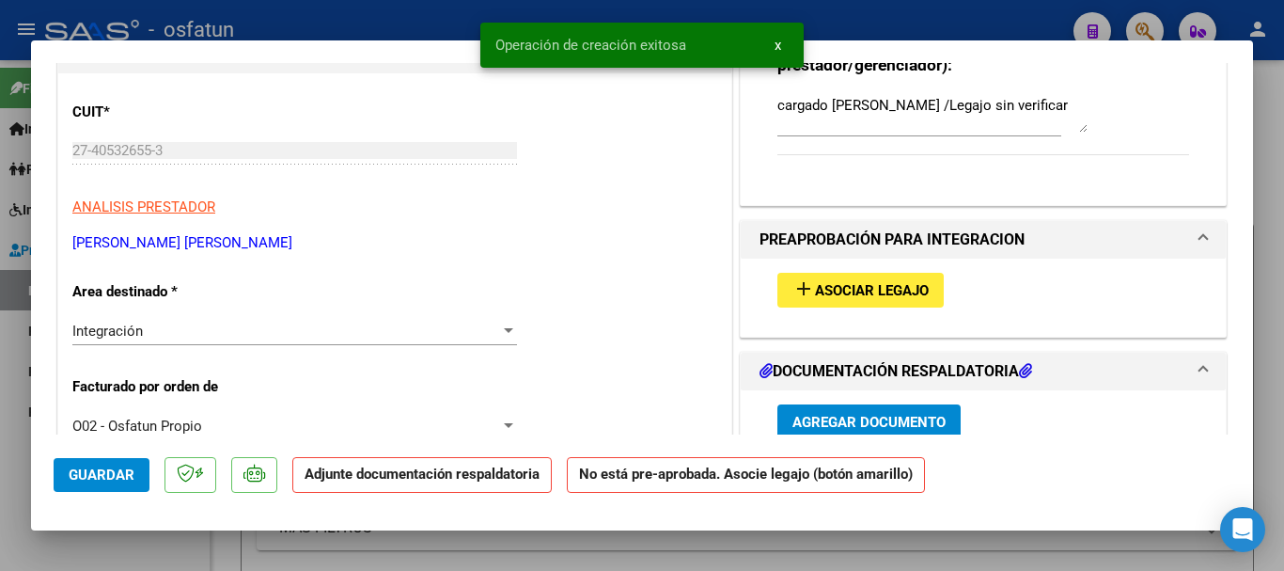
scroll to position [328, 0]
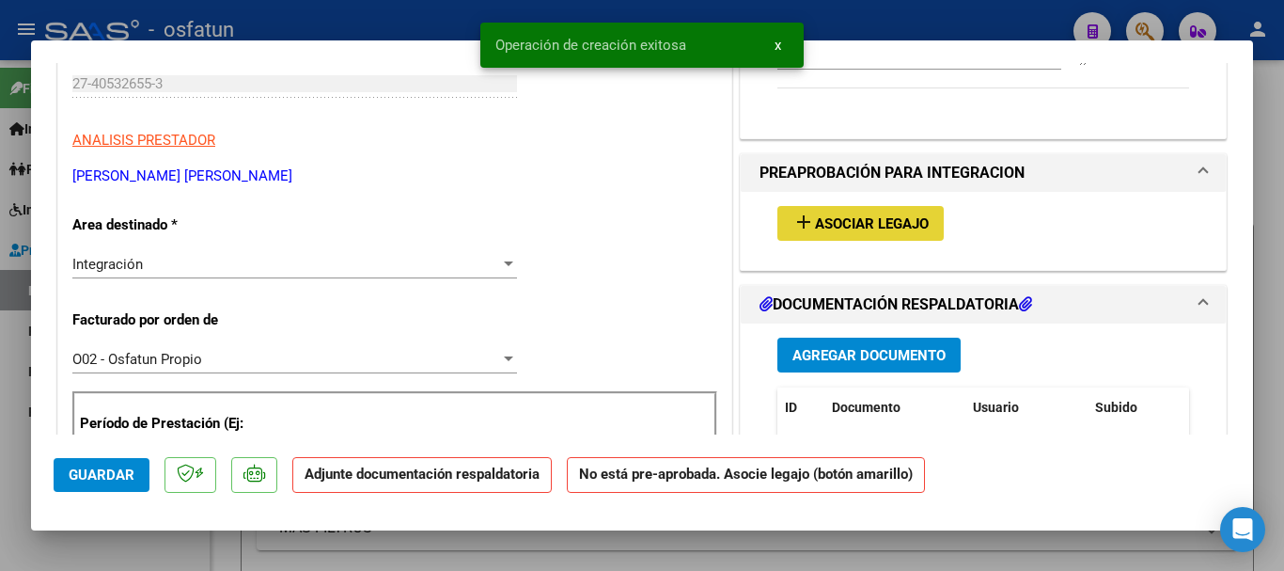
click at [878, 229] on span "Asociar Legajo" at bounding box center [872, 223] width 114 height 17
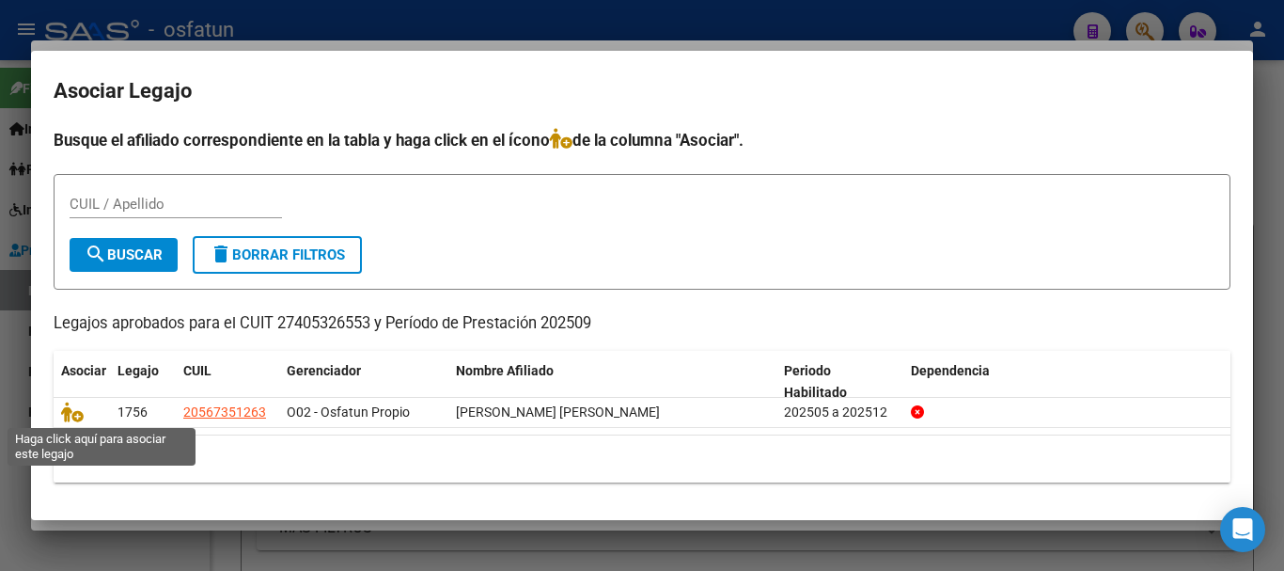
drag, startPoint x: 70, startPoint y: 414, endPoint x: 178, endPoint y: 460, distance: 117.1
click at [70, 414] on icon at bounding box center [72, 411] width 23 height 21
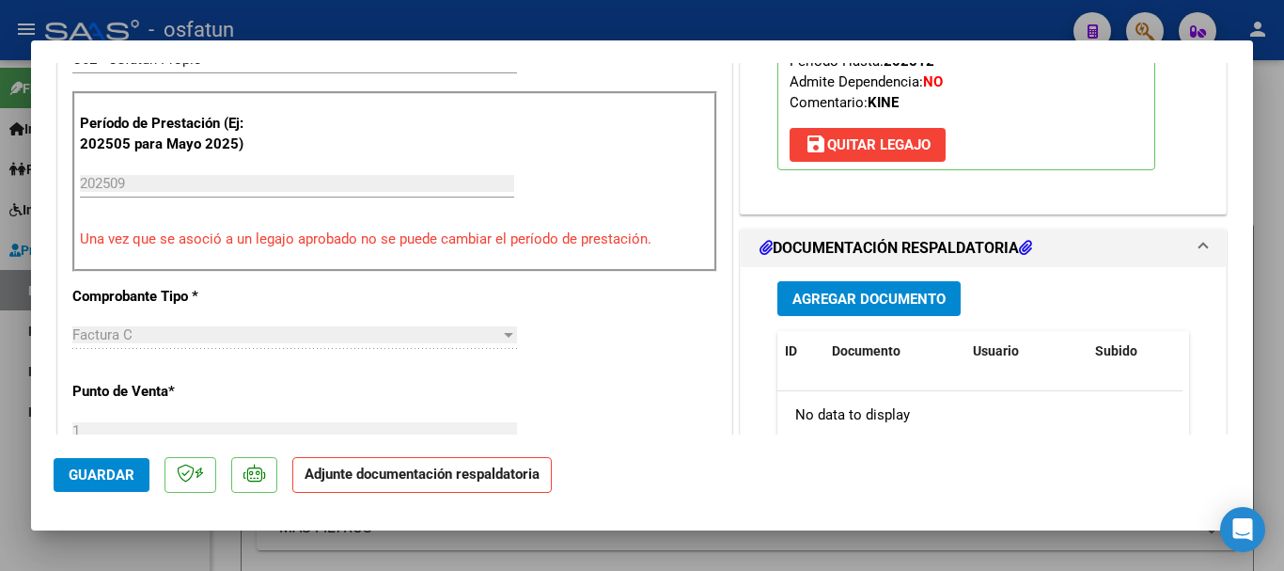
scroll to position [696, 0]
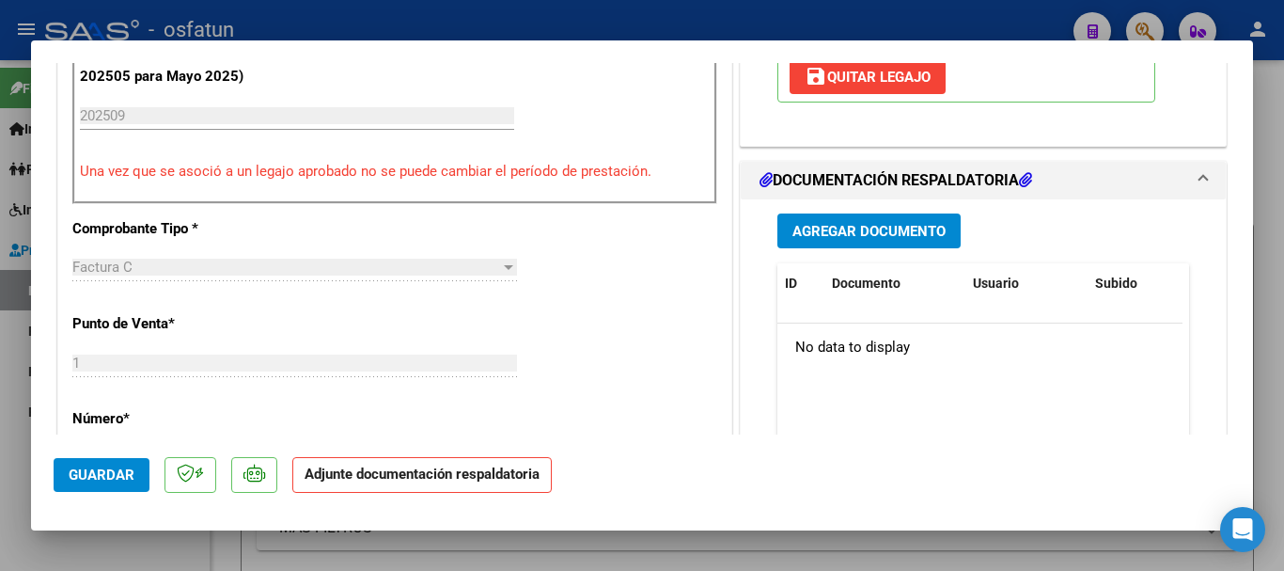
click at [865, 240] on span "Agregar Documento" at bounding box center [868, 231] width 153 height 17
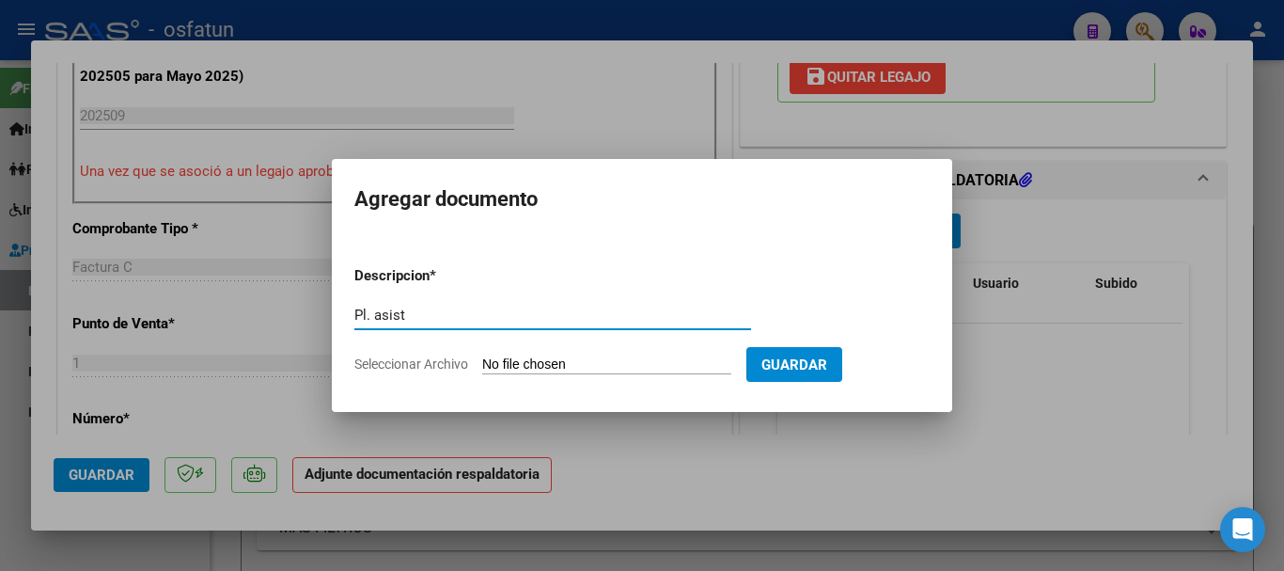
type input "Pl. asist"
click at [508, 366] on input "Seleccionar Archivo" at bounding box center [606, 365] width 249 height 18
type input "C:\fakepath\[PERSON_NAME] SEPTIEMBRE ASISTENCIA.pdf"
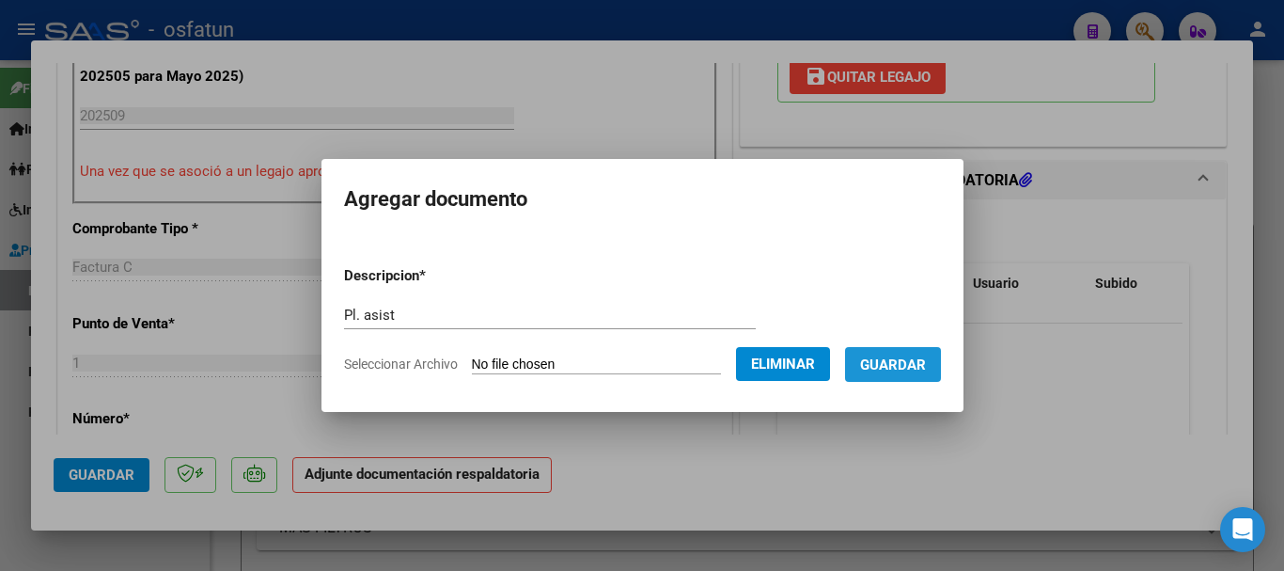
click at [915, 366] on span "Guardar" at bounding box center [893, 364] width 66 height 17
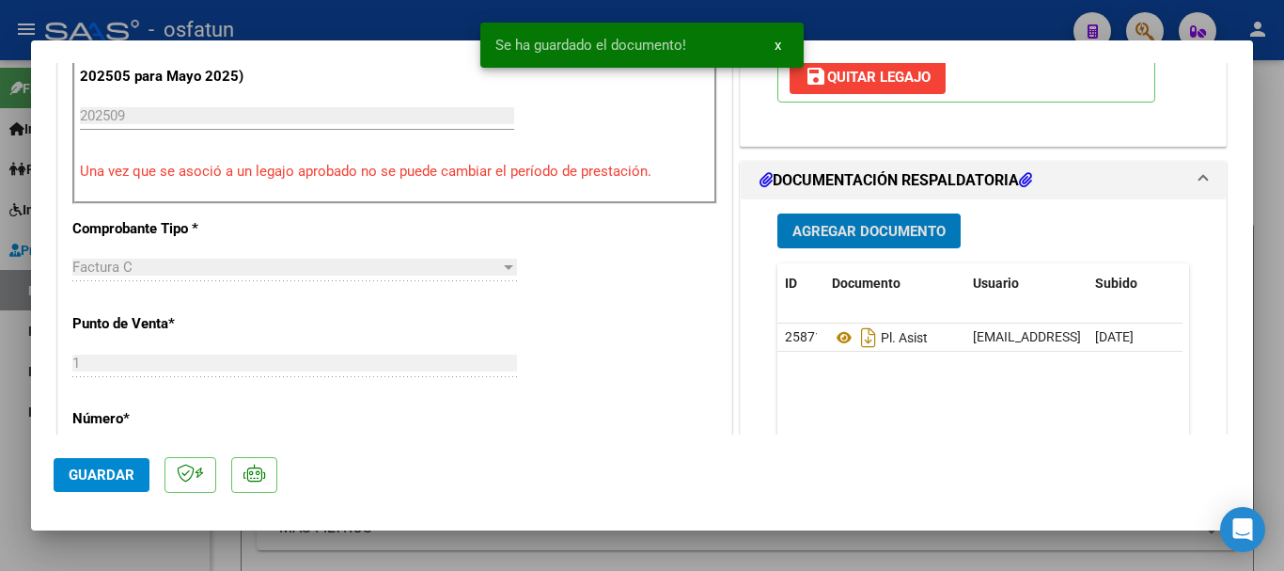
click at [881, 248] on button "Agregar Documento" at bounding box center [868, 230] width 183 height 35
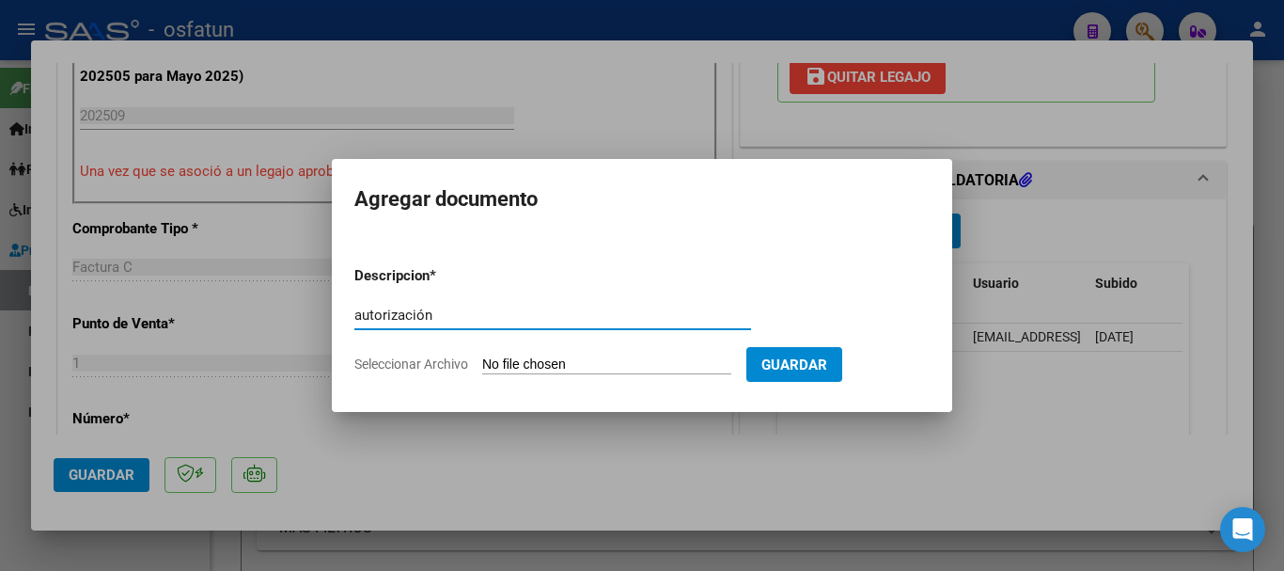
type input "autorización"
click at [592, 374] on form "Descripcion * autorización Escriba aquí una descripcion Seleccionar Archivo Gua…" at bounding box center [641, 319] width 575 height 137
click at [584, 365] on input "Seleccionar Archivo" at bounding box center [606, 365] width 249 height 18
type input "C:\fakepath\Autorización [PERSON_NAME] (1).pdf"
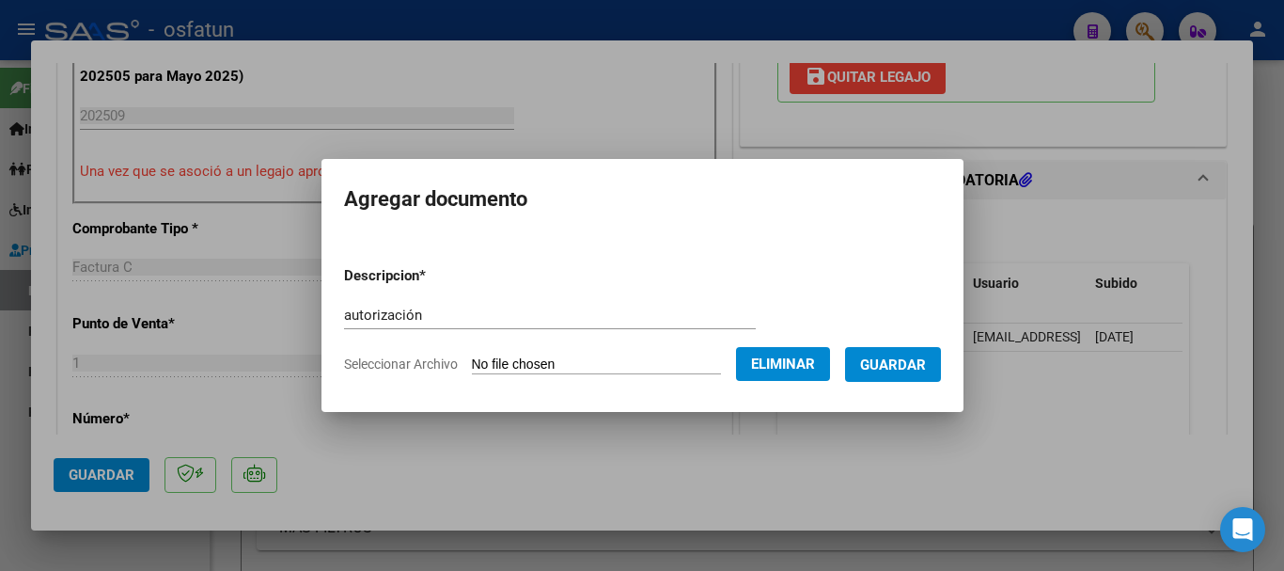
click at [926, 364] on span "Guardar" at bounding box center [893, 364] width 66 height 17
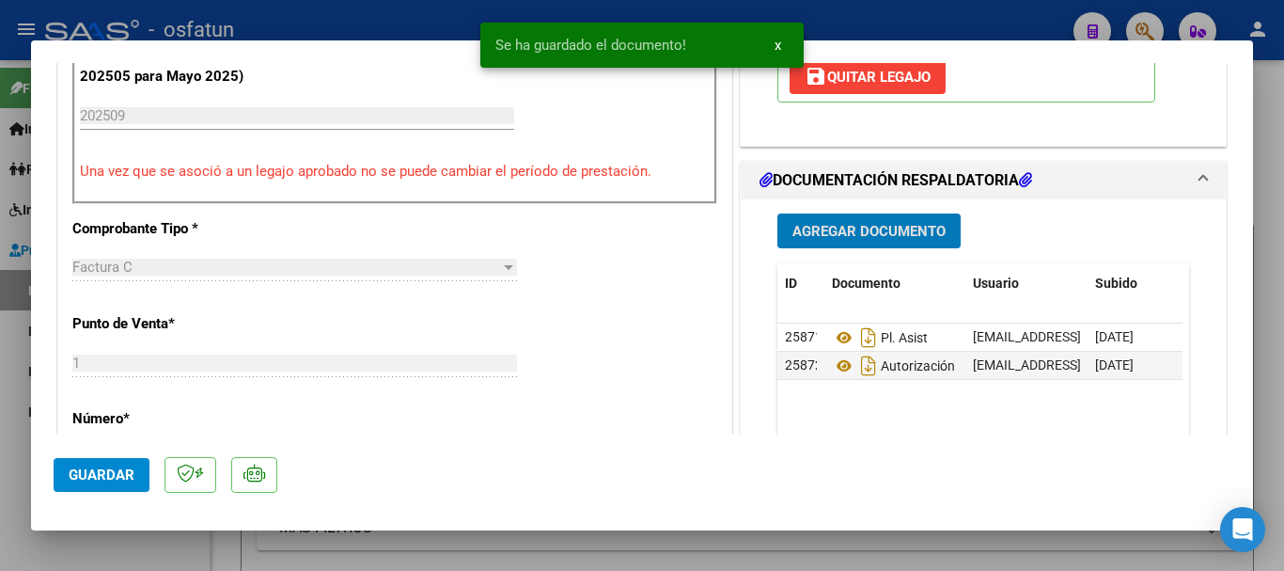
click at [102, 466] on span "Guardar" at bounding box center [102, 474] width 66 height 17
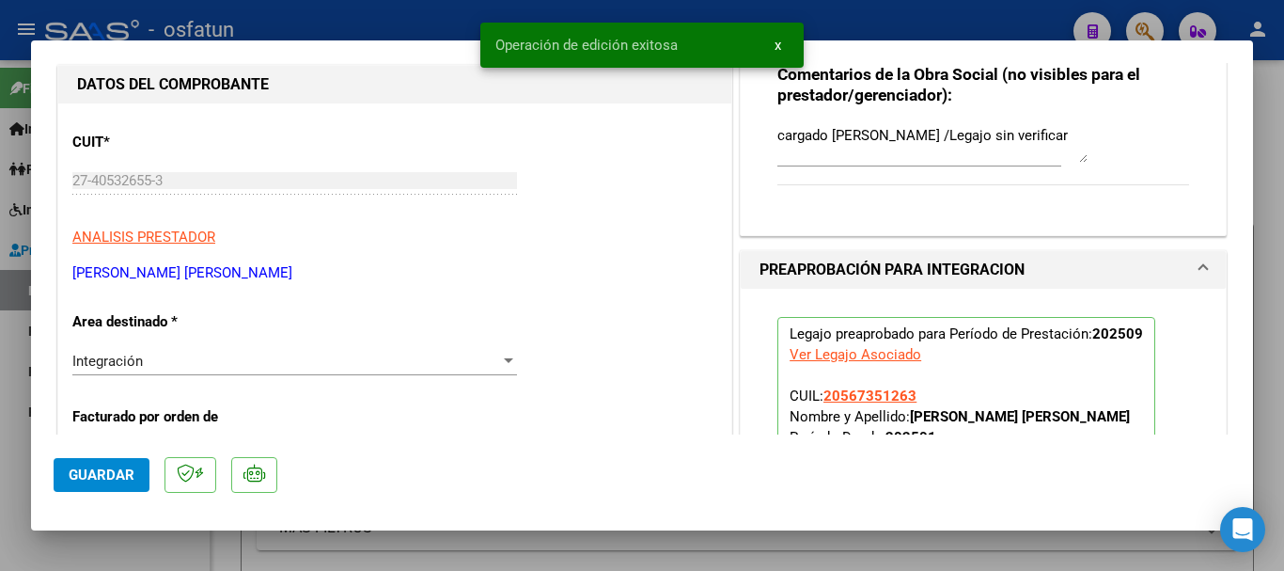
scroll to position [131, 0]
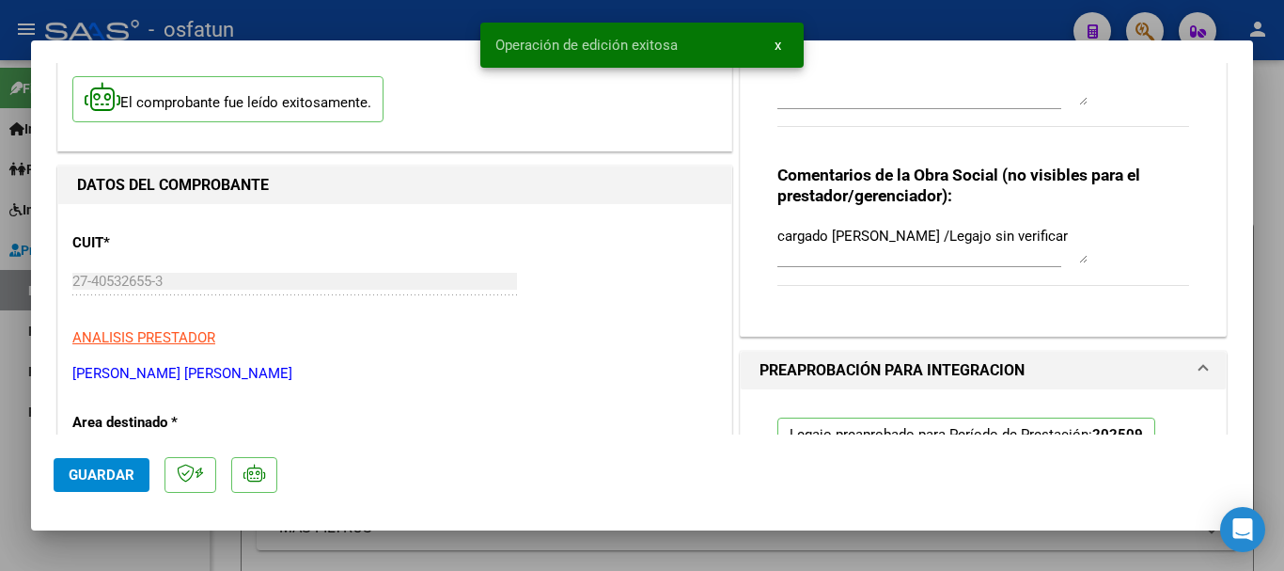
click at [49, 279] on mat-dialog-content "COMPROBANTE VER COMPROBANTE ESTADO: Recibida. En proceso de confirmacion/acepta…" at bounding box center [642, 248] width 1222 height 371
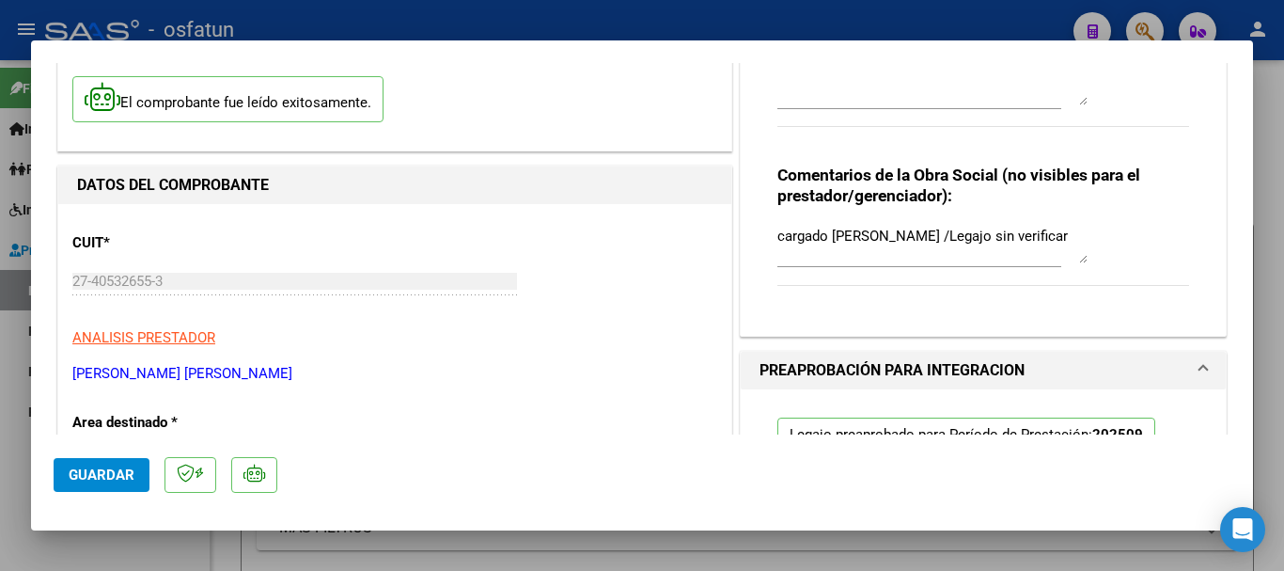
drag, startPoint x: 243, startPoint y: 371, endPoint x: 56, endPoint y: 368, distance: 187.1
copy p "[PERSON_NAME] [PERSON_NAME]"
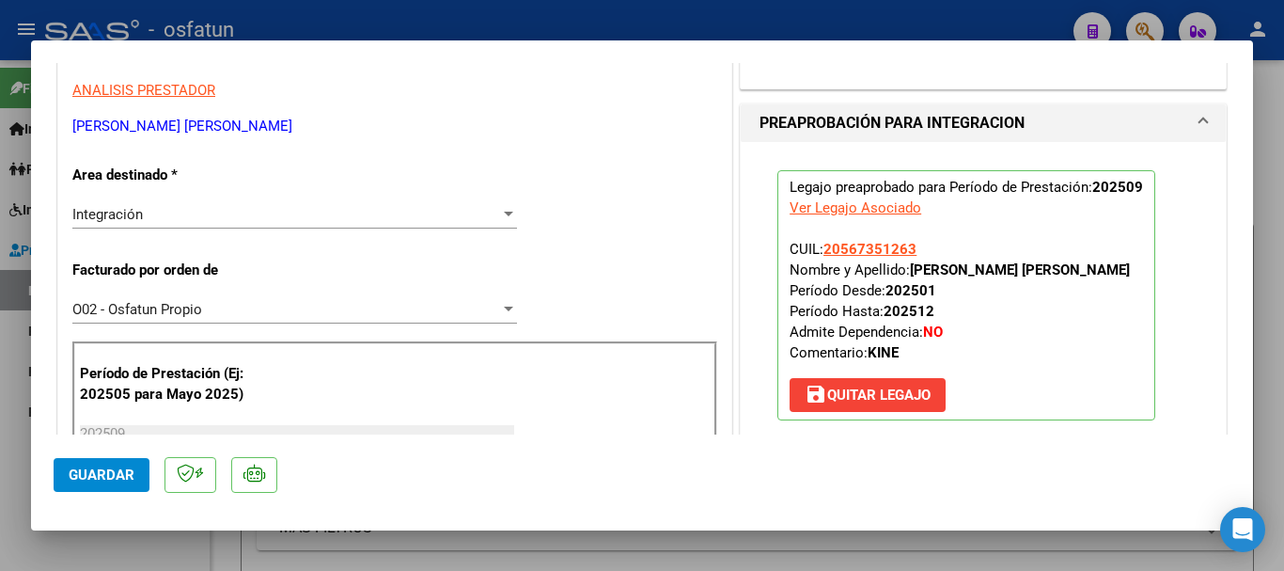
scroll to position [388, 0]
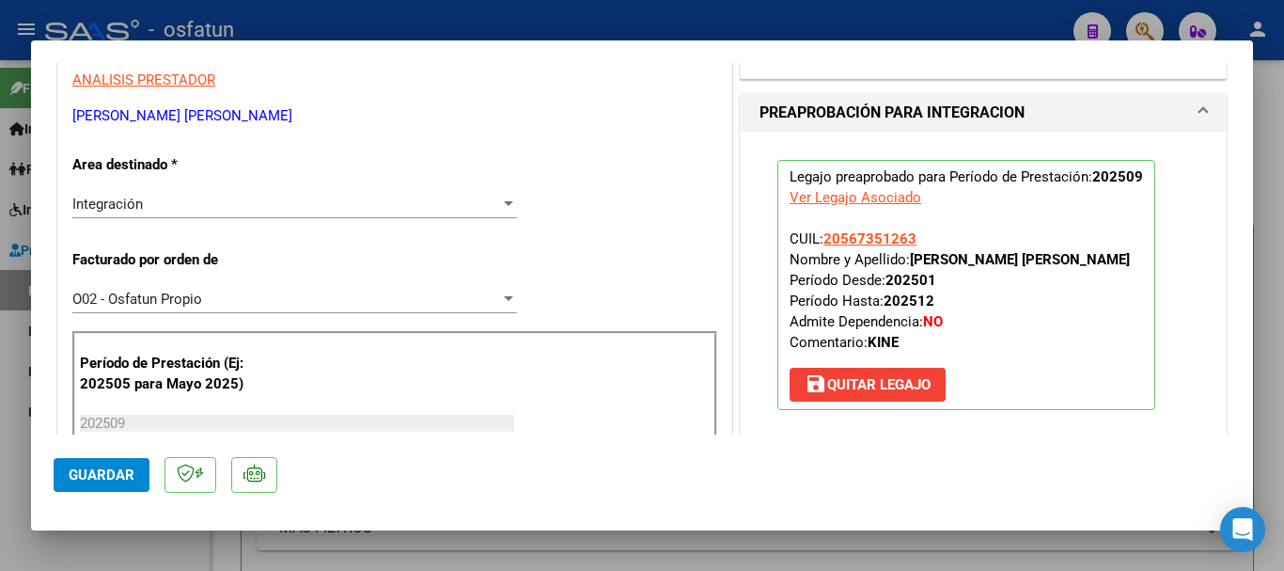
drag, startPoint x: 1141, startPoint y: 258, endPoint x: 904, endPoint y: 258, distance: 236.9
click at [904, 258] on p "Legajo preaprobado para Período de Prestación: 202509 Ver Legajo Asociado CUIL:…" at bounding box center [966, 285] width 378 height 250
copy strong "[PERSON_NAME]"
click at [123, 483] on button "Guardar" at bounding box center [102, 475] width 96 height 34
click at [96, 473] on span "Guardar" at bounding box center [102, 474] width 66 height 17
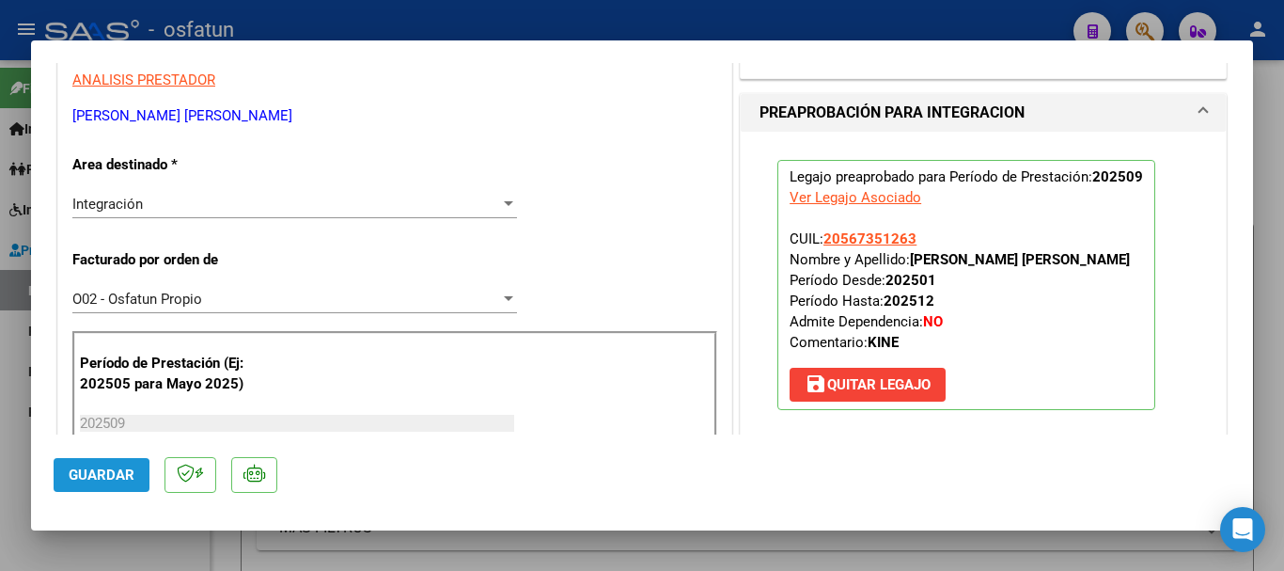
click at [59, 481] on button "Guardar" at bounding box center [102, 475] width 96 height 34
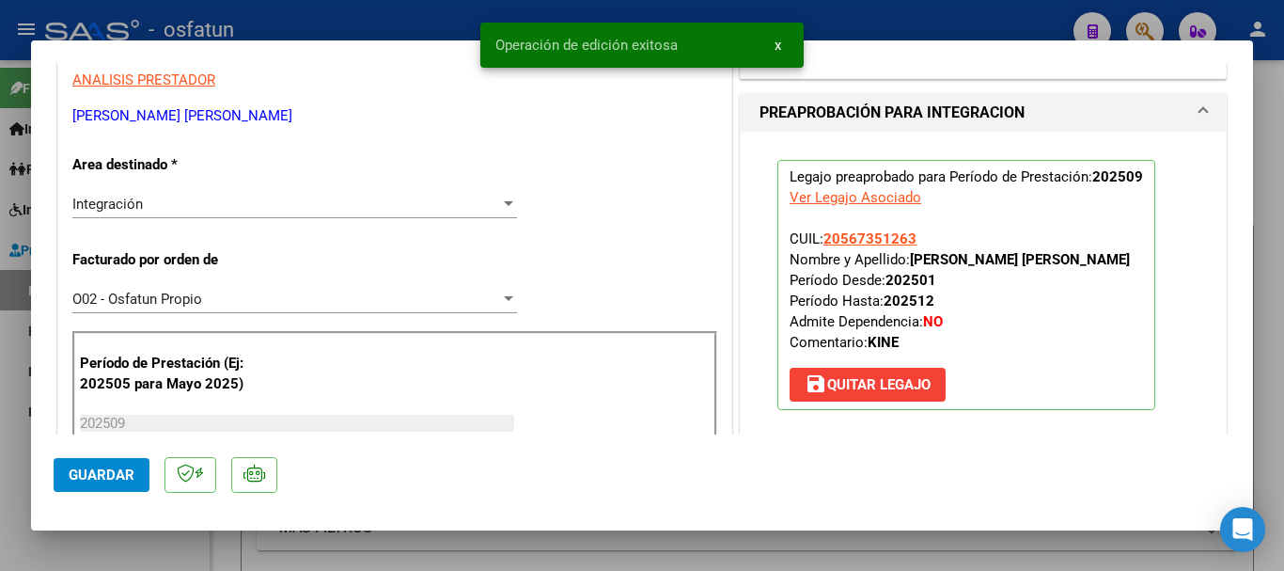
click at [1266, 308] on div at bounding box center [642, 285] width 1284 height 571
type input "$ 0,00"
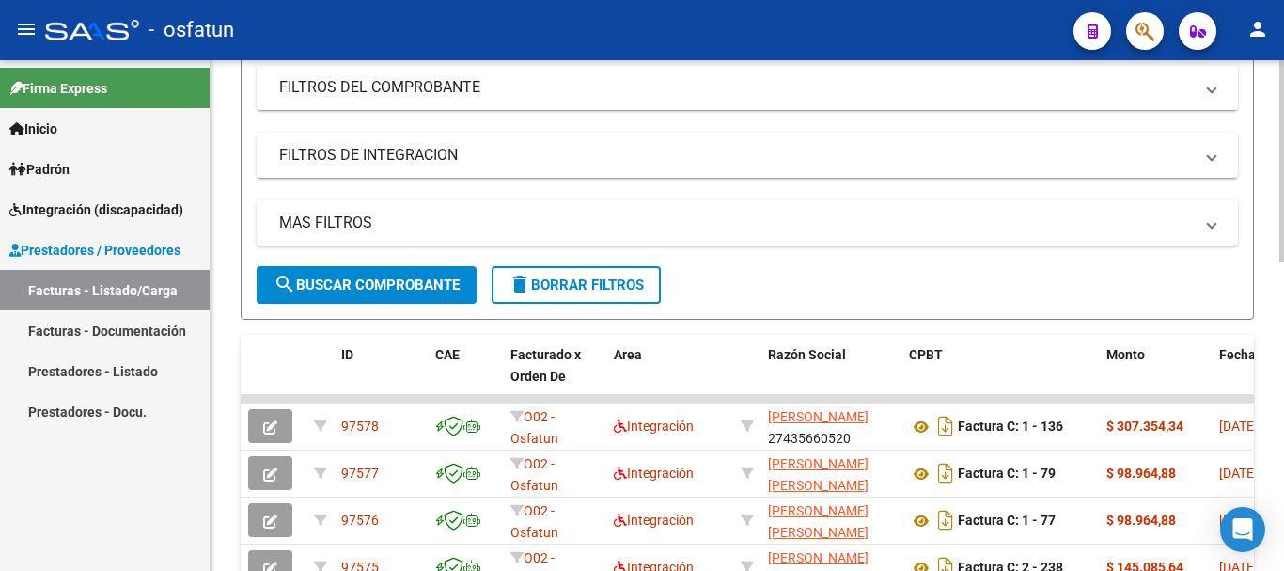
scroll to position [374, 0]
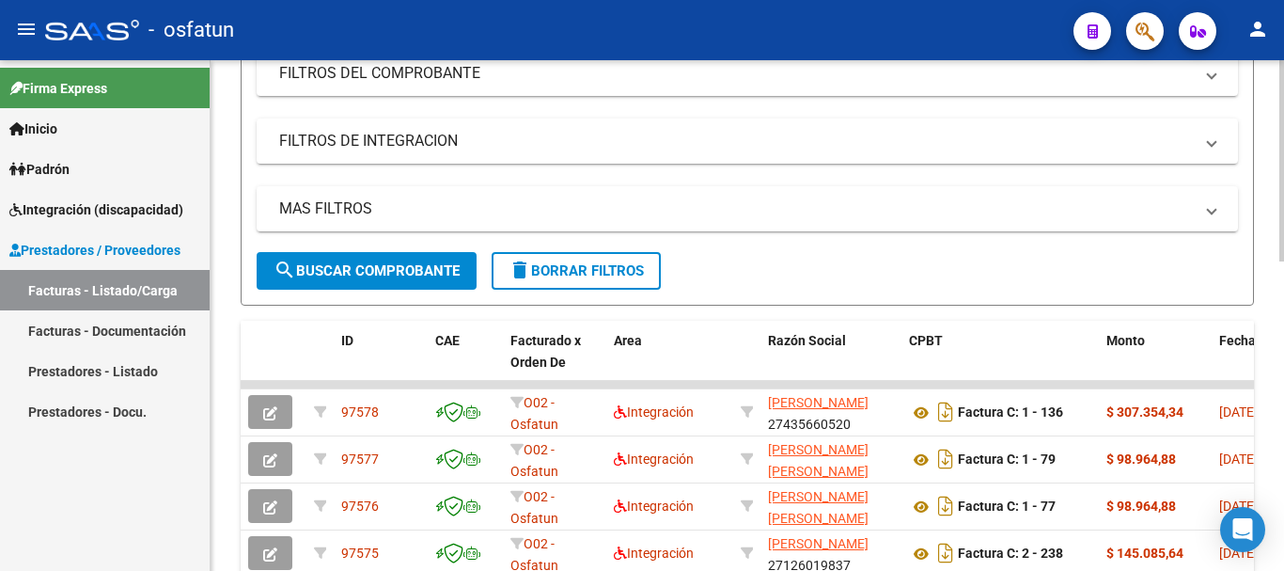
click at [1252, 298] on div "Video tutorial PRESTADORES -> Listado de CPBTs Emitidos por Prestadores / Prove…" at bounding box center [750, 333] width 1078 height 1279
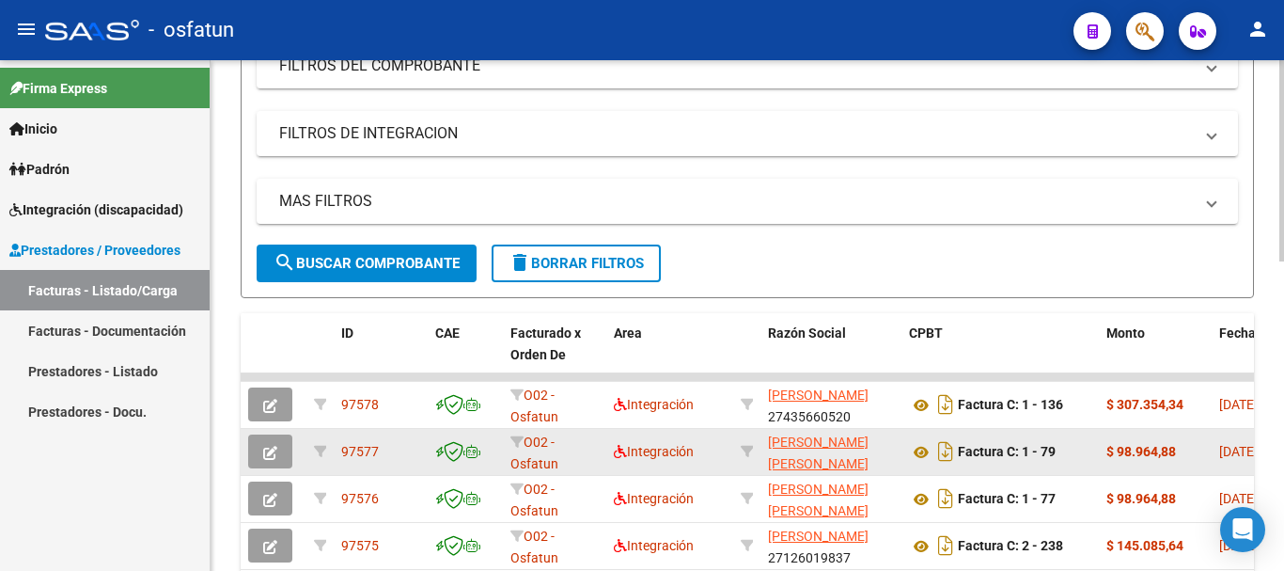
click at [266, 459] on icon "button" at bounding box center [270, 453] width 14 height 14
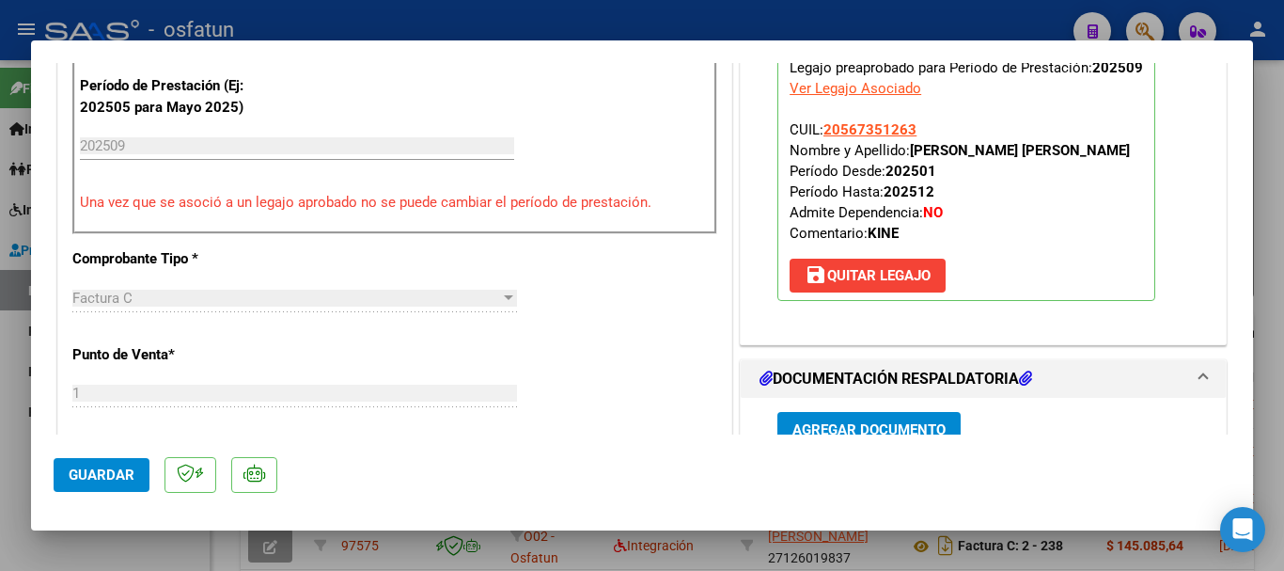
scroll to position [601, 0]
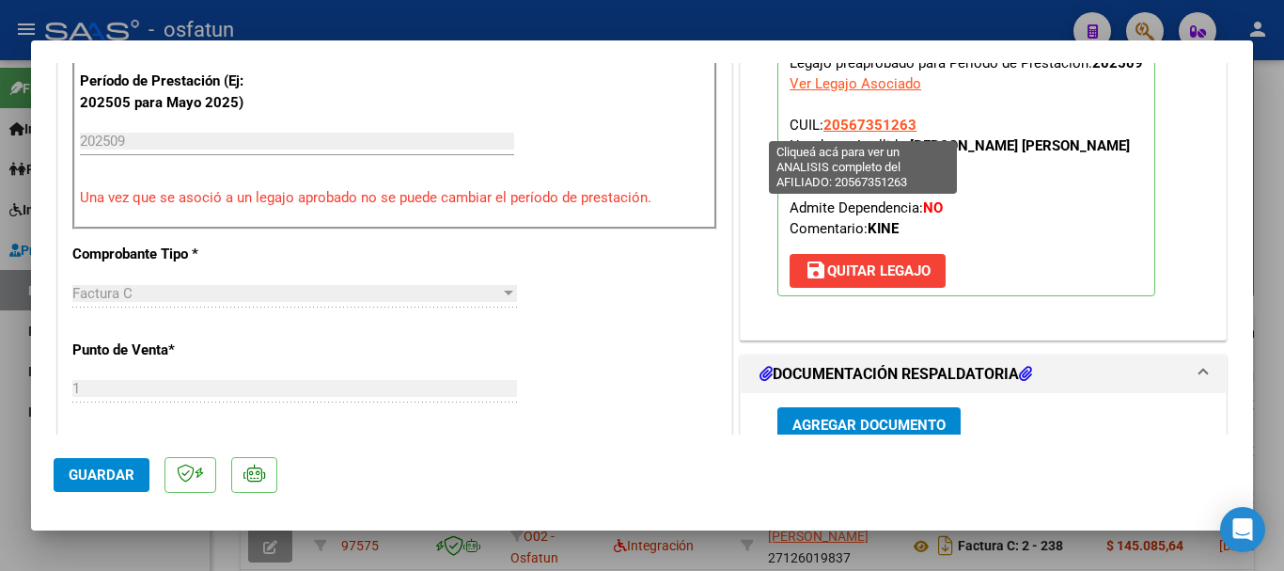
click at [860, 123] on span "20567351263" at bounding box center [869, 125] width 93 height 17
type textarea "20567351263"
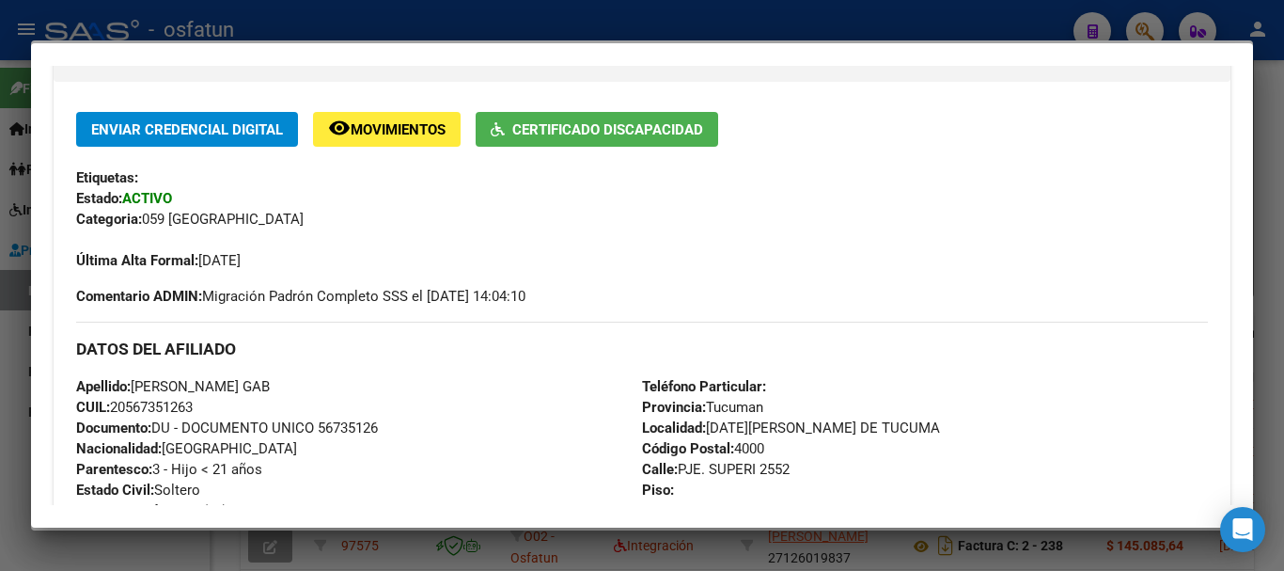
scroll to position [375, 0]
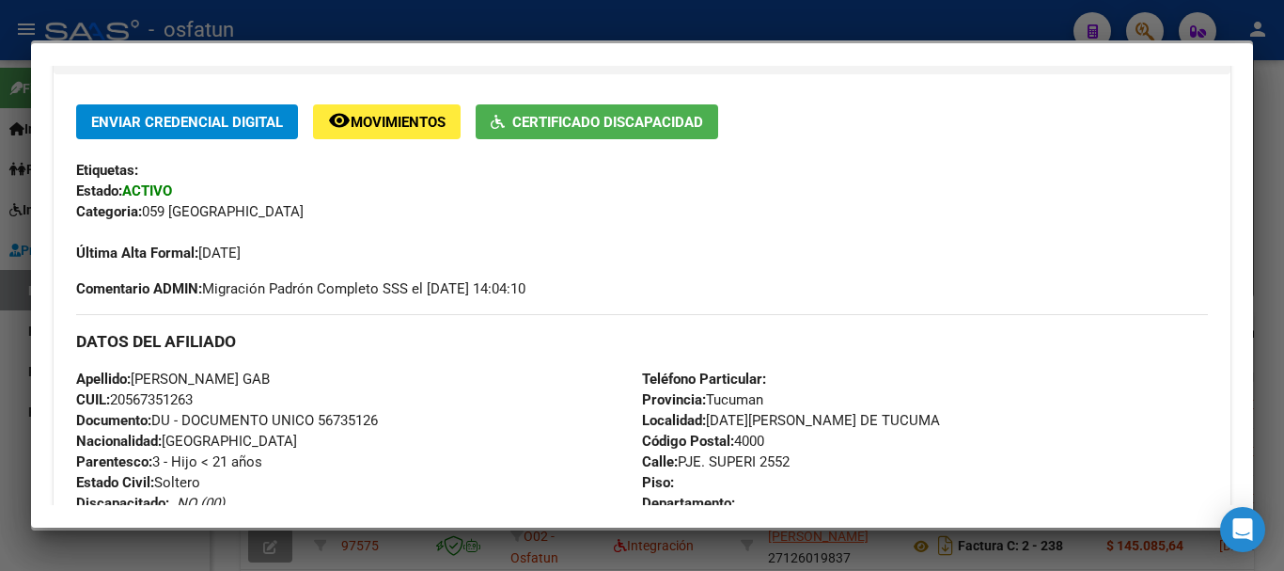
click at [1269, 309] on div at bounding box center [642, 285] width 1284 height 571
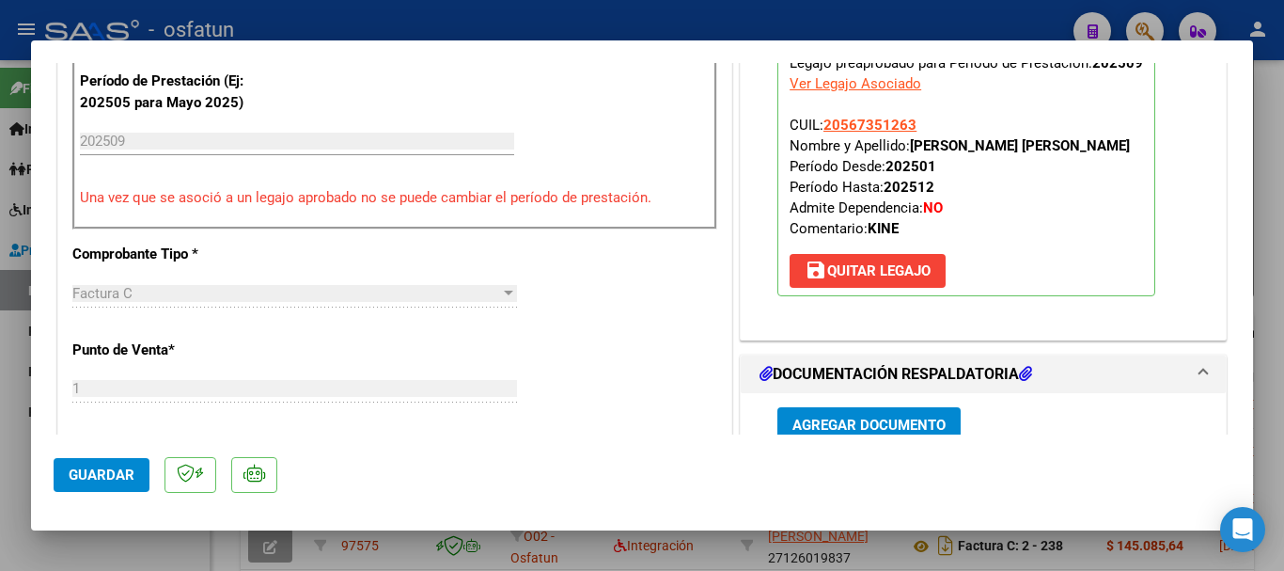
drag, startPoint x: 64, startPoint y: 477, endPoint x: 80, endPoint y: 480, distance: 16.2
click at [66, 473] on button "Guardar" at bounding box center [102, 475] width 96 height 34
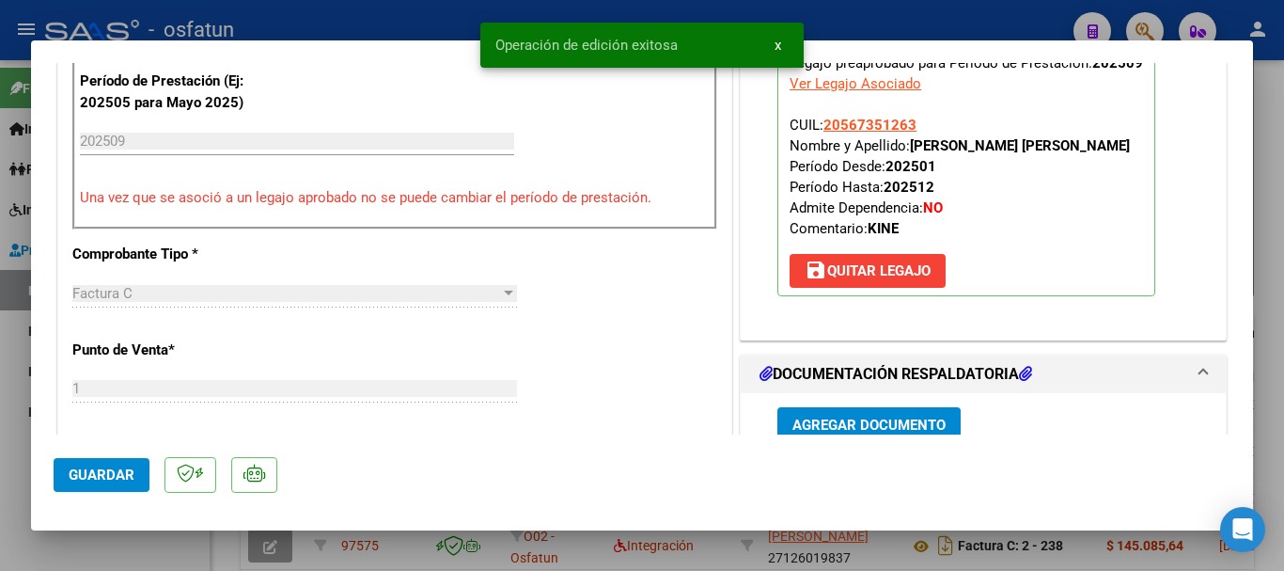
click at [1265, 471] on div at bounding box center [642, 285] width 1284 height 571
type input "$ 0,00"
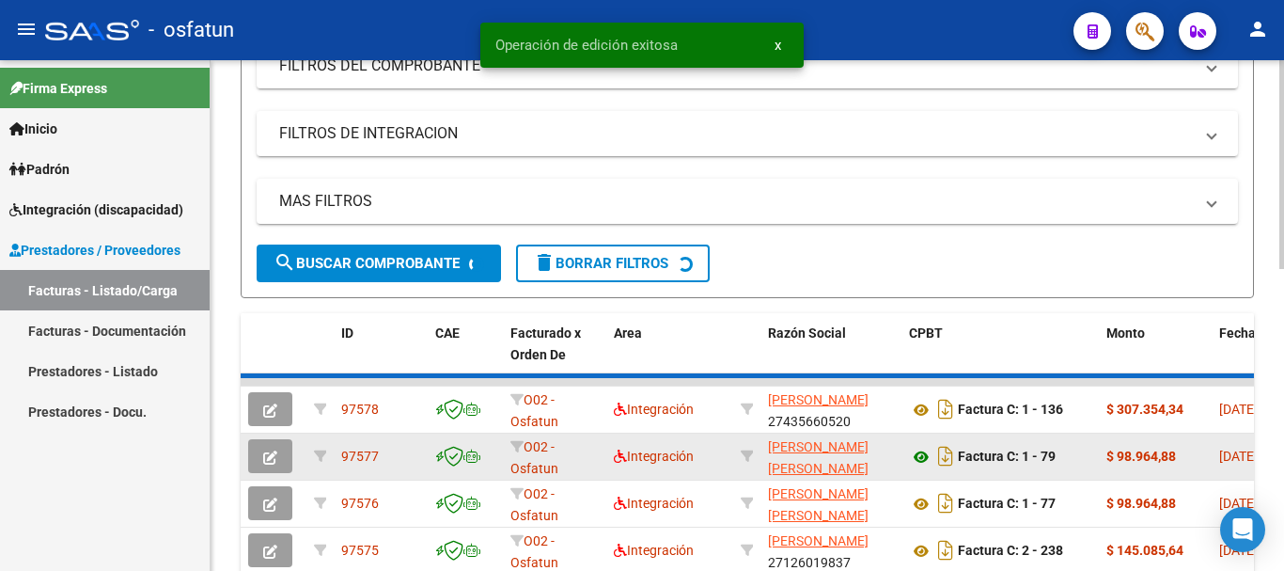
scroll to position [374, 0]
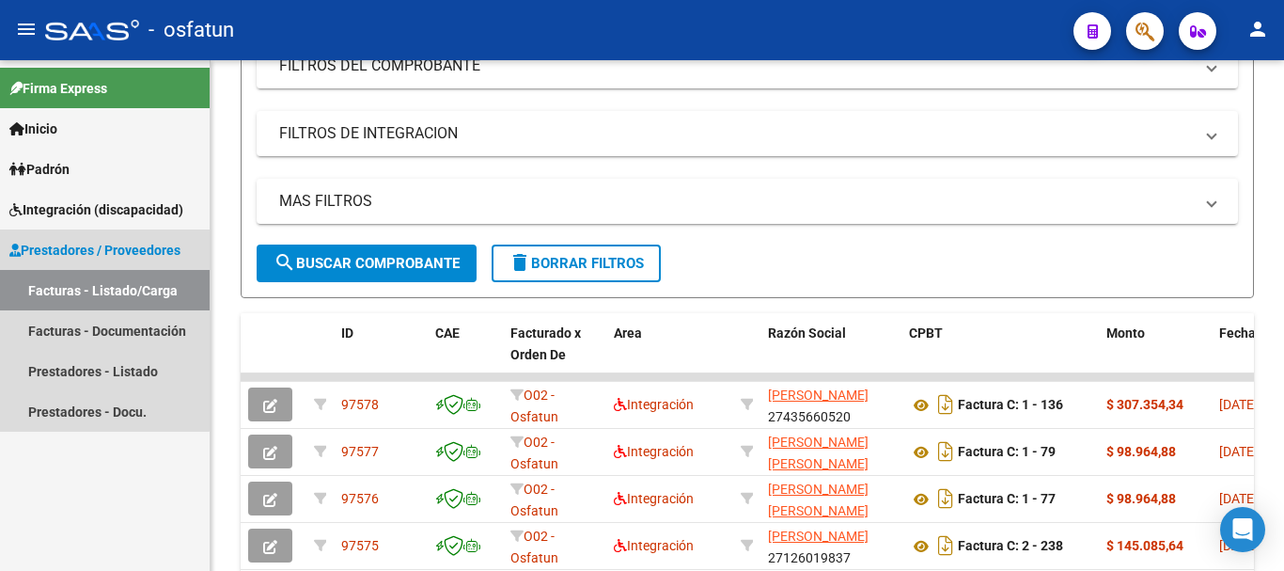
click at [102, 290] on link "Facturas - Listado/Carga" at bounding box center [105, 290] width 210 height 40
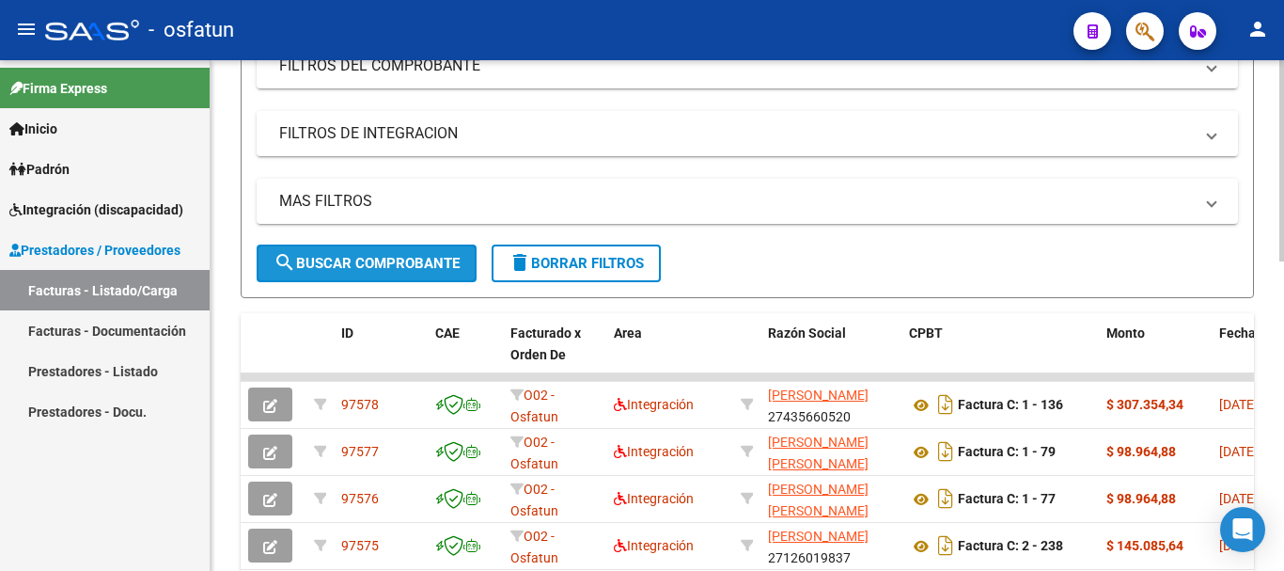
click at [371, 267] on span "search Buscar Comprobante" at bounding box center [367, 263] width 186 height 17
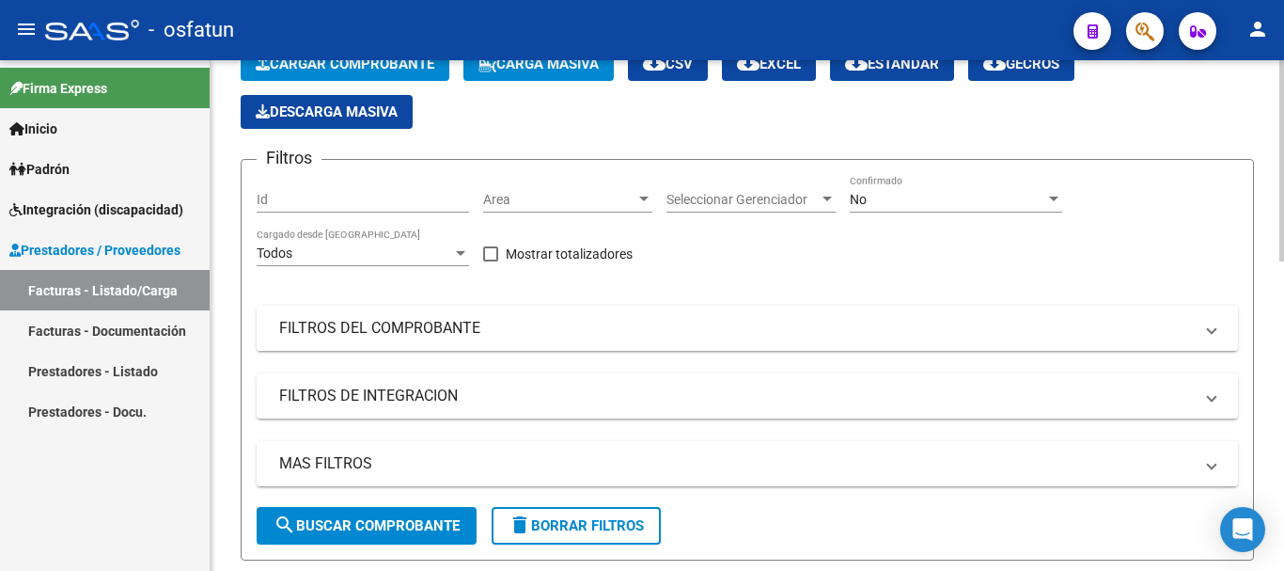
scroll to position [0, 0]
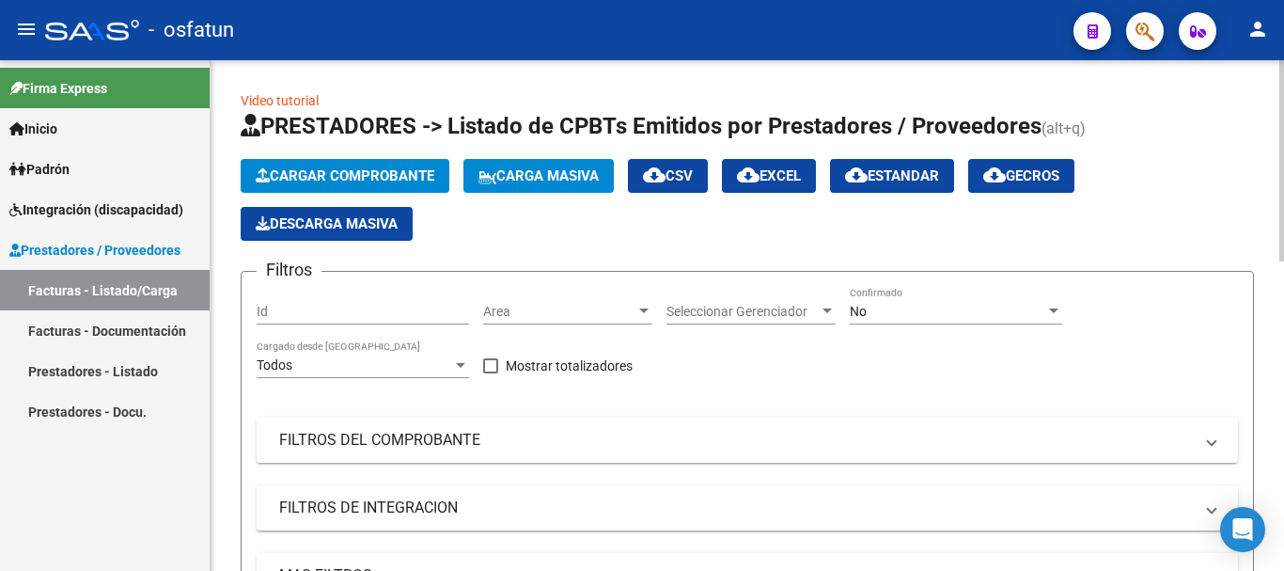
click at [320, 172] on span "Cargar Comprobante" at bounding box center [345, 175] width 179 height 17
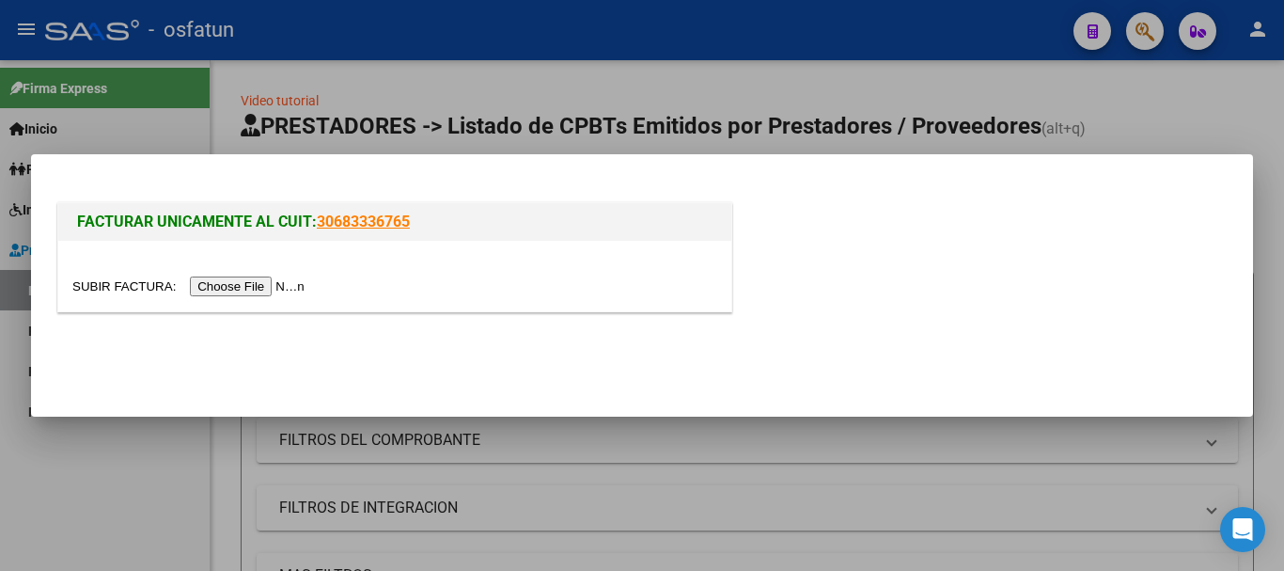
click at [267, 286] on input "file" at bounding box center [191, 286] width 238 height 20
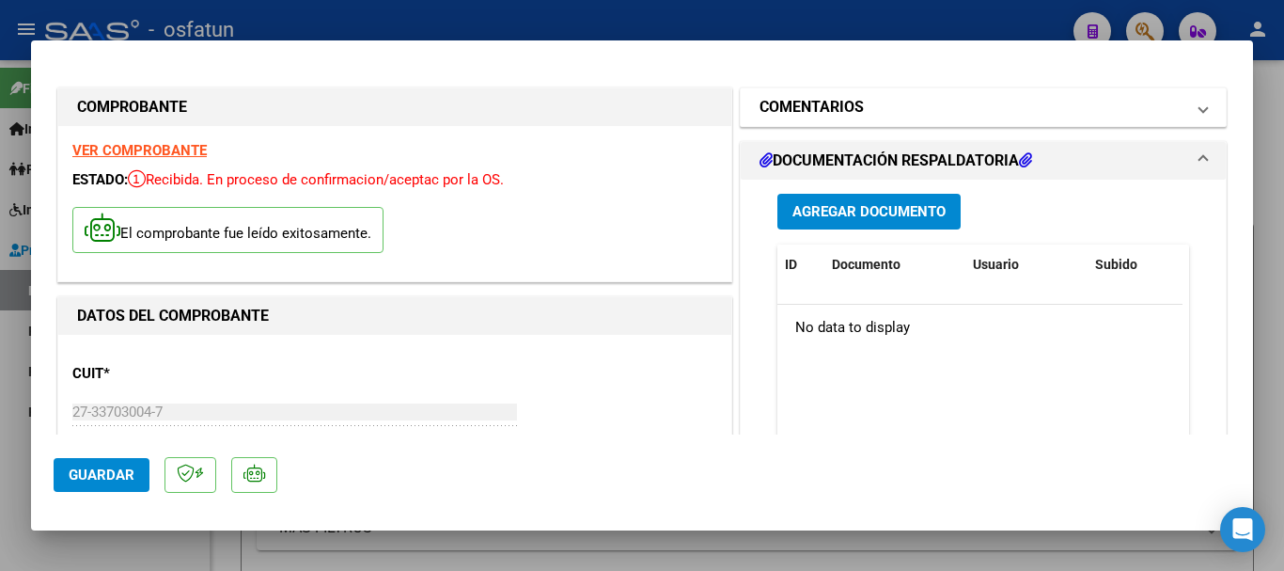
click at [1147, 116] on mat-panel-title "COMENTARIOS" at bounding box center [971, 107] width 425 height 23
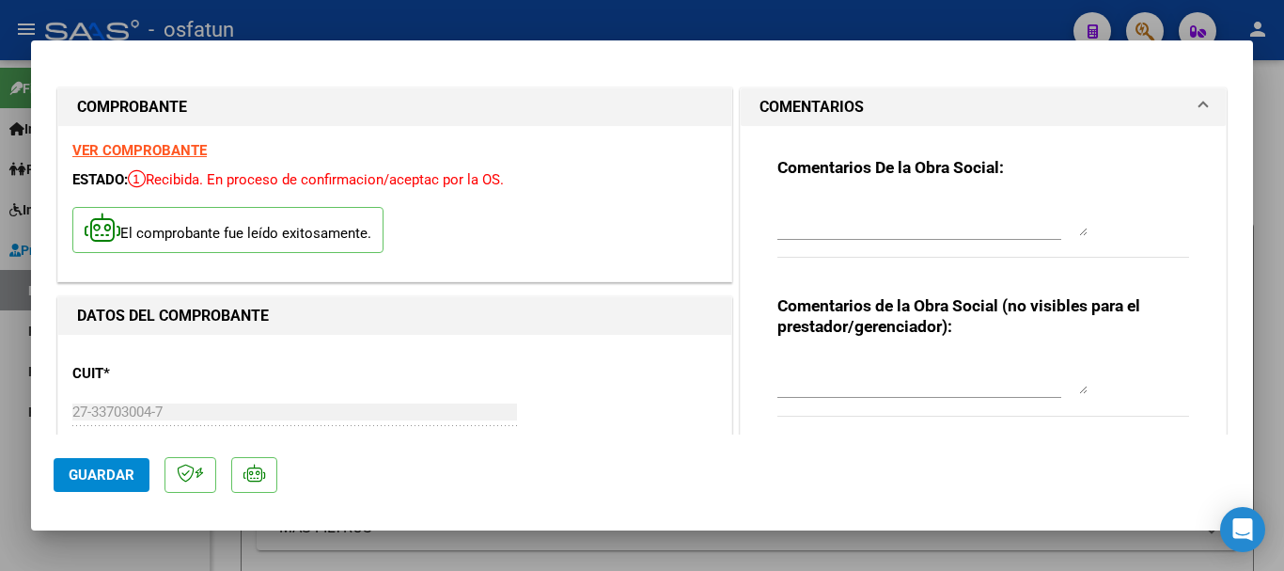
click at [859, 383] on textarea at bounding box center [932, 375] width 310 height 38
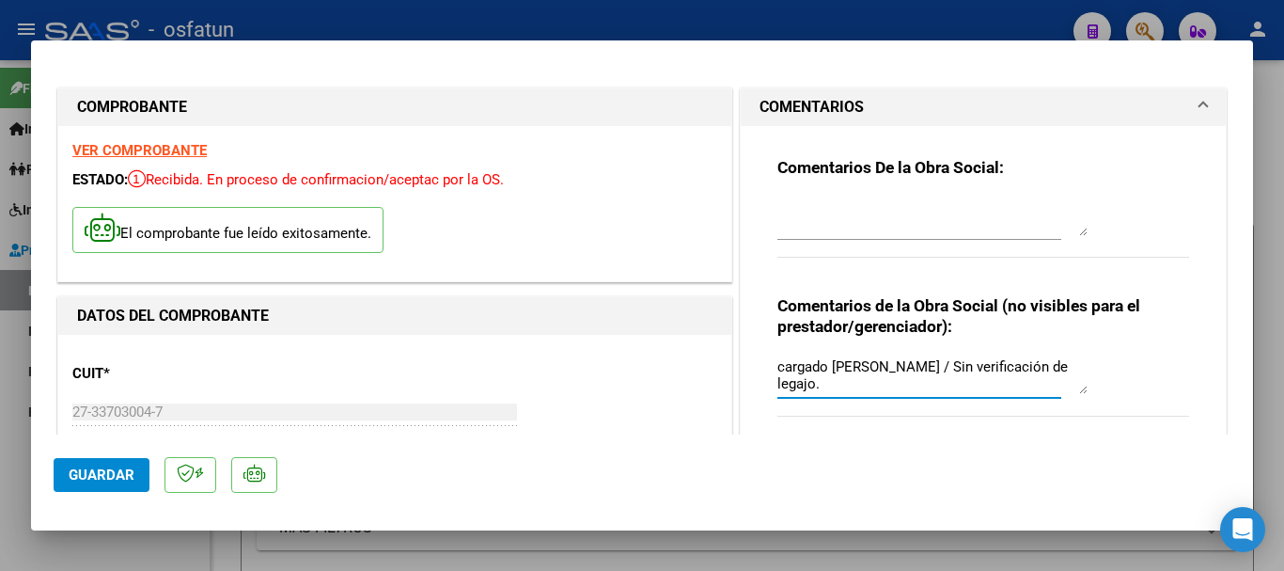
type textarea "cargado [PERSON_NAME] / Sin verificación de legajo."
click at [3, 415] on div "COMPROBANTE VER COMPROBANTE ESTADO: Recibida. En proceso de confirmacion/acepta…" at bounding box center [642, 285] width 1284 height 571
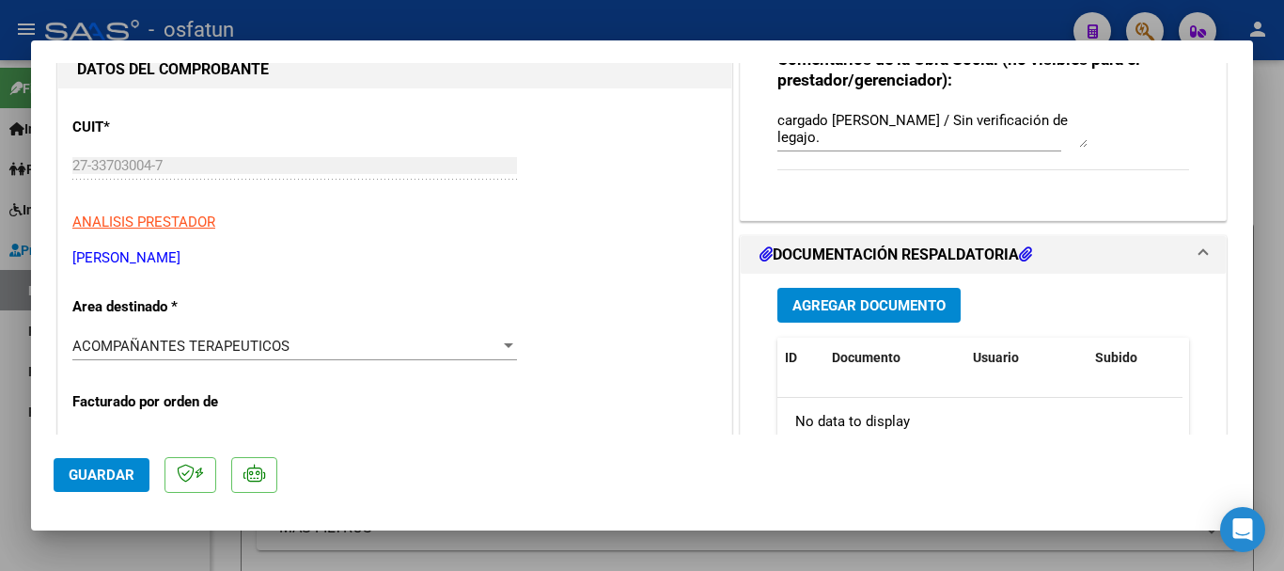
scroll to position [237, 0]
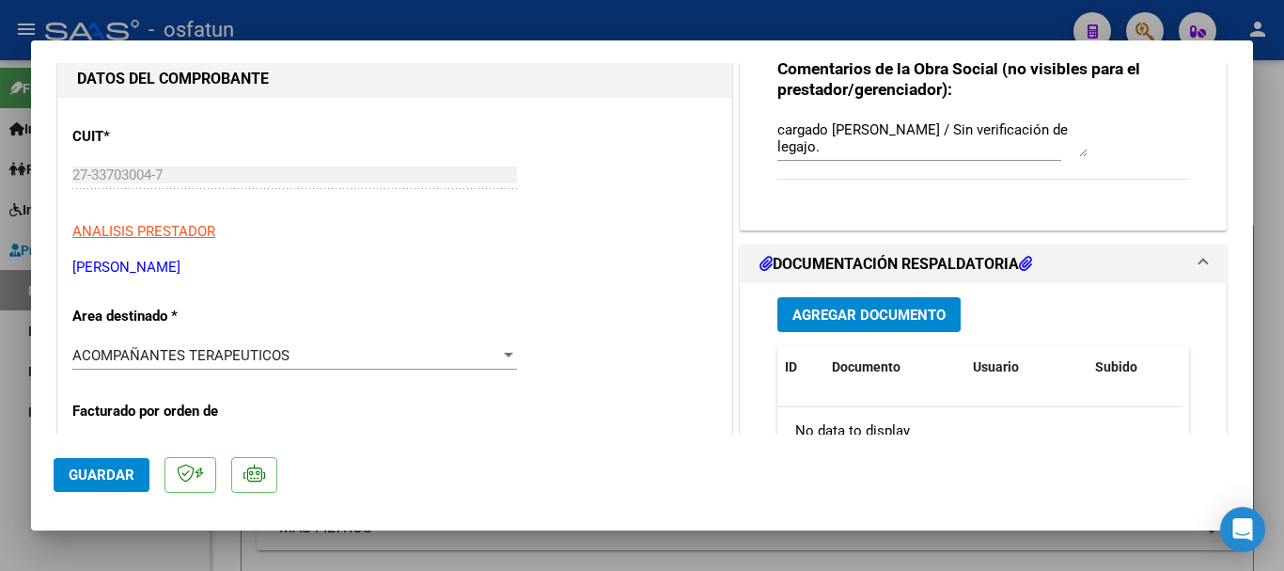
click at [290, 349] on div "ACOMPAÑANTES TERAPEUTICOS" at bounding box center [286, 355] width 428 height 17
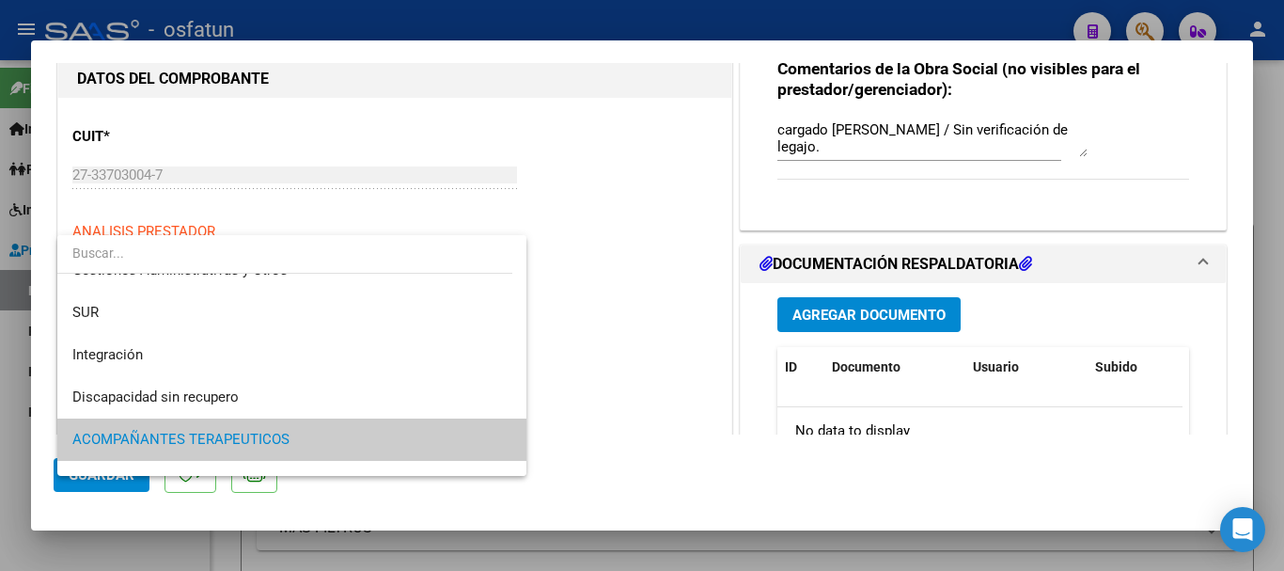
scroll to position [0, 0]
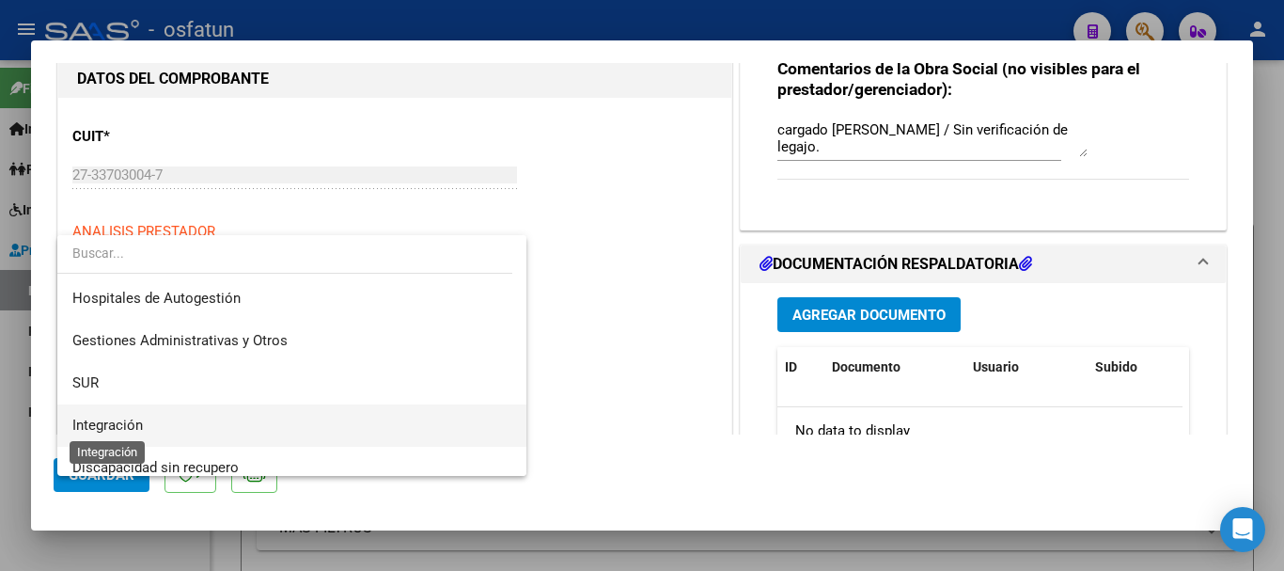
click at [114, 421] on span "Integración" at bounding box center [107, 424] width 70 height 17
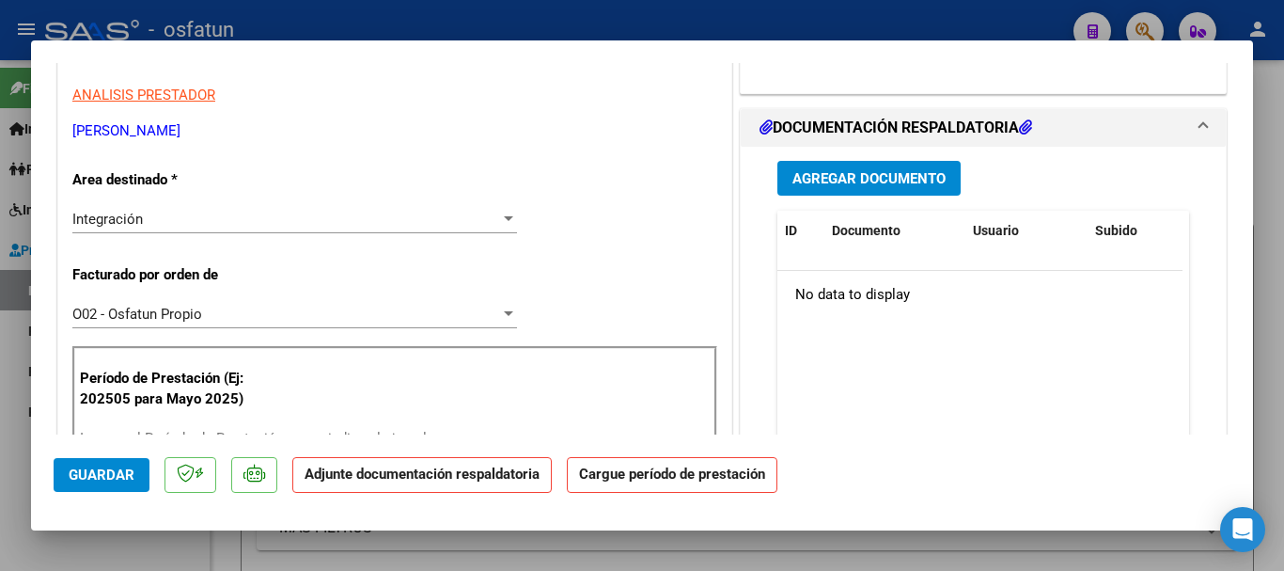
scroll to position [568, 0]
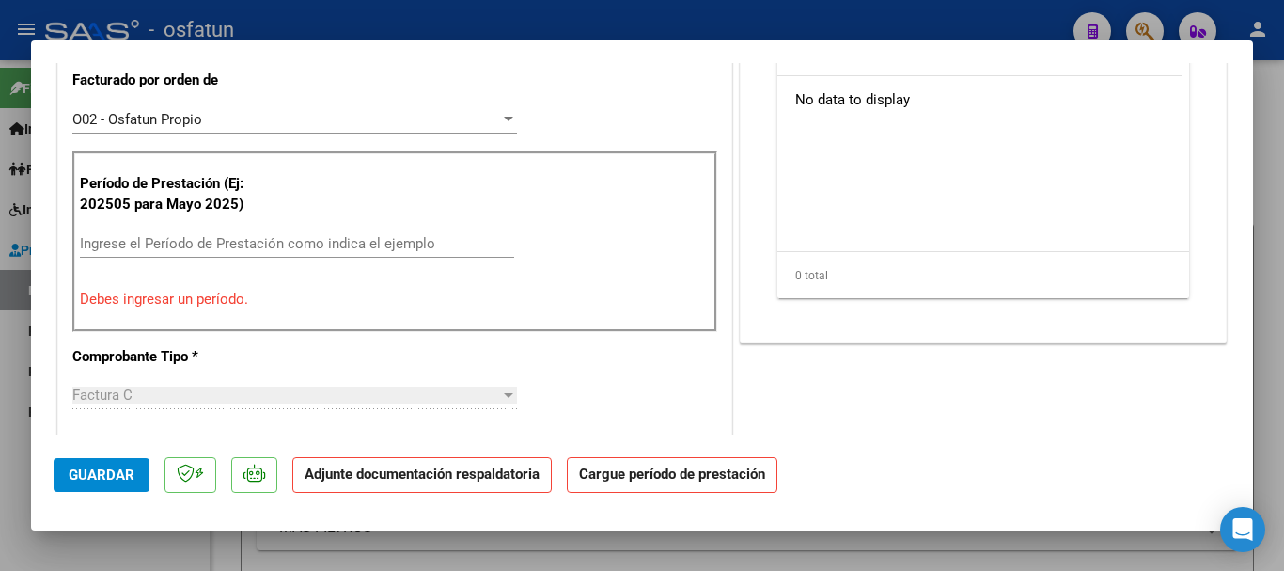
click at [180, 241] on input "Ingrese el Período de Prestación como indica el ejemplo" at bounding box center [297, 243] width 434 height 17
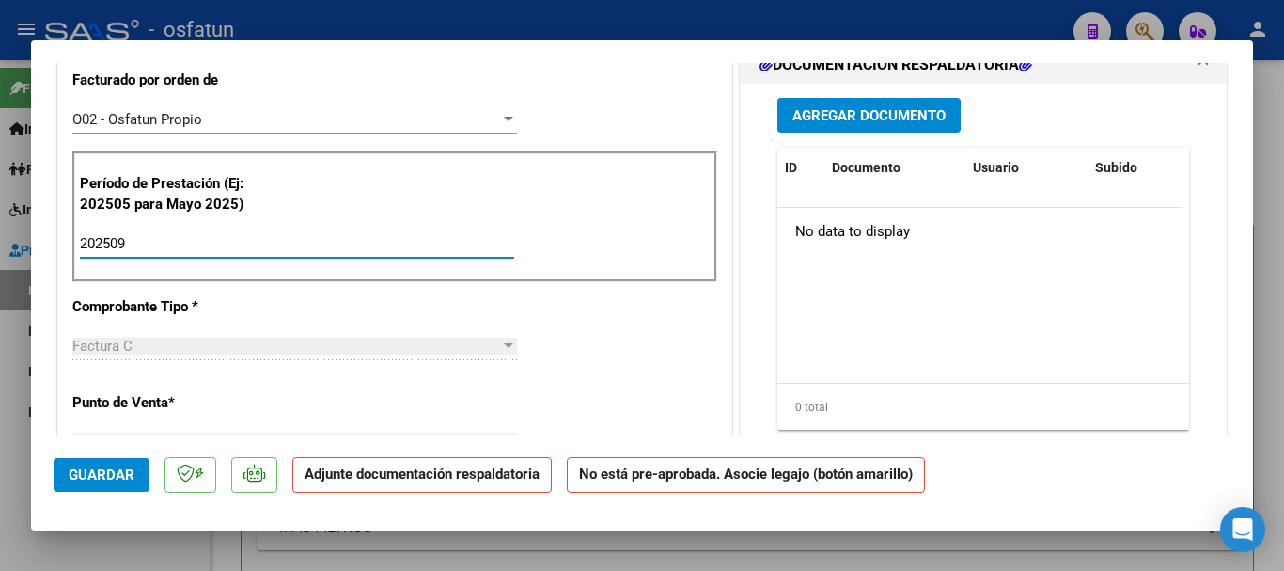
type input "202509"
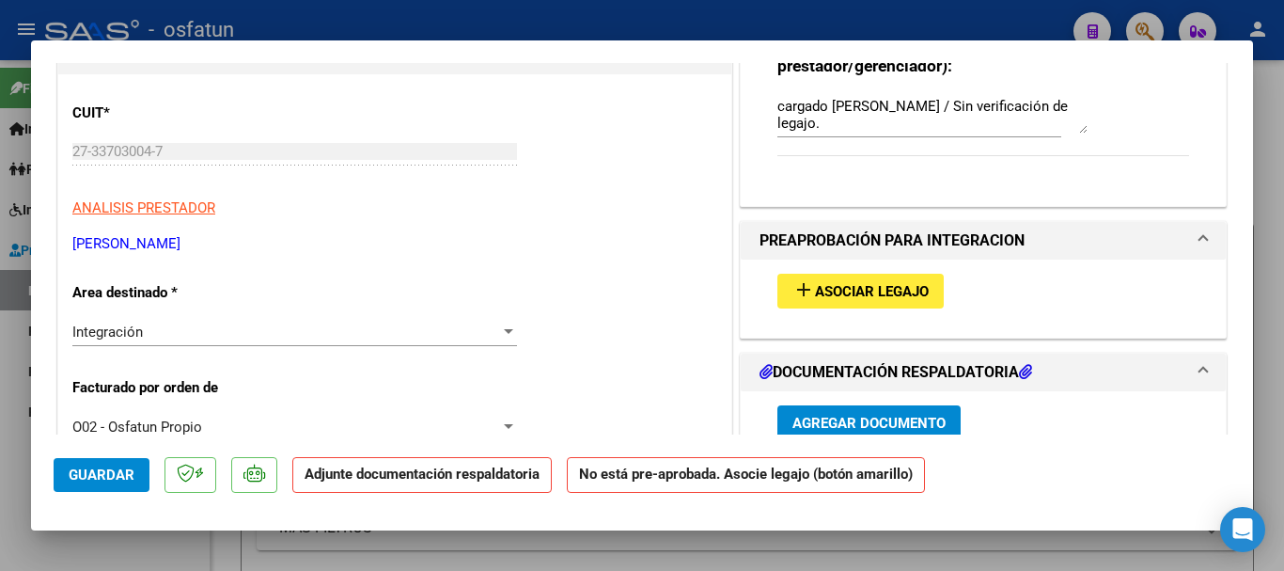
scroll to position [271, 0]
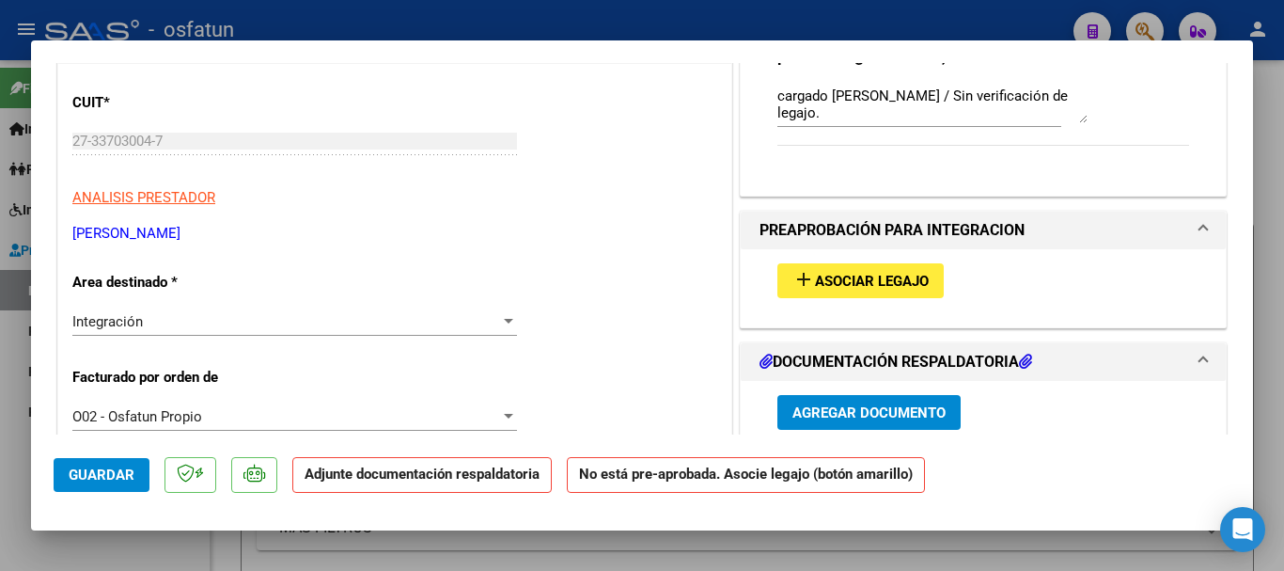
click at [825, 284] on span "Asociar Legajo" at bounding box center [872, 281] width 114 height 17
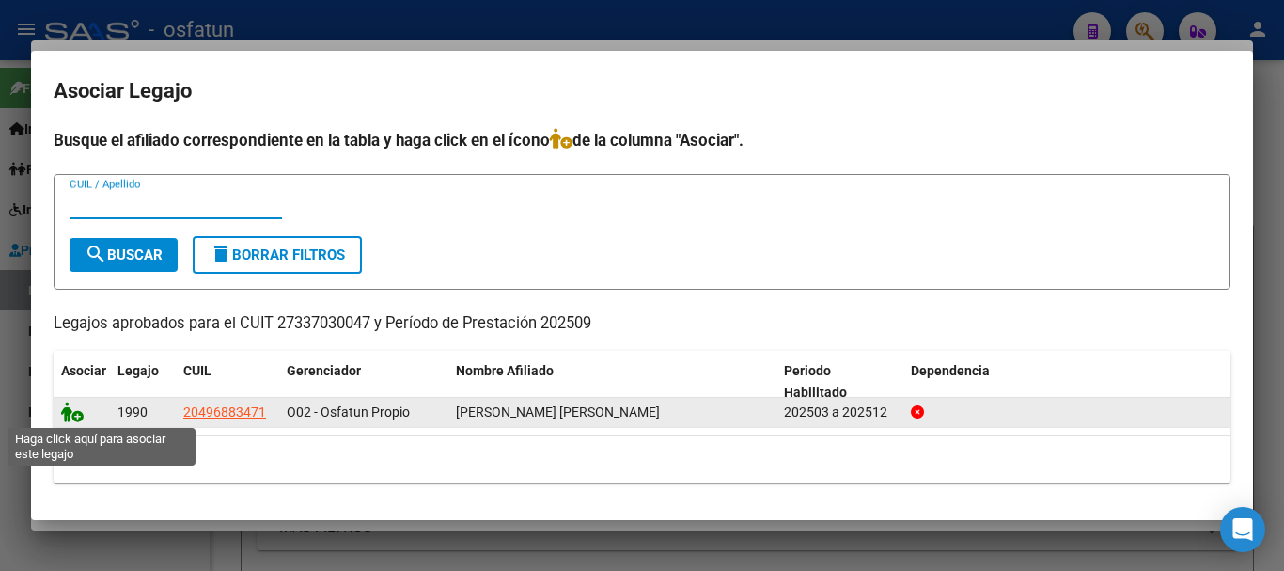
click at [72, 416] on icon at bounding box center [72, 411] width 23 height 21
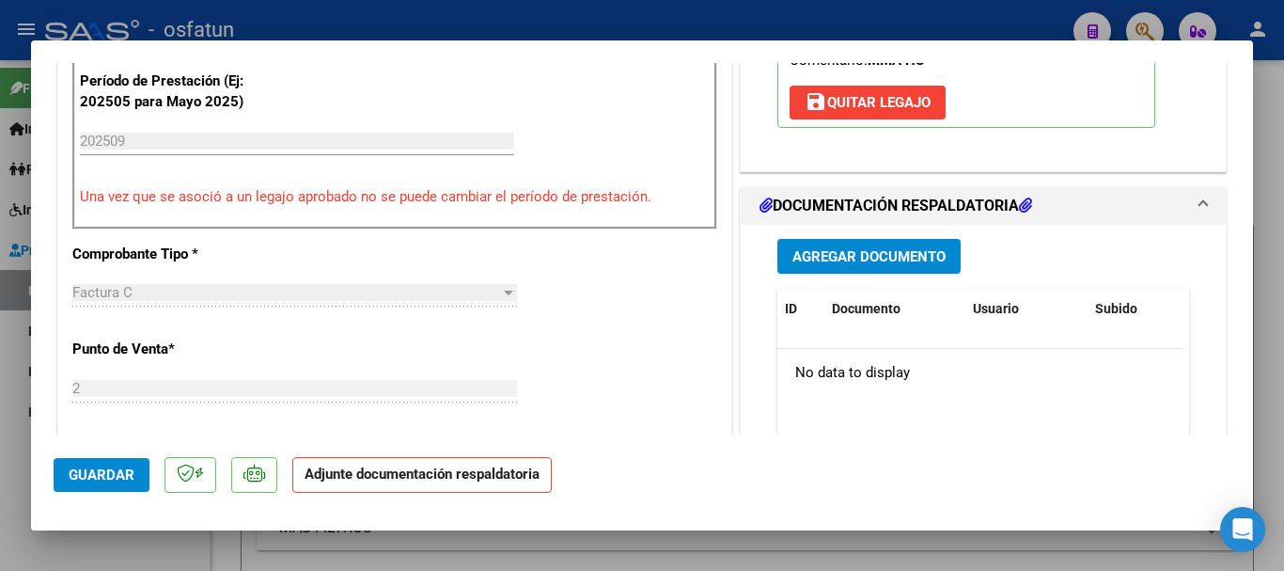
scroll to position [686, 0]
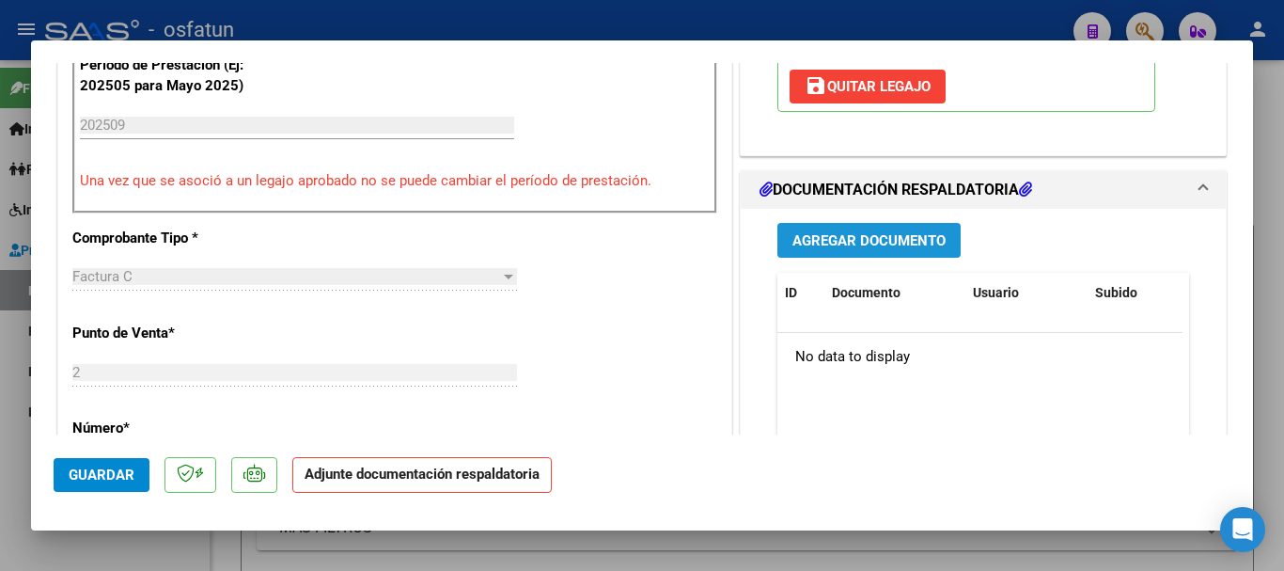
click at [902, 244] on span "Agregar Documento" at bounding box center [868, 240] width 153 height 17
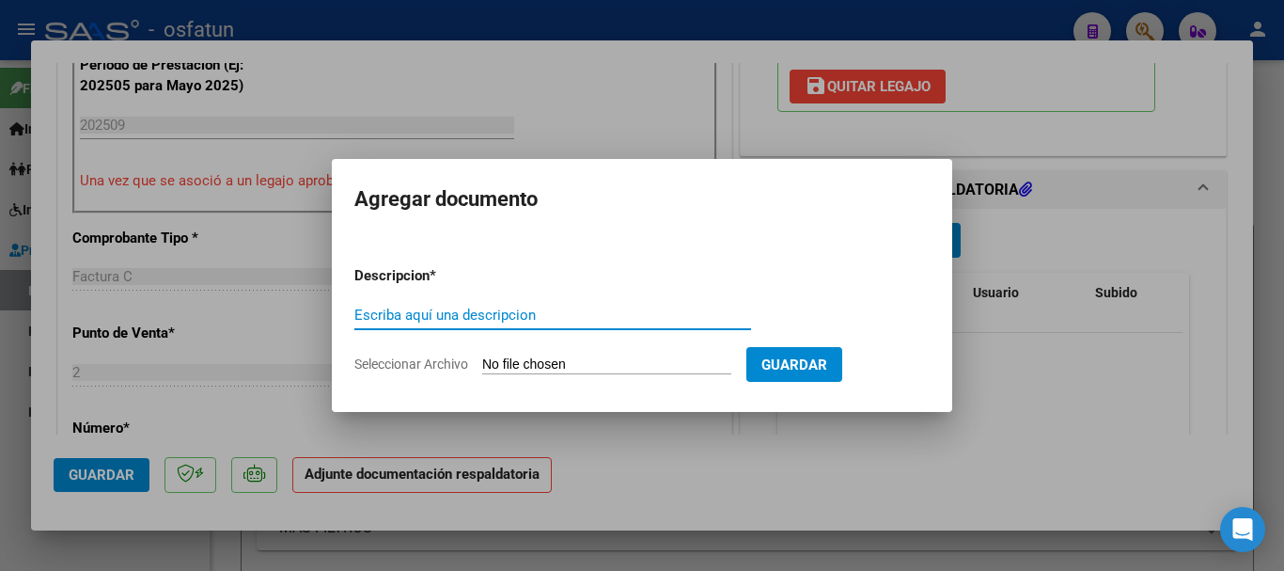
click at [506, 306] on input "Escriba aquí una descripcion" at bounding box center [552, 314] width 397 height 17
type input "Pl. asist"
click at [603, 367] on input "Seleccionar Archivo" at bounding box center [606, 365] width 249 height 18
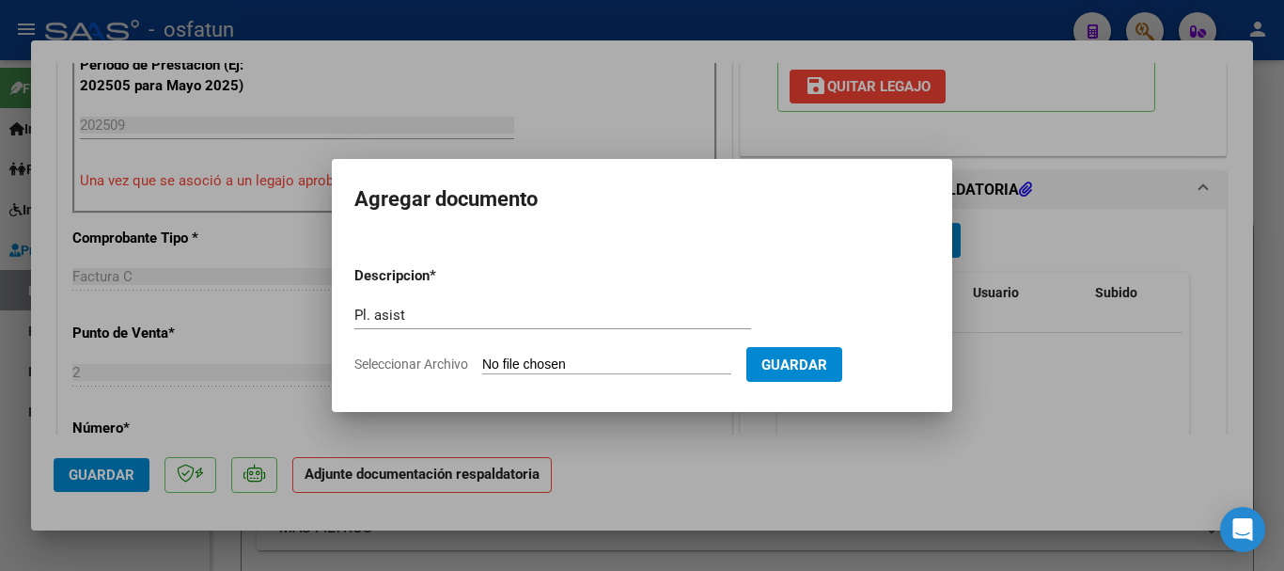
type input "C:\fakepath\ASISTENCIA [PERSON_NAME].pdf"
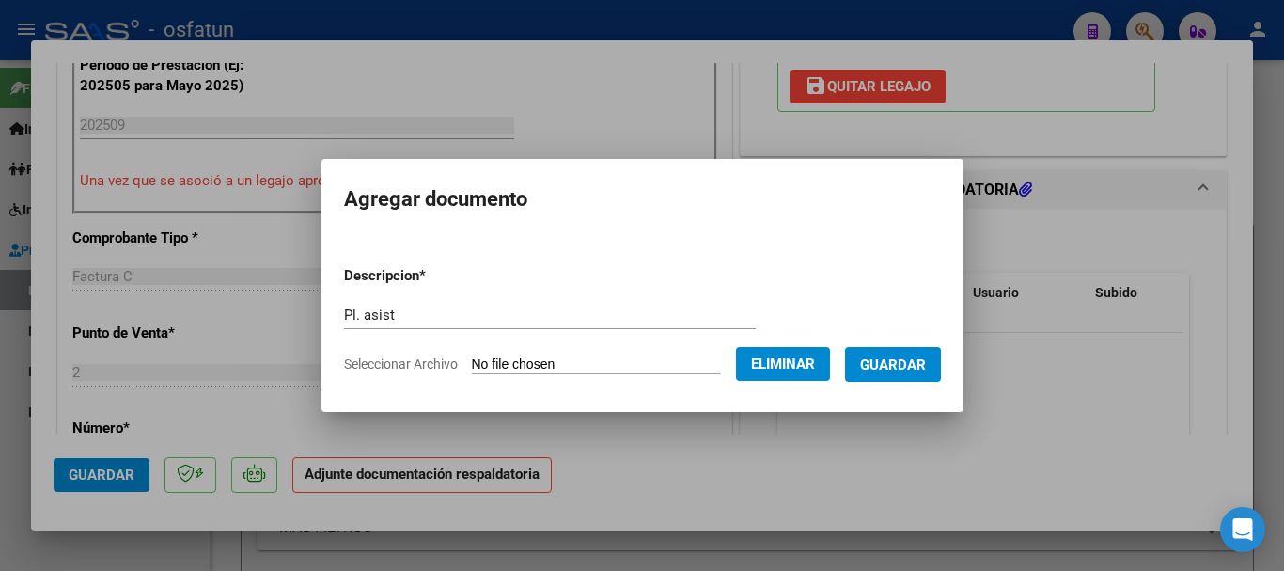
click at [926, 369] on span "Guardar" at bounding box center [893, 364] width 66 height 17
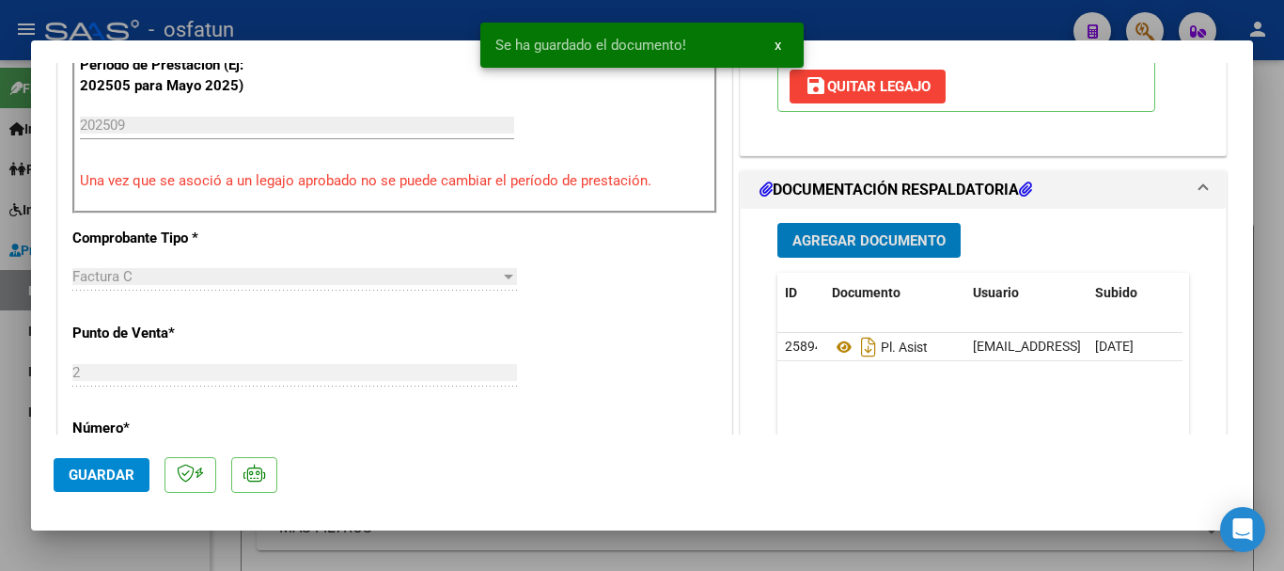
click at [832, 239] on span "Agregar Documento" at bounding box center [868, 240] width 153 height 17
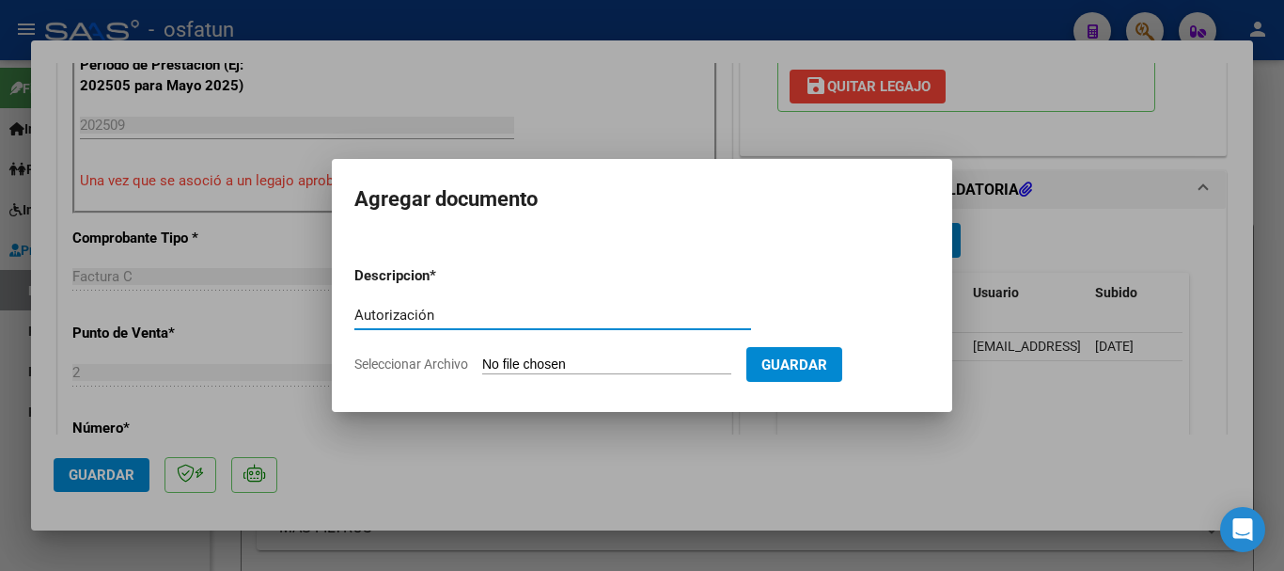
type input "Autorización"
click at [633, 365] on input "Seleccionar Archivo" at bounding box center [606, 365] width 249 height 18
type input "C:\fakepath\AUTORIZACION-1.pdf"
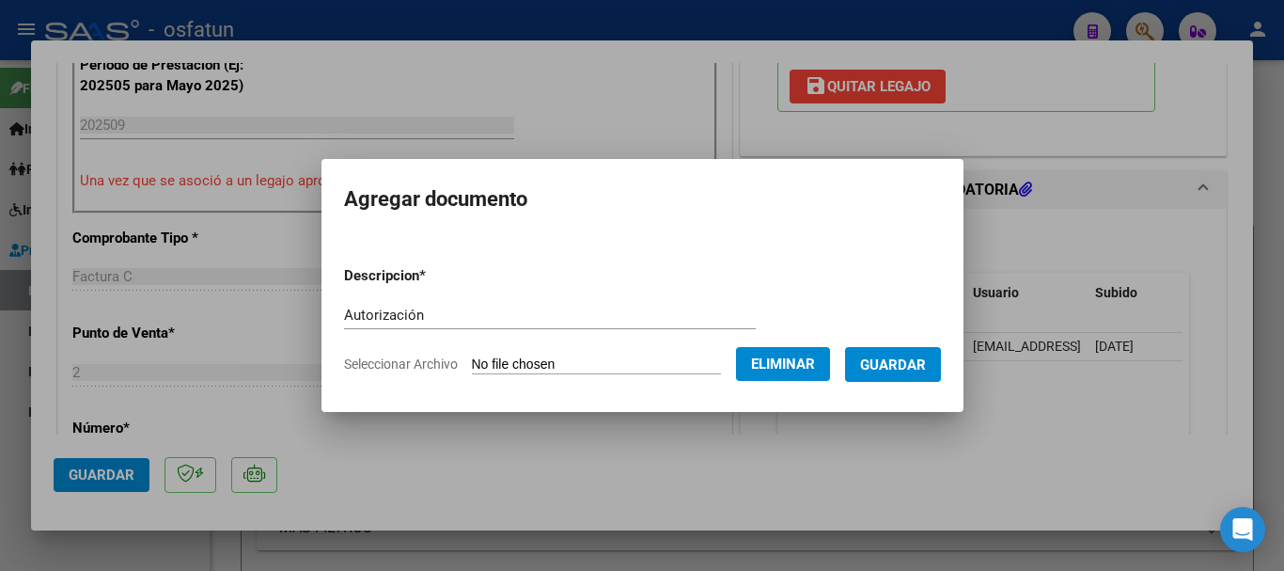
drag, startPoint x: 912, startPoint y: 364, endPoint x: 477, endPoint y: 383, distance: 434.7
click at [911, 364] on span "Guardar" at bounding box center [893, 364] width 66 height 17
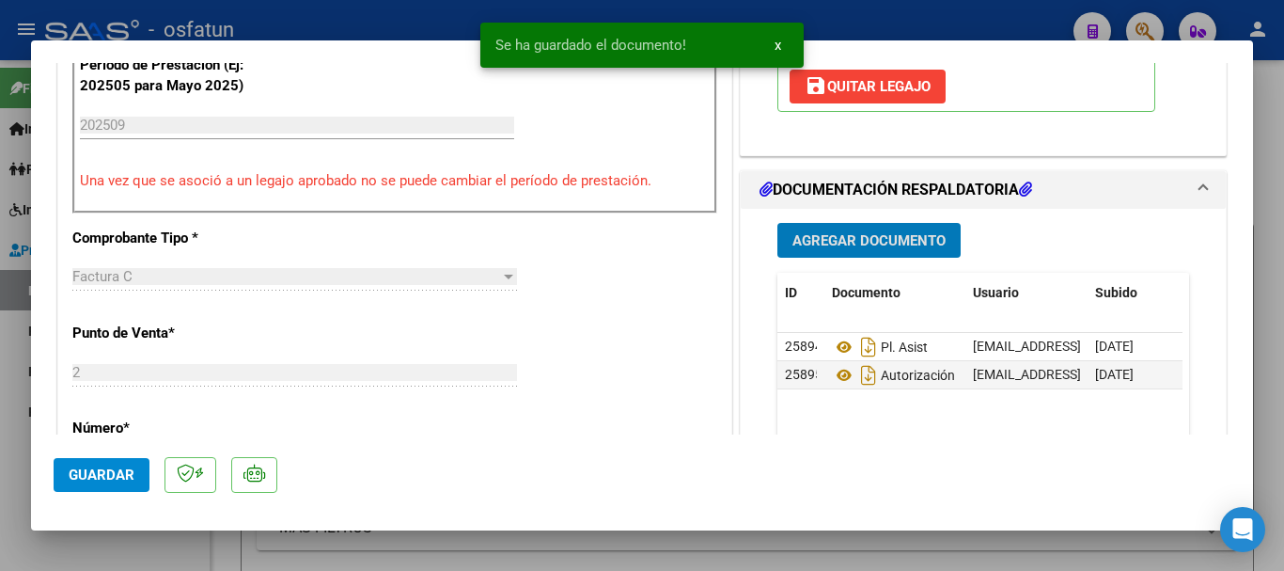
click at [95, 468] on span "Guardar" at bounding box center [102, 474] width 66 height 17
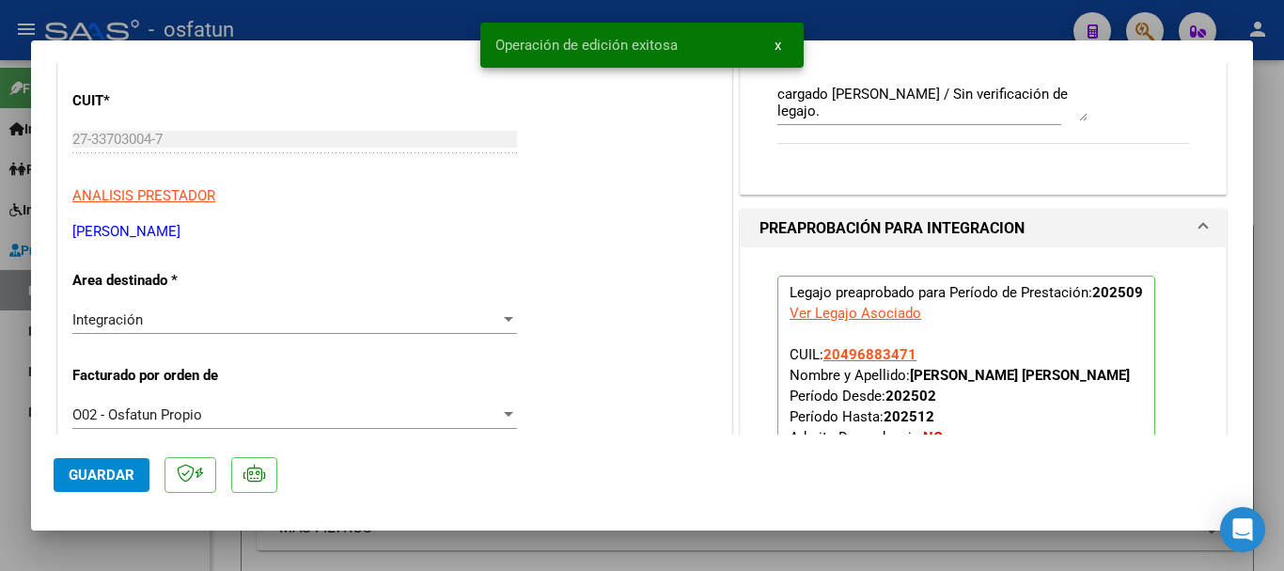
scroll to position [242, 0]
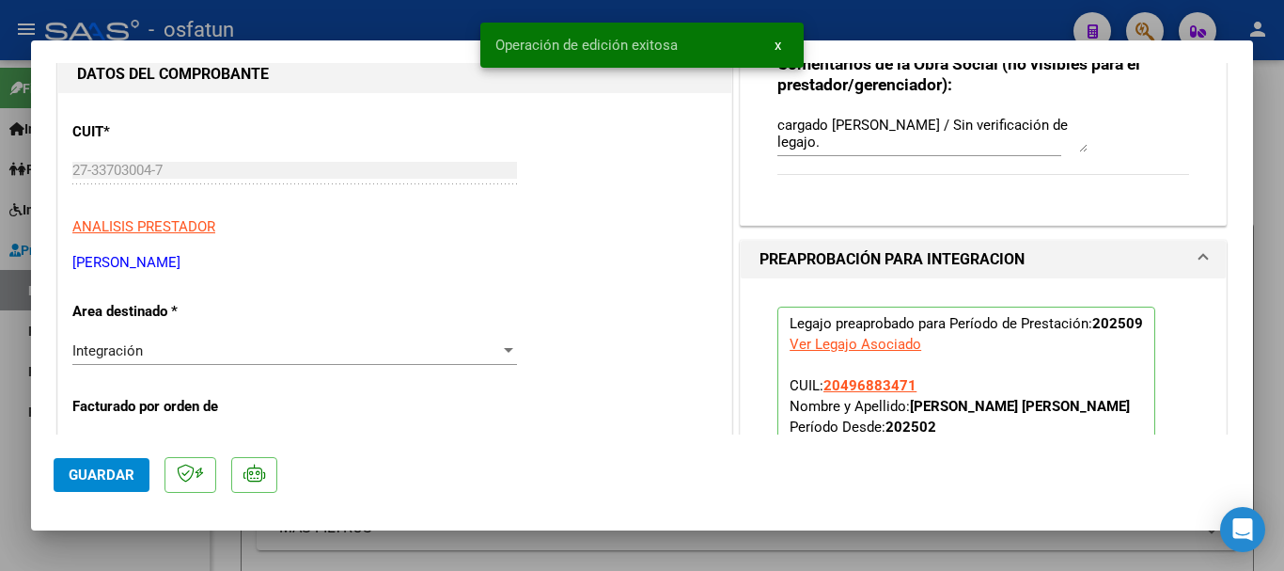
click at [0, 171] on div "COMPROBANTE VER COMPROBANTE ESTADO: Recibida. En proceso de confirmacion/acepta…" at bounding box center [642, 285] width 1284 height 571
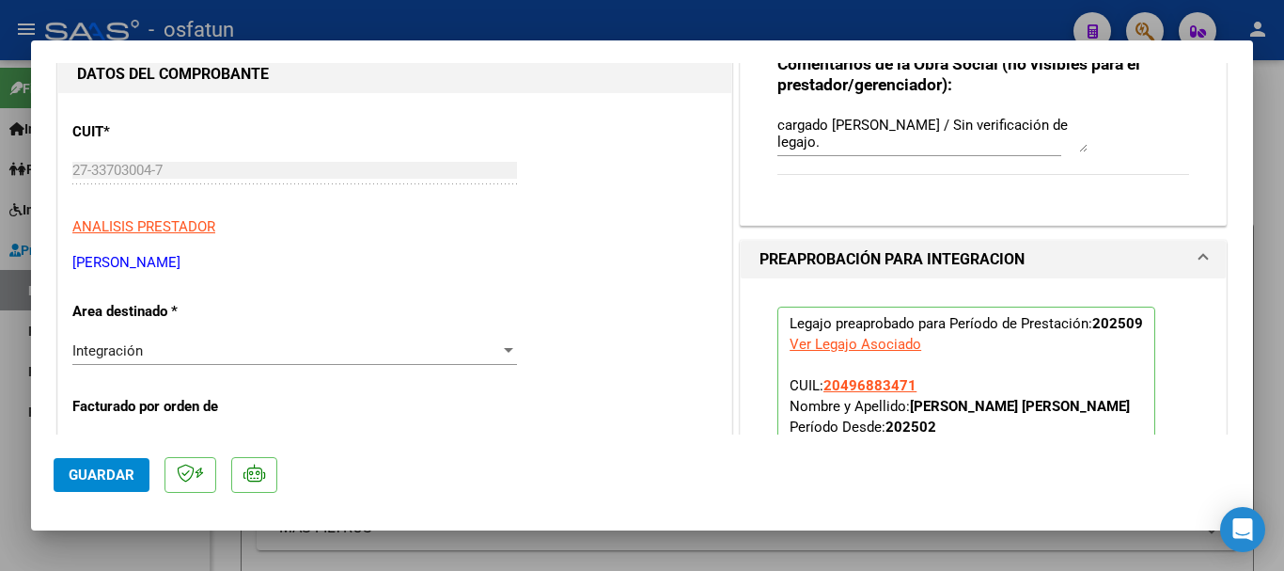
drag, startPoint x: 255, startPoint y: 267, endPoint x: 44, endPoint y: 259, distance: 210.7
click at [44, 259] on mat-dialog-content "COMPROBANTE VER COMPROBANTE ESTADO: Recibida. En proceso de confirmacion/acepta…" at bounding box center [642, 248] width 1222 height 371
copy p "[PERSON_NAME]"
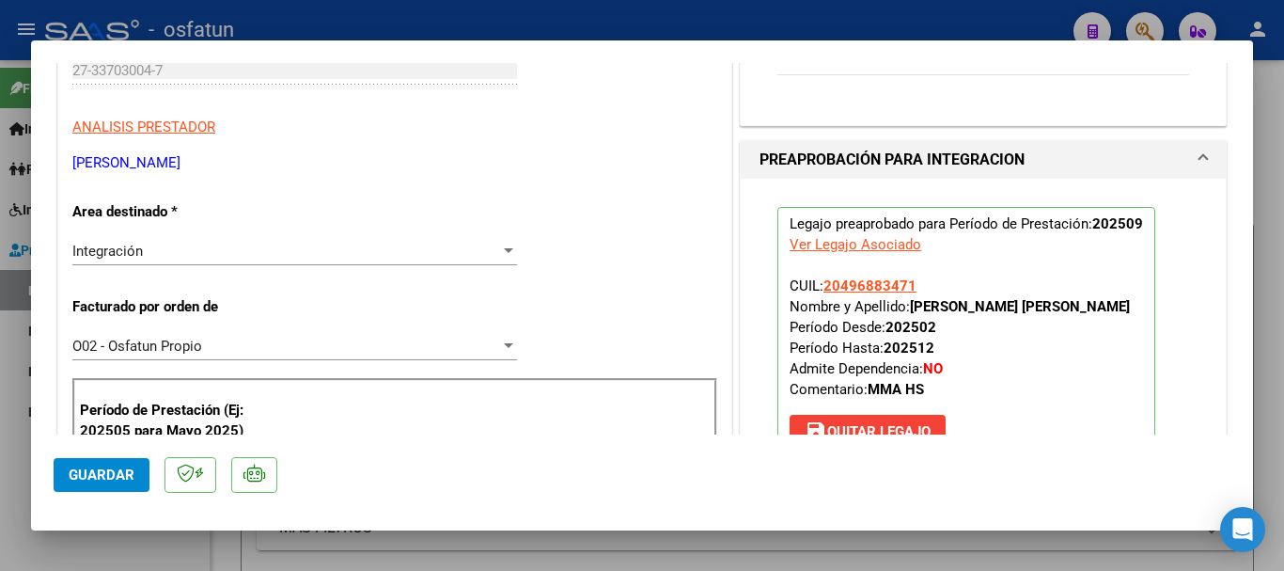
scroll to position [514, 0]
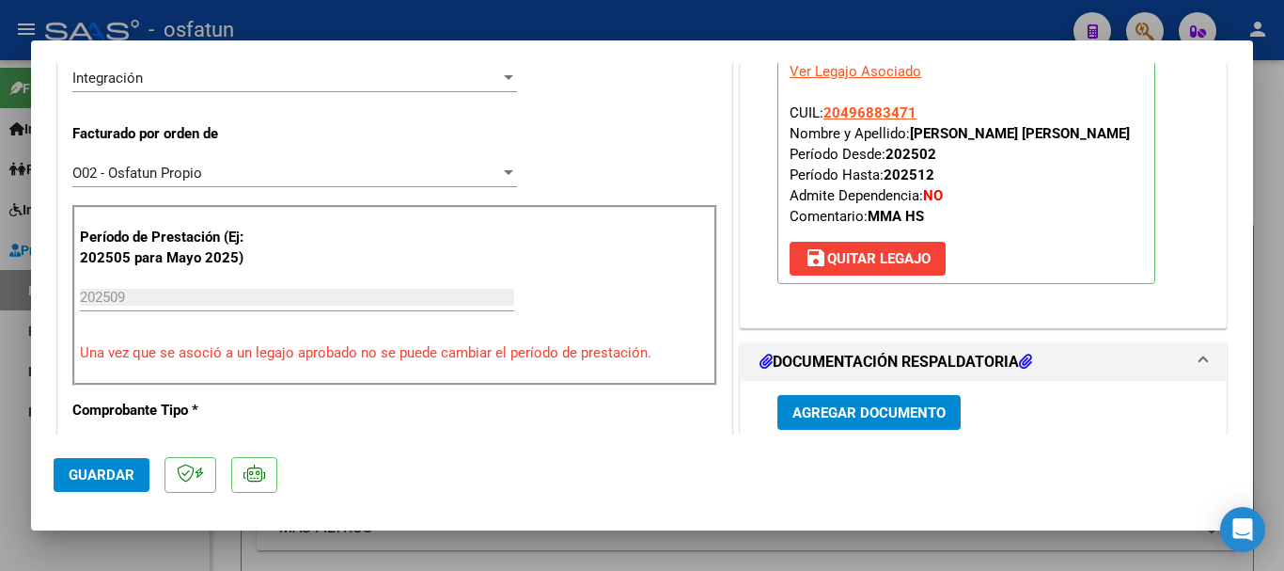
drag, startPoint x: 1031, startPoint y: 133, endPoint x: 904, endPoint y: 140, distance: 127.1
click at [904, 140] on p "Legajo preaprobado para Período de Prestación: 202509 Ver Legajo Asociado CUIL:…" at bounding box center [966, 159] width 378 height 250
copy strong "[PERSON_NAME] [PERSON_NAME]"
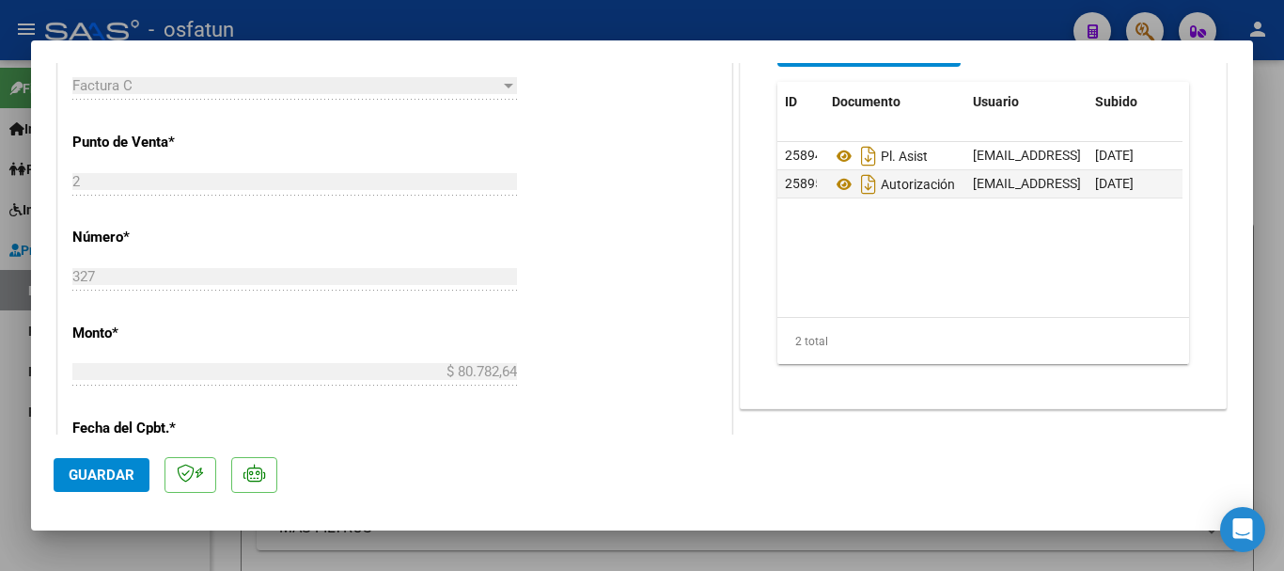
scroll to position [893, 0]
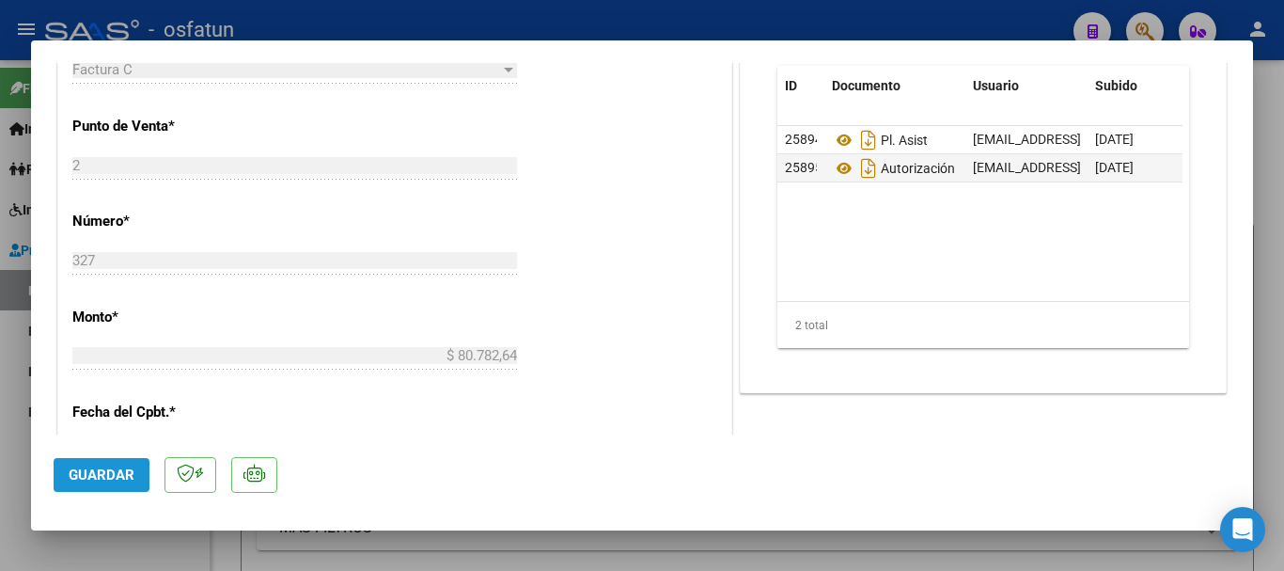
click at [95, 472] on span "Guardar" at bounding box center [102, 474] width 66 height 17
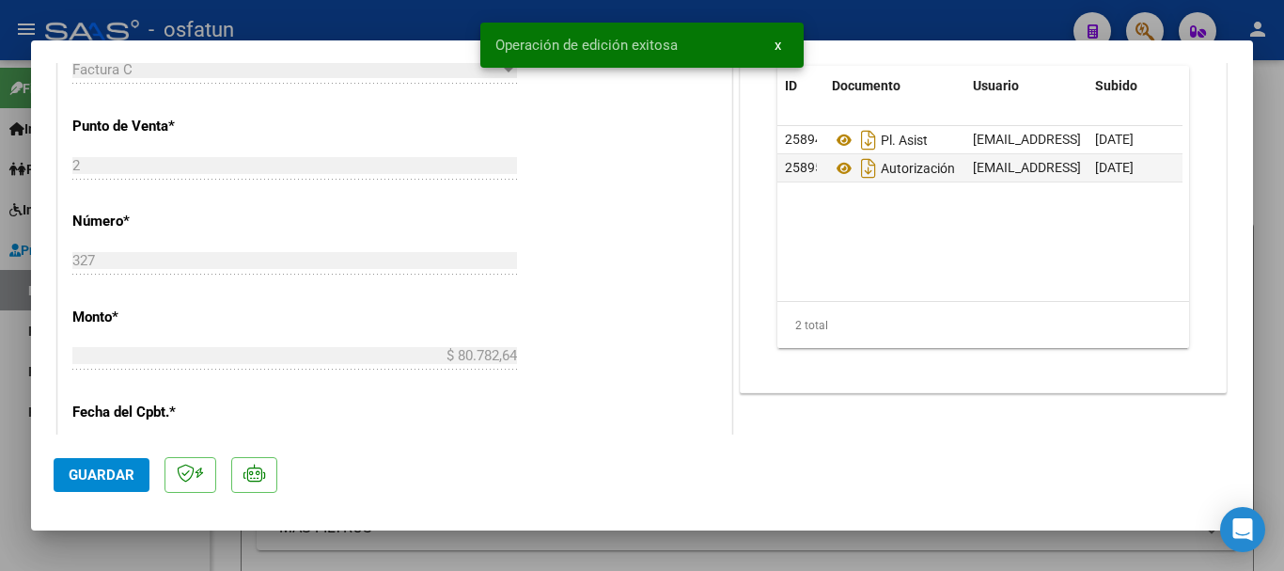
click at [1269, 389] on div at bounding box center [642, 285] width 1284 height 571
type input "$ 0,00"
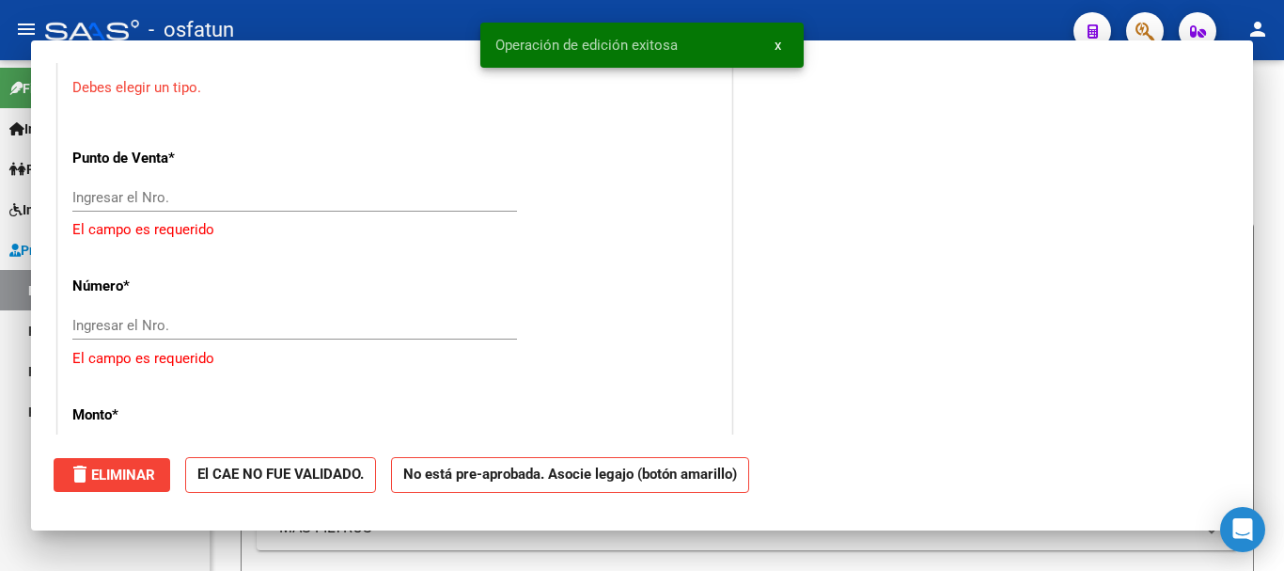
scroll to position [854, 0]
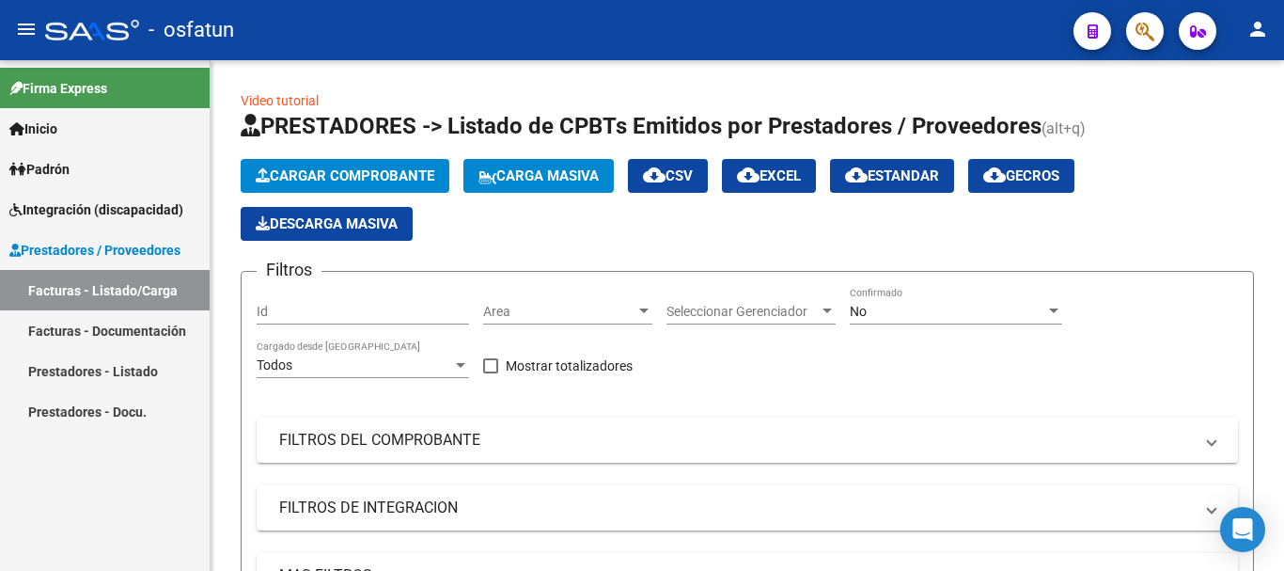
click at [89, 290] on link "Facturas - Listado/Carga" at bounding box center [105, 290] width 210 height 40
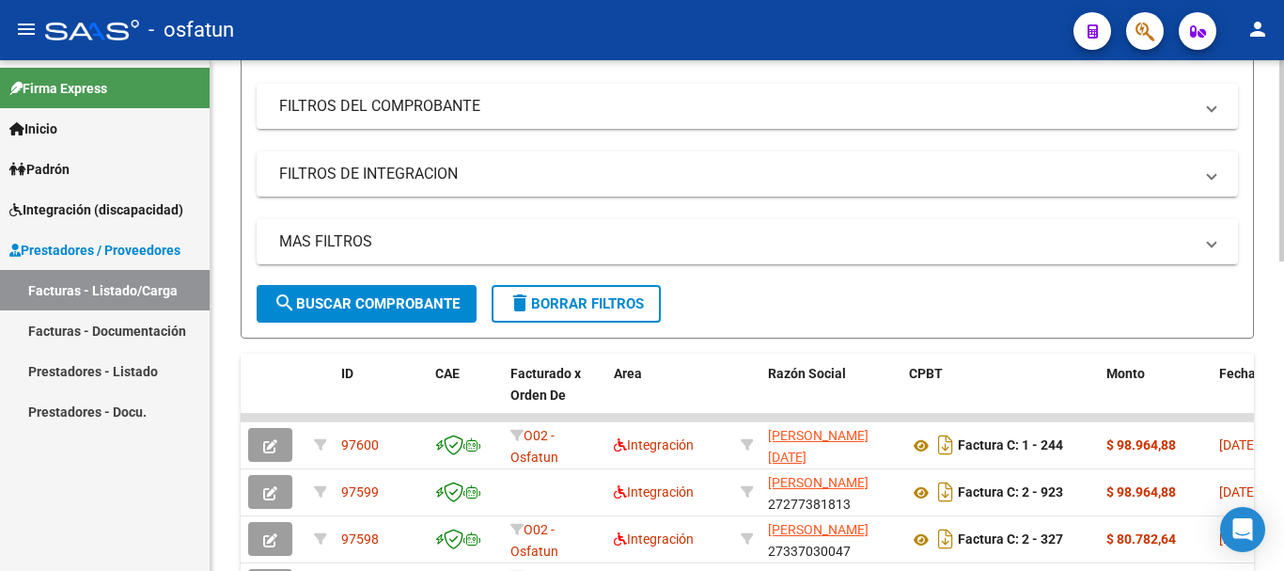
scroll to position [414, 0]
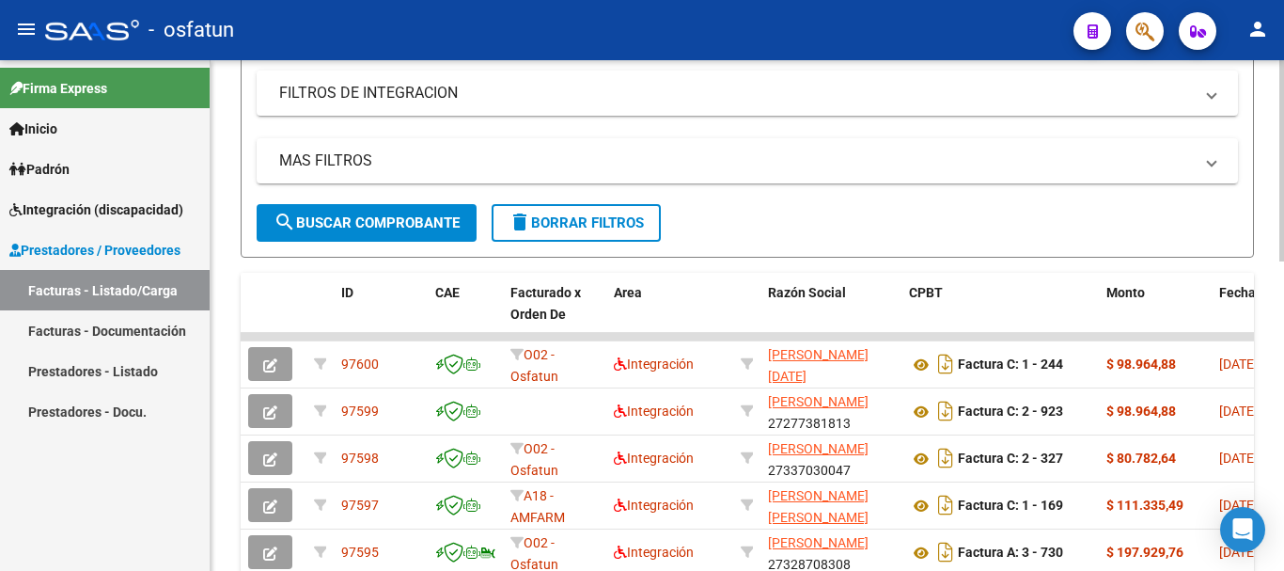
click at [1269, 390] on div at bounding box center [1281, 327] width 5 height 201
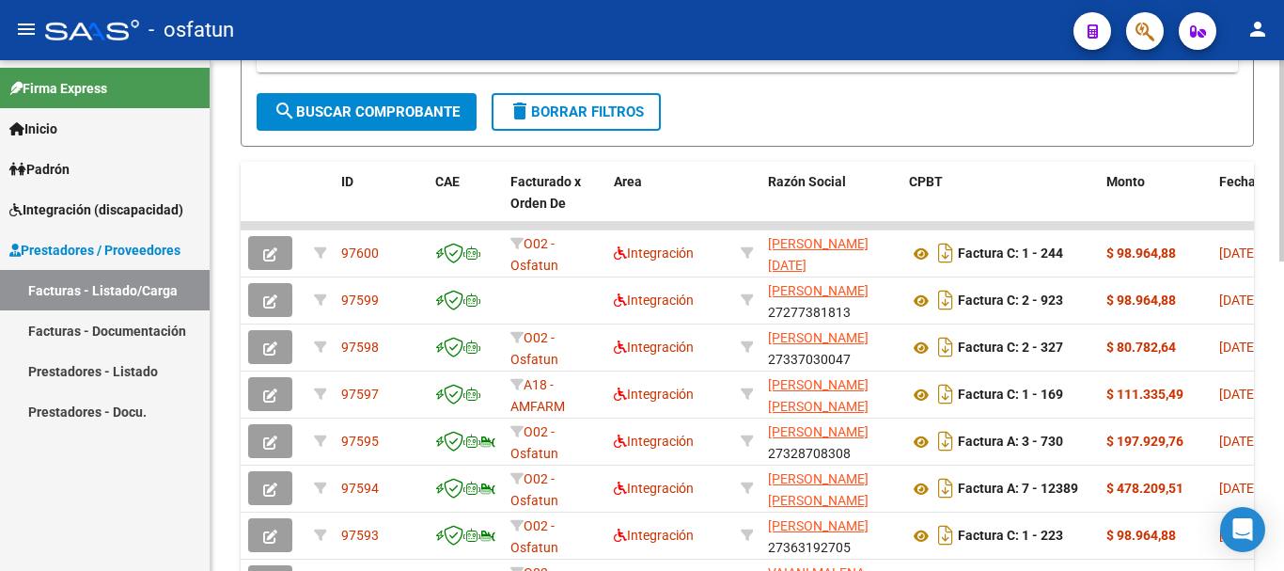
scroll to position [530, 0]
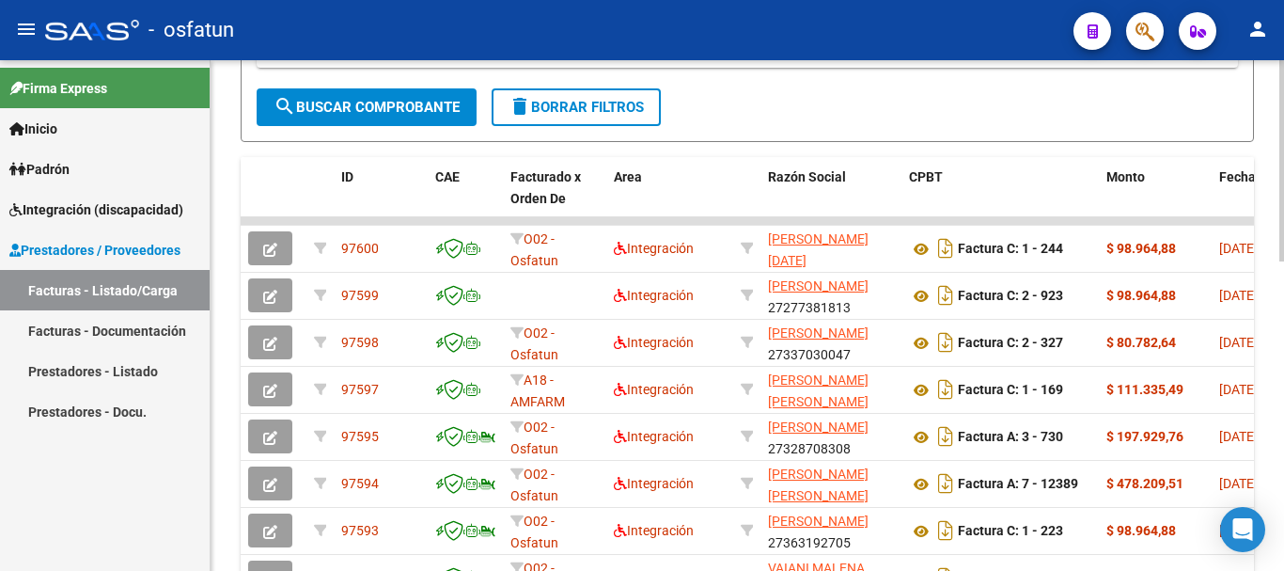
click at [1269, 347] on div at bounding box center [1281, 374] width 5 height 201
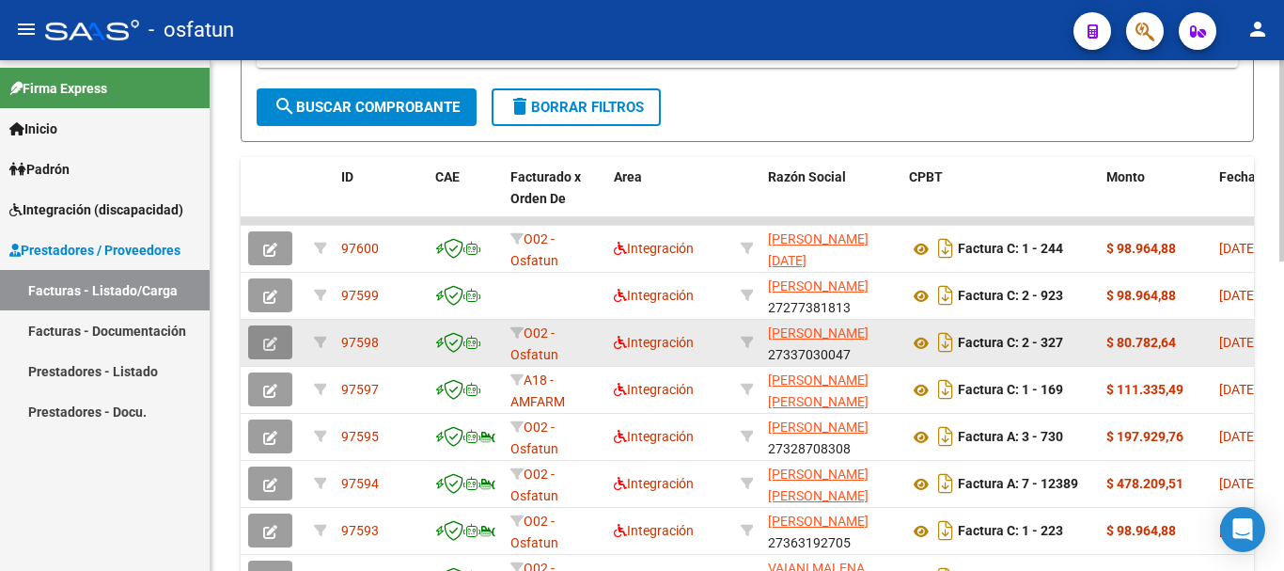
click at [273, 348] on icon "button" at bounding box center [270, 343] width 14 height 14
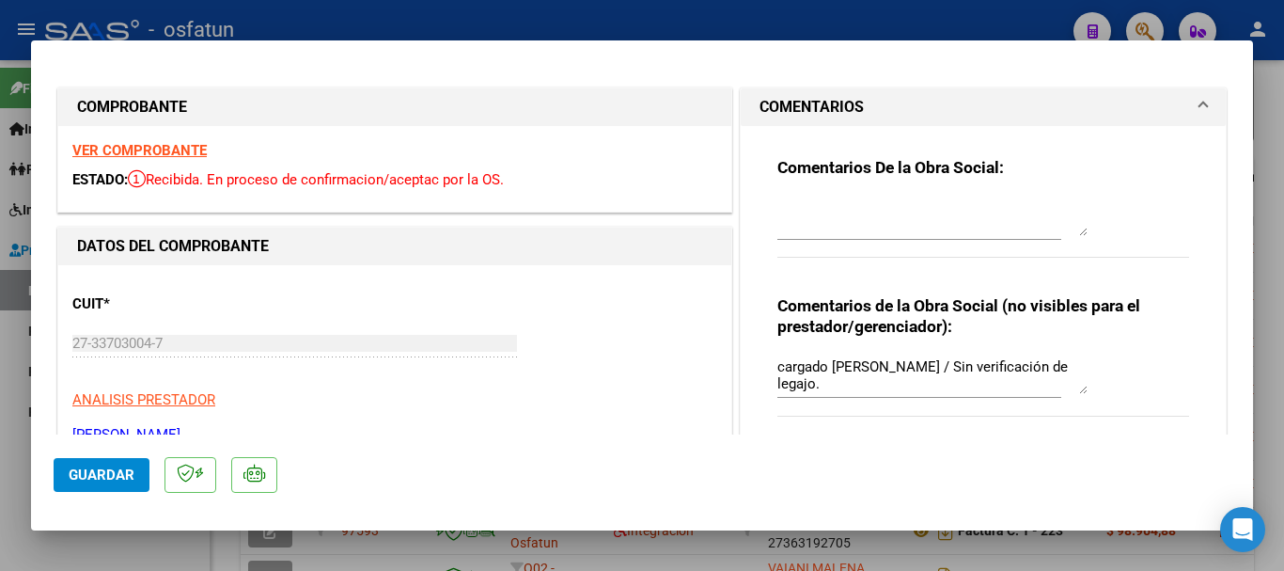
click at [103, 471] on span "Guardar" at bounding box center [102, 474] width 66 height 17
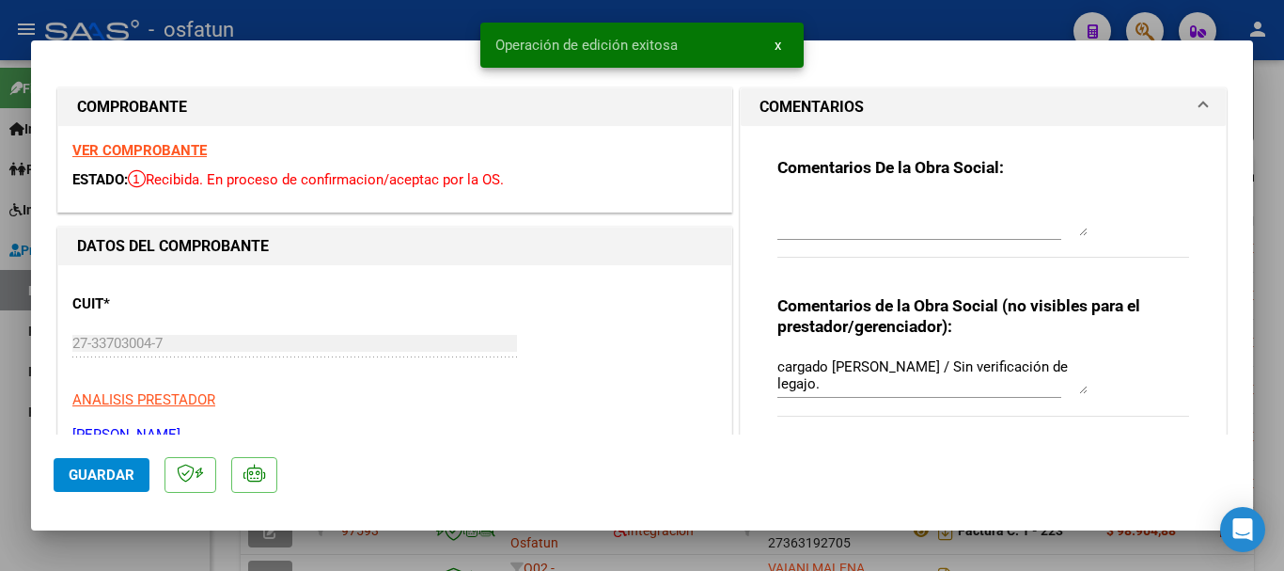
drag, startPoint x: 1274, startPoint y: 154, endPoint x: 1218, endPoint y: 177, distance: 60.7
click at [1269, 155] on div at bounding box center [642, 285] width 1284 height 571
type input "$ 0,00"
